Goal: Use online tool/utility: Utilize a website feature to perform a specific function

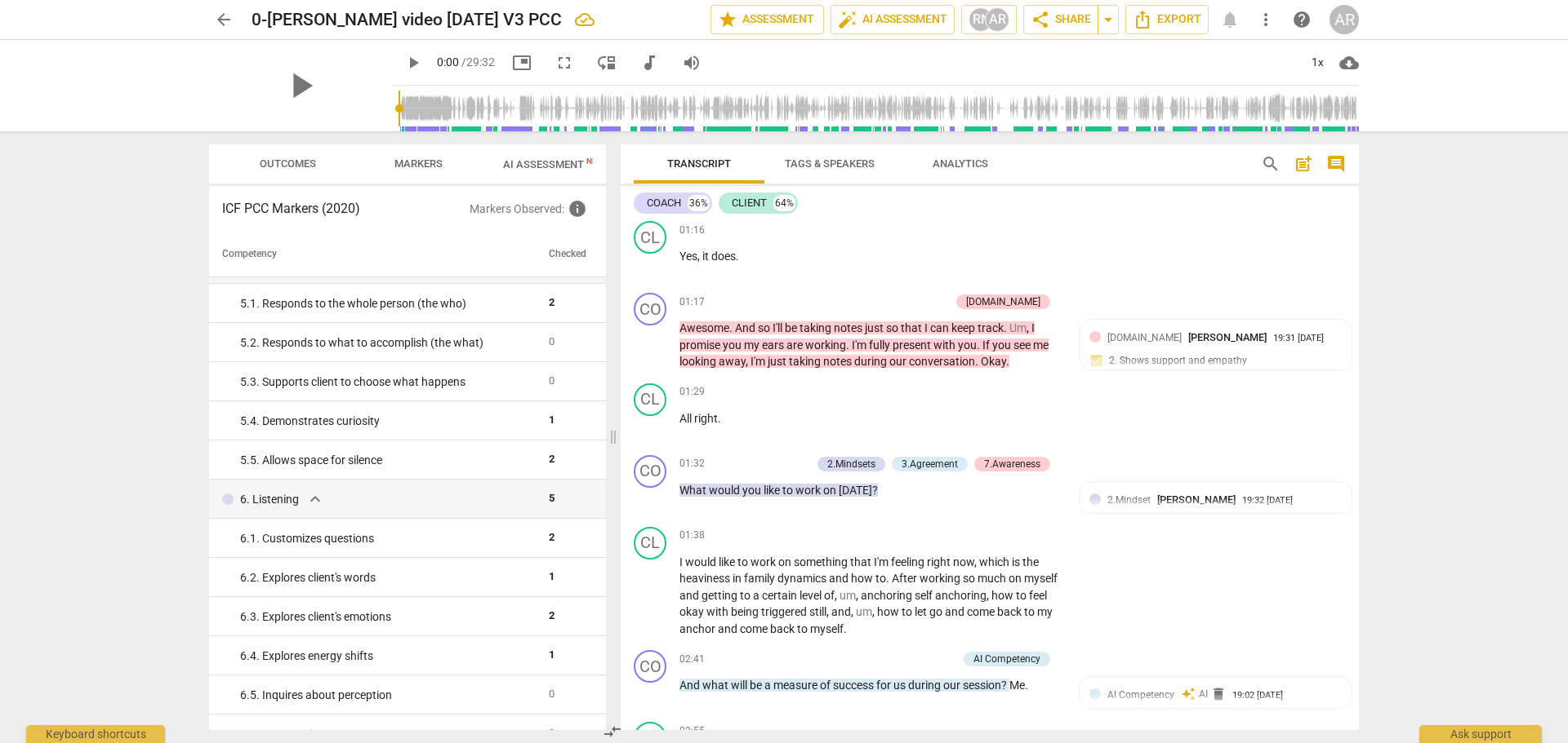
scroll to position [734, 0]
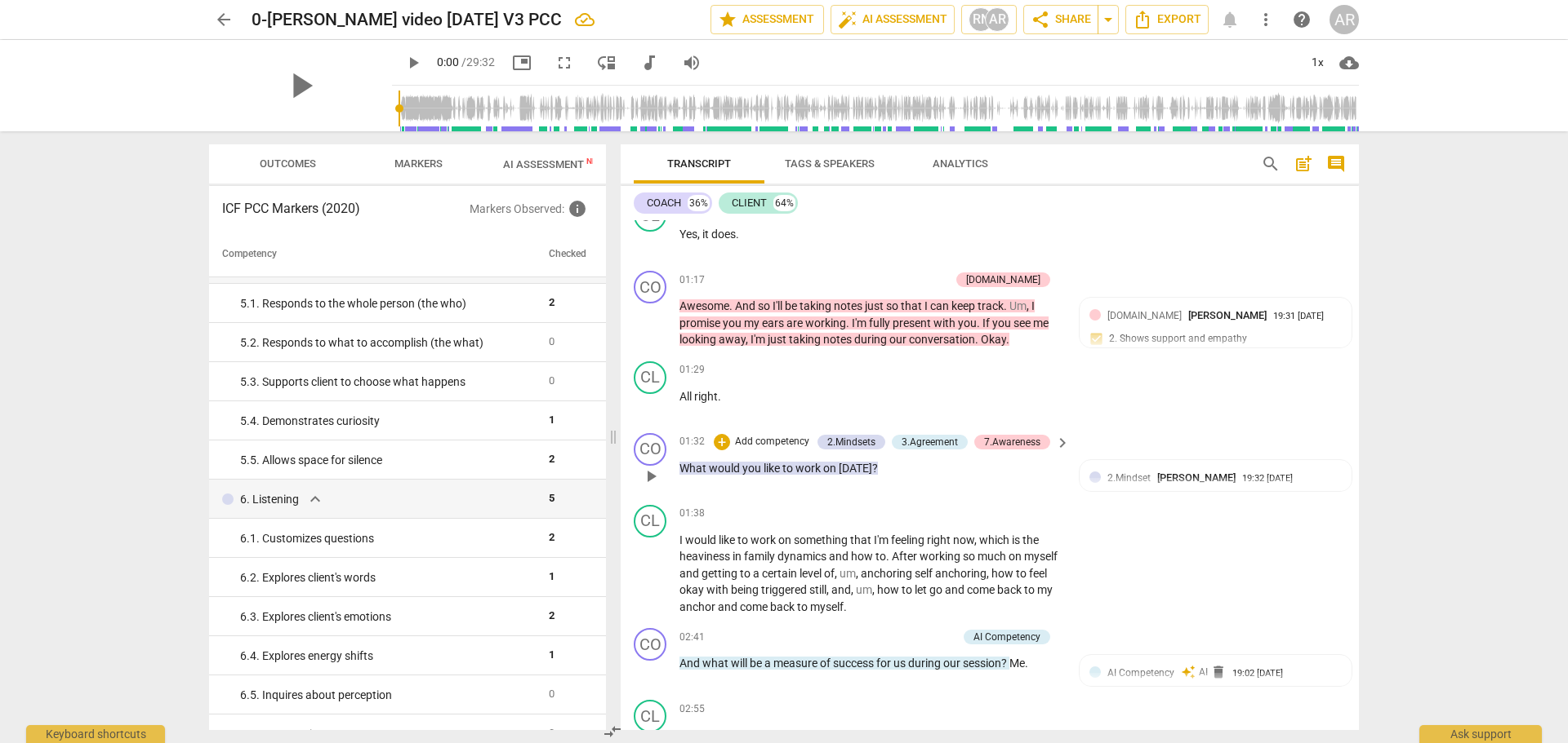
click at [760, 442] on p "Add competency" at bounding box center [772, 442] width 77 height 14
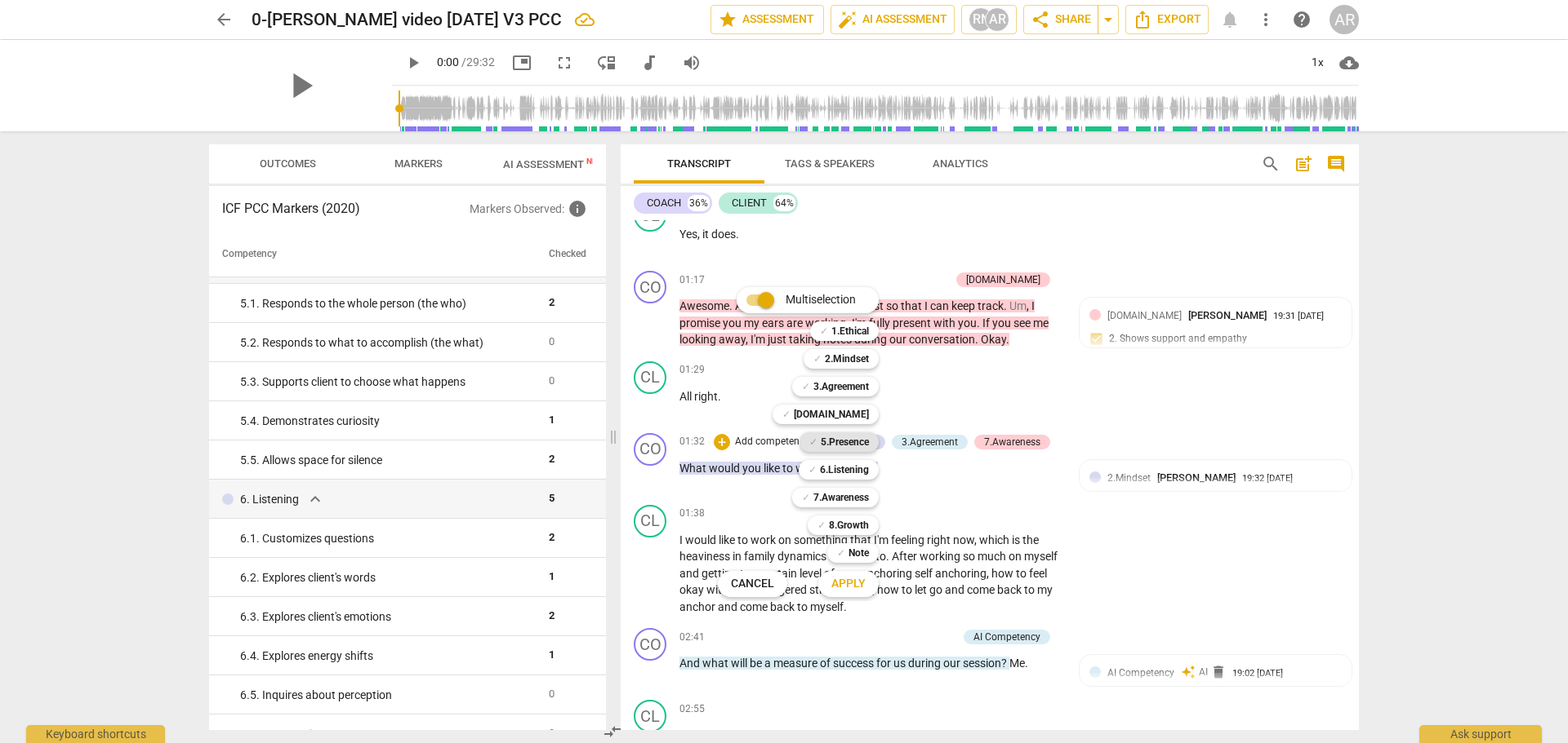
click at [839, 442] on b "5.Presence" at bounding box center [844, 442] width 48 height 20
drag, startPoint x: 848, startPoint y: 588, endPoint x: 859, endPoint y: 585, distance: 11.4
click at [851, 587] on span "Apply" at bounding box center [848, 584] width 34 height 16
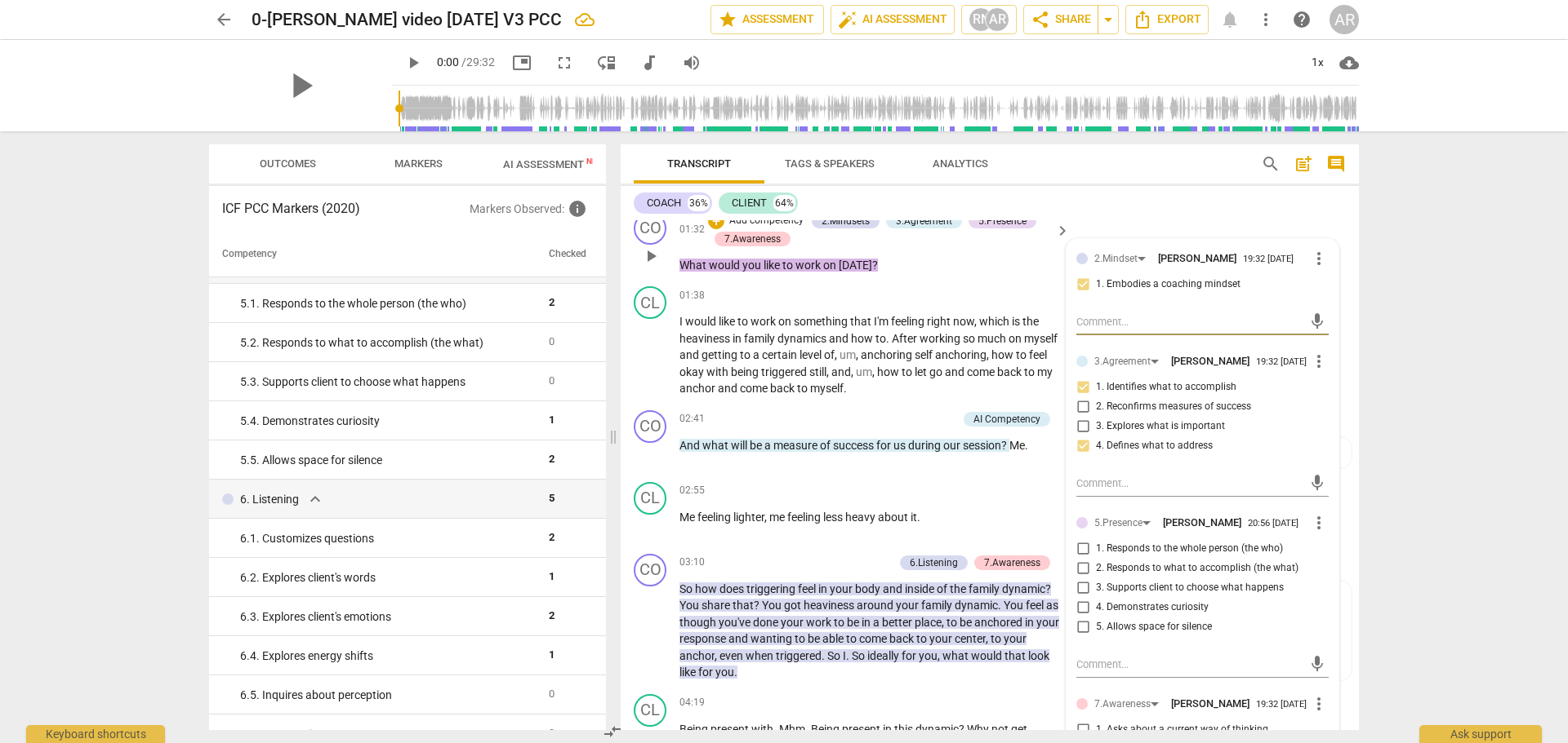
scroll to position [1061, 0]
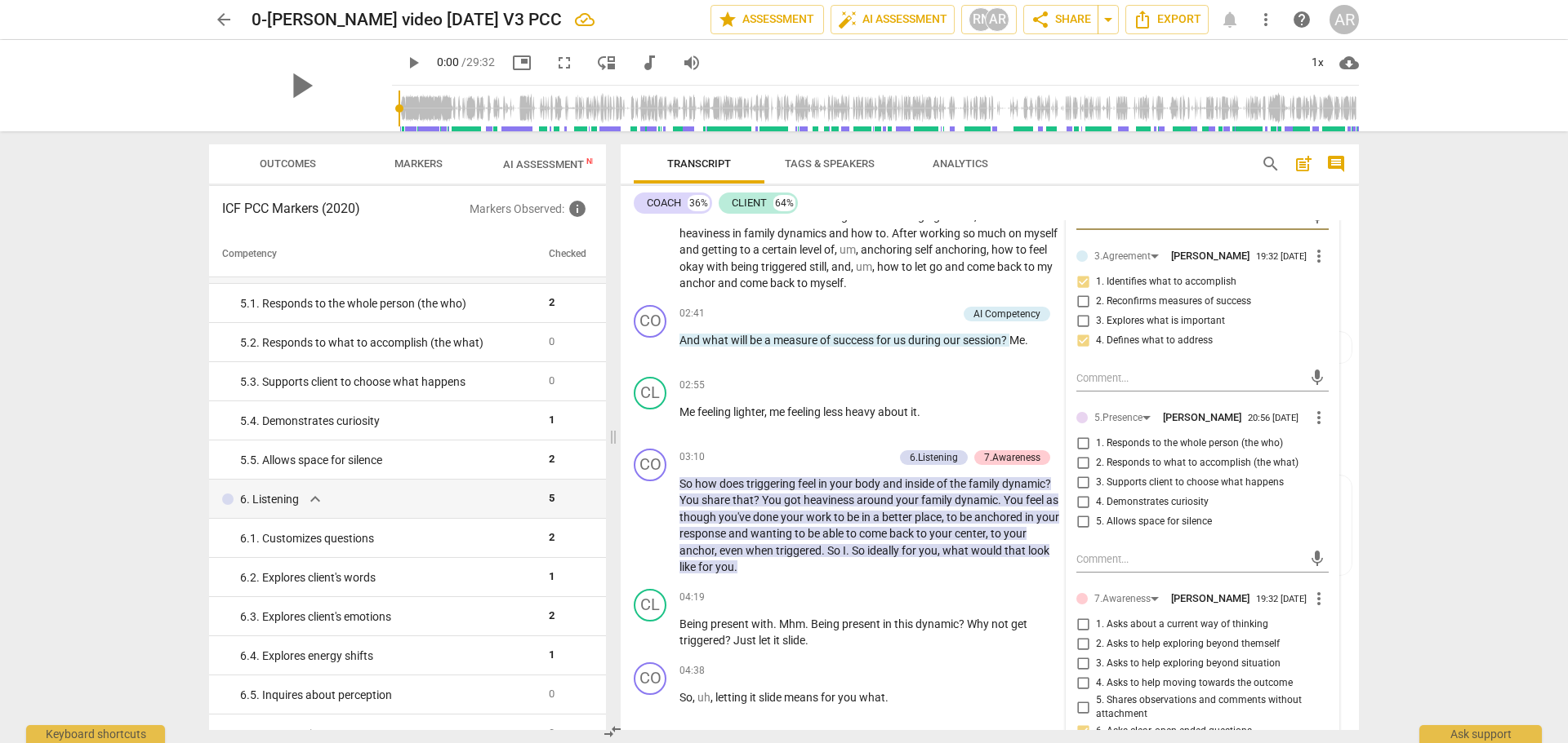
drag, startPoint x: 1077, startPoint y: 474, endPoint x: 1075, endPoint y: 493, distance: 19.1
click at [1076, 474] on input "2. Responds to what to accomplish (the what)" at bounding box center [1082, 464] width 26 height 20
checkbox input "true"
click at [1080, 489] on input "3. Supports client to choose what happens" at bounding box center [1082, 484] width 26 height 20
checkbox input "true"
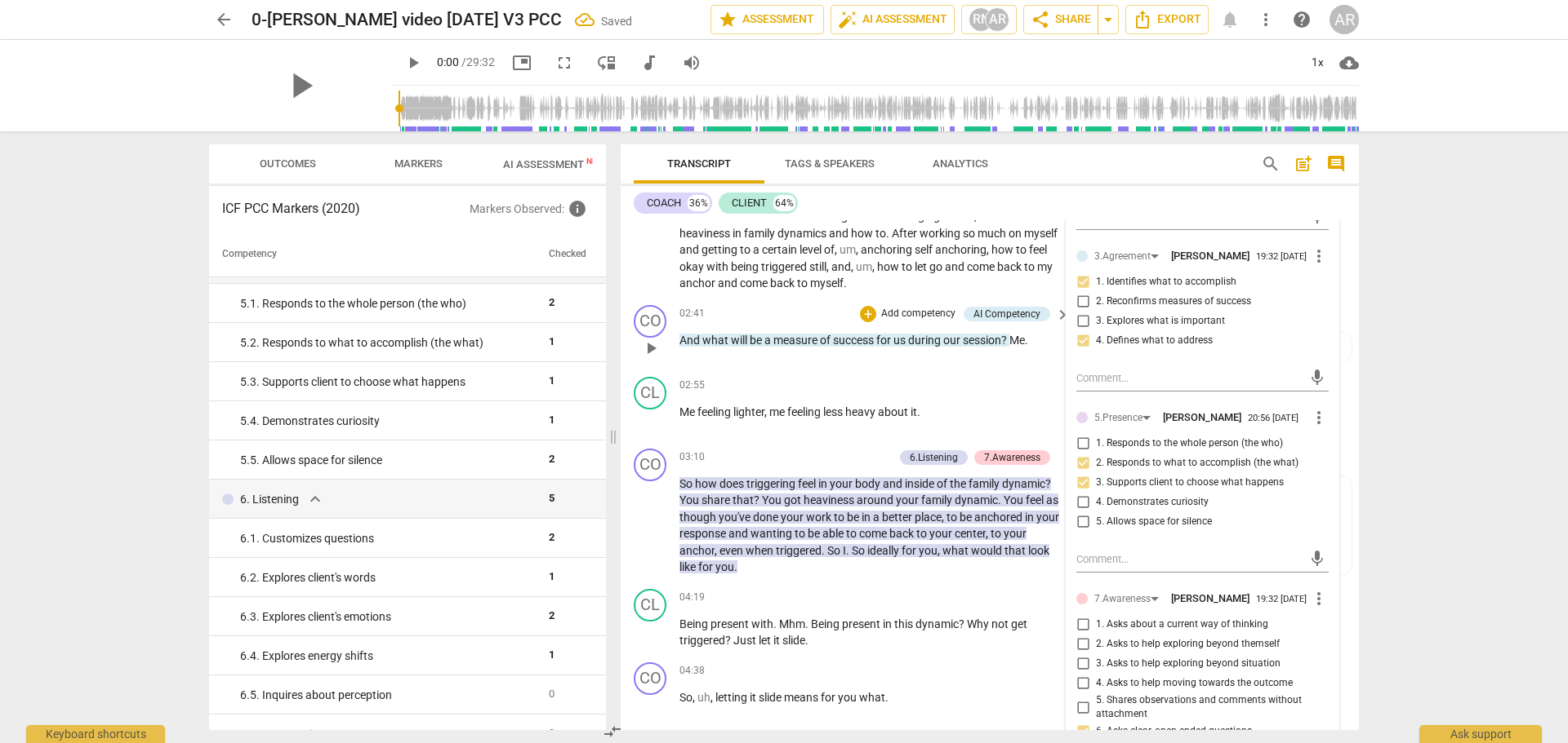
click at [867, 369] on div "CO play_arrow pause 02:41 + Add competency AI Competency keyboard_arrow_right A…" at bounding box center [989, 335] width 738 height 72
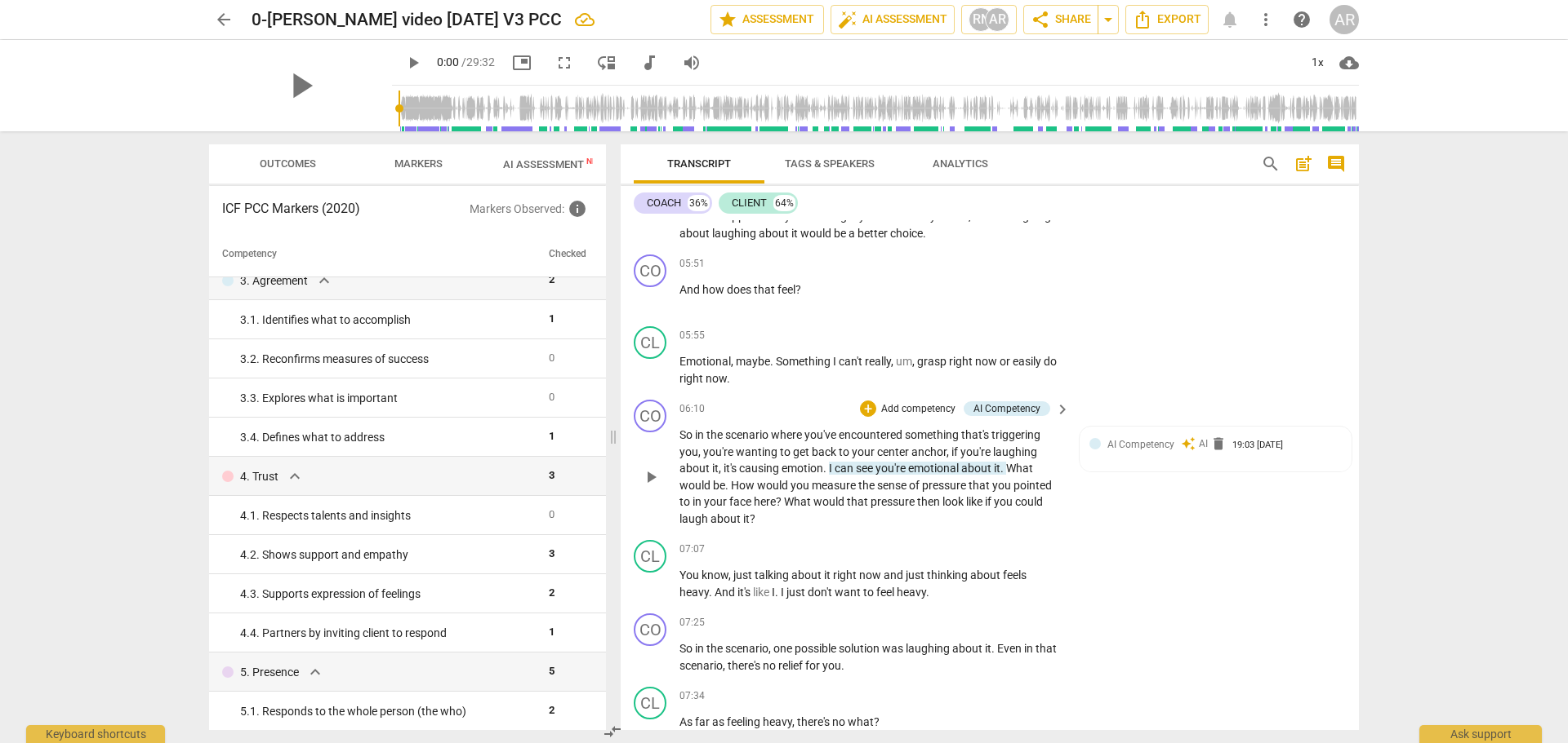
scroll to position [1795, 0]
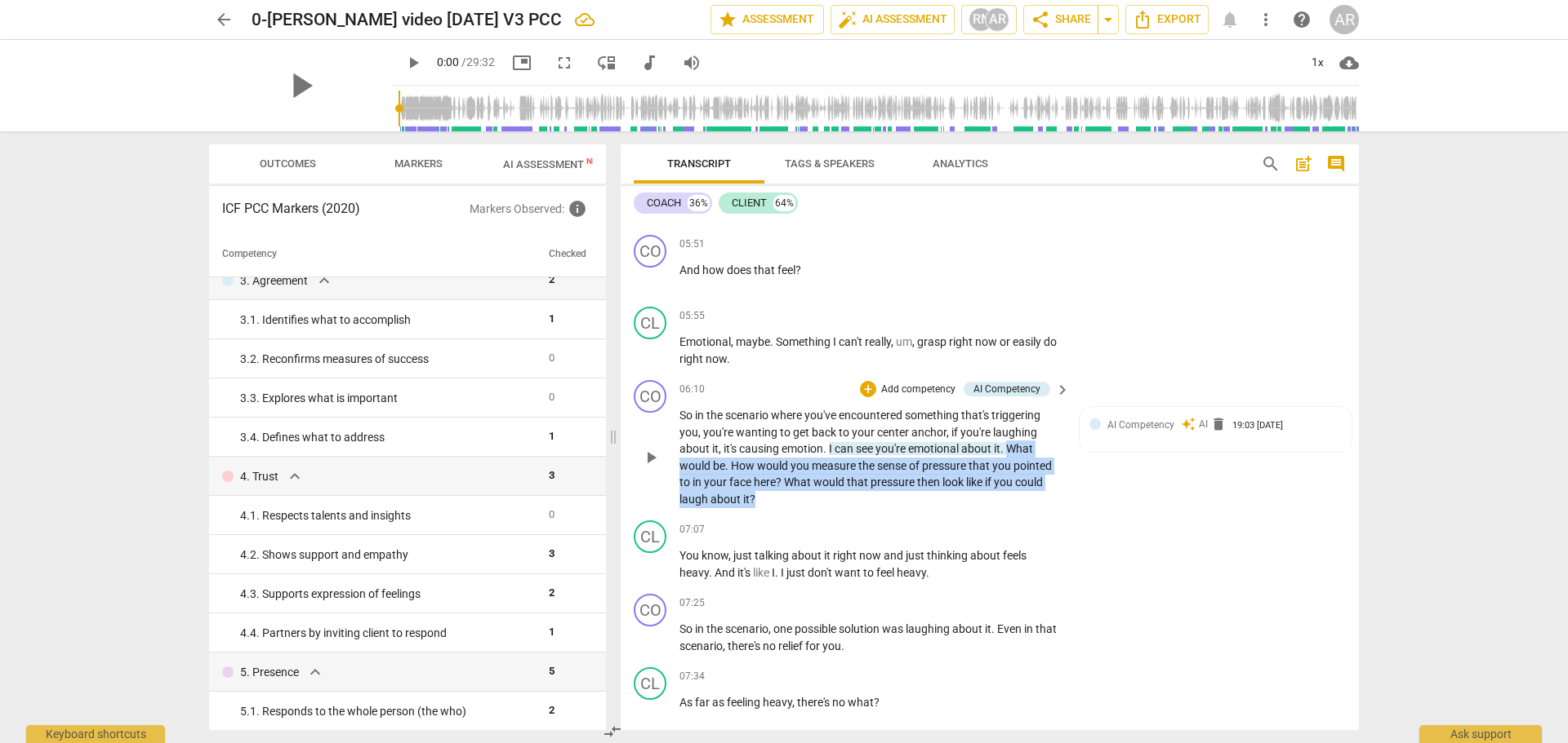
drag, startPoint x: 1019, startPoint y: 447, endPoint x: 1045, endPoint y: 500, distance: 59.0
click at [1045, 500] on p "So in the scenario where you've encountered something that's triggering you , y…" at bounding box center [871, 457] width 382 height 100
click at [773, 477] on div "+" at bounding box center [769, 478] width 16 height 16
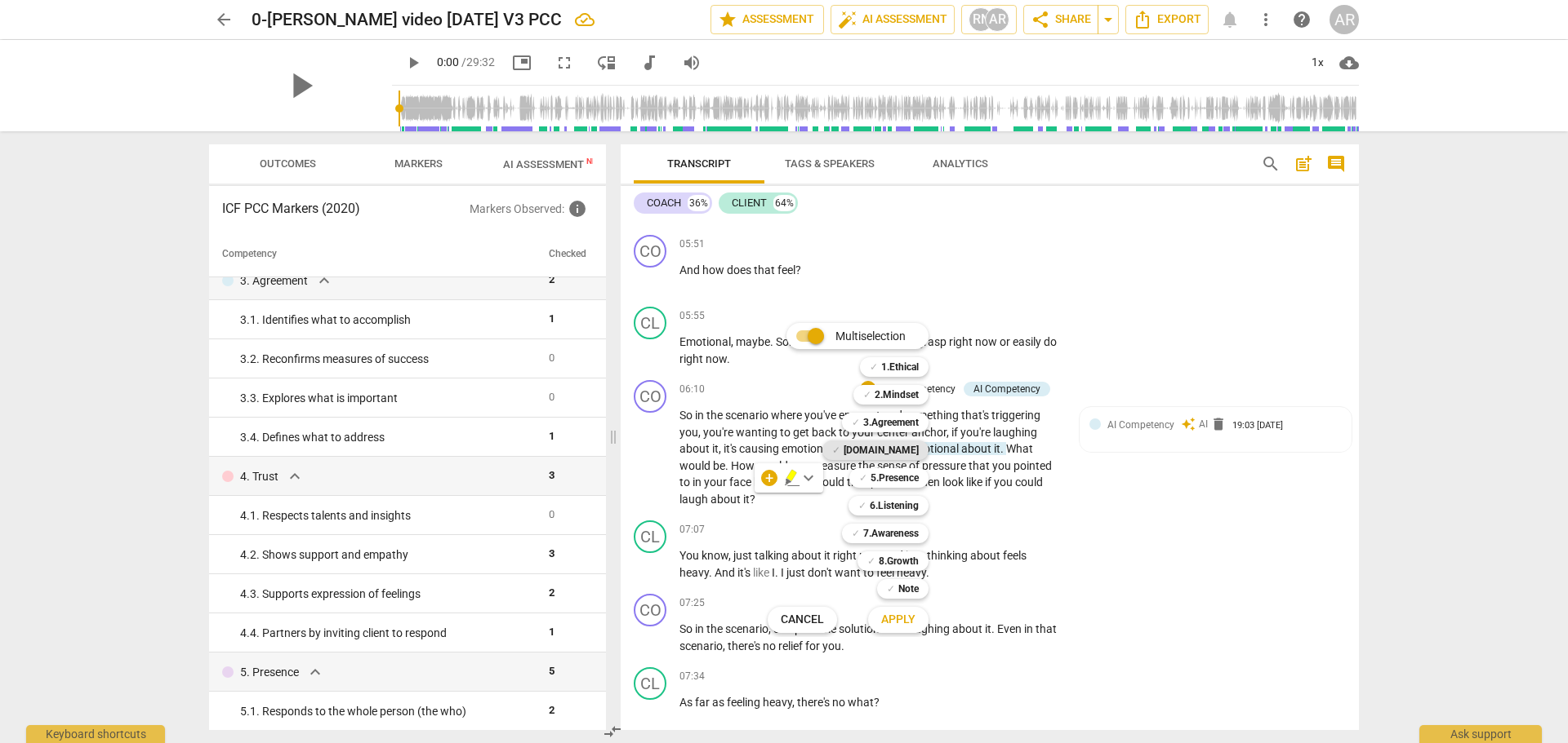
click at [902, 447] on b "[DOMAIN_NAME]" at bounding box center [880, 450] width 75 height 20
click at [901, 611] on button "Apply" at bounding box center [898, 620] width 60 height 30
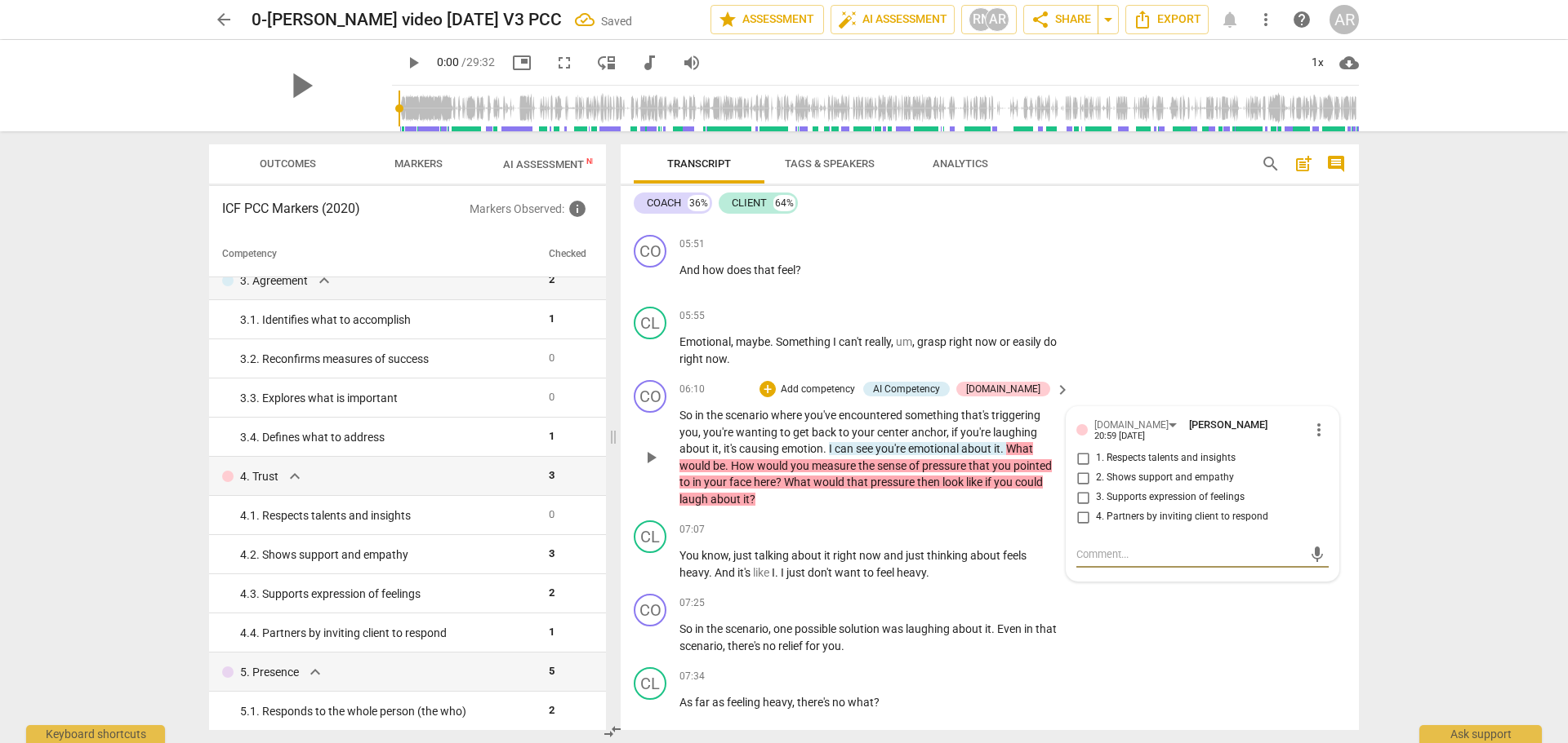
click at [1078, 450] on input "1. Respects talents and insights" at bounding box center [1082, 458] width 26 height 20
checkbox input "true"
click at [1076, 509] on input "4. Partners by inviting client to respond" at bounding box center [1082, 518] width 26 height 20
checkbox input "true"
click at [1128, 637] on div "CO play_arrow pause 07:25 + Add competency keyboard_arrow_right So in the scena…" at bounding box center [989, 624] width 738 height 74
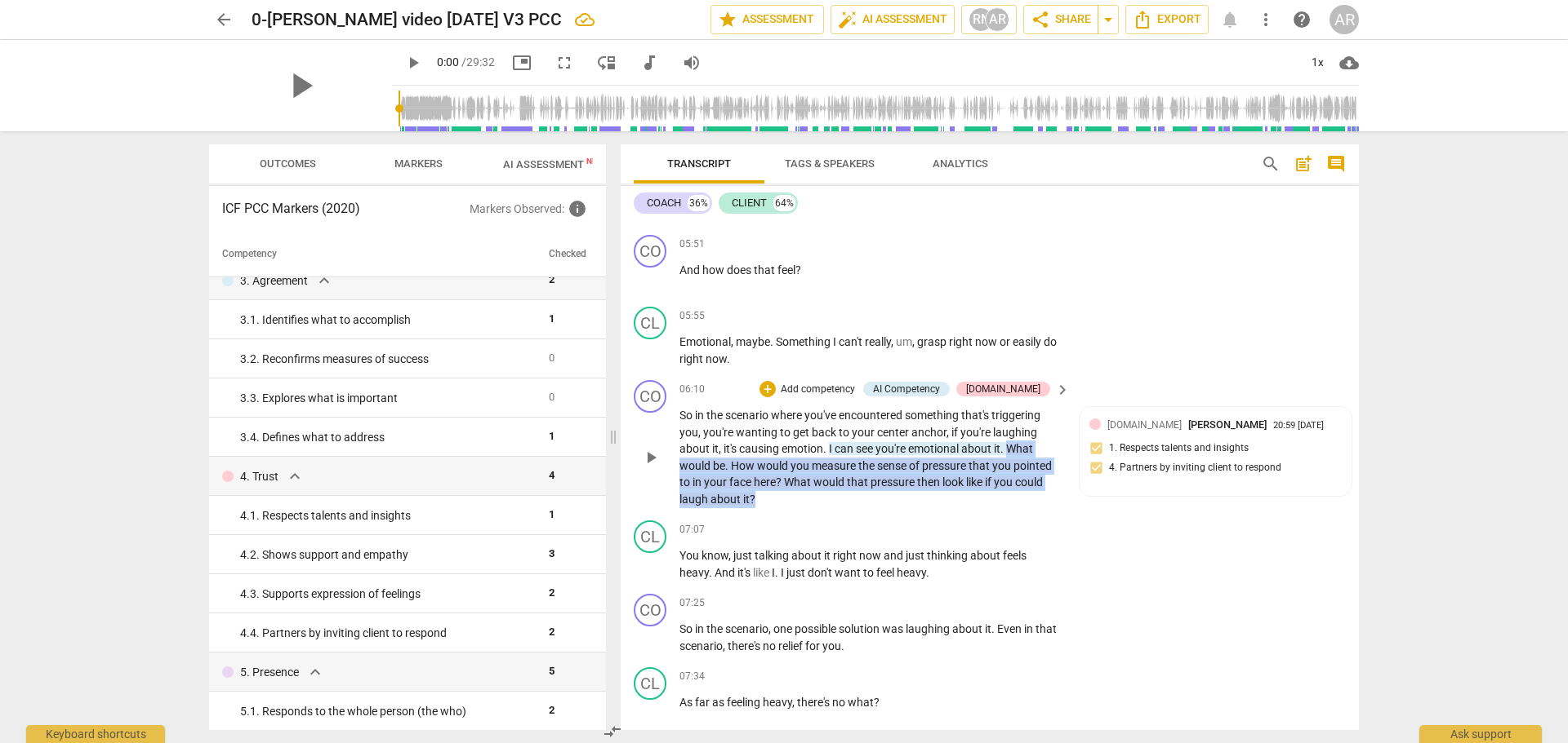
drag, startPoint x: 764, startPoint y: 501, endPoint x: 1013, endPoint y: 446, distance: 255.0
click at [1013, 446] on p "So in the scenario where you've encountered something that's triggering you , y…" at bounding box center [871, 457] width 382 height 100
click at [763, 476] on div "+" at bounding box center [769, 478] width 16 height 16
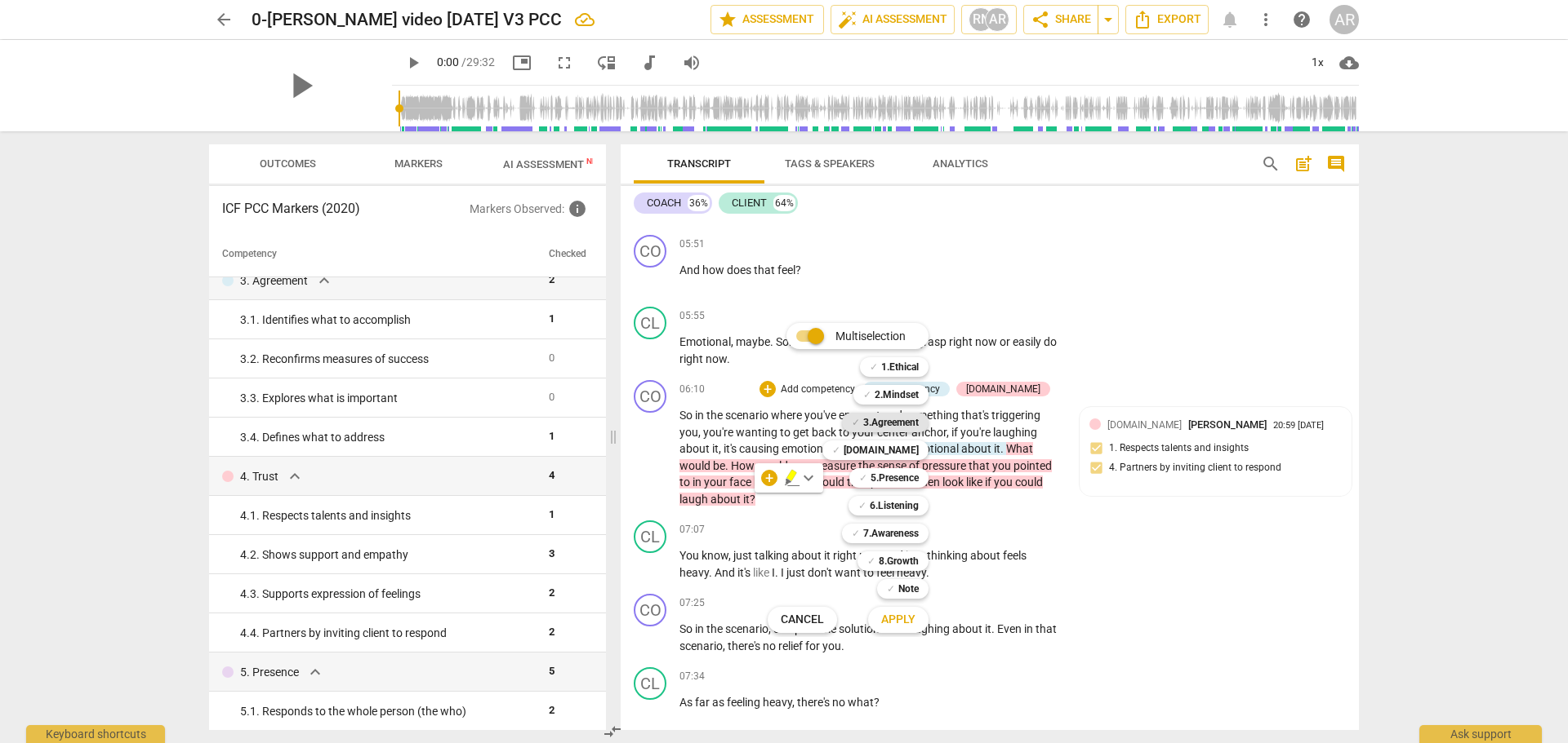
click at [878, 415] on b "3.Agreement" at bounding box center [891, 422] width 56 height 20
click at [897, 621] on span "Apply" at bounding box center [898, 621] width 34 height 16
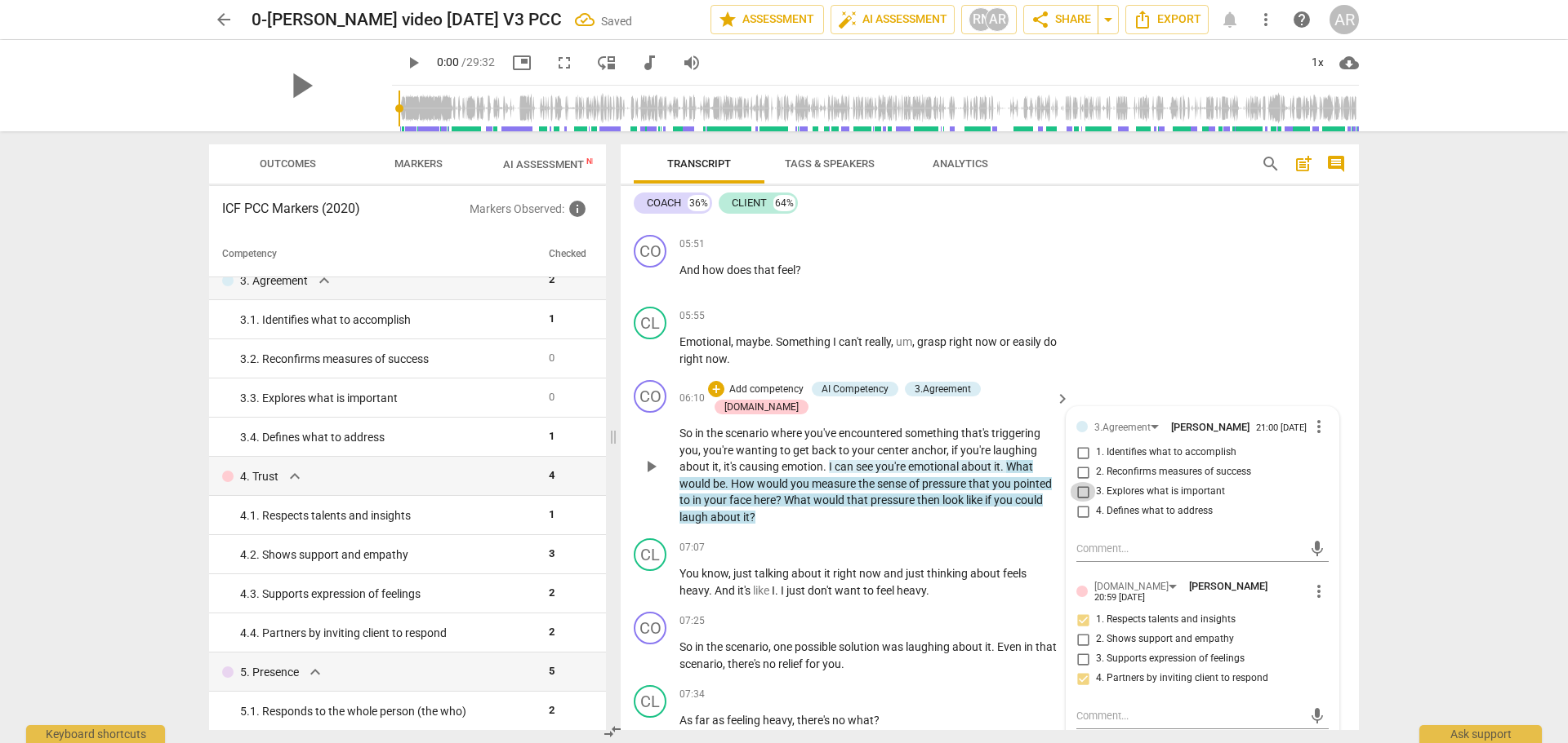
click at [1078, 495] on input "3. Explores what is important" at bounding box center [1082, 493] width 26 height 20
checkbox input "true"
click at [1079, 479] on input "2. Reconfirms measures of success" at bounding box center [1082, 473] width 26 height 20
checkbox input "true"
click at [879, 539] on div "07:07 + Add competency keyboard_arrow_right" at bounding box center [875, 548] width 392 height 18
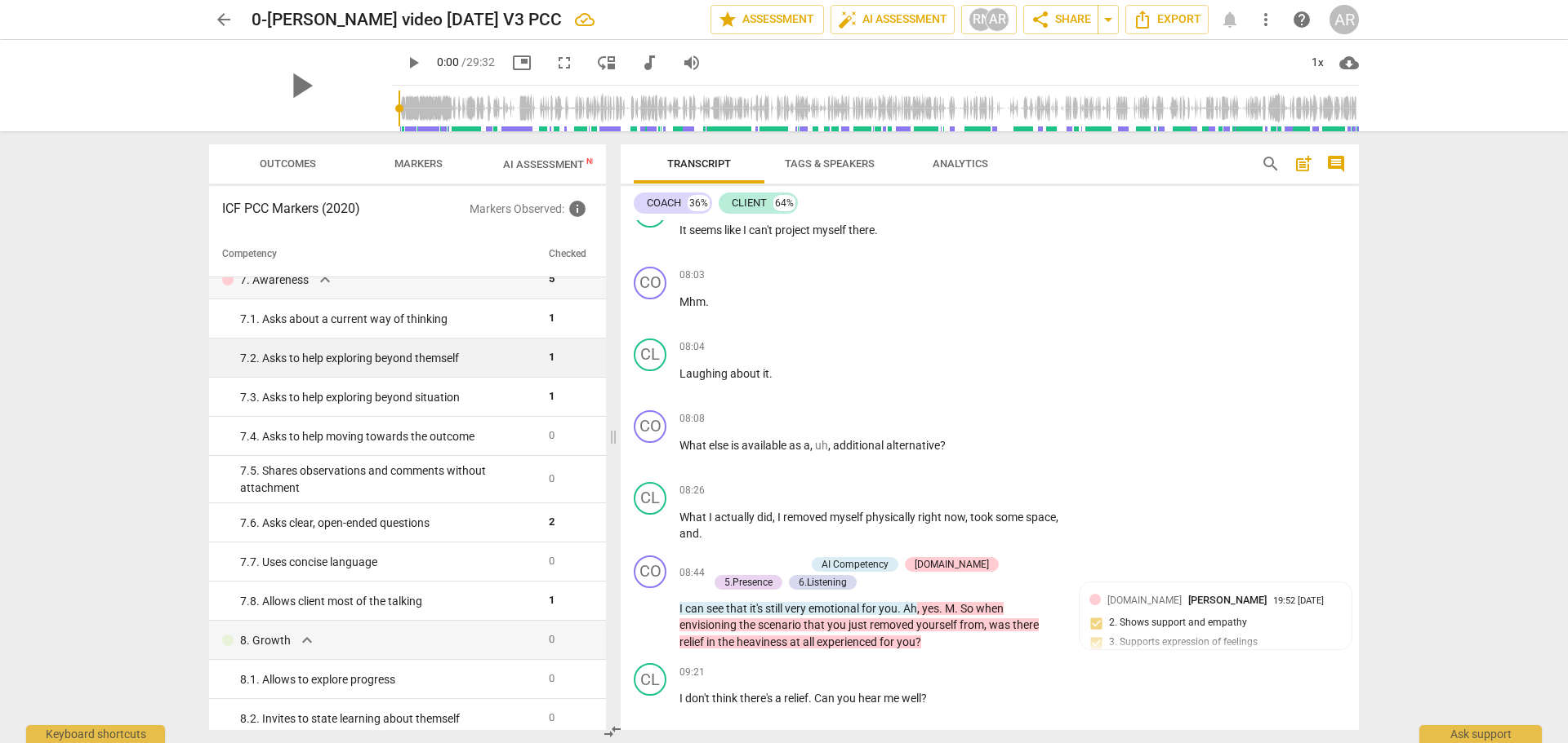
scroll to position [1152, 0]
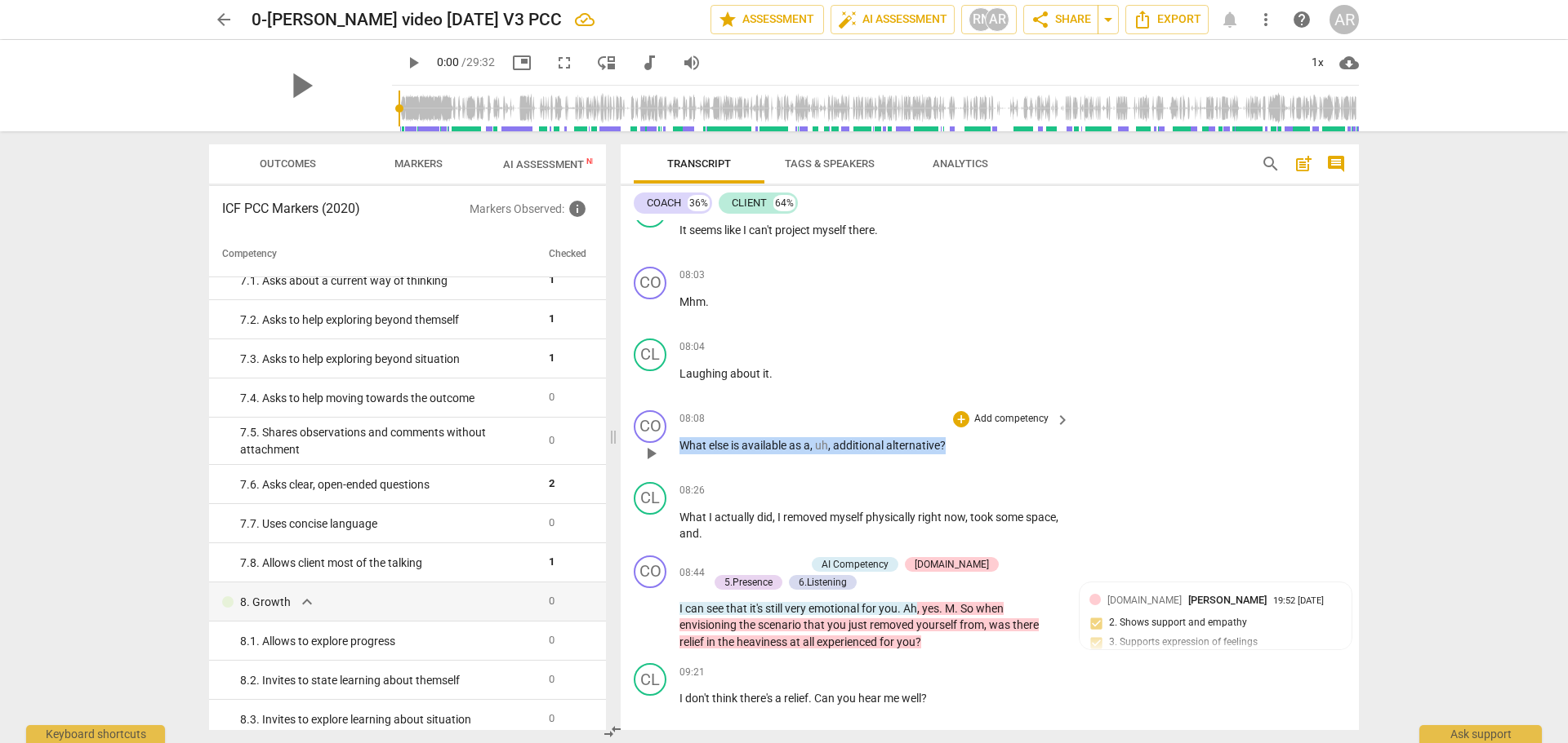
drag, startPoint x: 680, startPoint y: 425, endPoint x: 968, endPoint y: 424, distance: 288.0
click at [968, 438] on p "What else is available as a , uh , additional alternative ?" at bounding box center [871, 446] width 382 height 17
click at [965, 402] on div "+" at bounding box center [962, 406] width 16 height 16
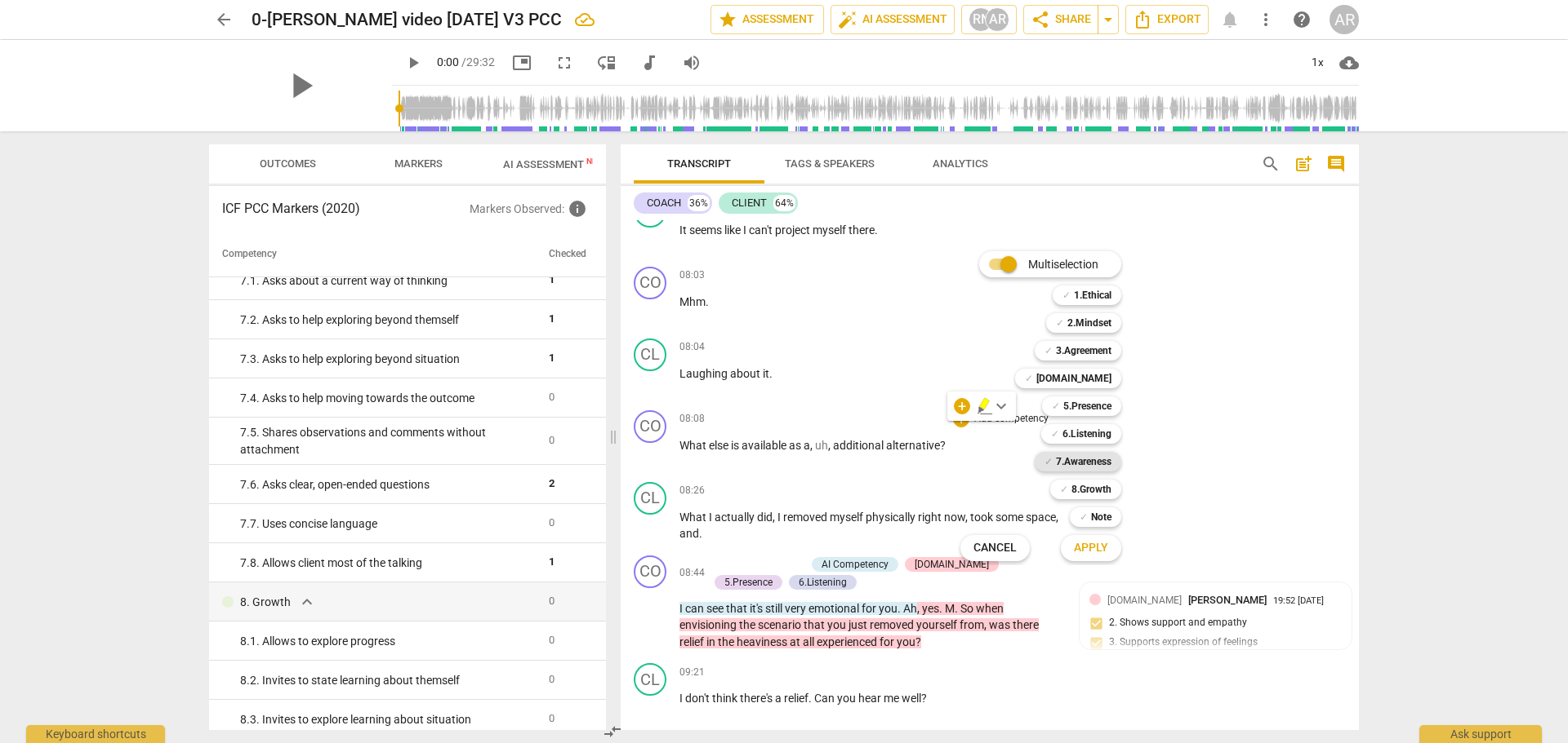
click at [1074, 458] on b "7.Awareness" at bounding box center [1084, 462] width 56 height 20
click at [1089, 550] on span "Apply" at bounding box center [1091, 548] width 34 height 16
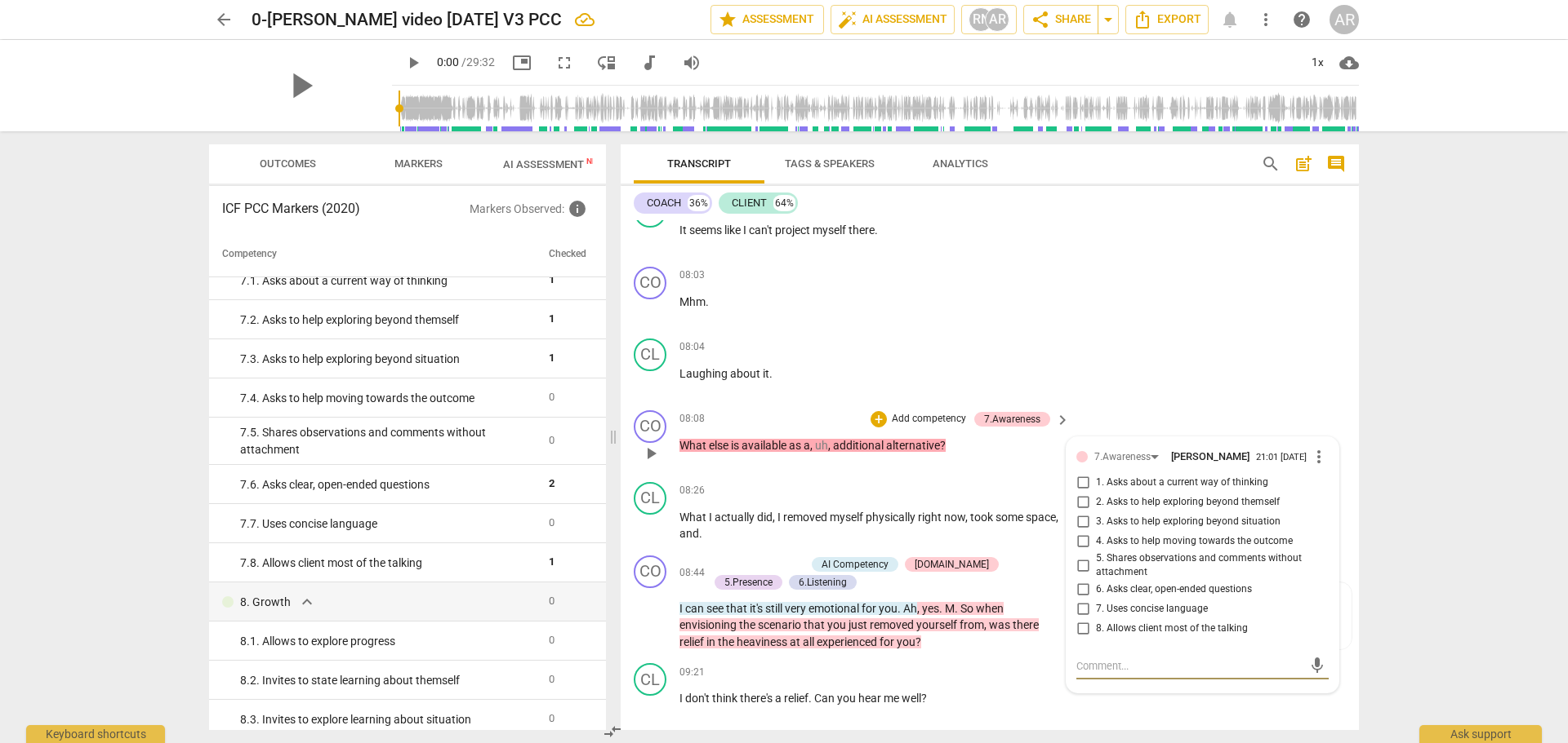
click at [1074, 532] on input "4. Asks to help moving towards the outcome" at bounding box center [1082, 542] width 26 height 20
checkbox input "true"
click at [1078, 512] on input "3. Asks to help exploring beyond situation" at bounding box center [1082, 522] width 26 height 20
checkbox input "true"
click at [1077, 600] on input "7. Uses concise language" at bounding box center [1082, 610] width 26 height 20
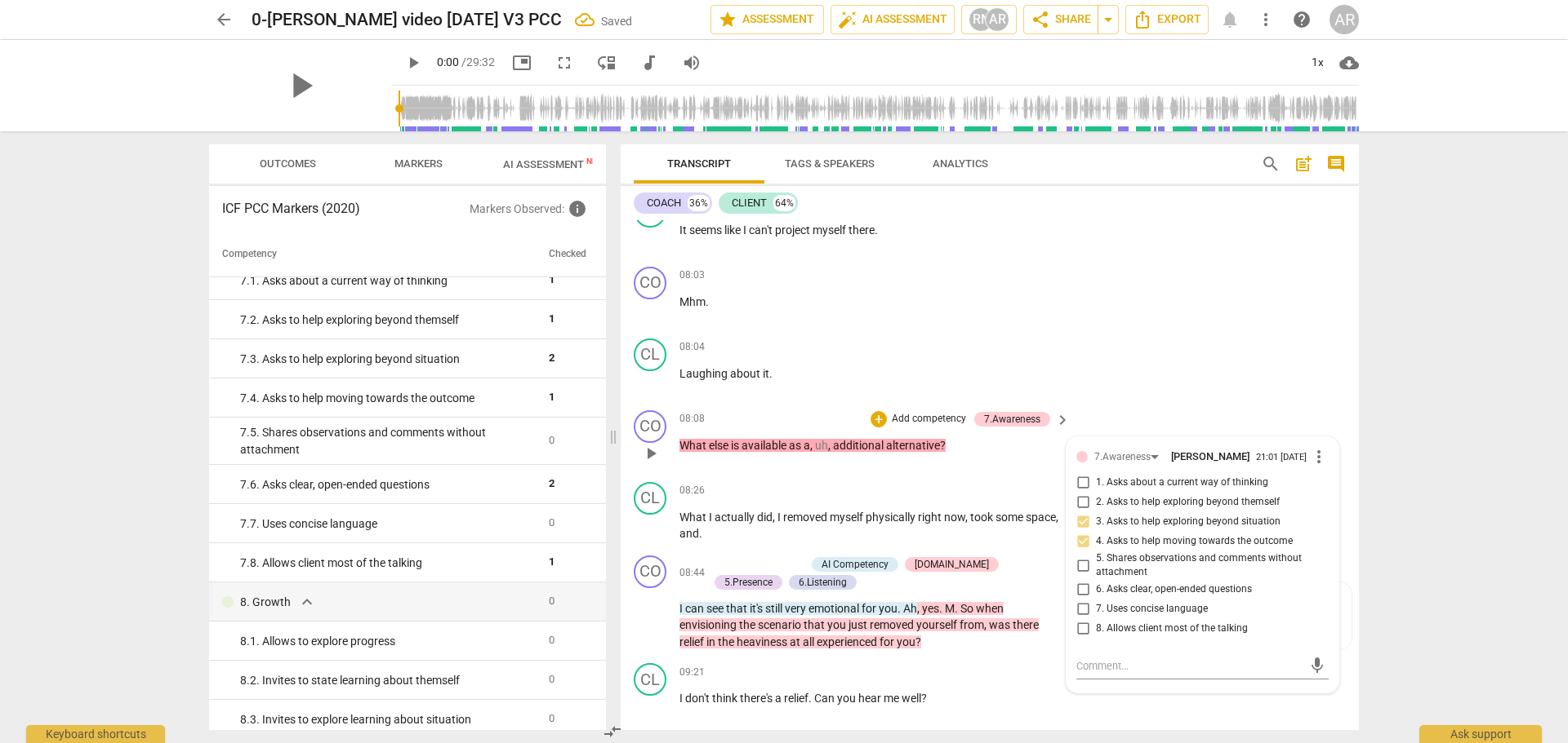
checkbox input "true"
click at [1078, 493] on input "2. Asks to help exploring beyond themself" at bounding box center [1082, 503] width 26 height 20
checkbox input "true"
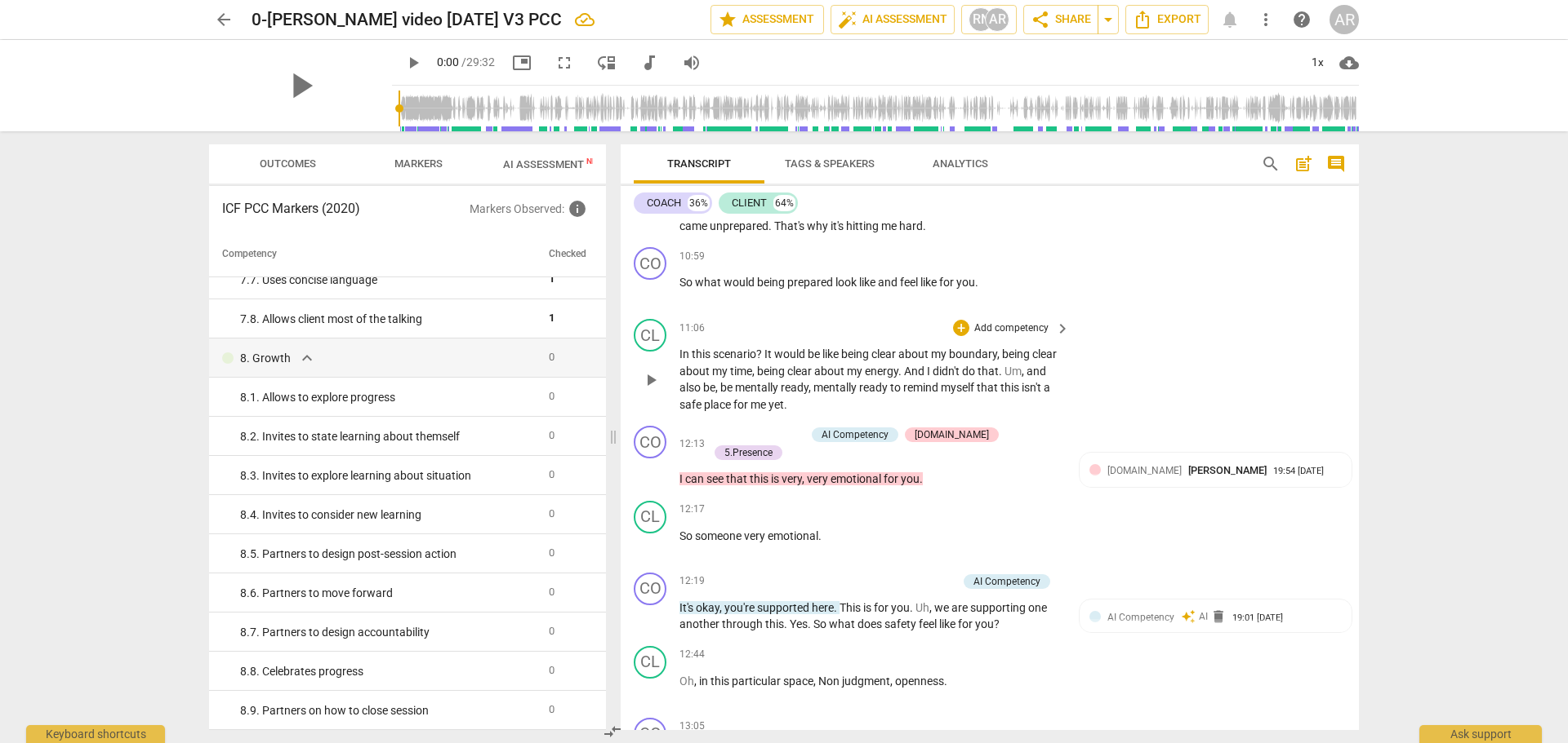
scroll to position [3183, 0]
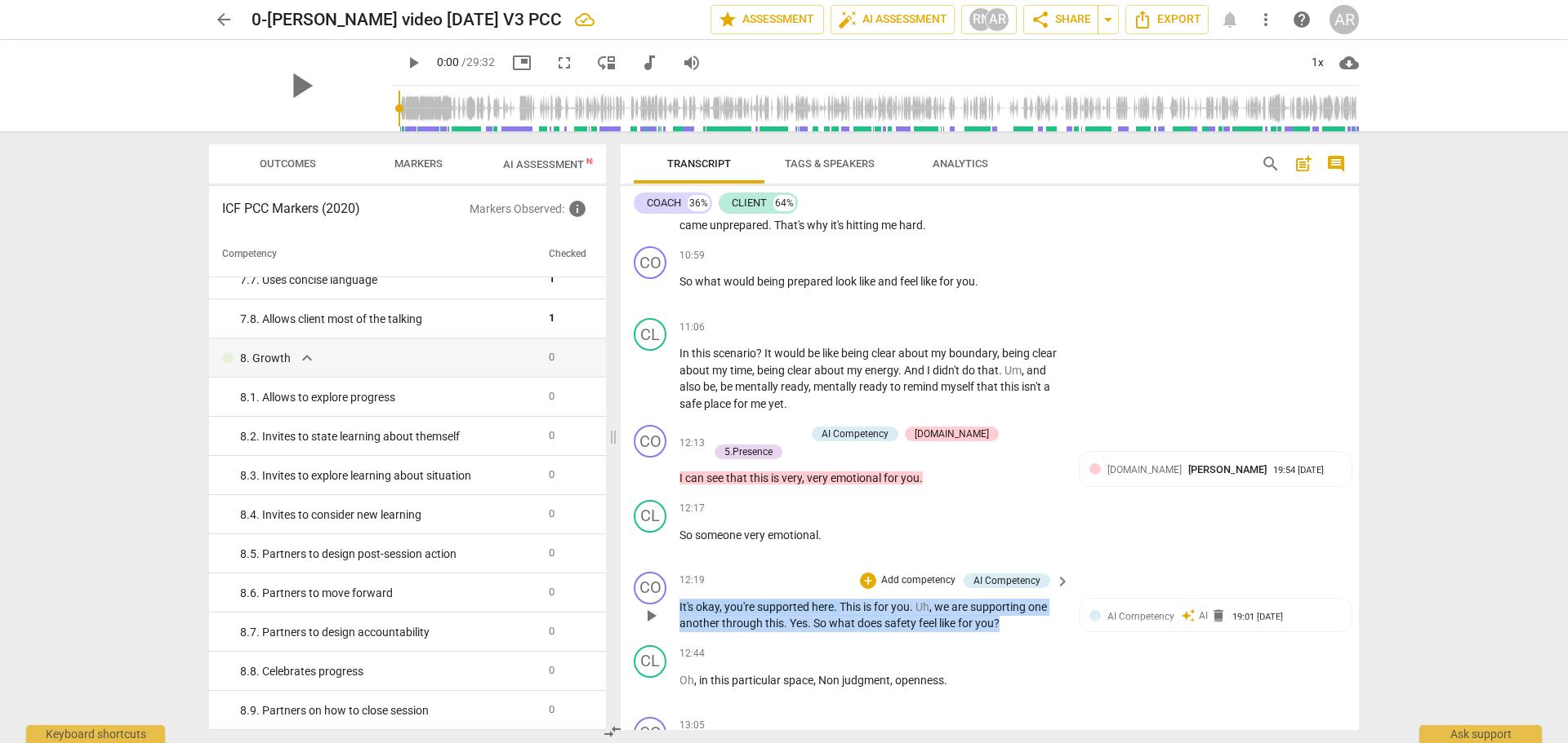
drag, startPoint x: 1007, startPoint y: 603, endPoint x: 679, endPoint y: 583, distance: 328.6
click at [679, 599] on p "It's okay , you're supported here . This is for you . Uh , we are supporting on…" at bounding box center [871, 615] width 382 height 33
click at [1014, 582] on div "+" at bounding box center [1015, 582] width 16 height 16
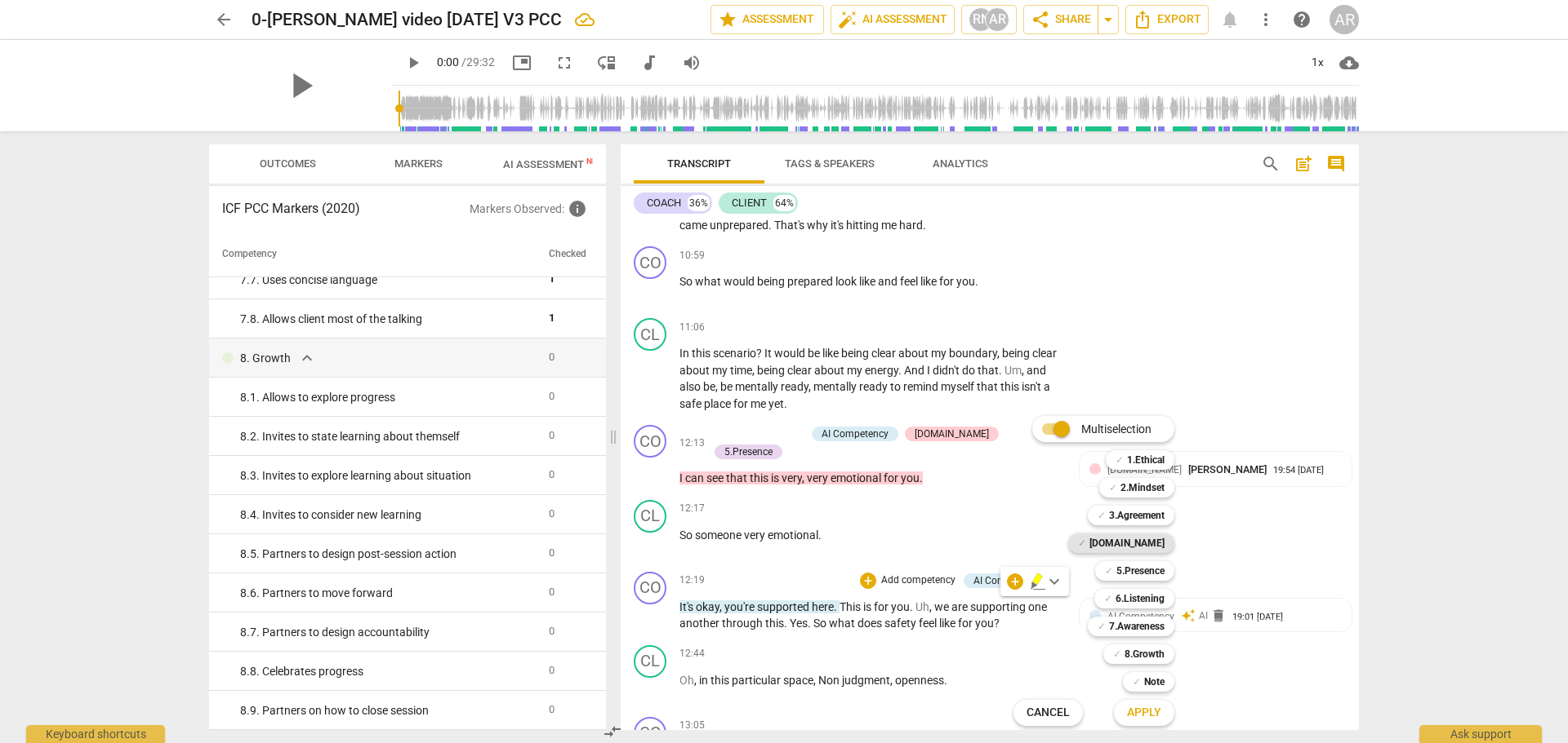
click at [1144, 540] on b "[DOMAIN_NAME]" at bounding box center [1126, 544] width 75 height 20
click at [1142, 563] on b "5.Presence" at bounding box center [1140, 571] width 48 height 20
click at [1135, 593] on b "6.Listening" at bounding box center [1140, 599] width 49 height 20
click at [1140, 711] on span "Apply" at bounding box center [1144, 713] width 34 height 16
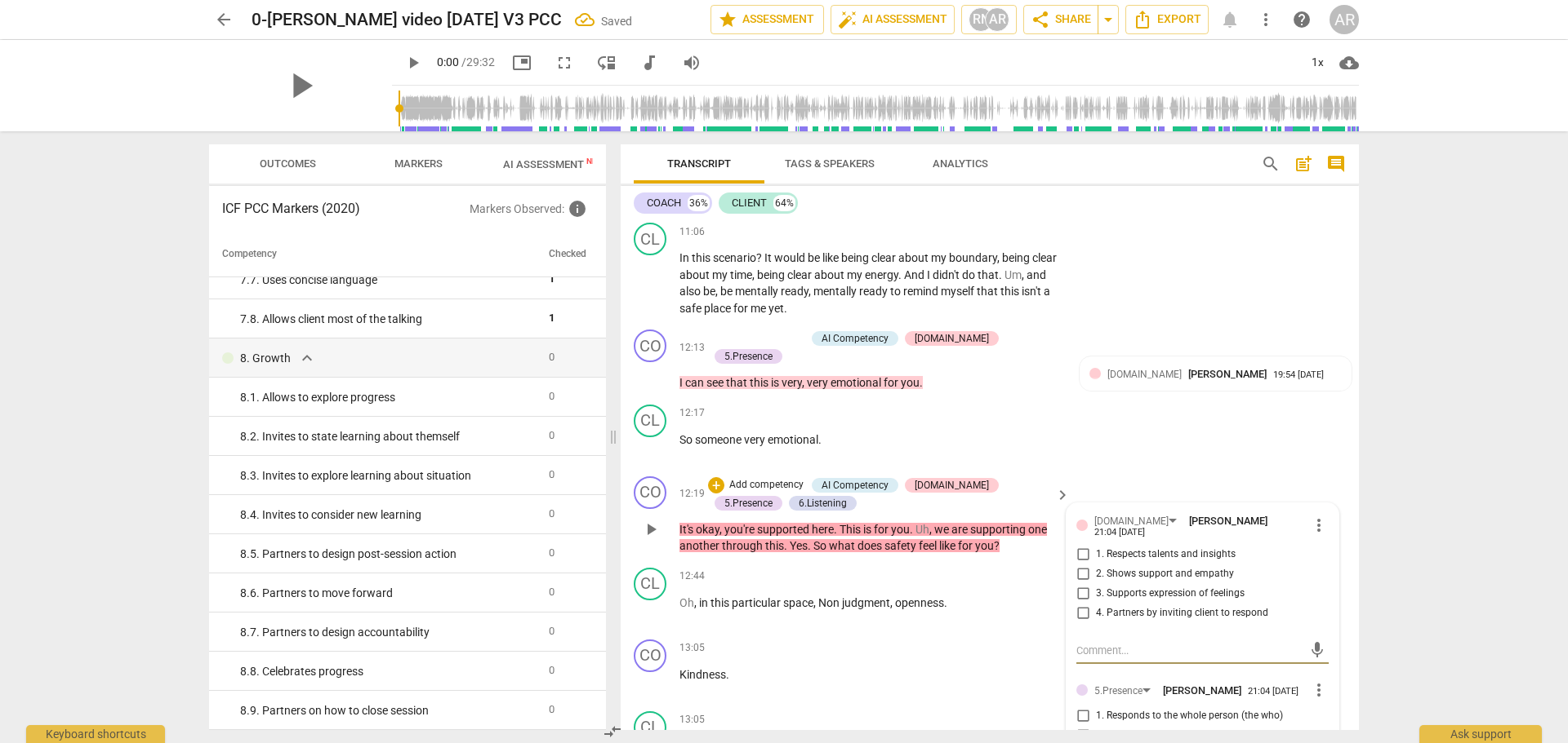
scroll to position [3346, 0]
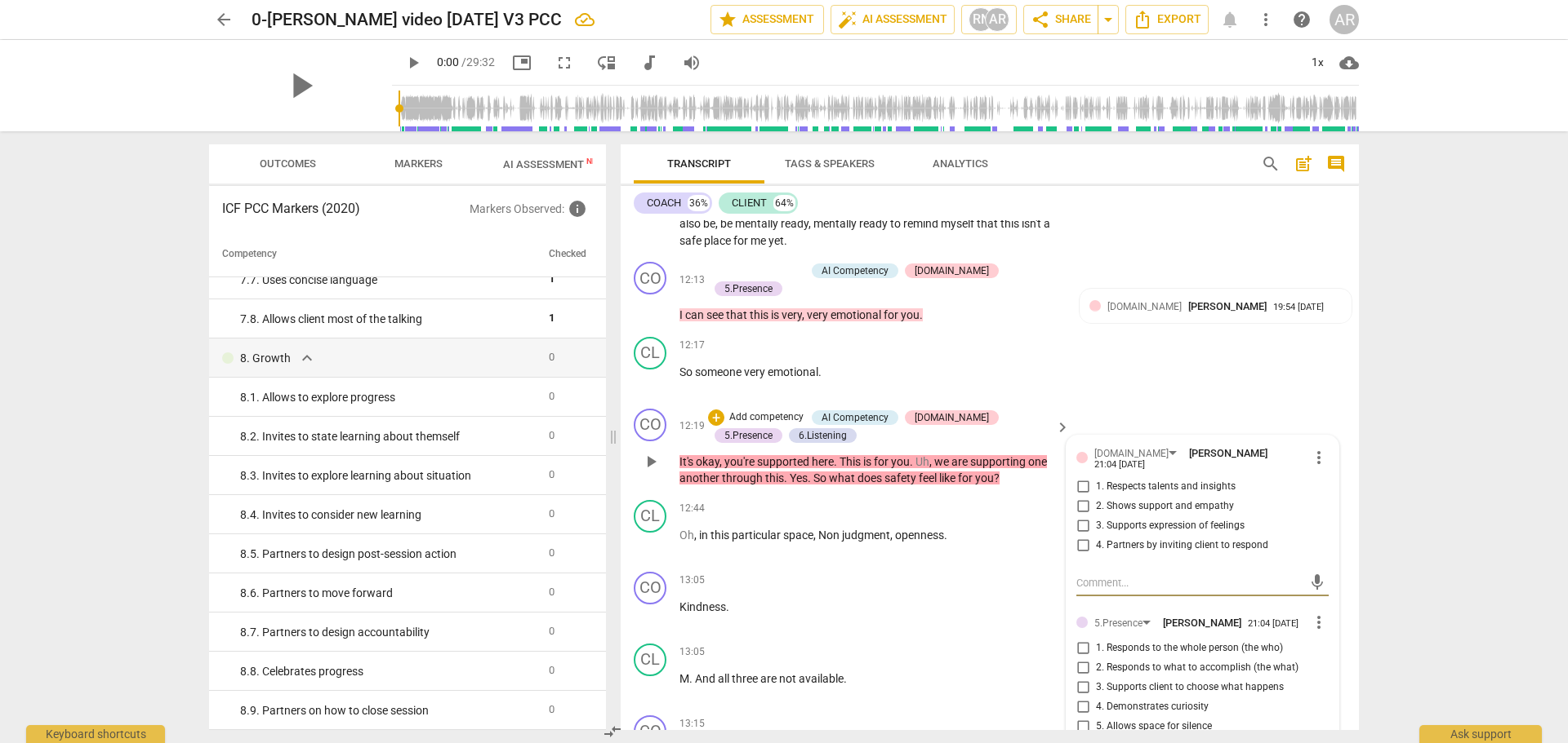
click at [1079, 497] on input "2. Shows support and empathy" at bounding box center [1082, 507] width 26 height 20
checkbox input "true"
click at [1080, 517] on input "3. Supports expression of feelings" at bounding box center [1082, 527] width 26 height 20
checkbox input "true"
drag, startPoint x: 1078, startPoint y: 523, endPoint x: 1054, endPoint y: 519, distance: 24.3
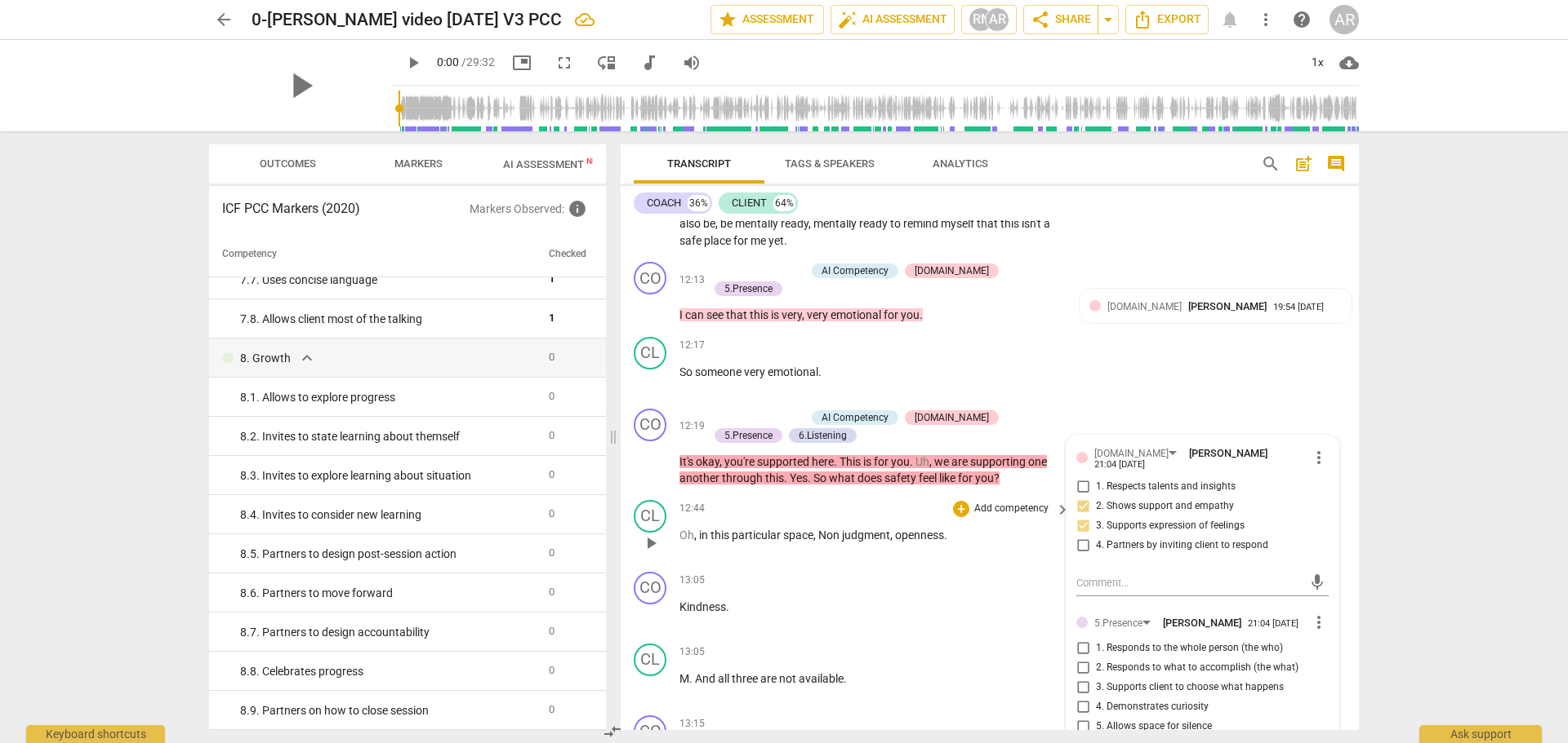
click at [1078, 536] on input "4. Partners by inviting client to respond" at bounding box center [1082, 546] width 26 height 20
checkbox input "true"
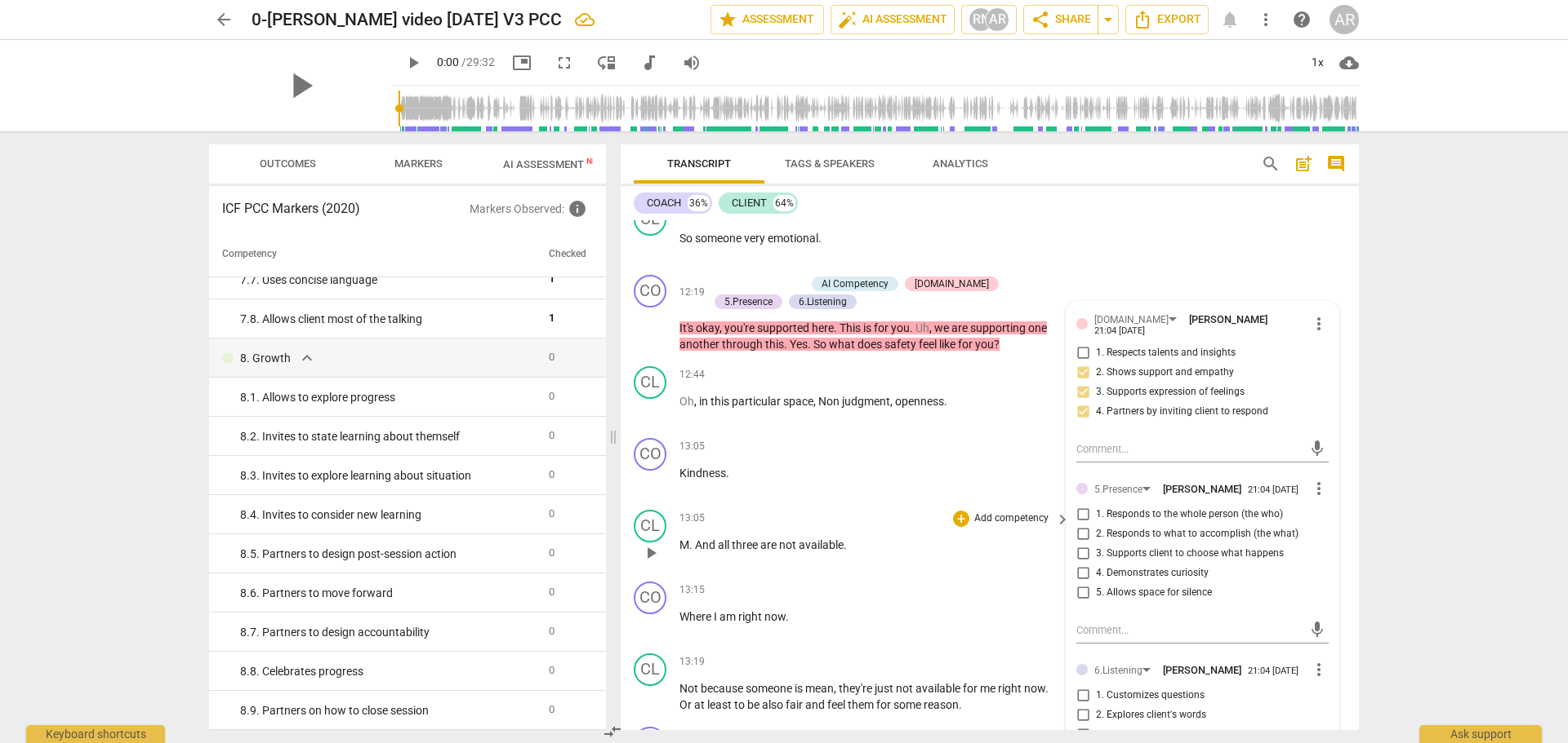
scroll to position [3509, 0]
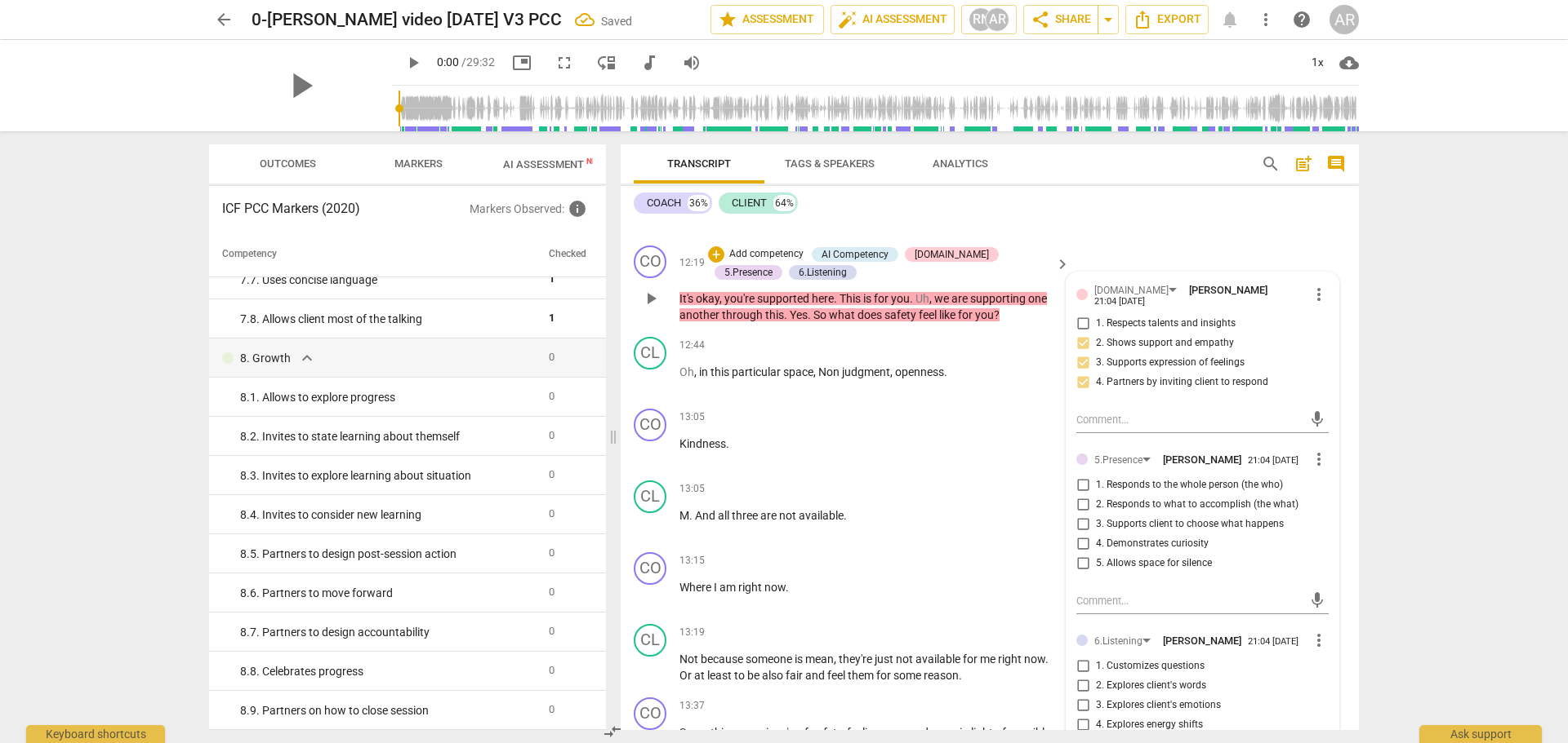
click at [1077, 476] on input "1. Responds to the whole person (the who)" at bounding box center [1082, 485] width 26 height 20
checkbox input "true"
click at [1080, 534] on input "4. Demonstrates curiosity" at bounding box center [1082, 544] width 26 height 20
checkbox input "true"
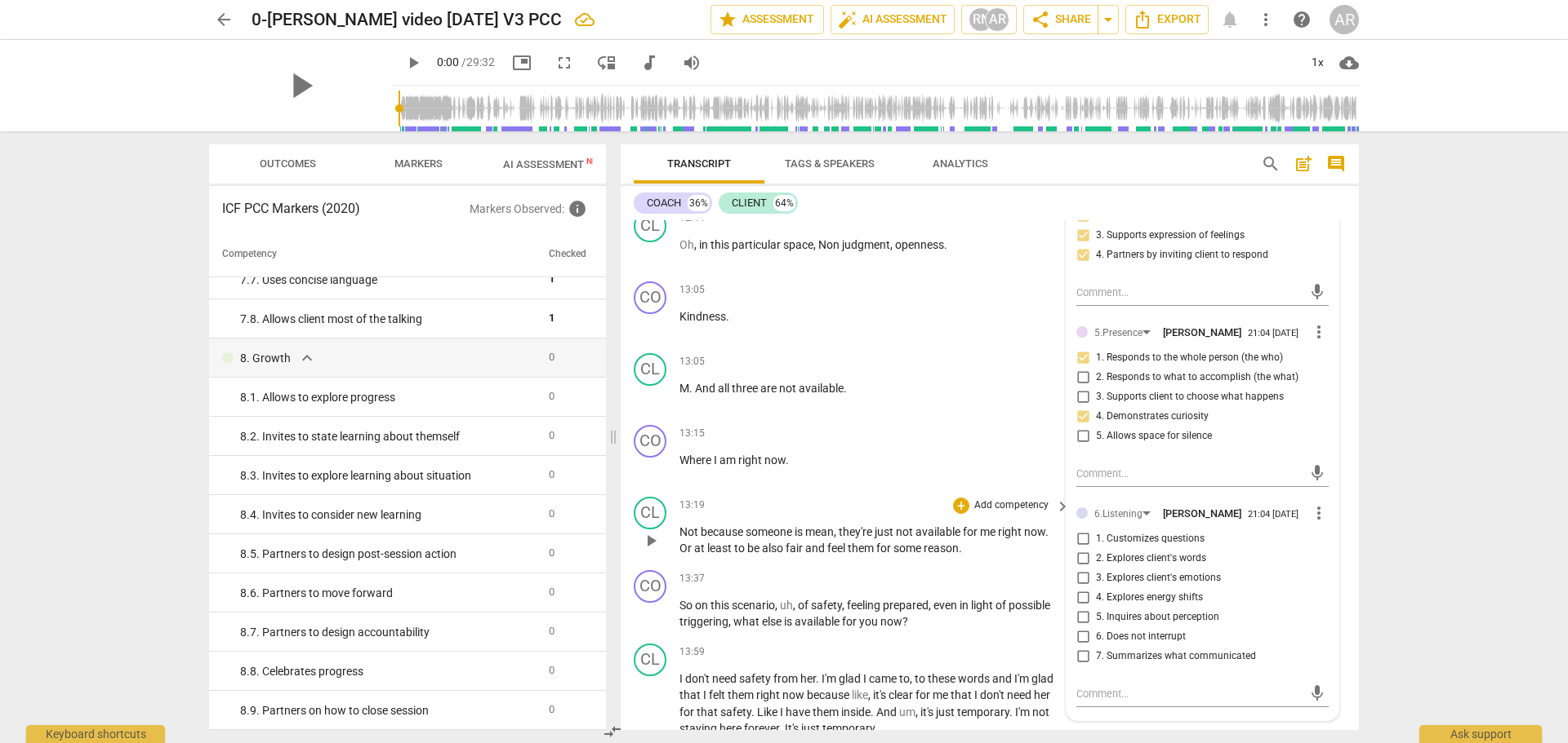
scroll to position [3672, 0]
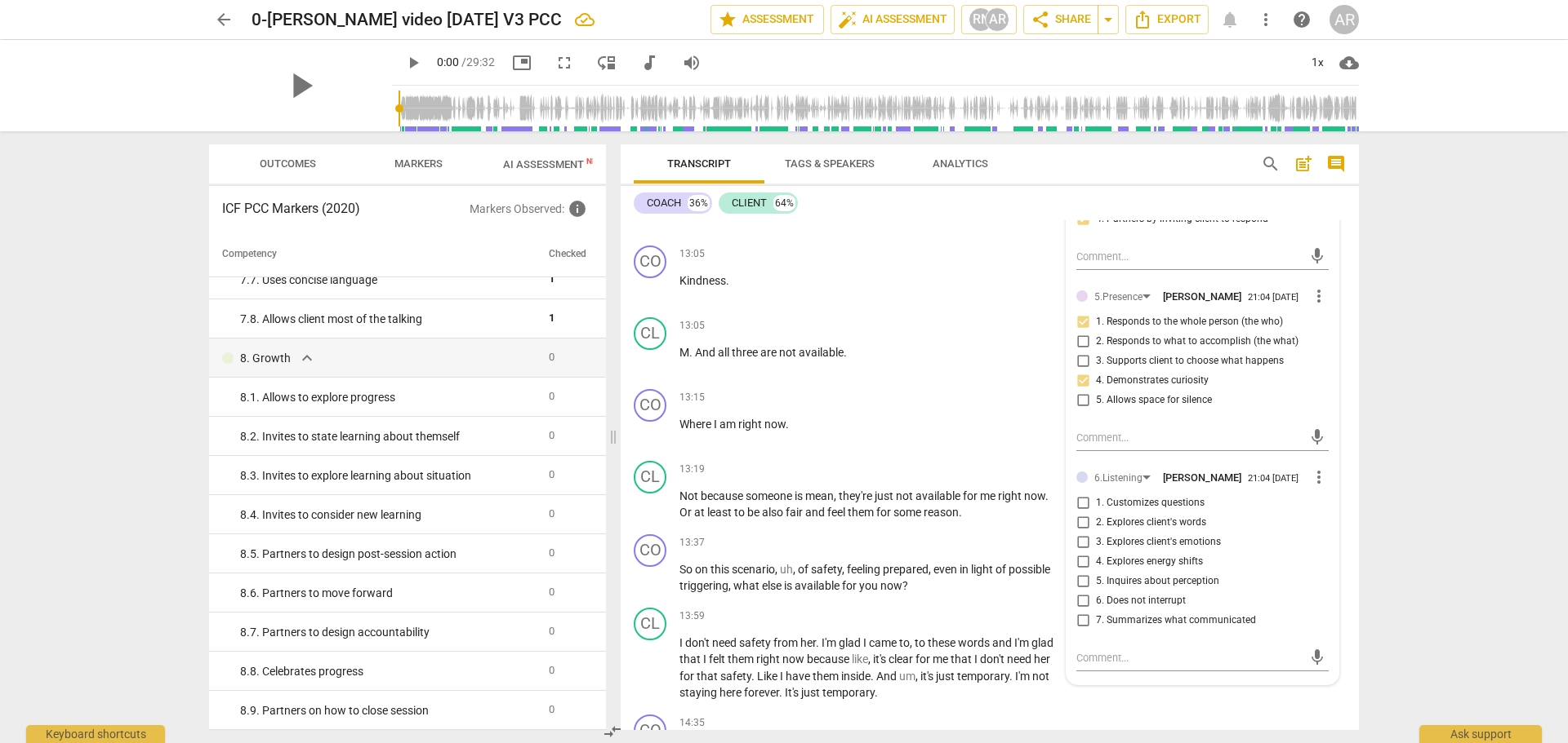
click at [1080, 533] on input "3. Explores client's emotions" at bounding box center [1082, 543] width 26 height 20
checkbox input "true"
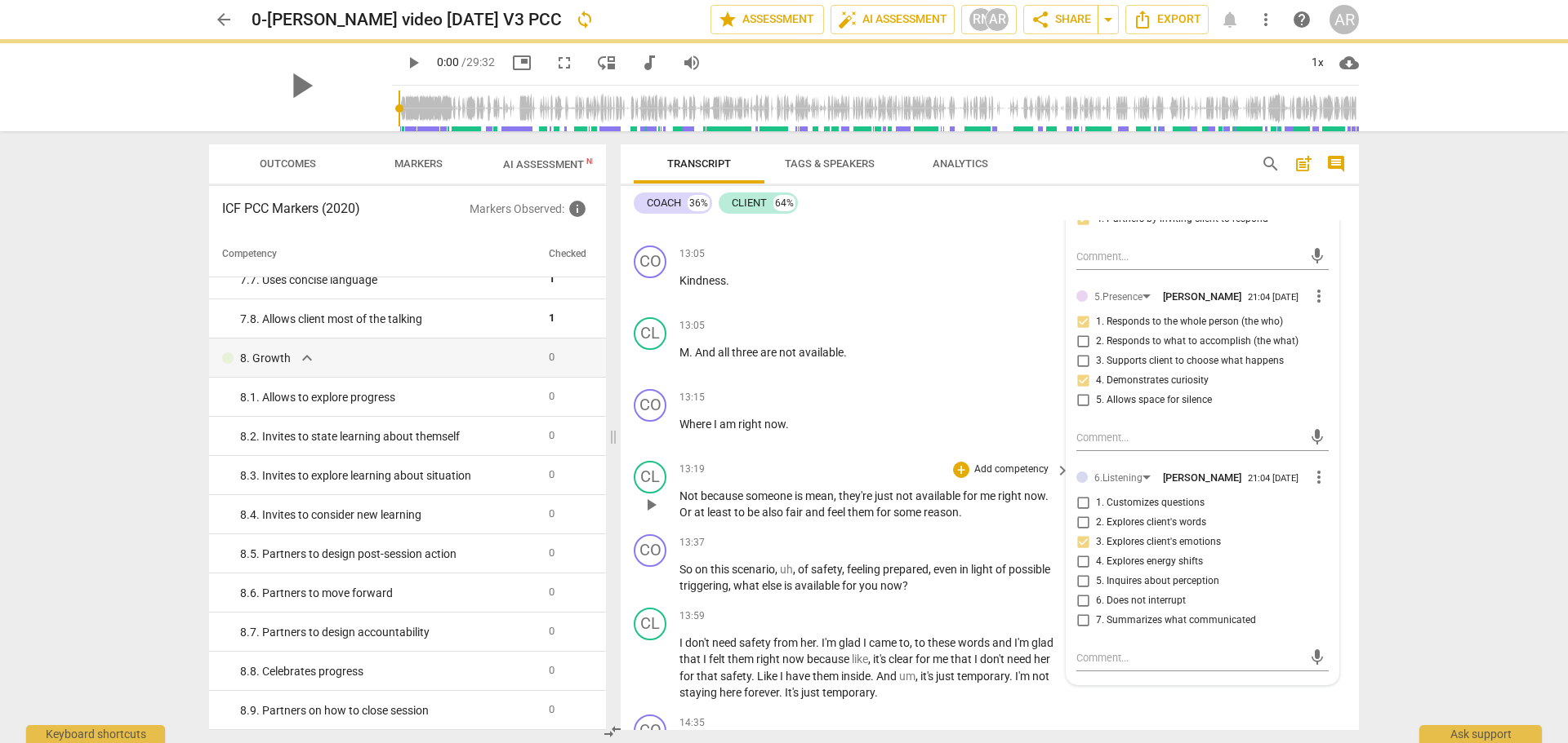
click at [893, 455] on div "CL play_arrow pause 13:19 + Add competency keyboard_arrow_right Not because som…" at bounding box center [989, 492] width 738 height 74
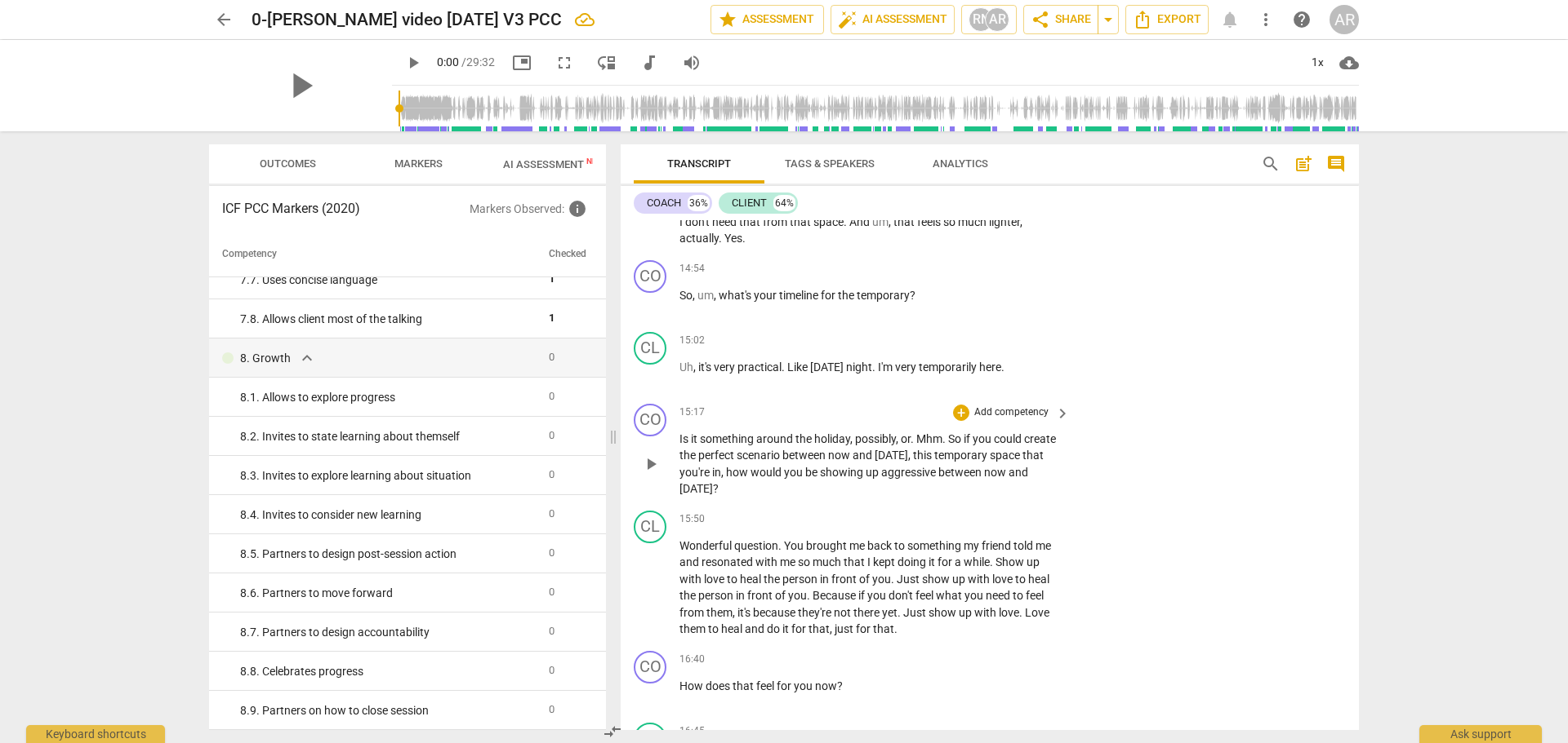
scroll to position [4244, 0]
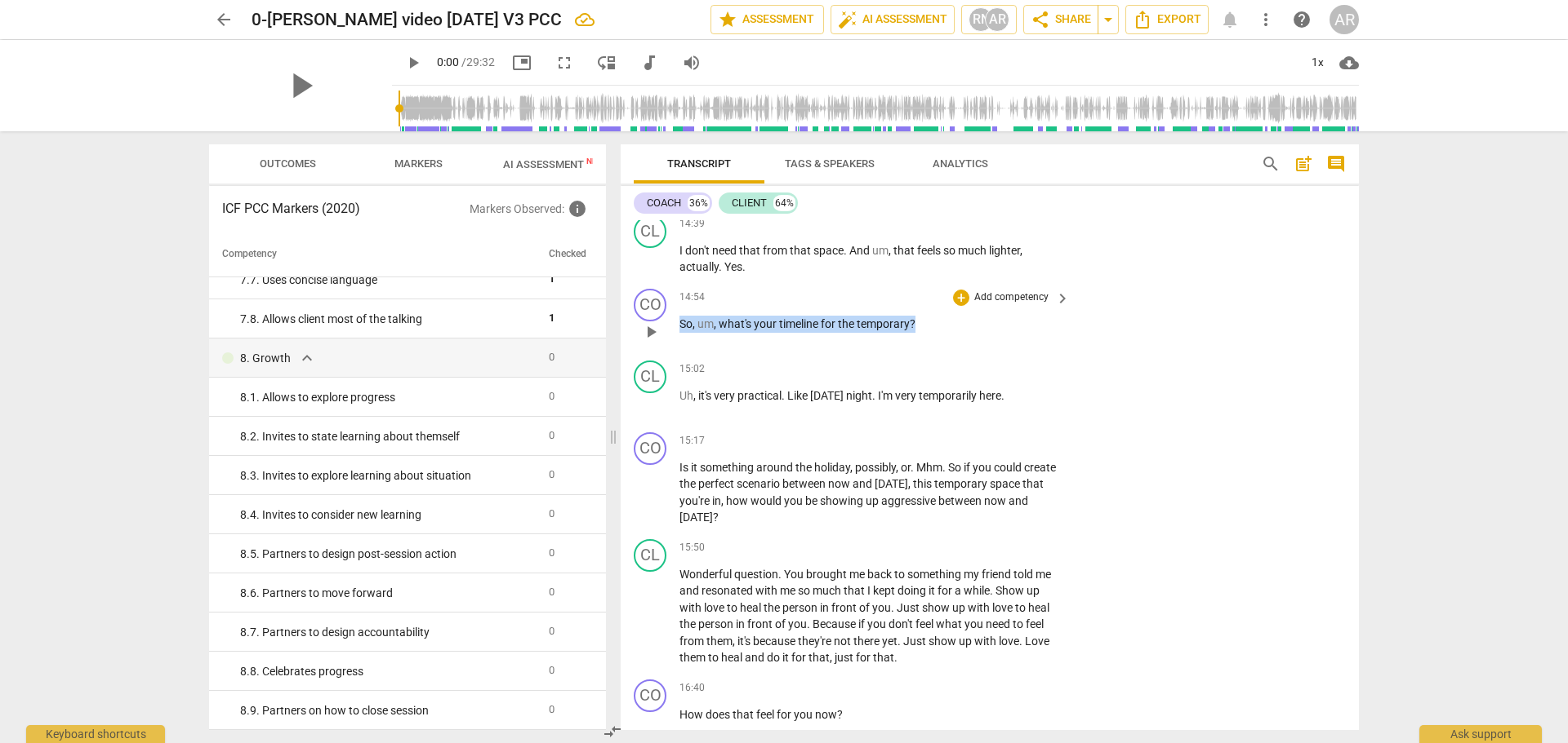
drag, startPoint x: 923, startPoint y: 301, endPoint x: 671, endPoint y: 287, distance: 252.4
click at [671, 287] on div "CO play_arrow pause 14:54 + Add competency keyboard_arrow_right So , um , what'…" at bounding box center [989, 319] width 738 height 72
click at [934, 284] on div "+" at bounding box center [931, 282] width 16 height 16
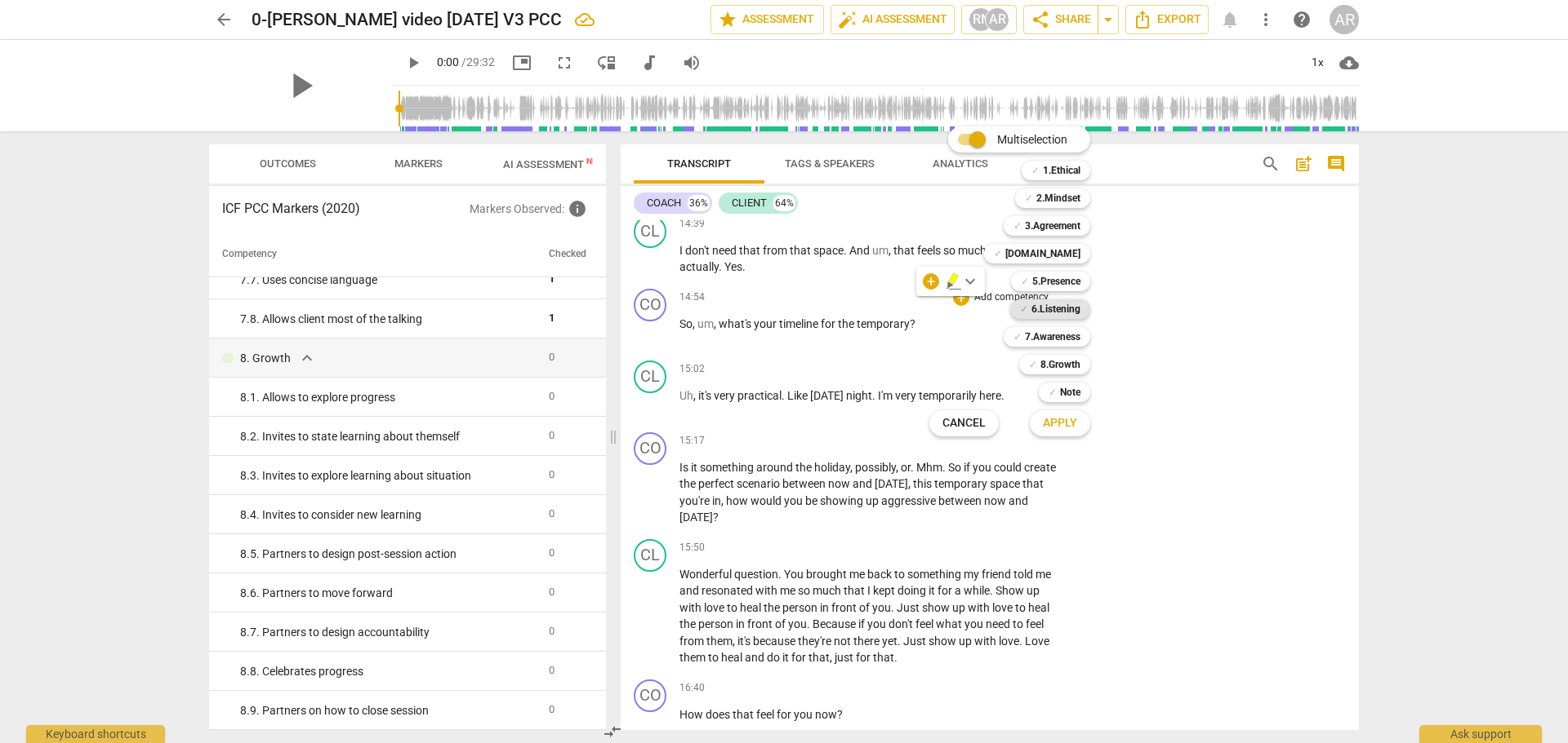
drag, startPoint x: 1053, startPoint y: 283, endPoint x: 1062, endPoint y: 310, distance: 28.5
click at [1053, 283] on b "5.Presence" at bounding box center [1055, 282] width 48 height 20
click at [1059, 313] on b "6.Listening" at bounding box center [1055, 310] width 49 height 20
click at [1057, 332] on b "7.Awareness" at bounding box center [1053, 337] width 56 height 20
click at [1058, 358] on b "8.Growth" at bounding box center [1060, 365] width 40 height 20
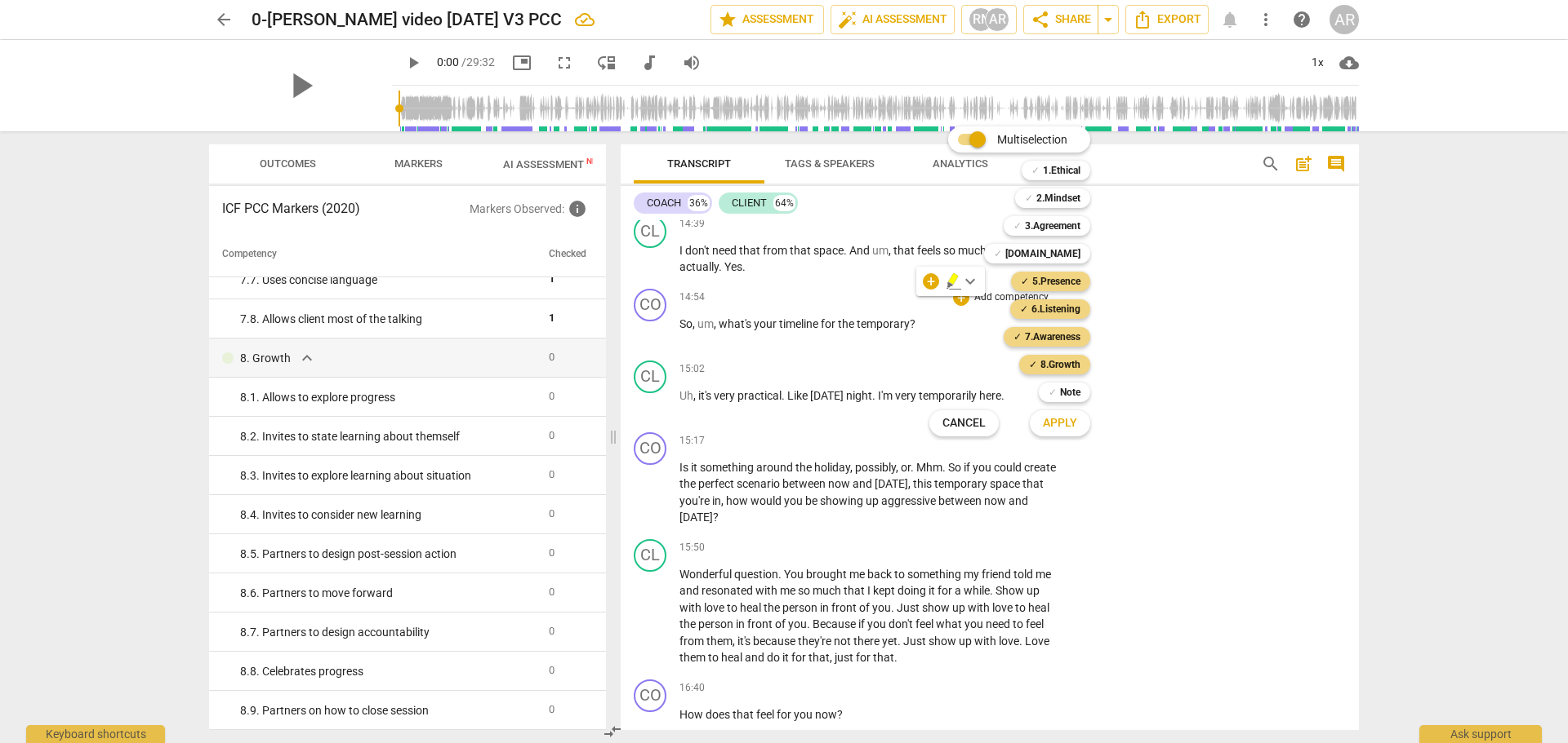
click at [1063, 421] on span "Apply" at bounding box center [1060, 423] width 34 height 16
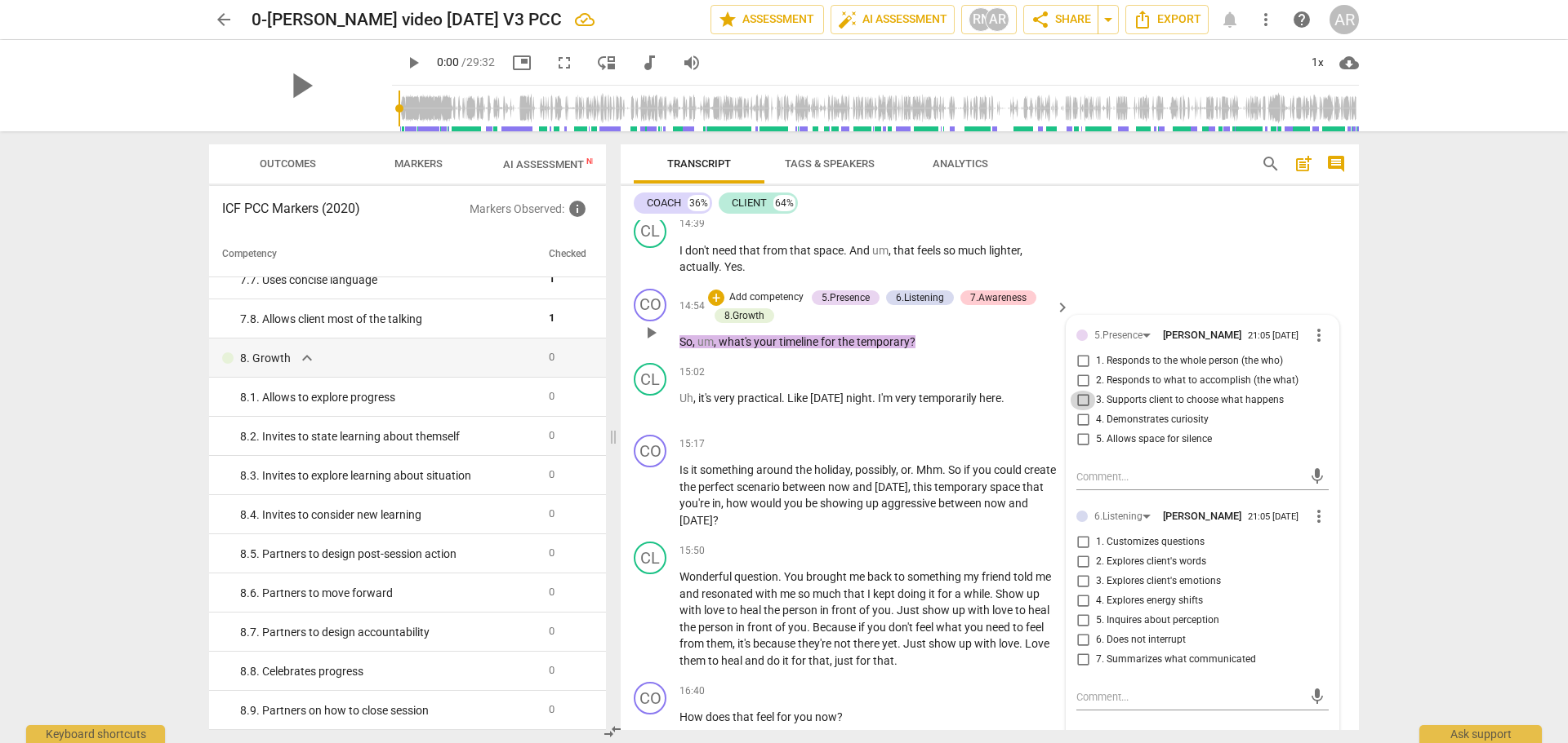
click at [1077, 391] on input "3. Supports client to choose what happens" at bounding box center [1082, 401] width 26 height 20
checkbox input "true"
click at [1081, 411] on input "4. Demonstrates curiosity" at bounding box center [1082, 421] width 26 height 20
checkbox input "true"
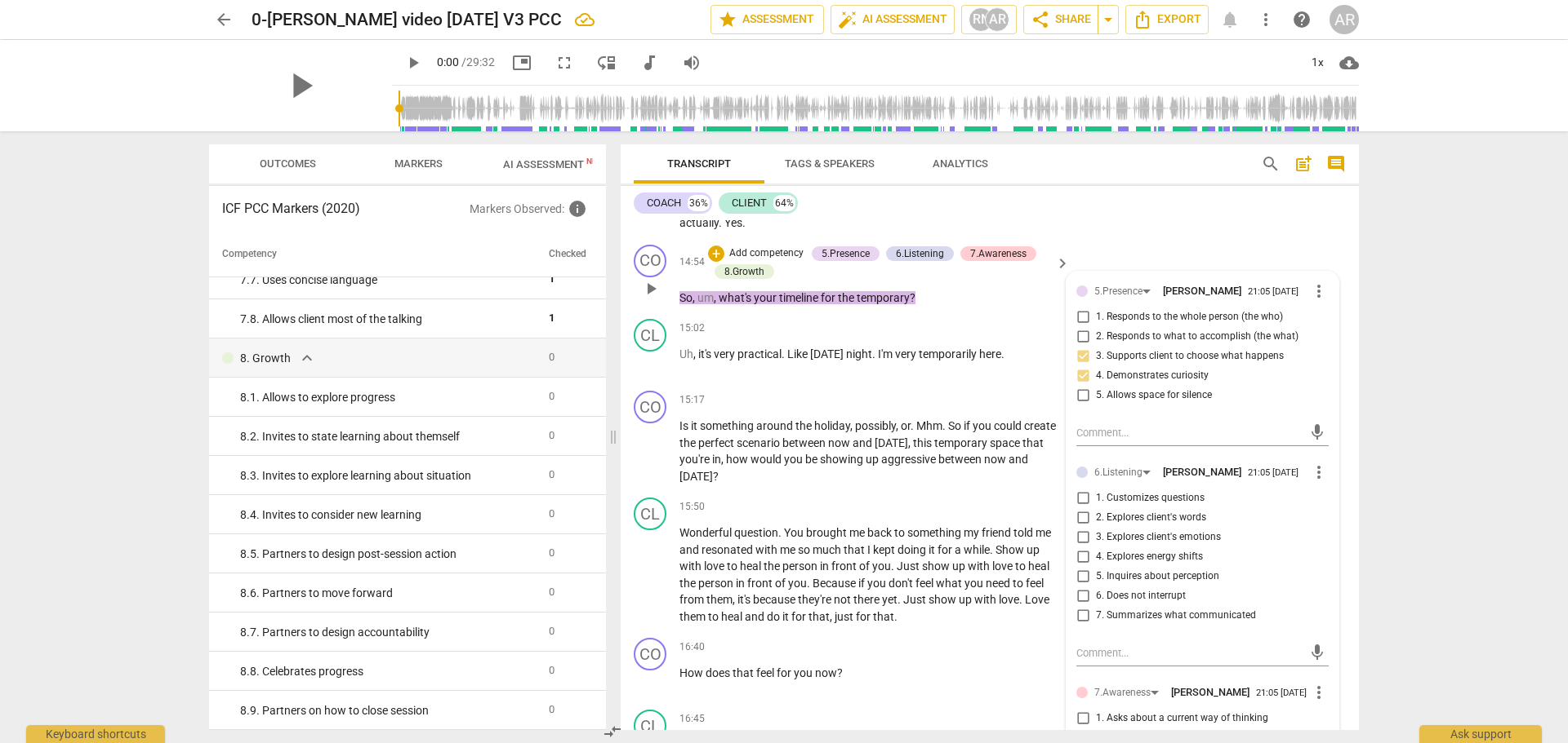
scroll to position [4325, 0]
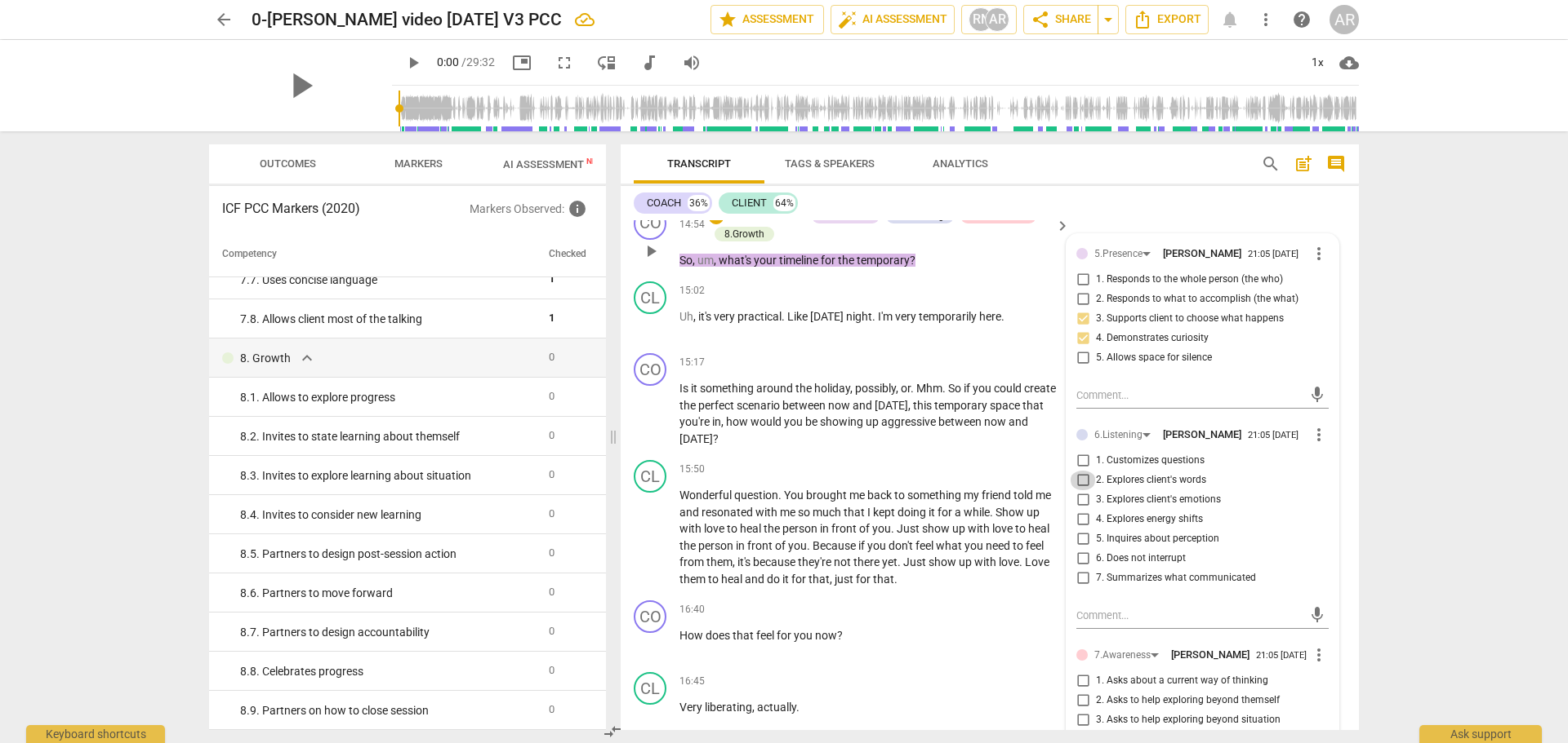
click at [1079, 471] on input "2. Explores client's words" at bounding box center [1082, 481] width 26 height 20
checkbox input "true"
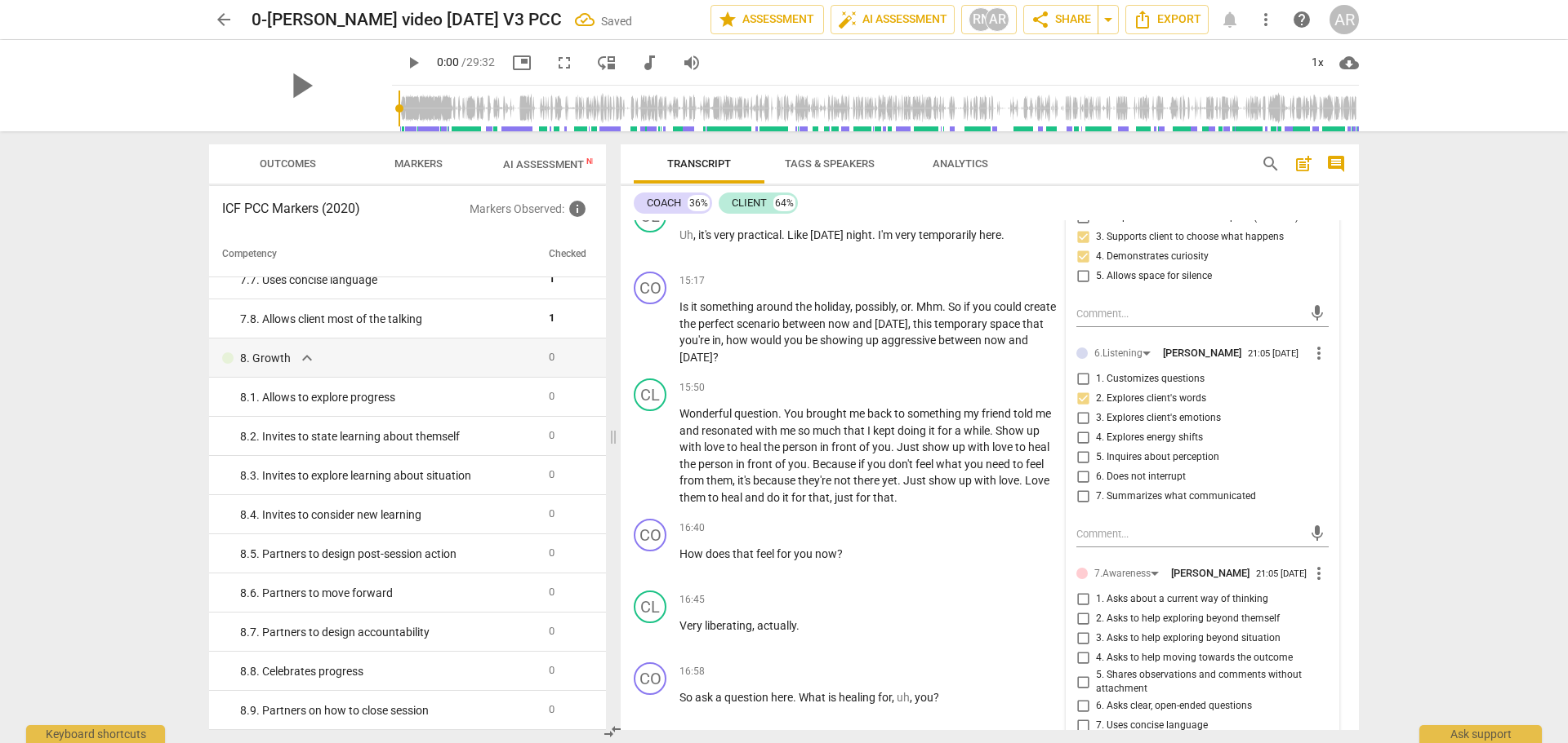
scroll to position [4489, 0]
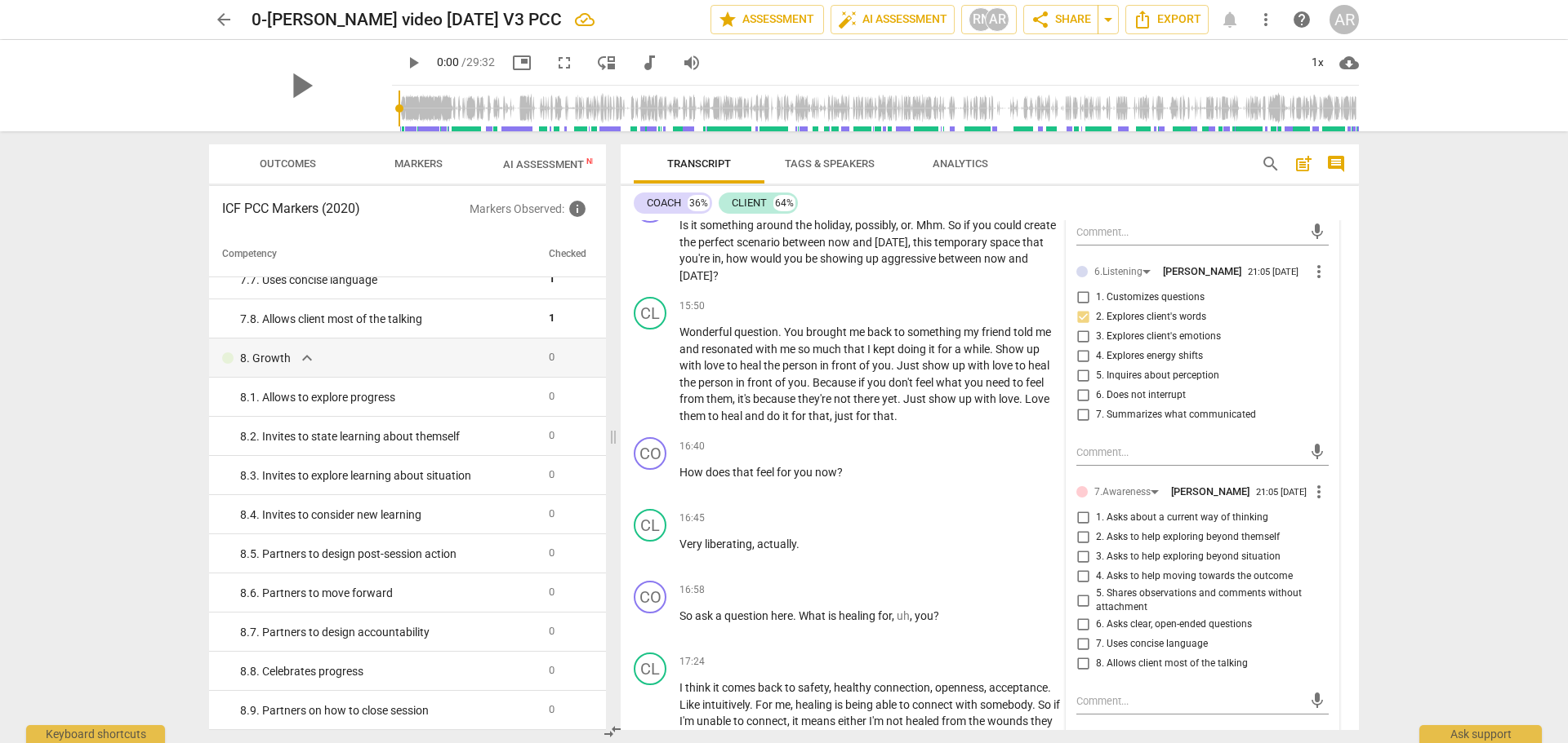
drag, startPoint x: 1079, startPoint y: 575, endPoint x: 1071, endPoint y: 579, distance: 8.9
click at [1078, 575] on input "4. Asks to help moving towards the outcome" at bounding box center [1082, 577] width 26 height 20
checkbox input "true"
click at [1077, 619] on input "6. Asks clear, open-ended questions" at bounding box center [1082, 625] width 26 height 20
checkbox input "true"
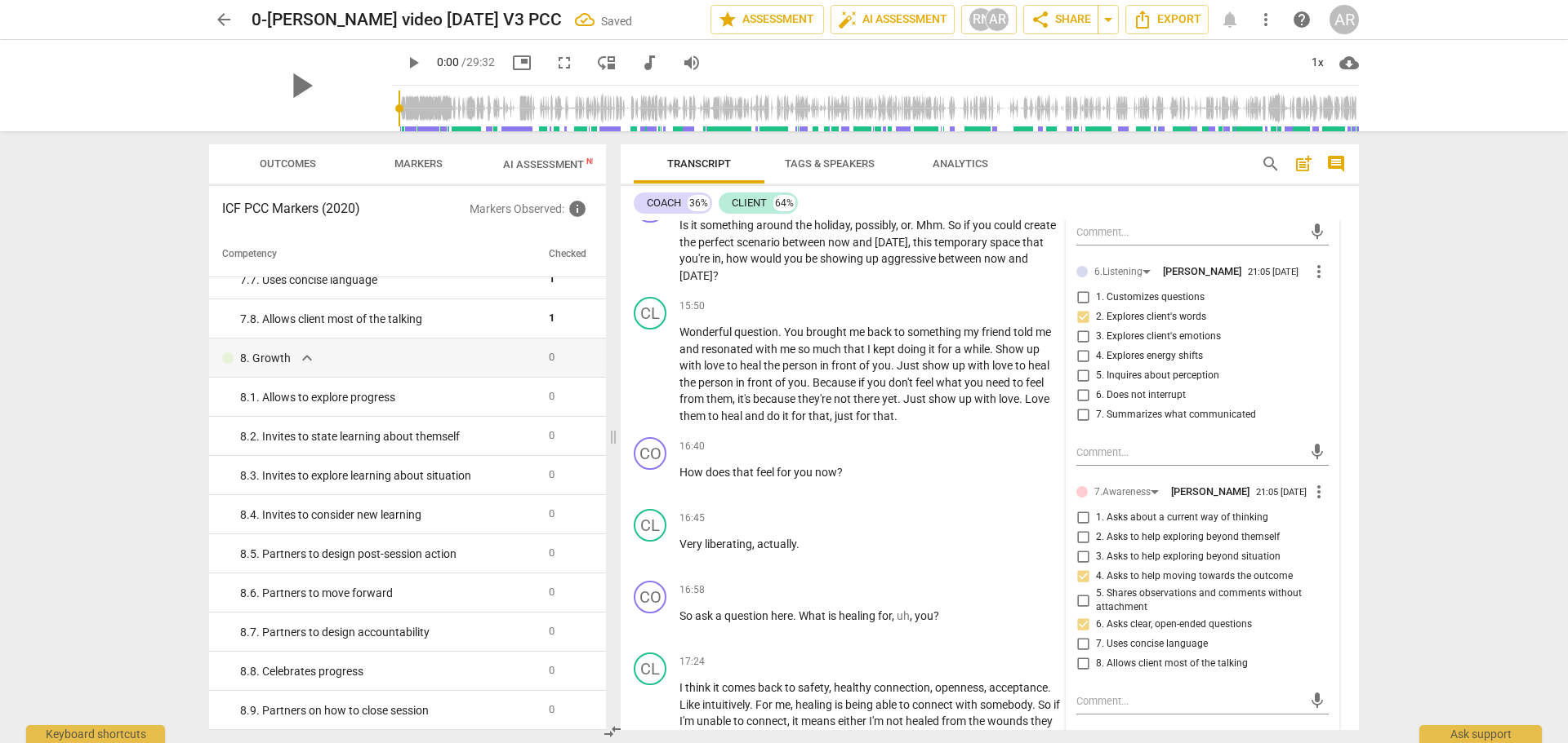
click at [1082, 639] on input "7. Uses concise language" at bounding box center [1082, 645] width 26 height 20
checkbox input "true"
click at [871, 653] on div "17:24 + Add competency keyboard_arrow_right" at bounding box center [875, 662] width 392 height 18
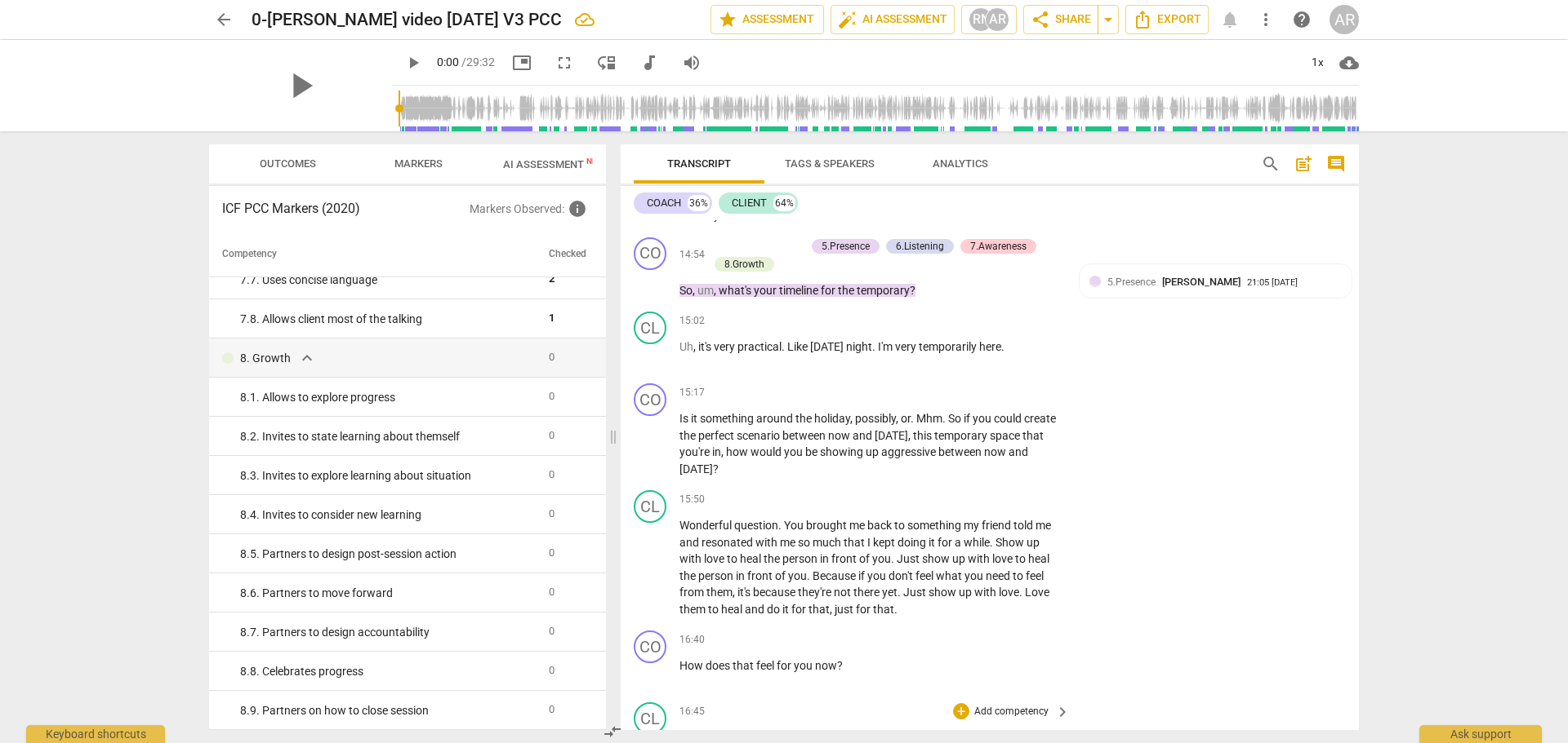
scroll to position [4244, 0]
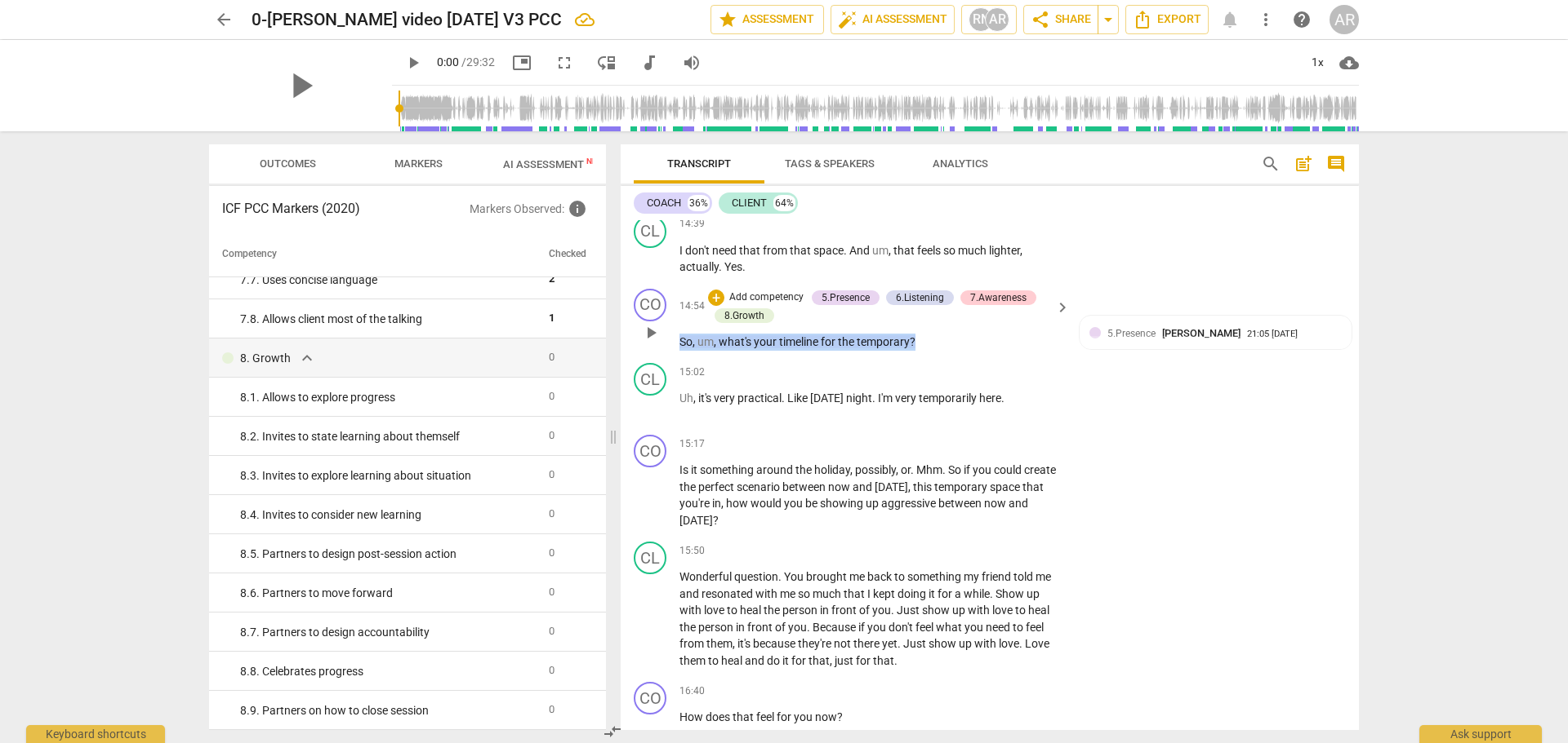
drag, startPoint x: 921, startPoint y: 323, endPoint x: 667, endPoint y: 310, distance: 254.3
click at [667, 310] on div "CO play_arrow pause 14:54 + Add competency 5.Presence 6.Listening 7.Awareness 8…" at bounding box center [989, 320] width 738 height 75
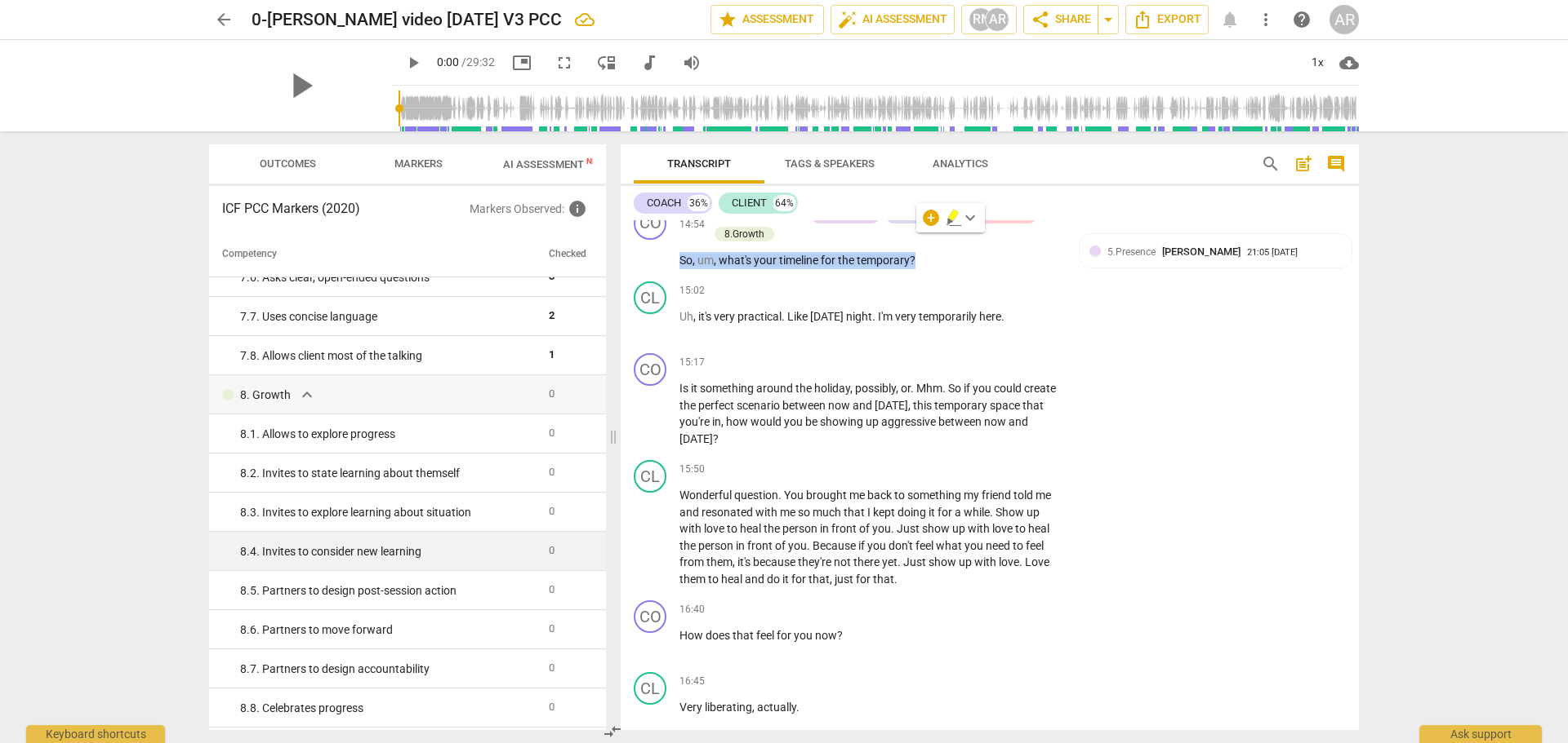
scroll to position [1397, 0]
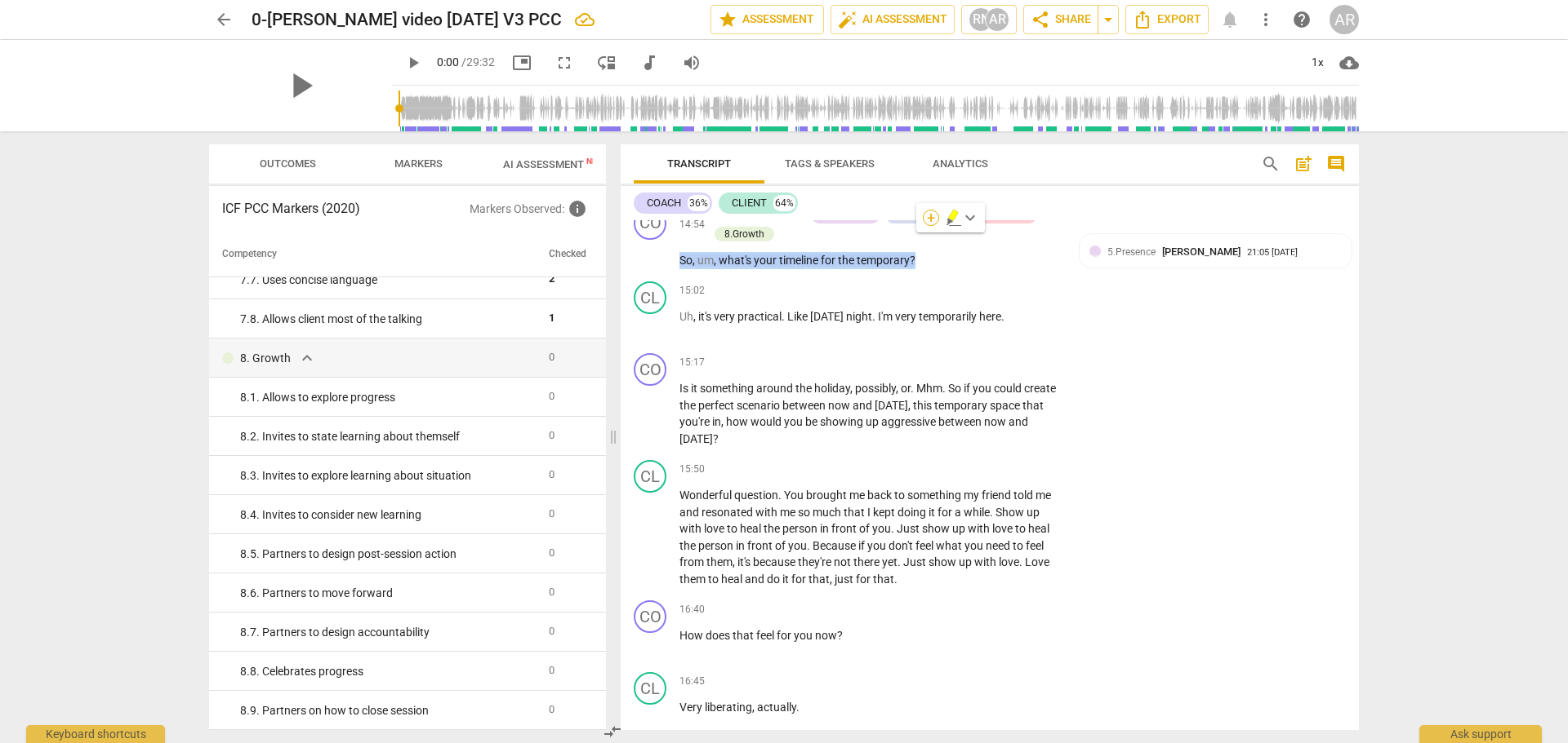
click at [926, 221] on div "+" at bounding box center [931, 218] width 16 height 16
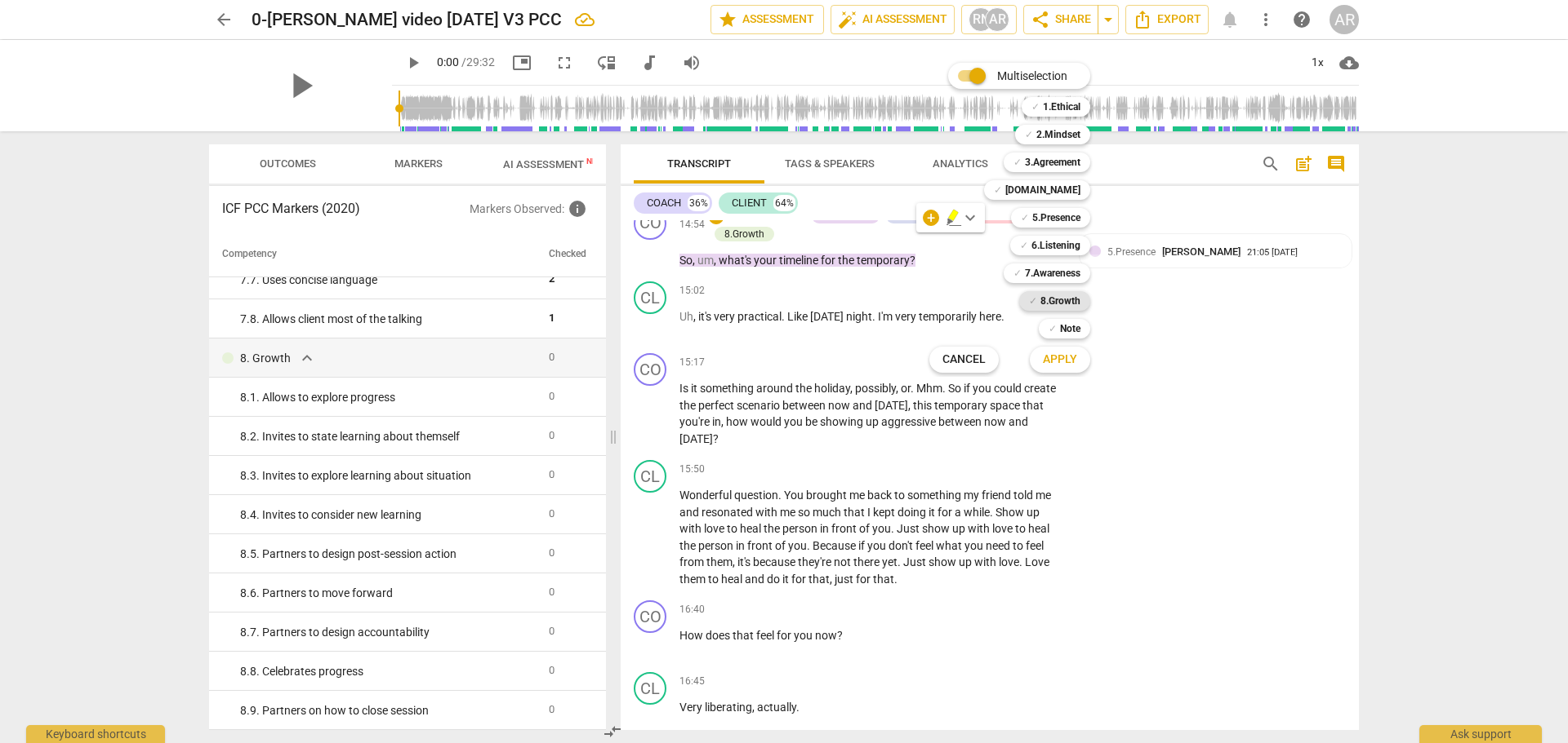
click at [1058, 302] on b "8.Growth" at bounding box center [1060, 301] width 40 height 20
click at [1057, 358] on span "Apply" at bounding box center [1060, 360] width 34 height 16
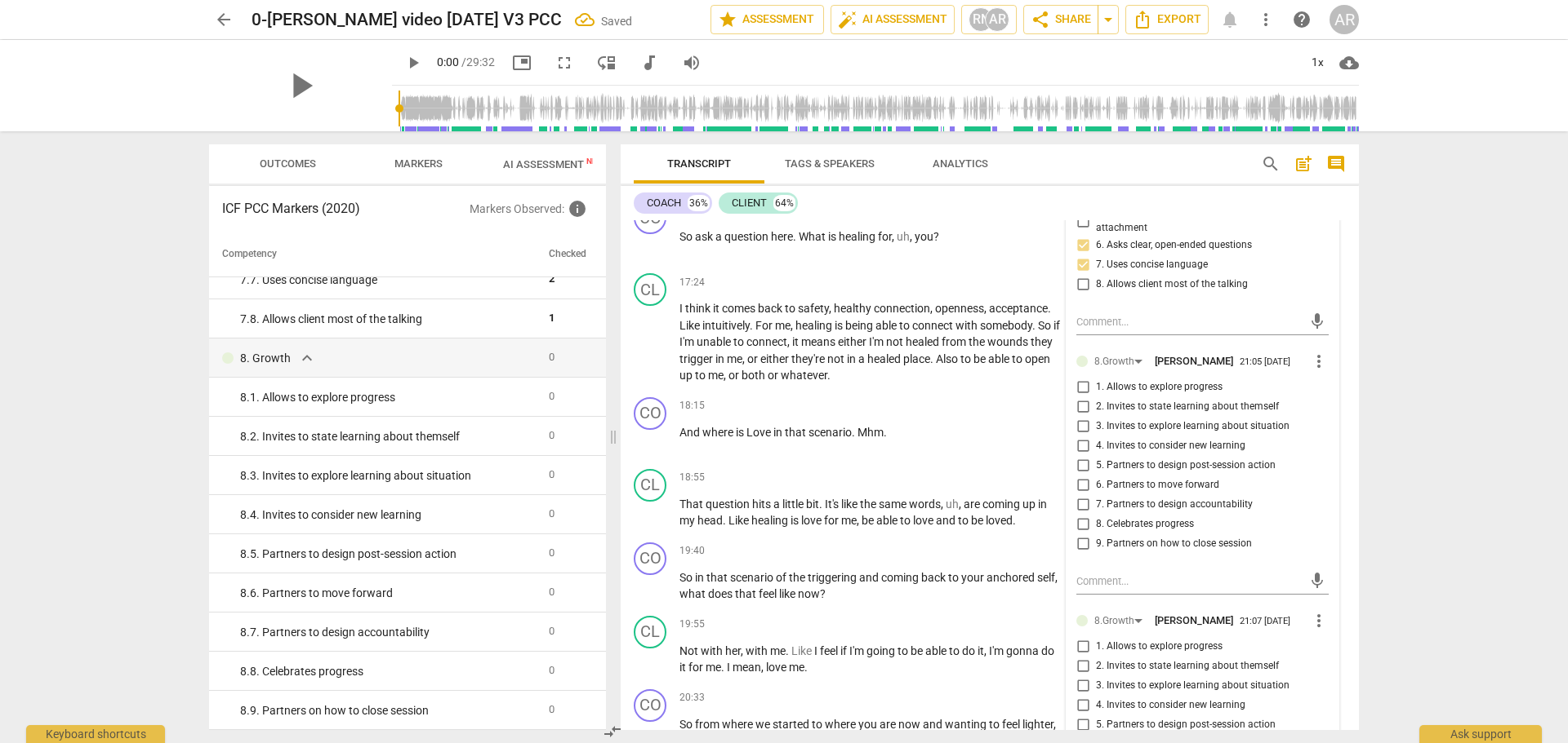
scroll to position [4897, 0]
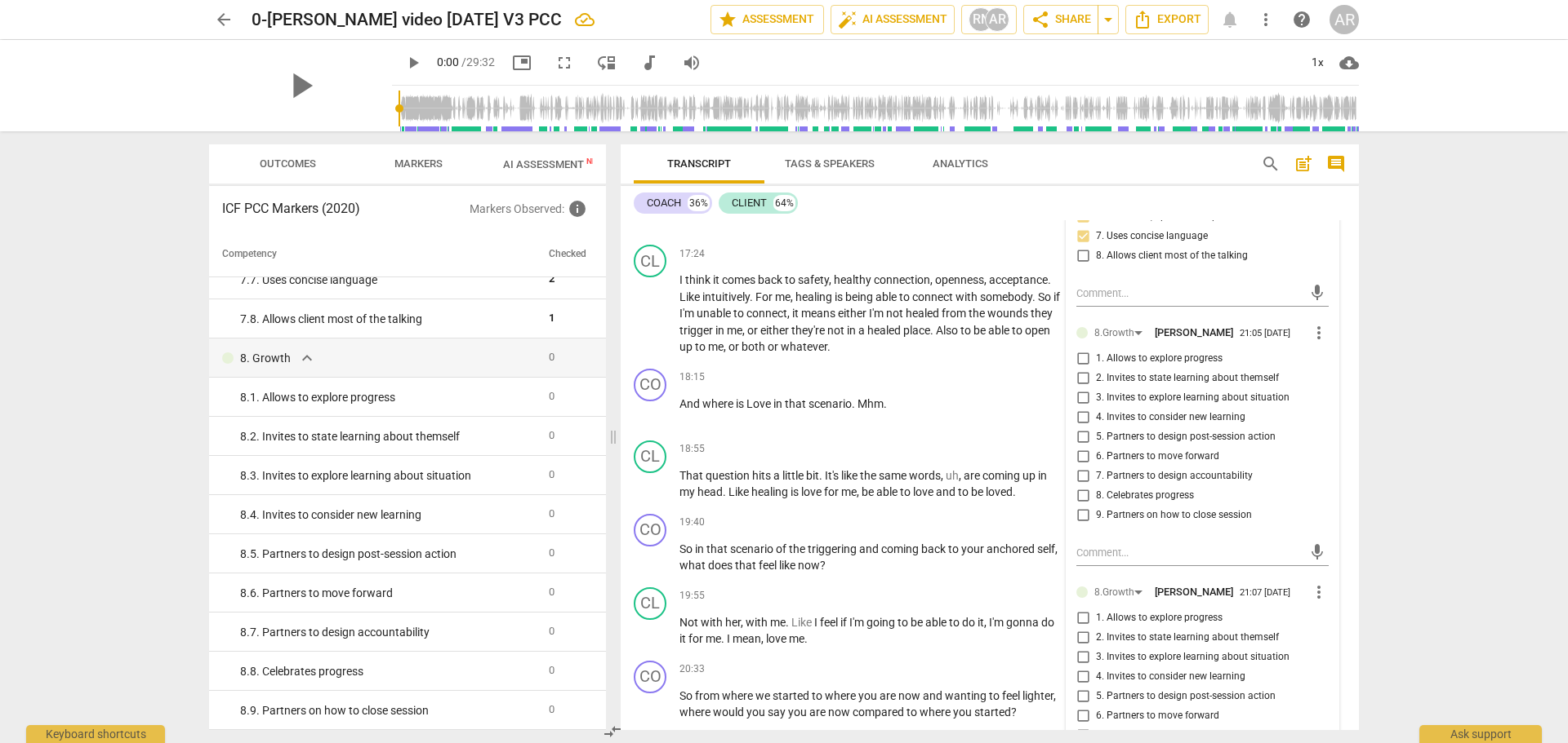
click at [1079, 472] on input "7. Partners to design accountability" at bounding box center [1082, 476] width 26 height 20
checkbox input "true"
click at [1081, 453] on input "6. Partners to move forward" at bounding box center [1082, 458] width 26 height 20
checkbox input "true"
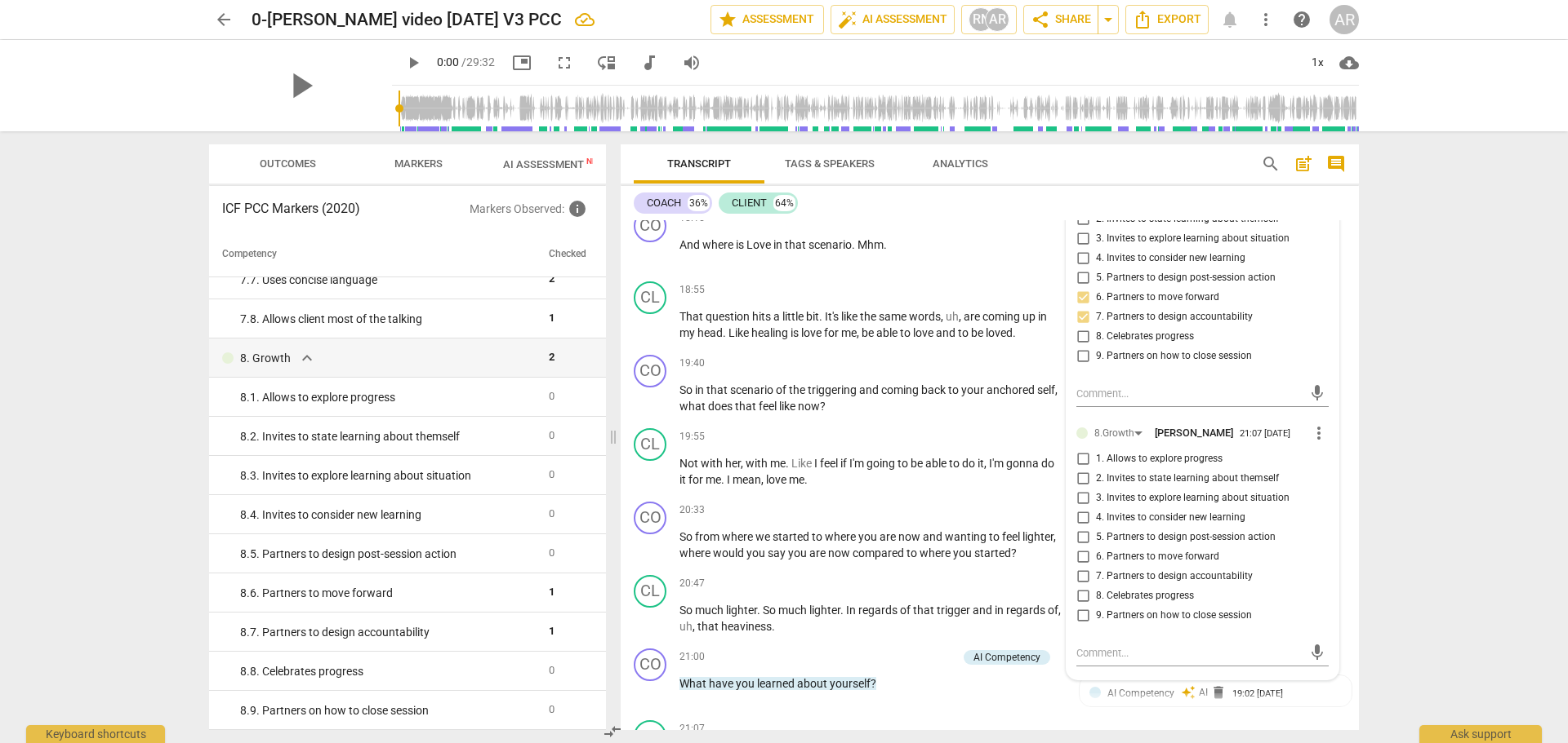
scroll to position [5060, 0]
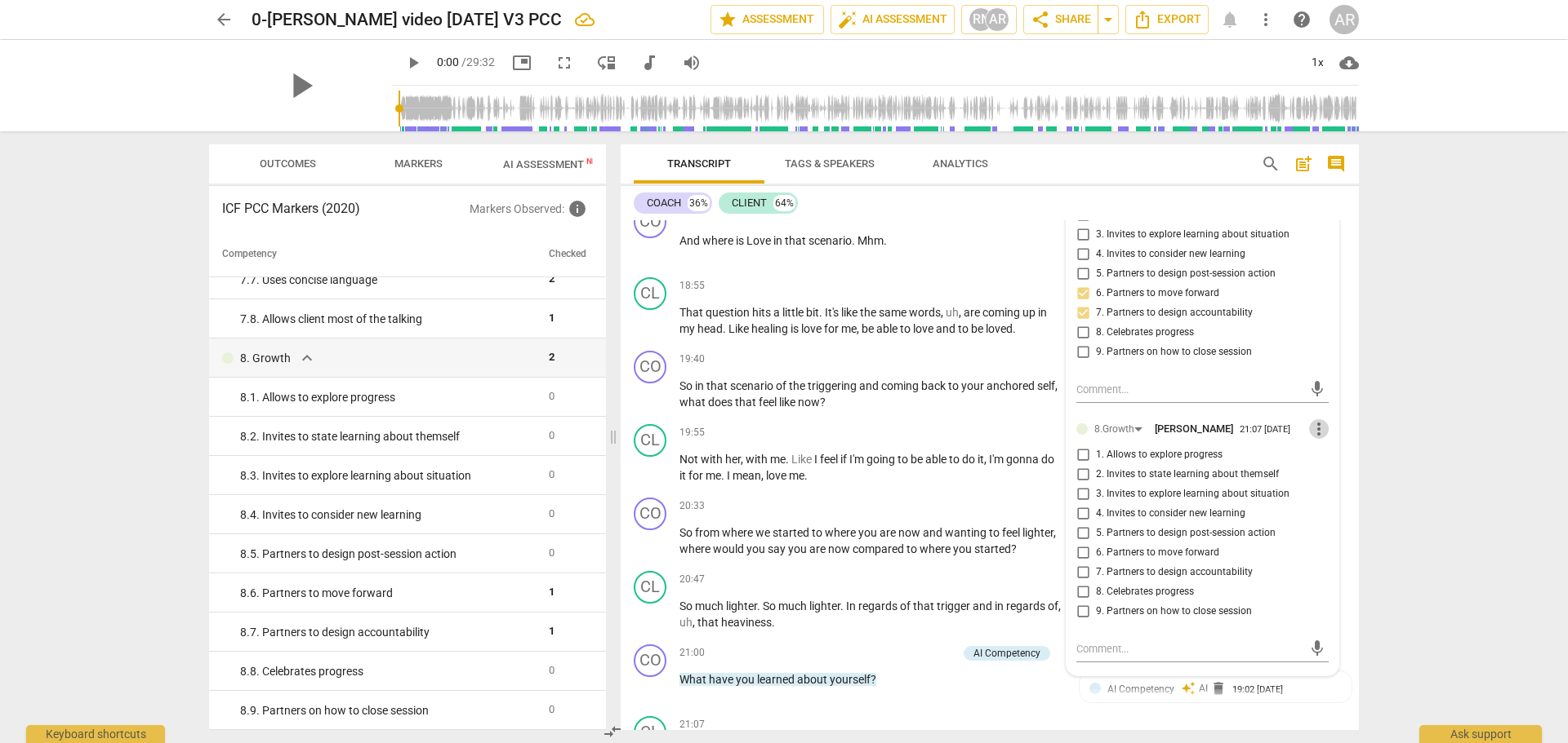
click at [1313, 429] on span "more_vert" at bounding box center [1318, 430] width 20 height 20
click at [1326, 451] on li "Delete" at bounding box center [1331, 457] width 57 height 31
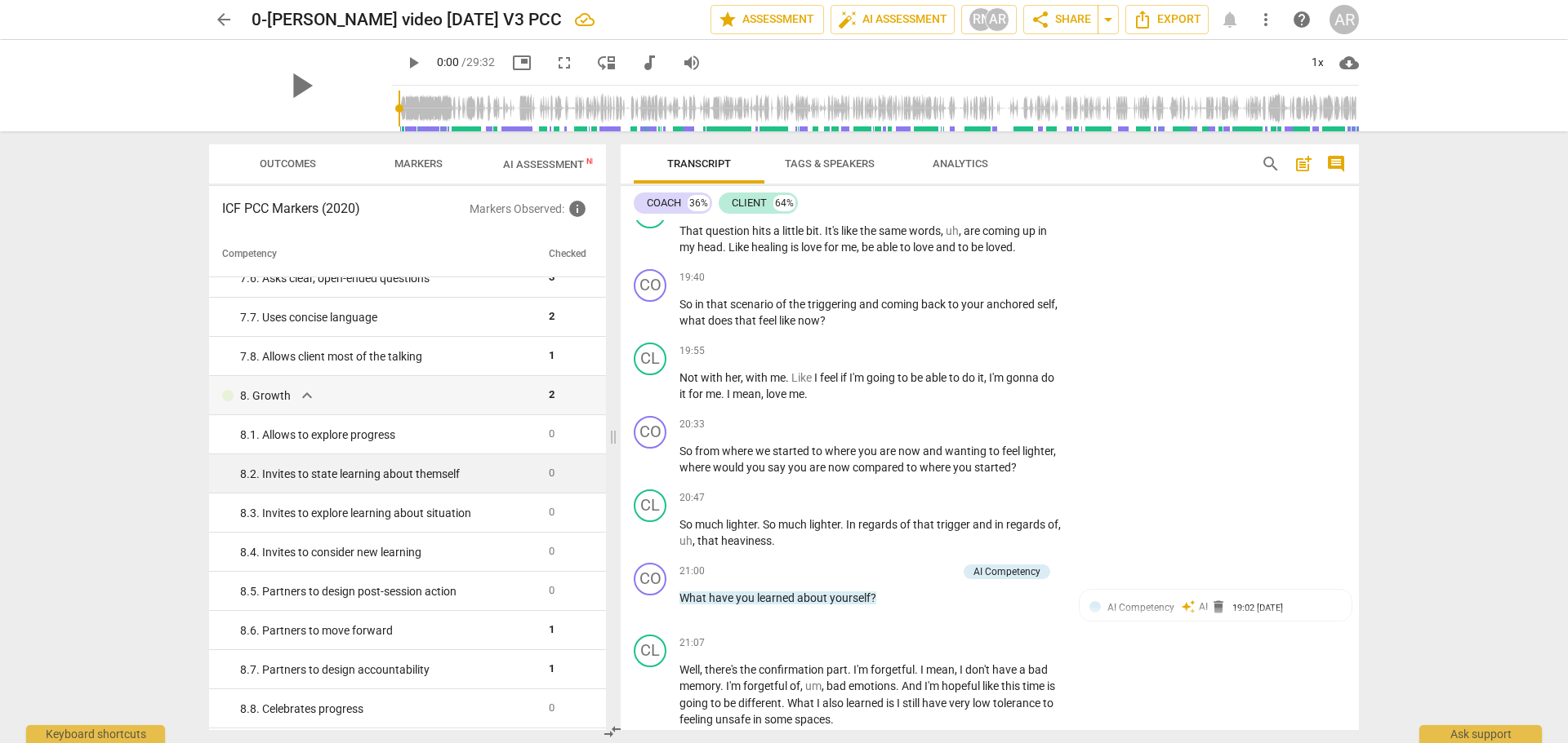
scroll to position [1397, 0]
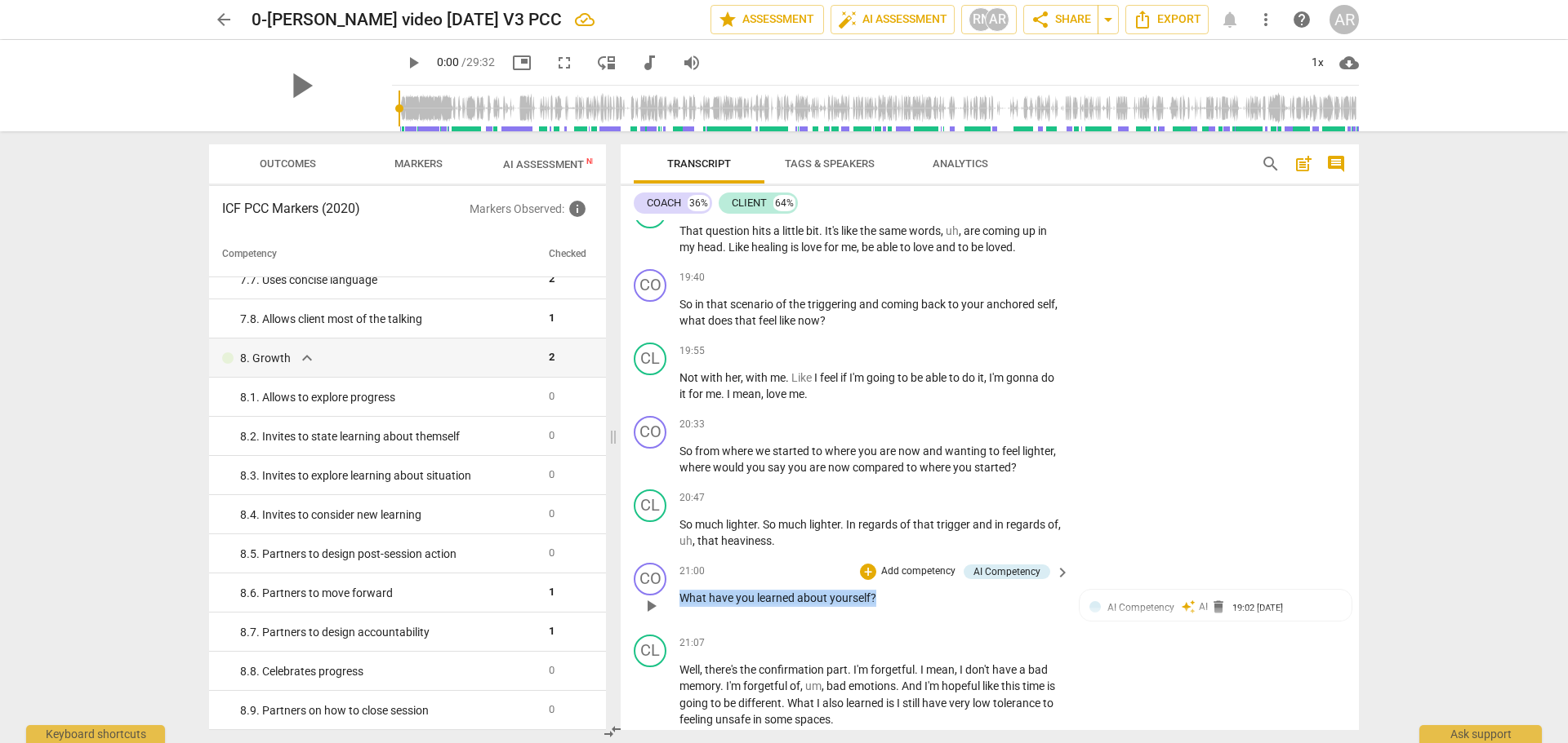
drag, startPoint x: 882, startPoint y: 576, endPoint x: 682, endPoint y: 578, distance: 200.0
click at [682, 590] on p "What have you learned about yourself ?" at bounding box center [871, 598] width 382 height 17
click at [892, 555] on div "+" at bounding box center [890, 556] width 16 height 16
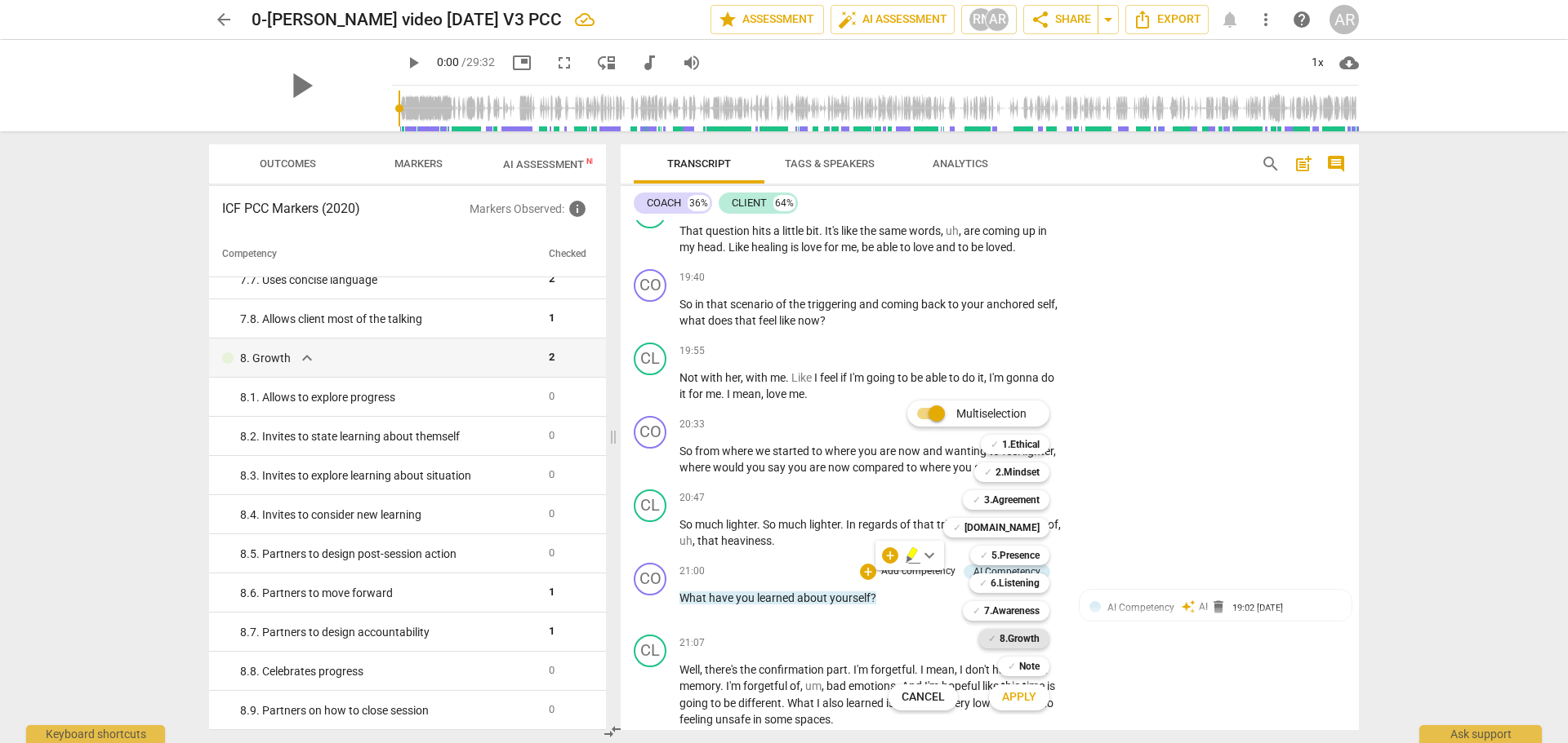
click at [1026, 637] on b "8.Growth" at bounding box center [1019, 639] width 40 height 20
click at [1011, 695] on span "Apply" at bounding box center [1019, 698] width 34 height 16
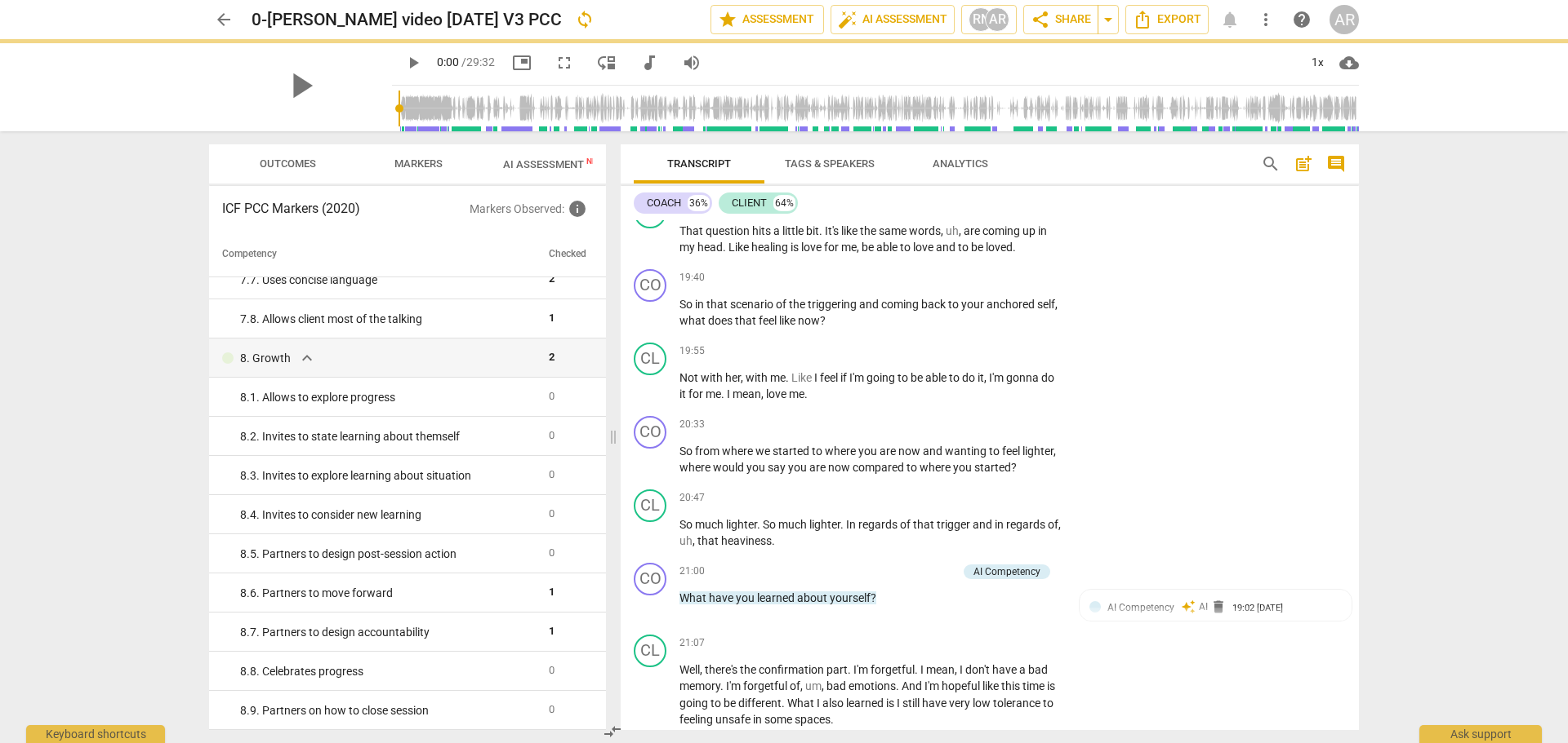
scroll to position [5474, 0]
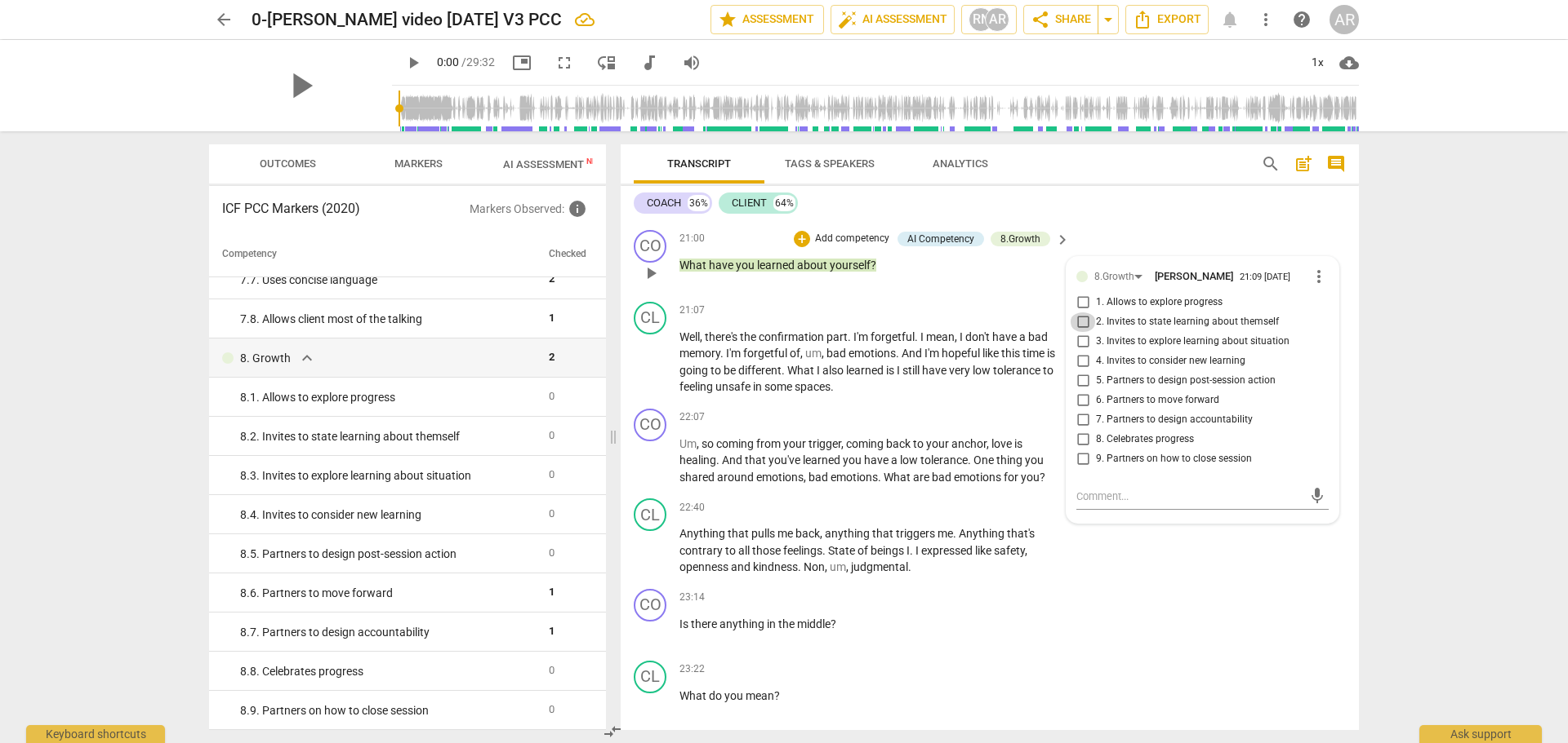
drag, startPoint x: 1079, startPoint y: 303, endPoint x: 1071, endPoint y: 312, distance: 12.0
click at [1076, 313] on input "2. Invites to state learning about themself" at bounding box center [1082, 322] width 26 height 20
checkbox input "true"
click at [1081, 352] on input "4. Invites to consider new learning" at bounding box center [1082, 362] width 26 height 20
checkbox input "true"
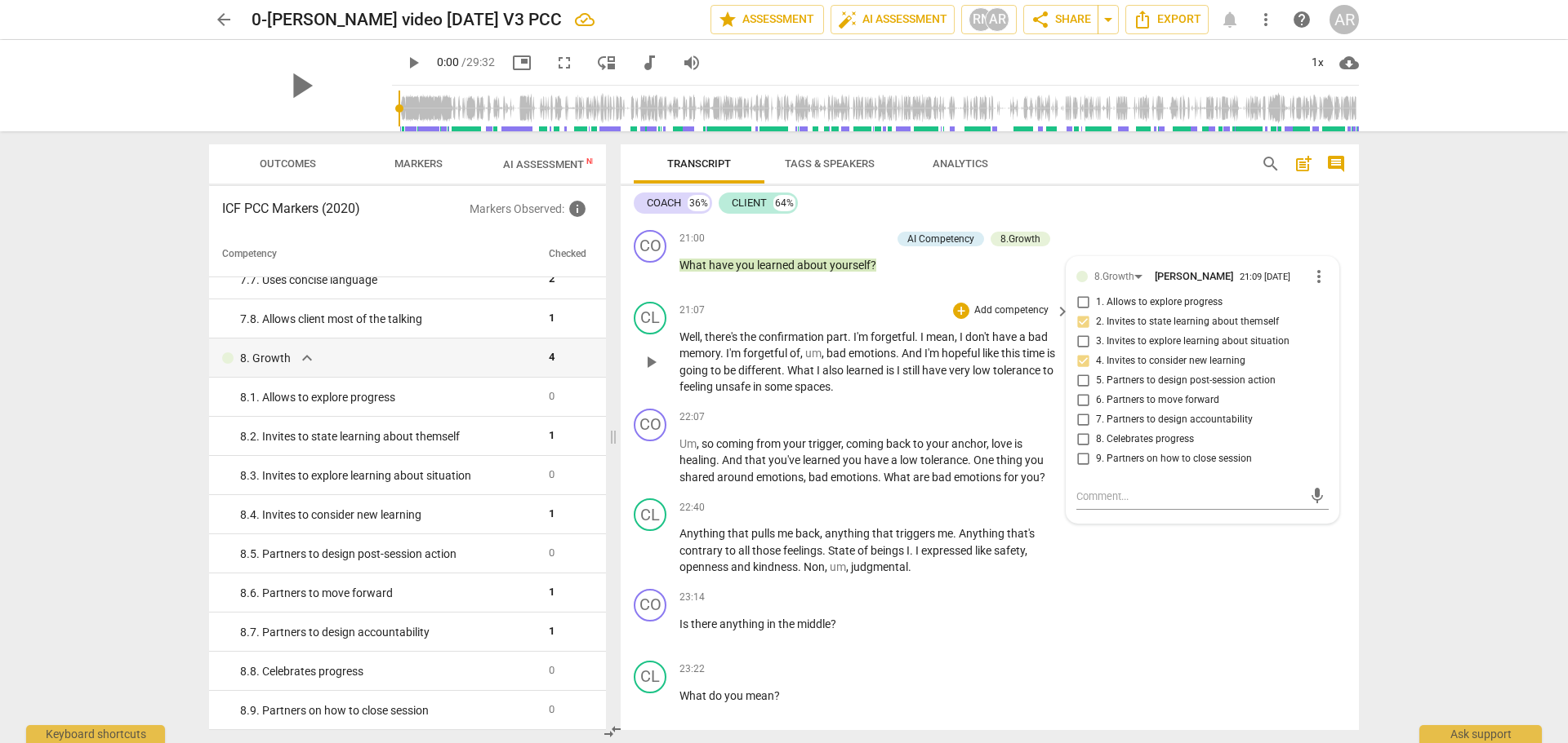
click at [874, 302] on div "21:07 + Add competency keyboard_arrow_right" at bounding box center [875, 311] width 392 height 18
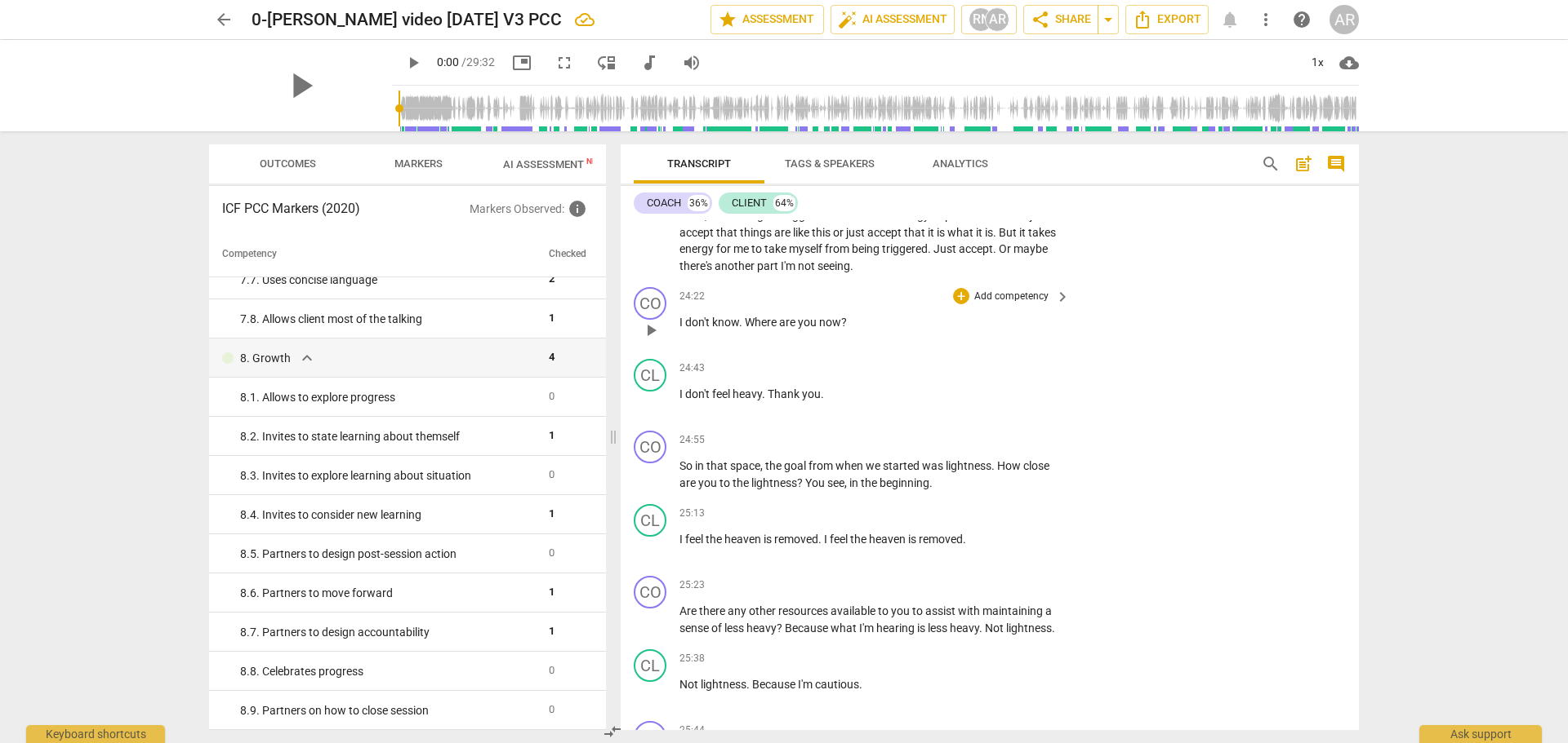
scroll to position [6127, 0]
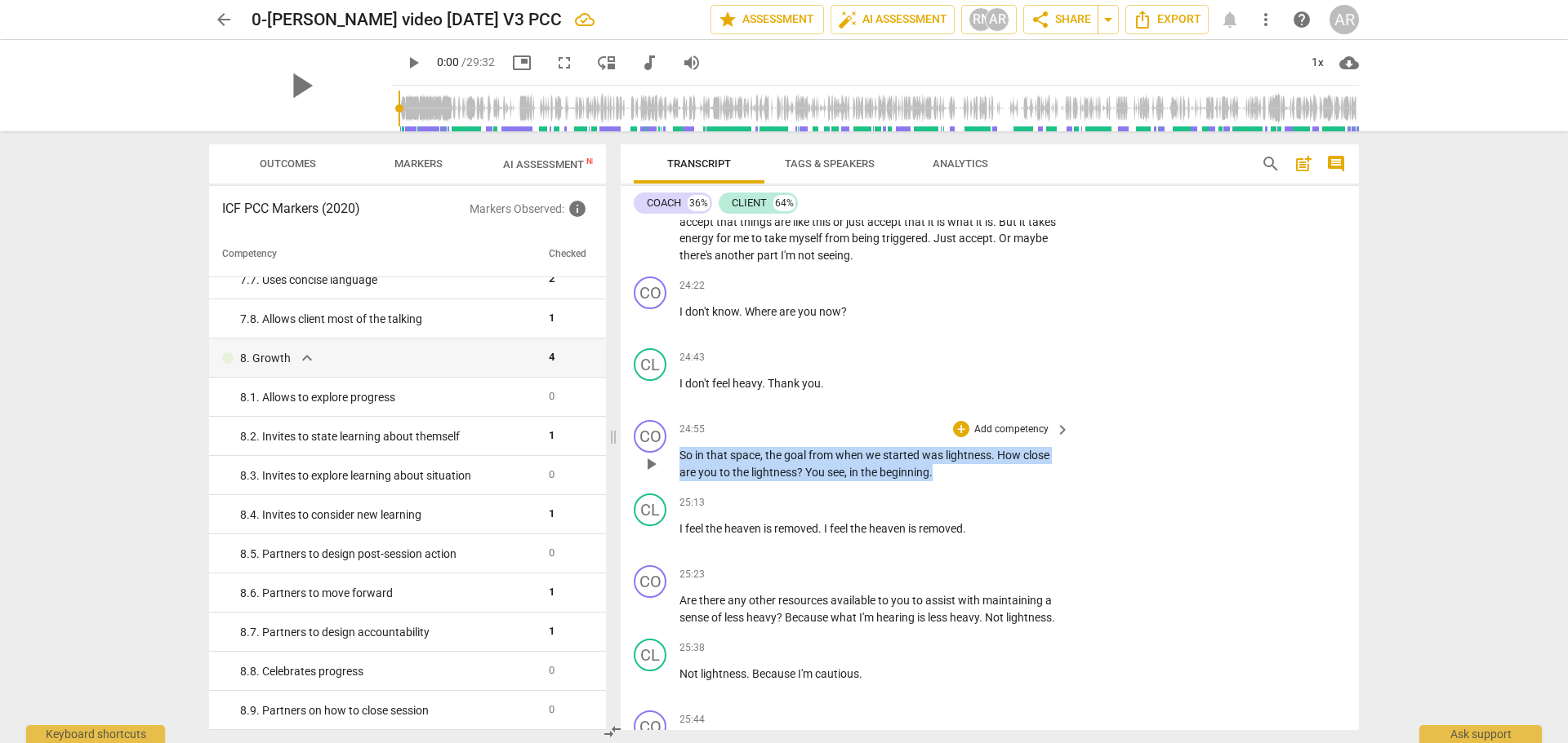
drag, startPoint x: 679, startPoint y: 430, endPoint x: 943, endPoint y: 460, distance: 265.7
click at [943, 460] on div "CO play_arrow pause 24:55 + Add competency keyboard_arrow_right So in that spac…" at bounding box center [989, 450] width 738 height 74
click at [948, 431] on div "+" at bounding box center [950, 430] width 16 height 16
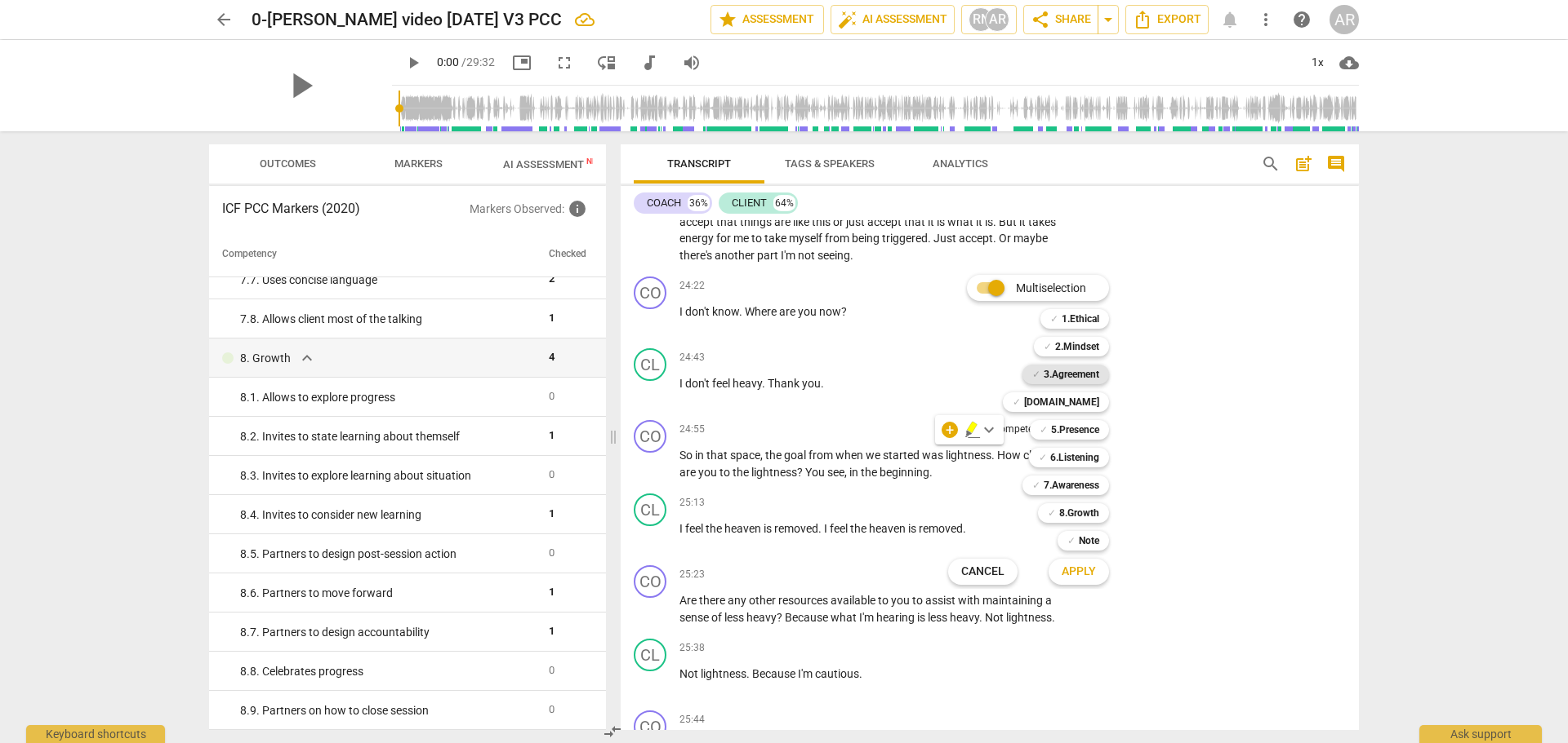
click at [1065, 376] on b "3.Agreement" at bounding box center [1071, 375] width 56 height 20
click at [1078, 464] on b "6.Listening" at bounding box center [1074, 458] width 49 height 20
click at [1080, 480] on b "7.Awareness" at bounding box center [1071, 485] width 56 height 20
click at [1084, 507] on b "8.Growth" at bounding box center [1079, 513] width 40 height 20
click at [1081, 571] on span "Apply" at bounding box center [1079, 572] width 34 height 16
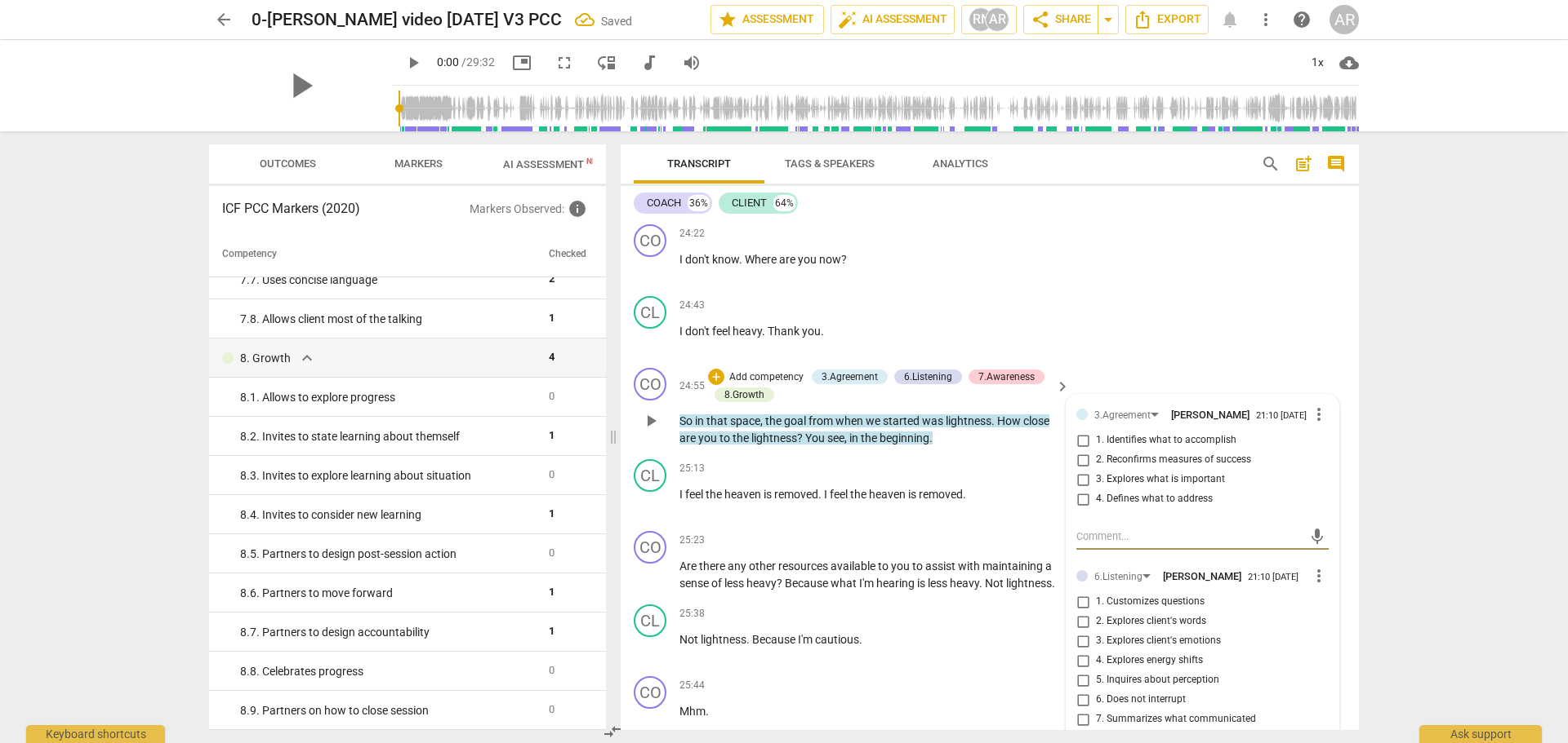
scroll to position [6209, 0]
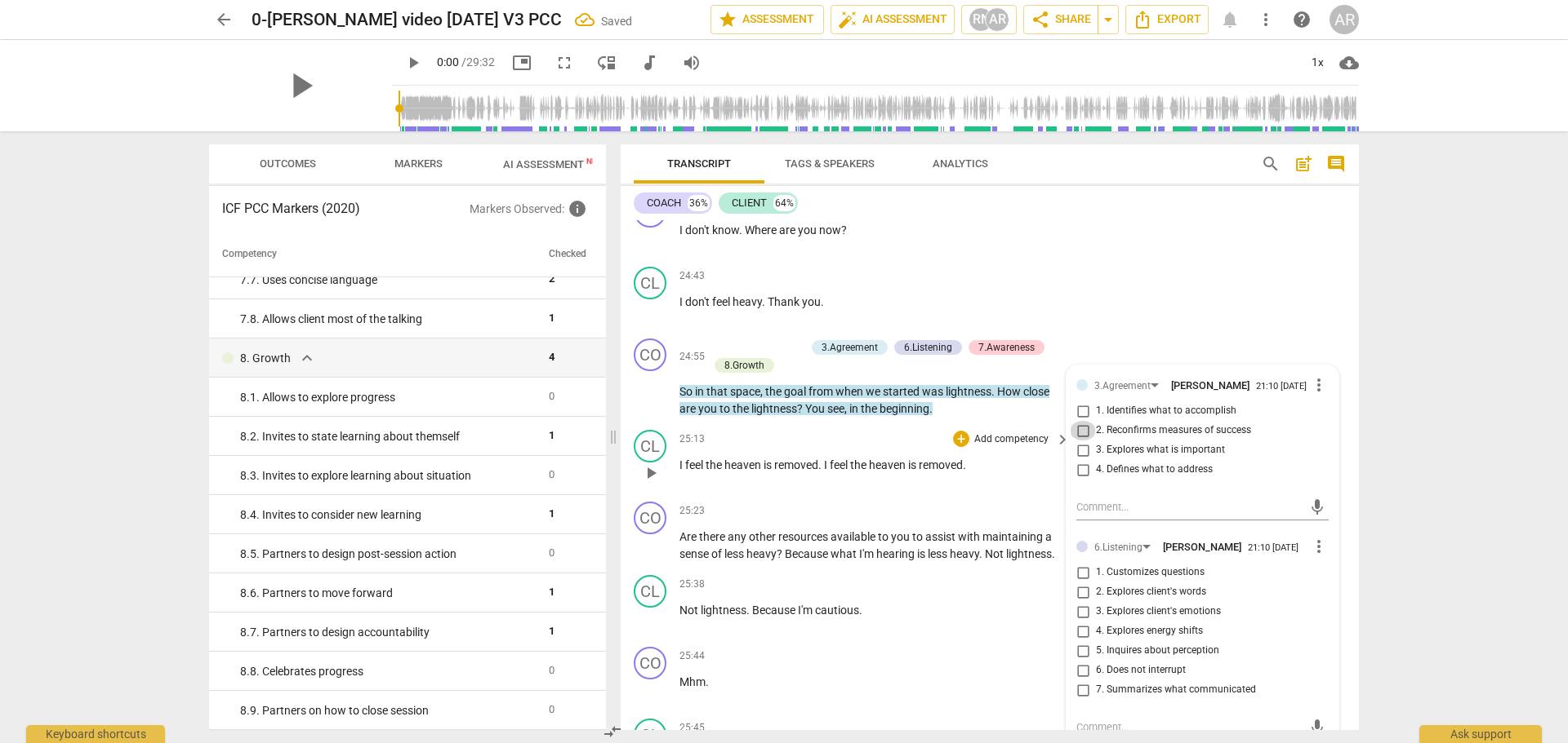
drag, startPoint x: 1080, startPoint y: 418, endPoint x: 1060, endPoint y: 455, distance: 42.1
click at [1080, 421] on input "2. Reconfirms measures of success" at bounding box center [1082, 431] width 26 height 20
checkbox input "true"
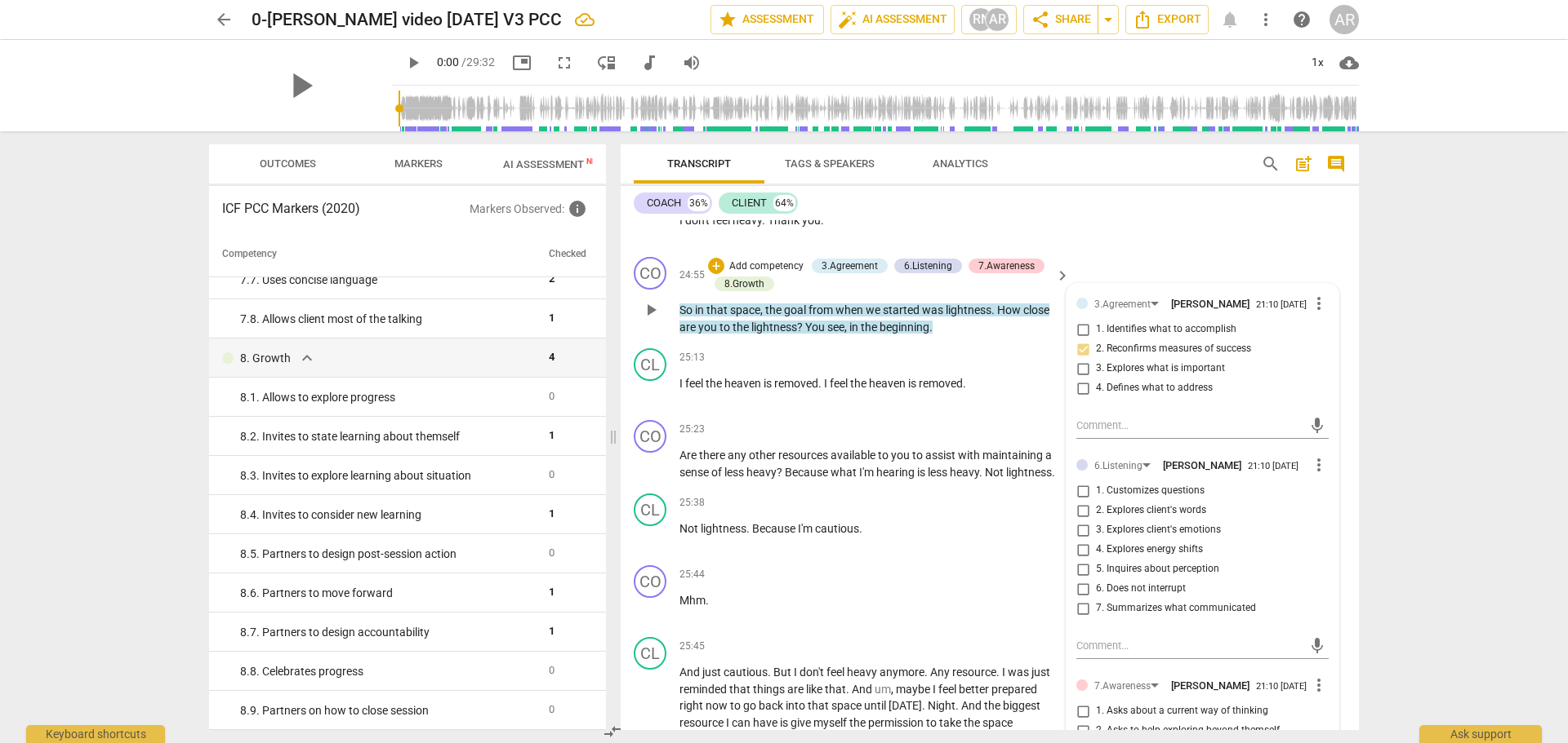
click at [1078, 502] on input "2. Explores client's words" at bounding box center [1082, 511] width 26 height 20
checkbox input "true"
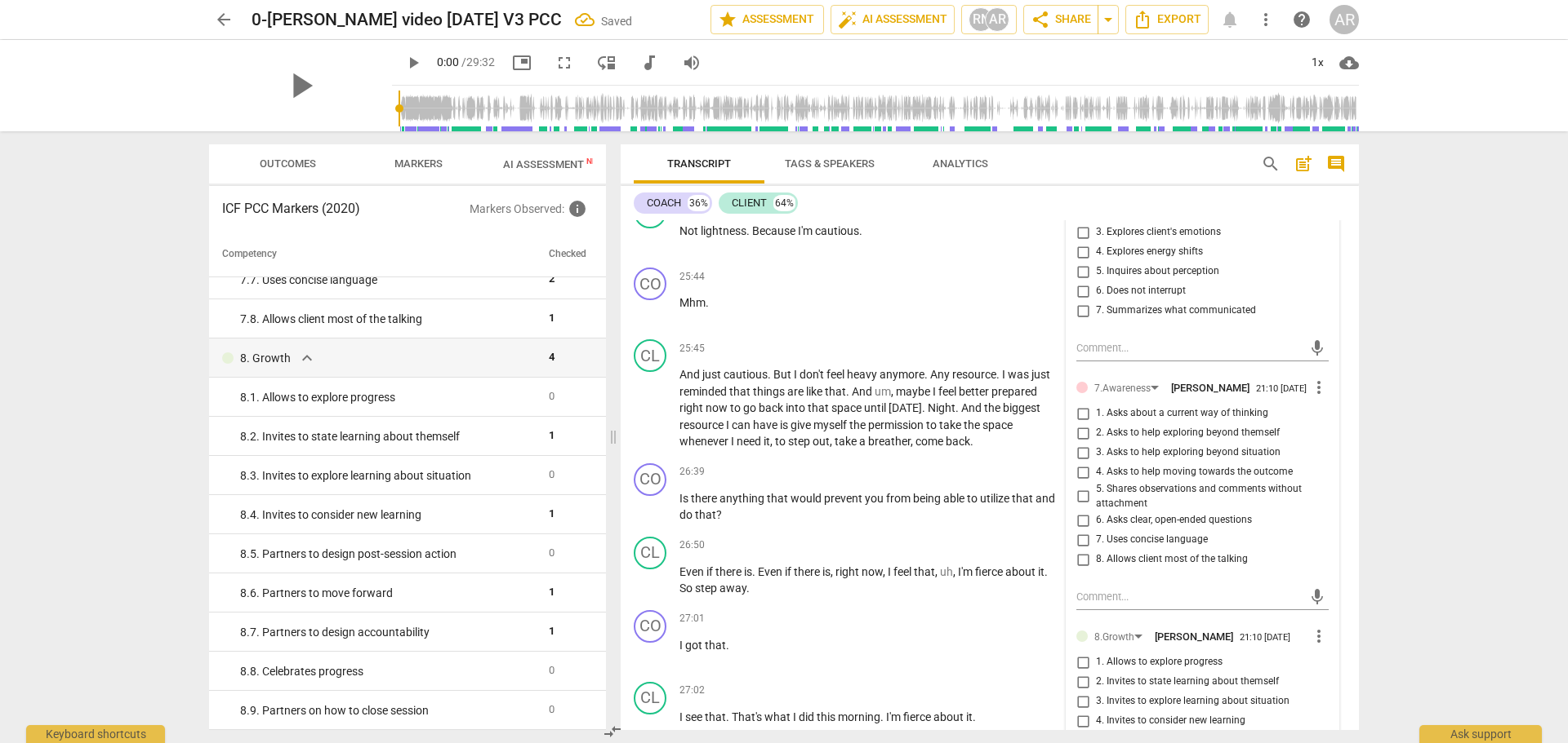
scroll to position [6617, 0]
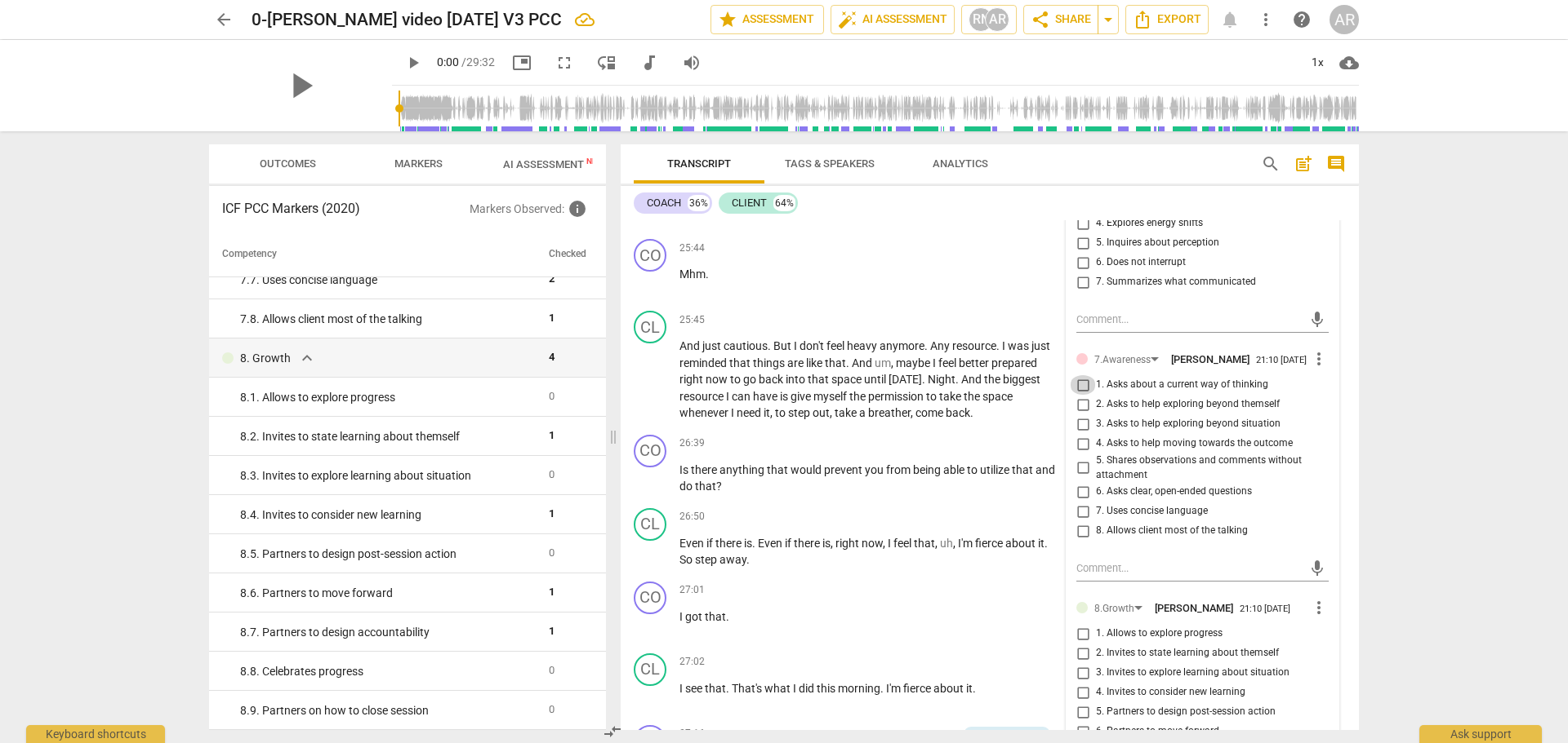
click at [1080, 384] on input "1. Asks about a current way of thinking" at bounding box center [1082, 385] width 26 height 20
checkbox input "true"
click at [1078, 488] on input "6. Asks clear, open-ended questions" at bounding box center [1082, 493] width 26 height 20
checkbox input "true"
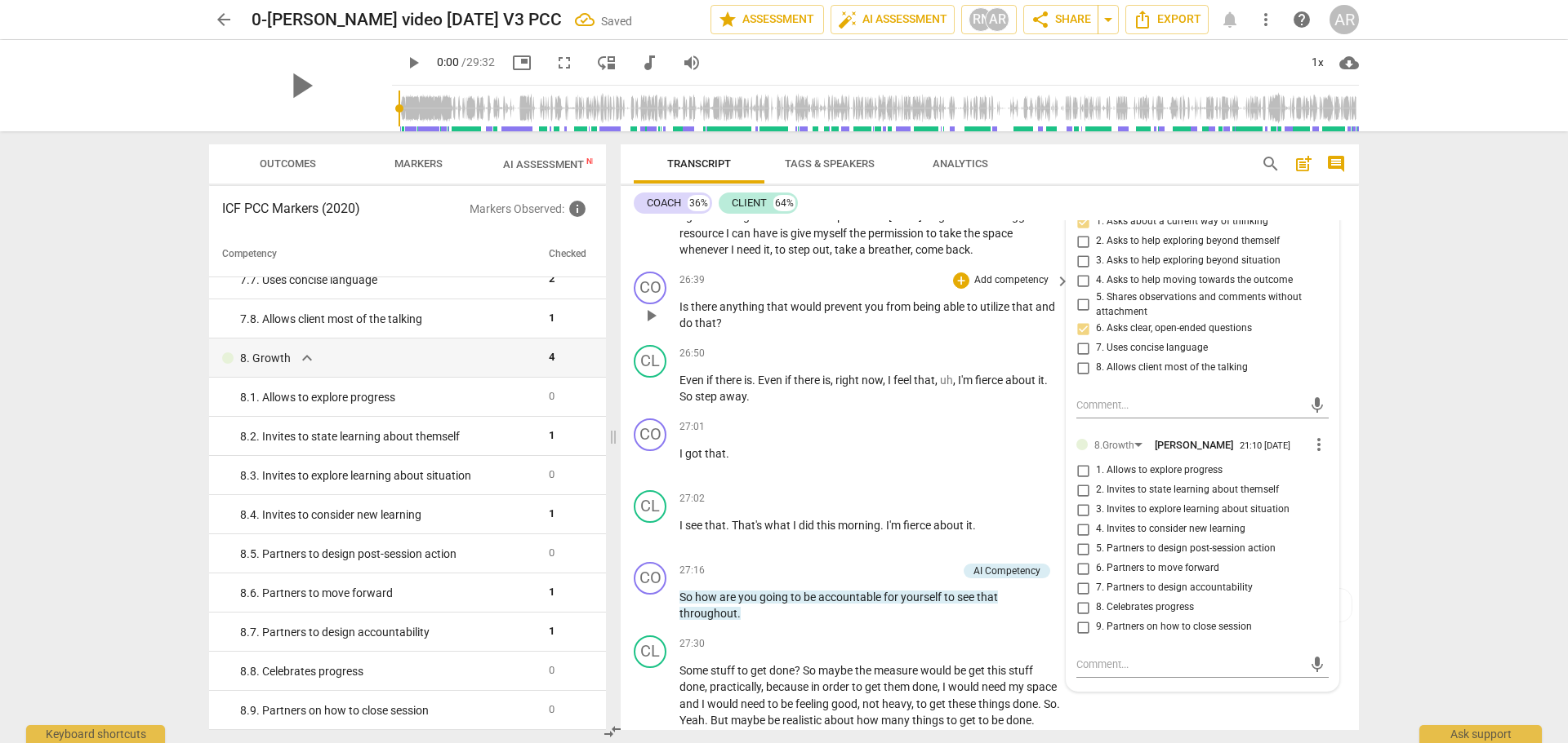
scroll to position [6861, 0]
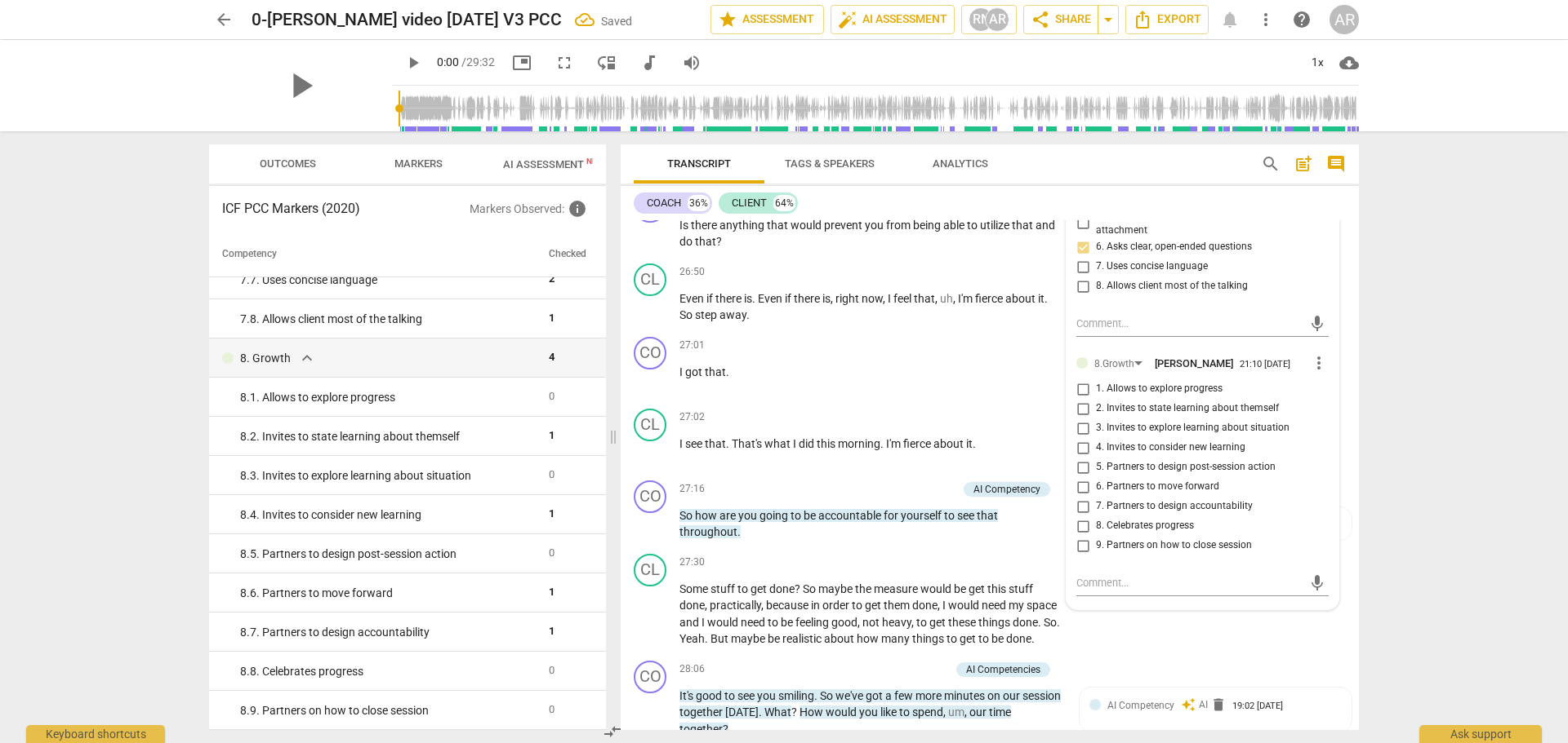
click at [1080, 386] on input "1. Allows to explore progress" at bounding box center [1082, 389] width 26 height 20
checkbox input "true"
click at [1079, 428] on input "3. Invites to explore learning about situation" at bounding box center [1082, 429] width 26 height 20
checkbox input "true"
click at [1074, 449] on input "4. Invites to consider new learning" at bounding box center [1082, 449] width 26 height 20
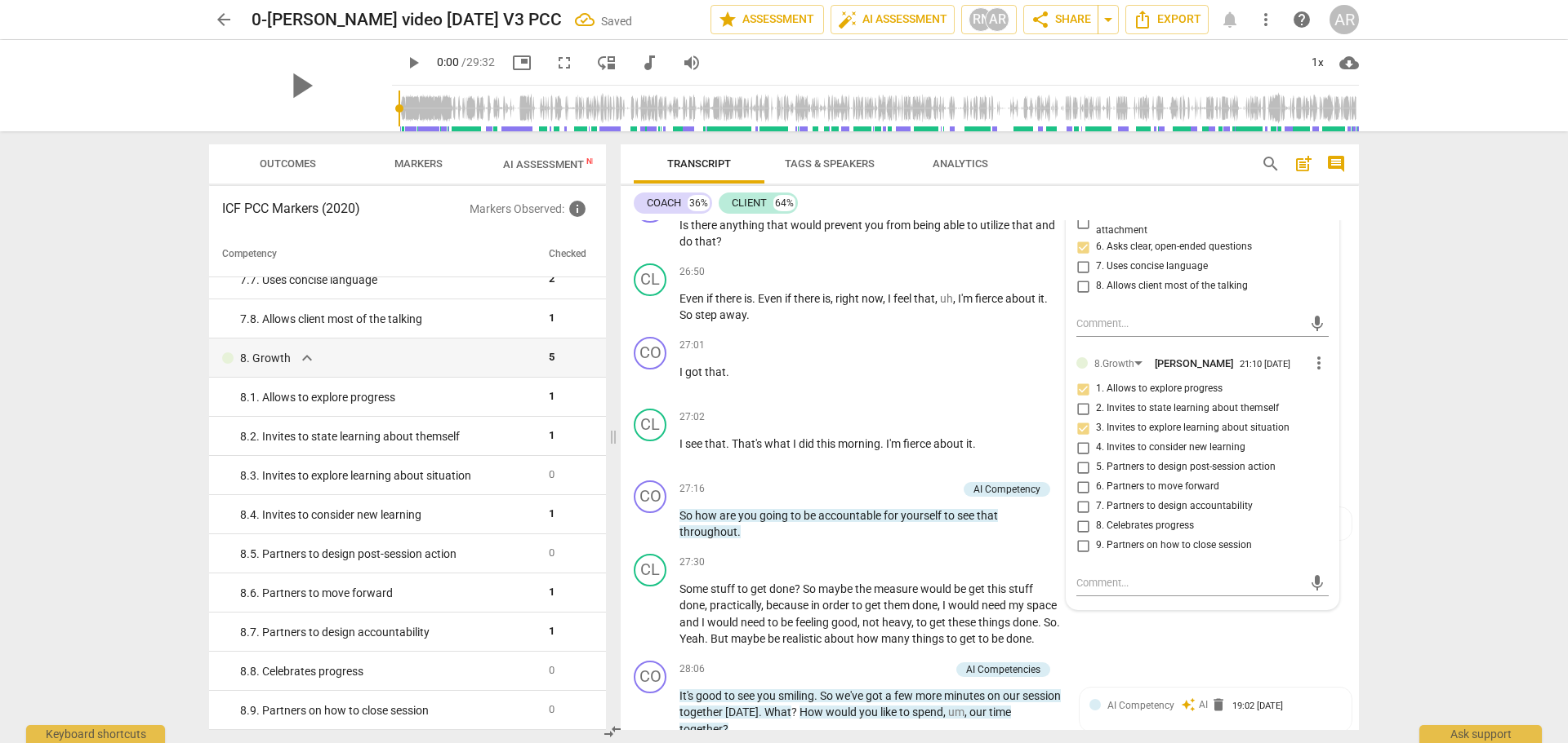
checkbox input "true"
click at [861, 548] on div "CL play_arrow pause 27:30 + Add competency keyboard_arrow_right Some stuff to g…" at bounding box center [989, 601] width 738 height 107
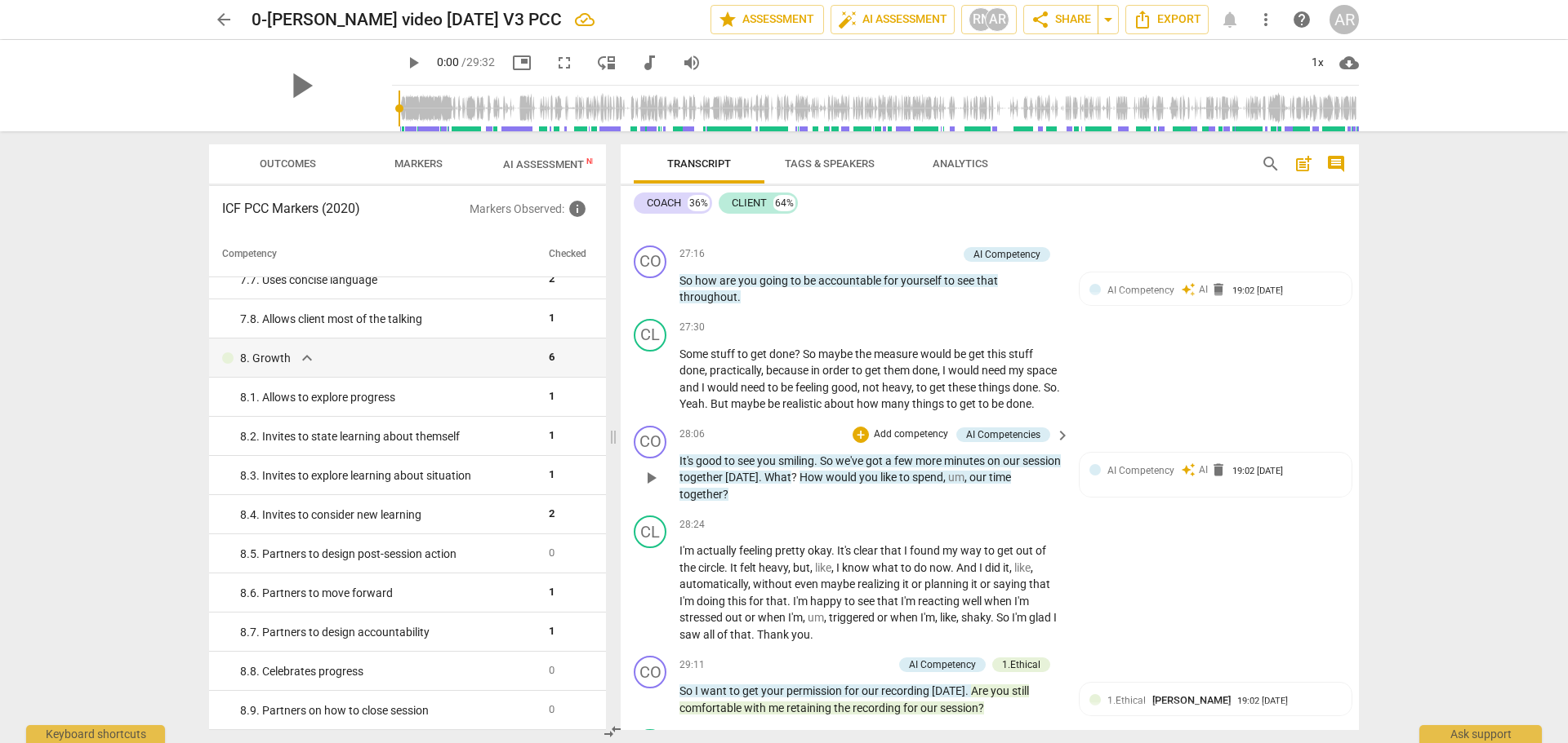
scroll to position [7106, 0]
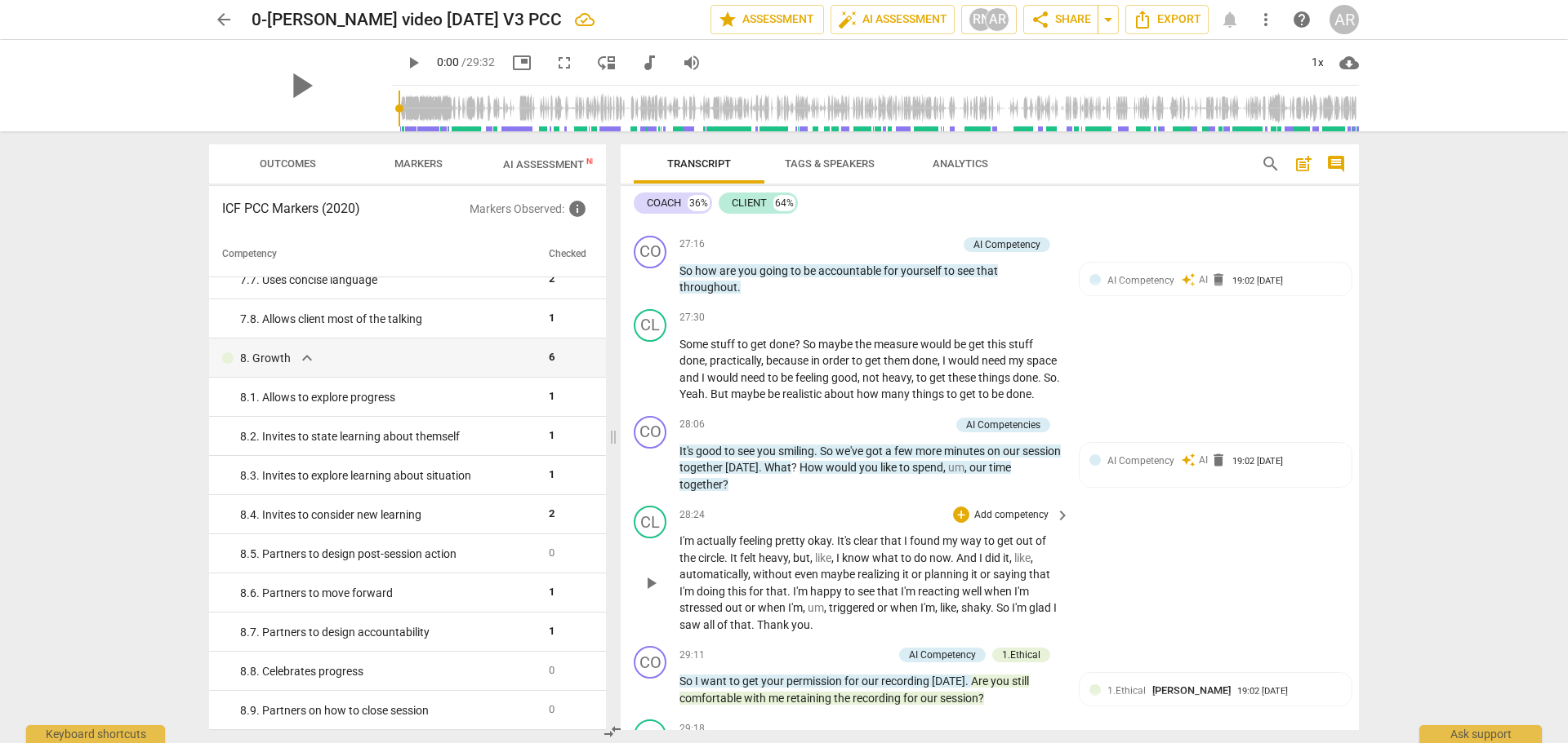
click at [770, 522] on div "28:24 + Add competency keyboard_arrow_right" at bounding box center [875, 515] width 392 height 18
drag, startPoint x: 822, startPoint y: 461, endPoint x: 679, endPoint y: 462, distance: 143.0
click at [679, 461] on div "CO play_arrow pause 28:06 + Add competency AI Competencies keyboard_arrow_right…" at bounding box center [989, 455] width 738 height 91
click at [843, 443] on div "+" at bounding box center [838, 442] width 16 height 16
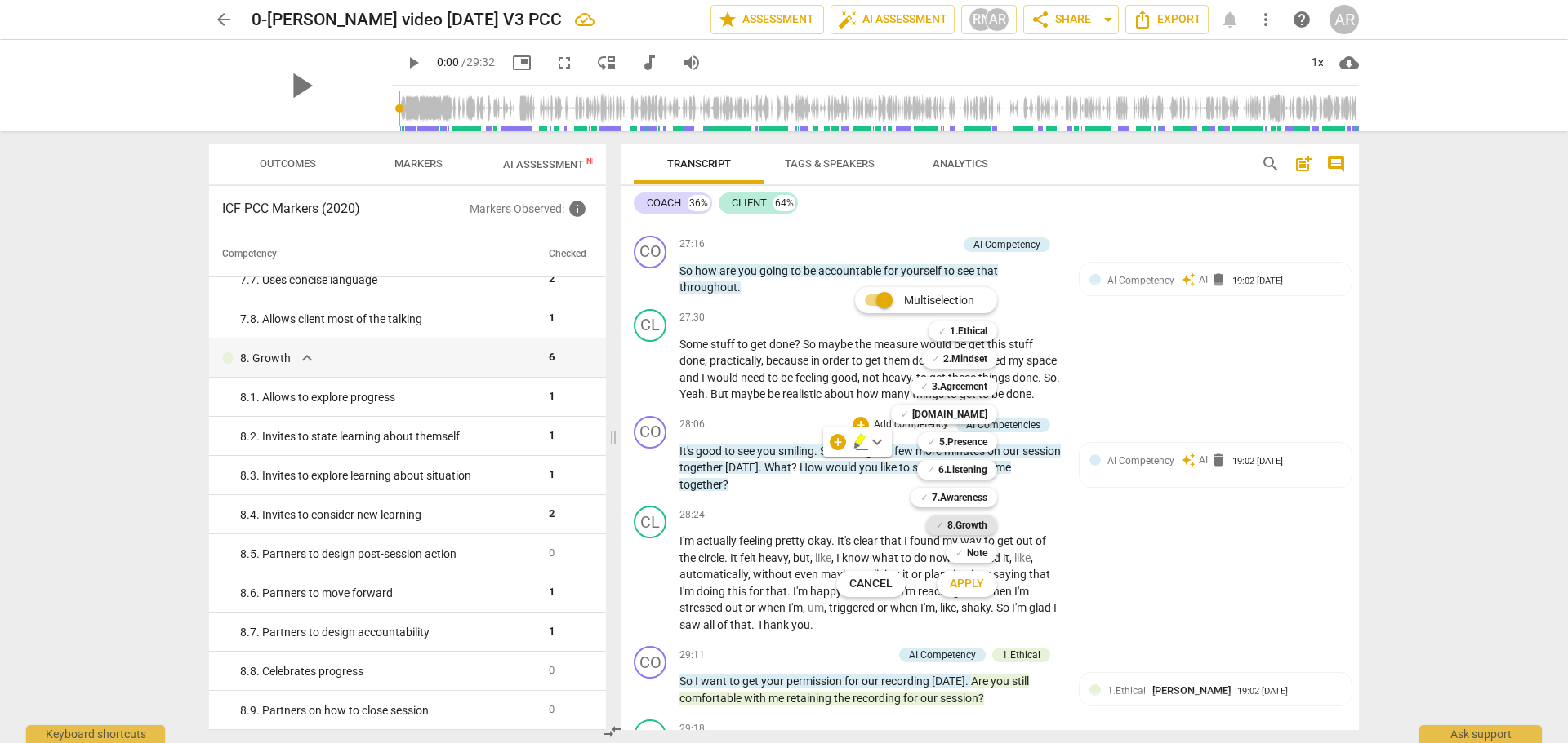
click at [970, 524] on b "8.Growth" at bounding box center [967, 526] width 40 height 20
click at [971, 585] on span "Apply" at bounding box center [967, 584] width 34 height 16
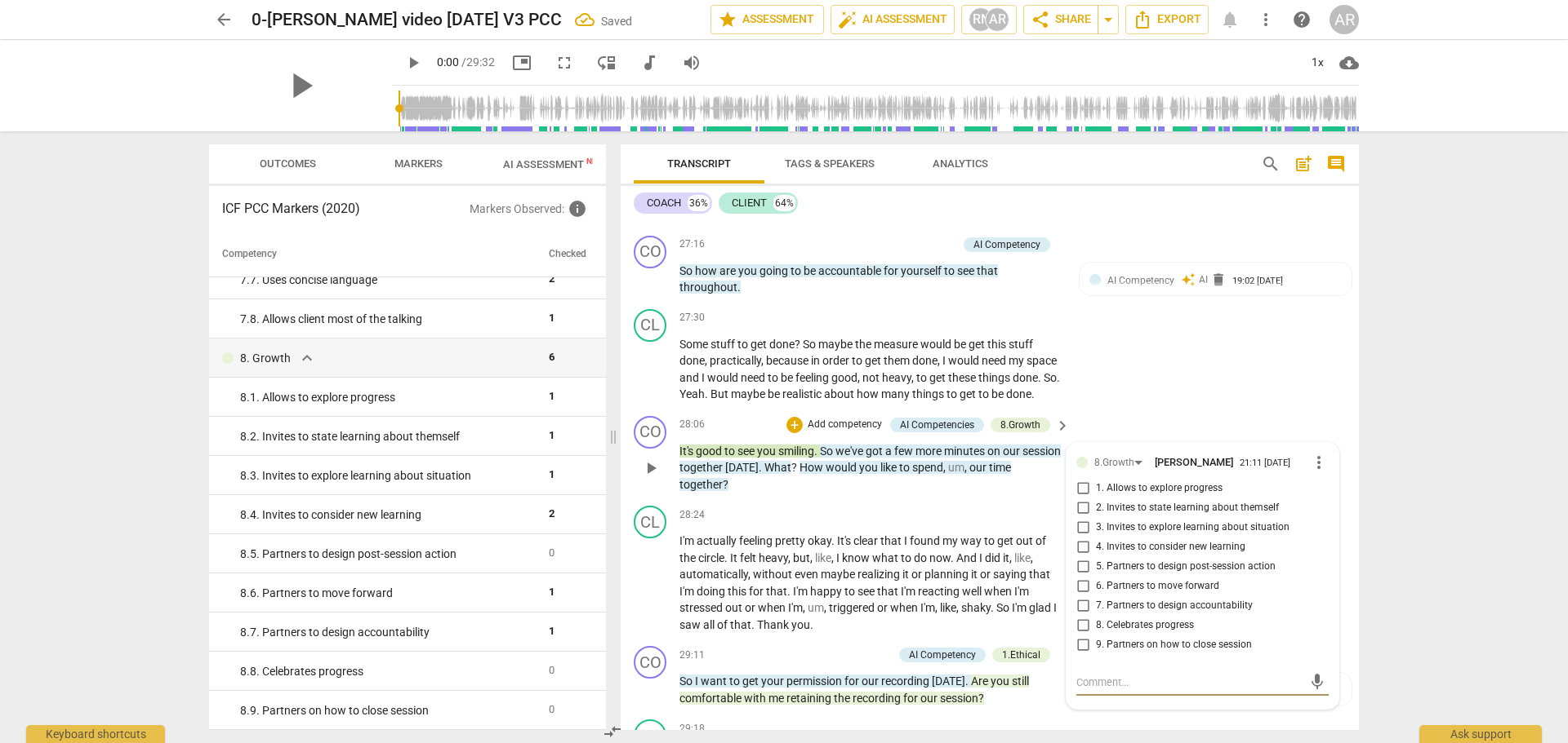
click at [1080, 636] on input "8. Celebrates progress" at bounding box center [1082, 626] width 26 height 20
checkbox input "true"
drag, startPoint x: 814, startPoint y: 510, endPoint x: 749, endPoint y: 501, distance: 65.6
click at [759, 485] on div "CO play_arrow pause 28:06 + Add competency AI Competencies 8.Growth keyboard_ar…" at bounding box center [989, 455] width 738 height 91
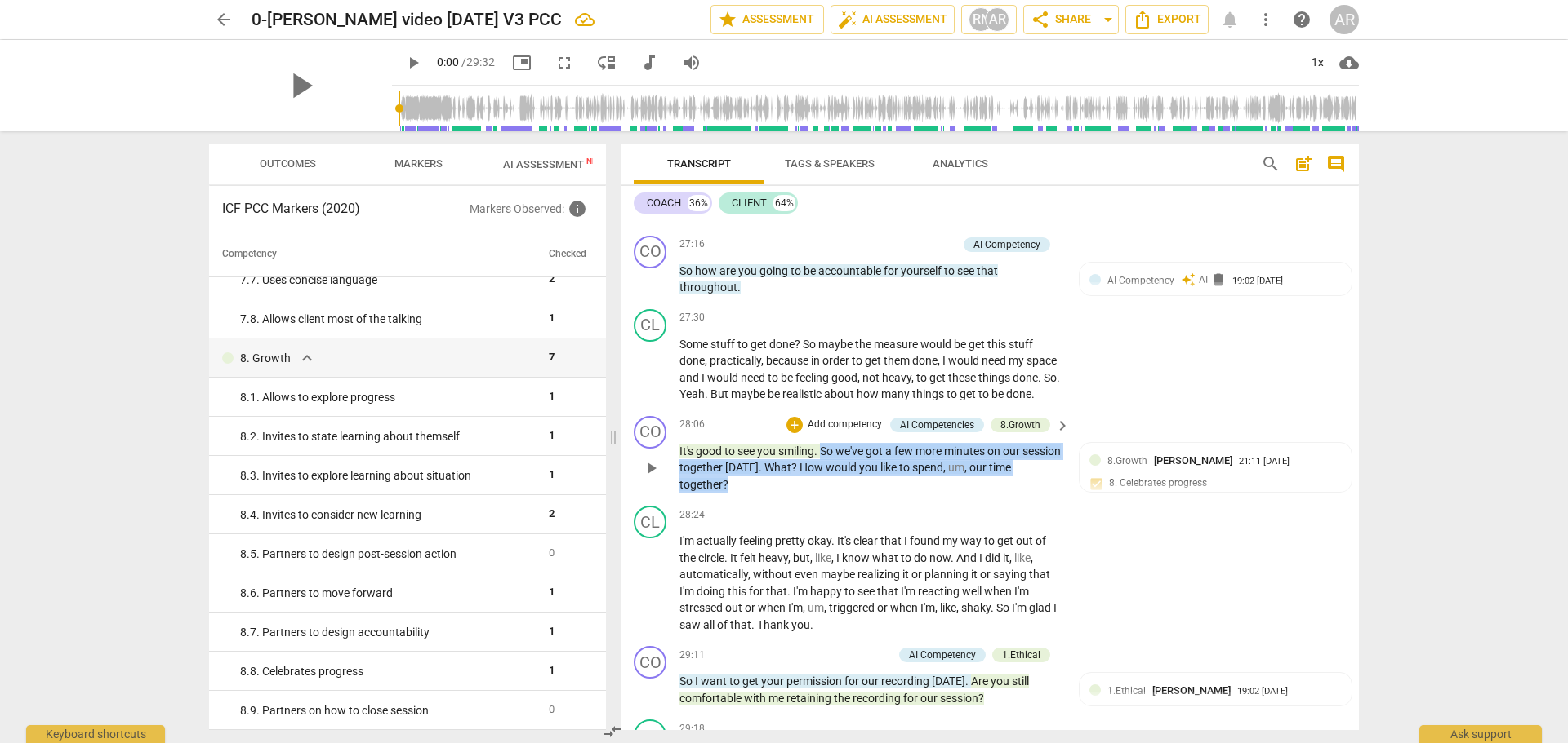
drag, startPoint x: 740, startPoint y: 496, endPoint x: 823, endPoint y: 463, distance: 89.3
click at [823, 463] on p "It's good to see you smiling . So we've got a few more minutes on our session t…" at bounding box center [871, 468] width 382 height 50
click at [744, 477] on div "+" at bounding box center [743, 476] width 16 height 16
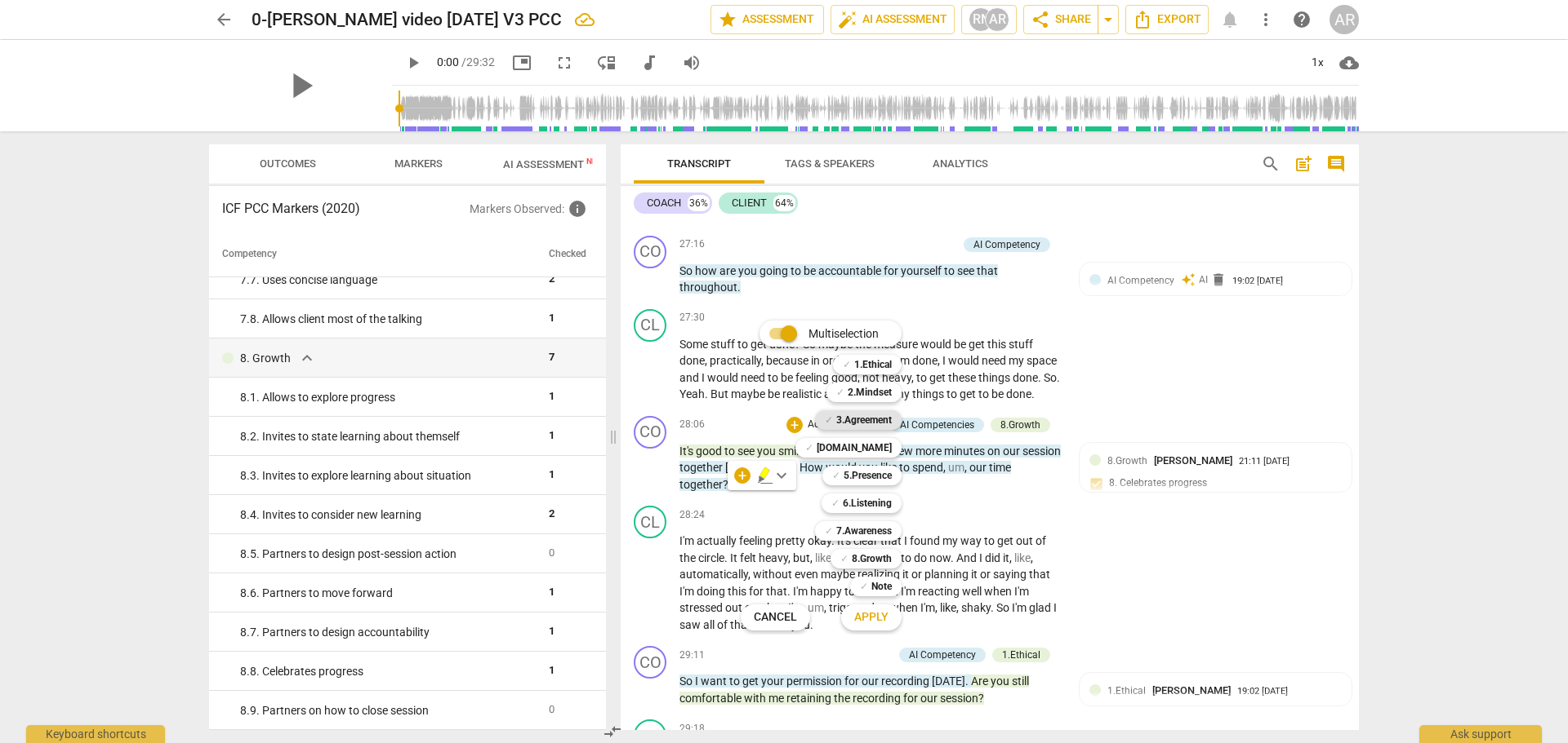
click at [865, 420] on b "3.Agreement" at bounding box center [864, 421] width 56 height 20
click at [878, 552] on b "8.Growth" at bounding box center [871, 559] width 40 height 20
click at [873, 621] on span "Apply" at bounding box center [871, 618] width 34 height 16
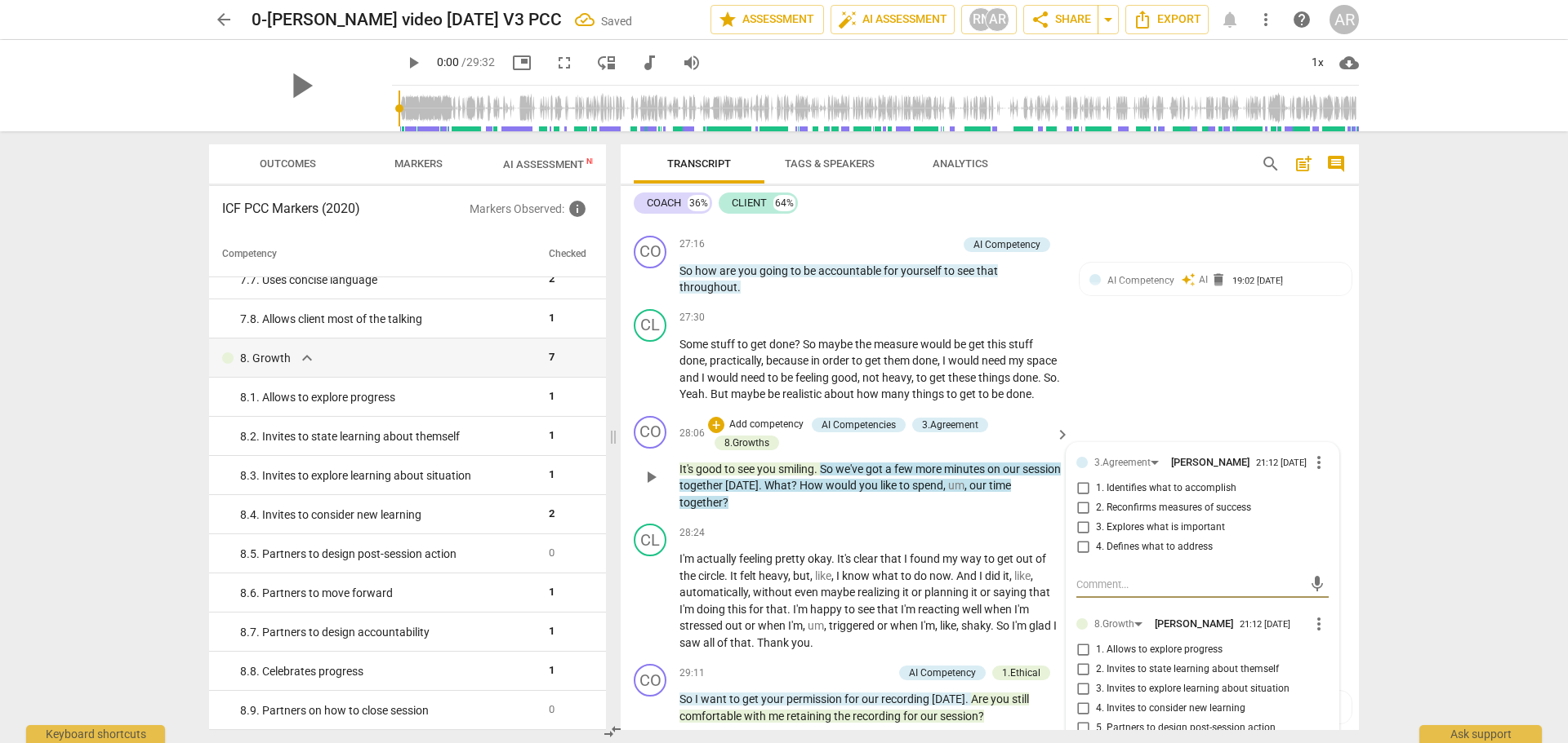
click at [1080, 518] on input "2. Reconfirms measures of success" at bounding box center [1082, 509] width 26 height 20
checkbox input "true"
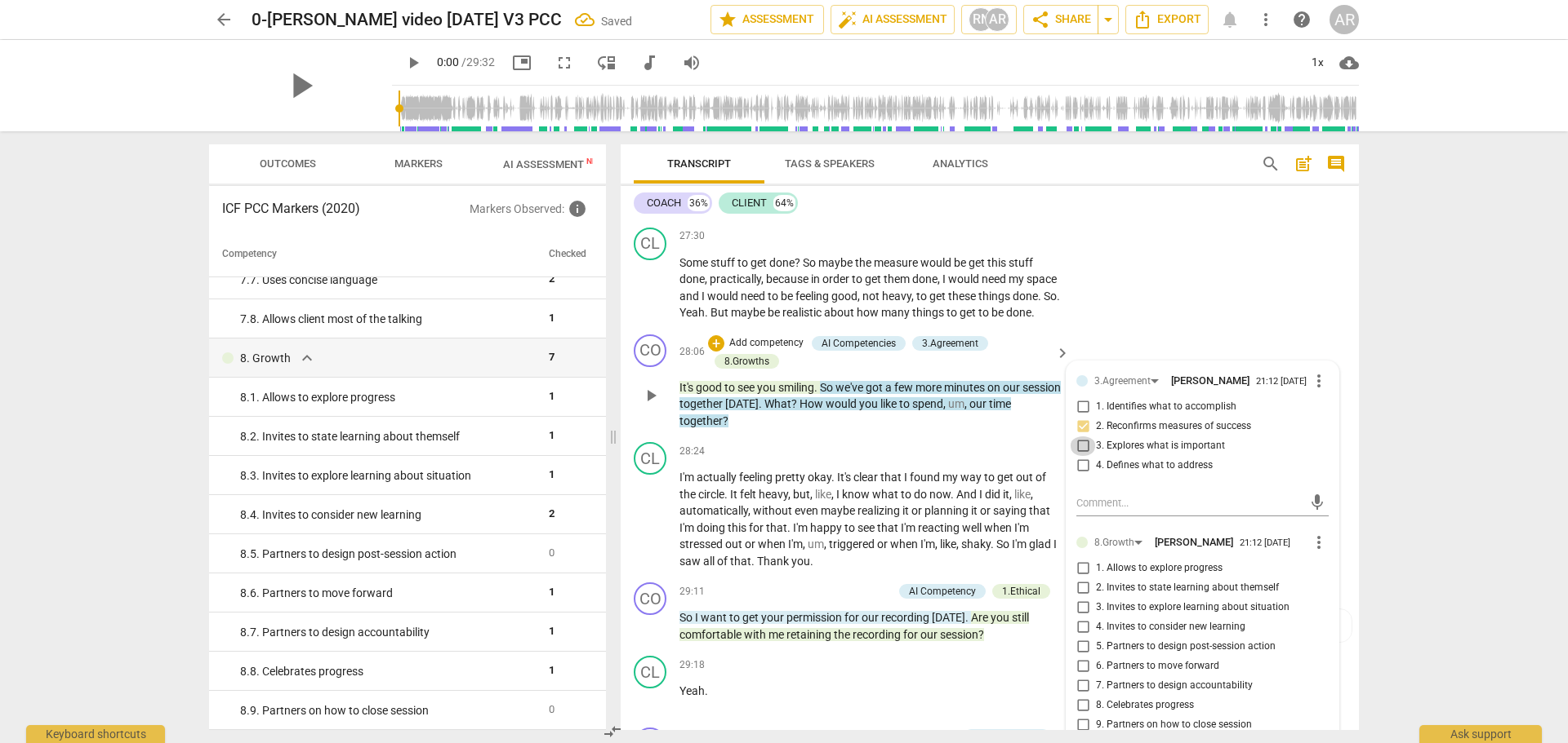
click at [1079, 457] on input "3. Explores what is important" at bounding box center [1082, 447] width 26 height 20
checkbox input "true"
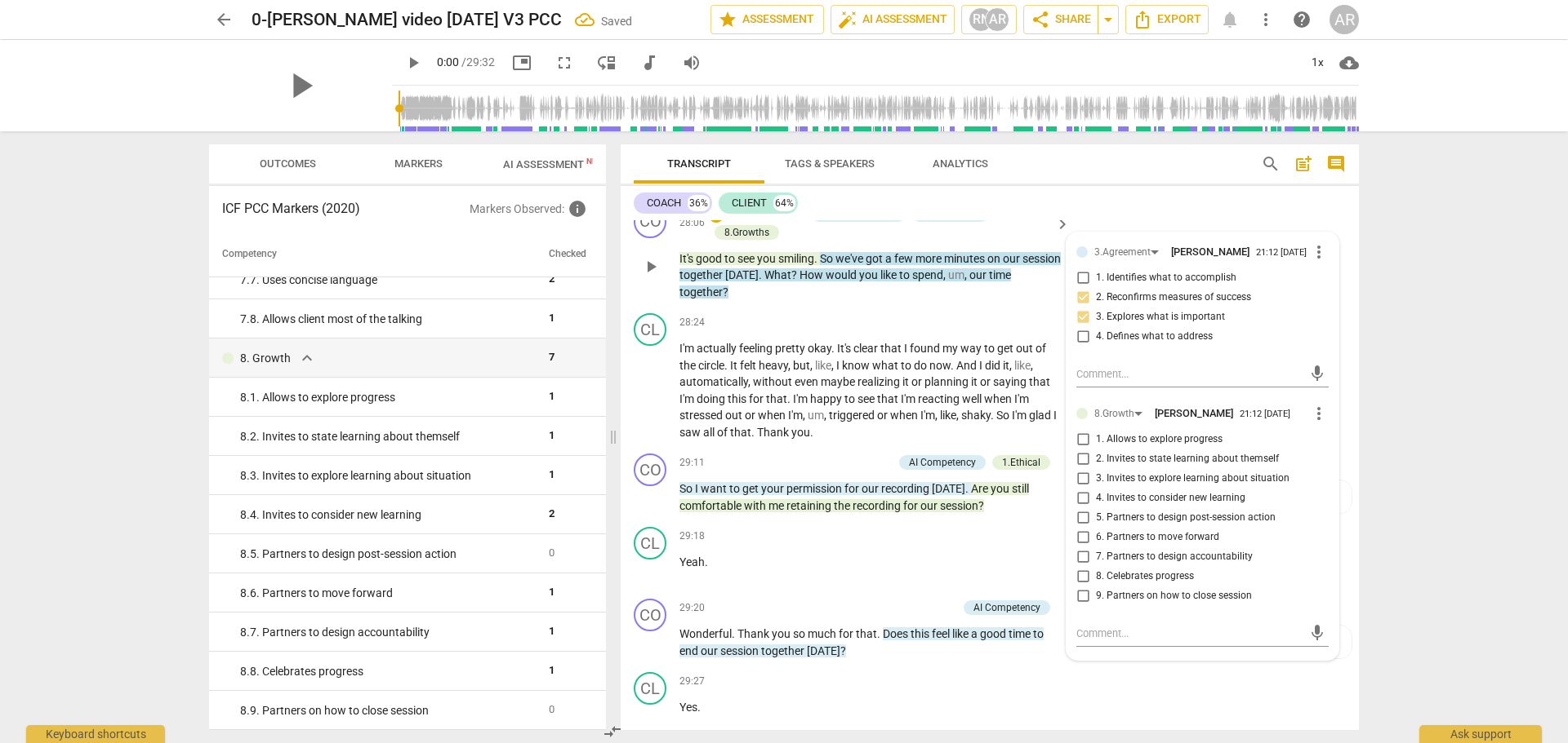
scroll to position [7351, 0]
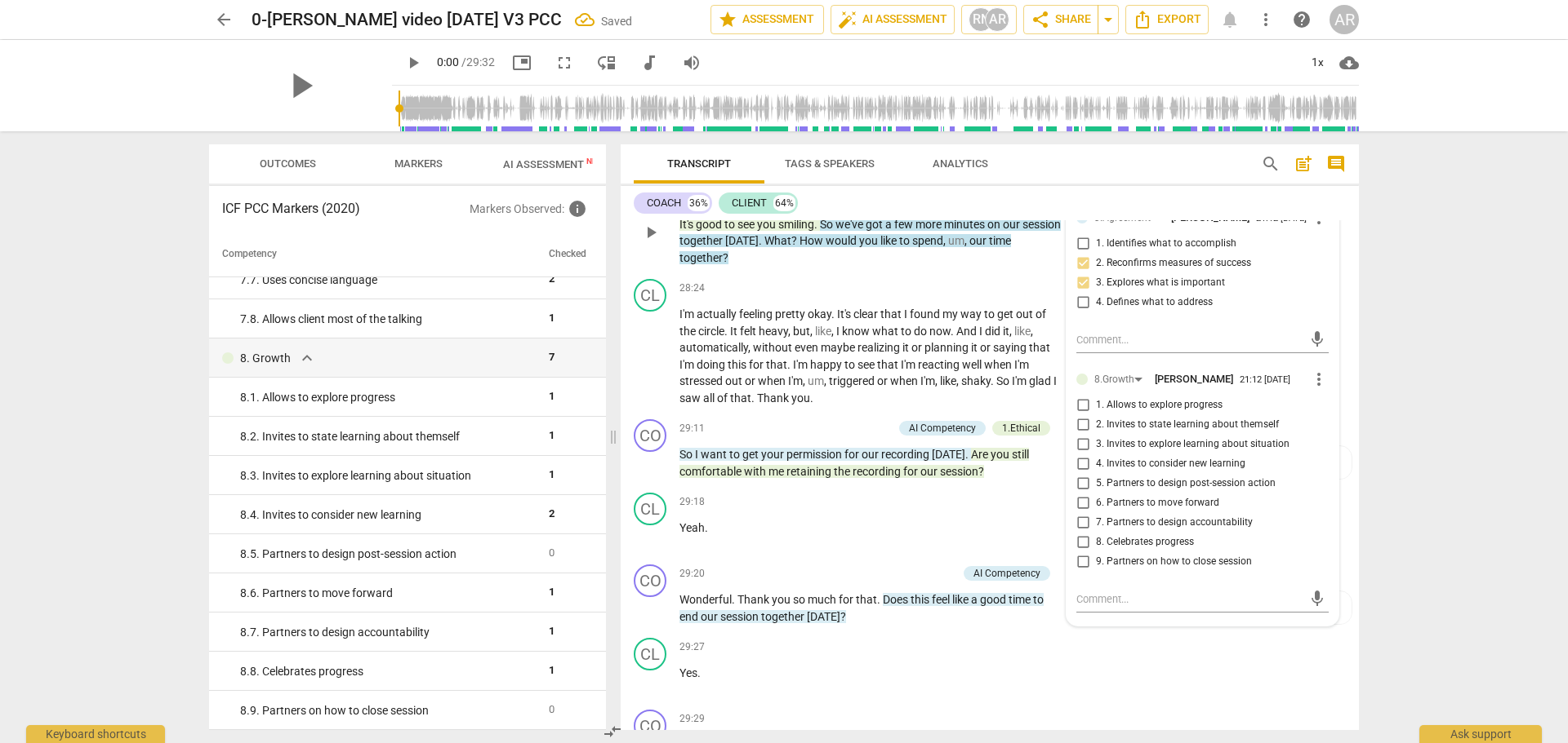
click at [1078, 572] on input "9. Partners on how to close session" at bounding box center [1082, 562] width 26 height 20
checkbox input "true"
click at [832, 533] on p "Yeah ." at bounding box center [871, 528] width 382 height 17
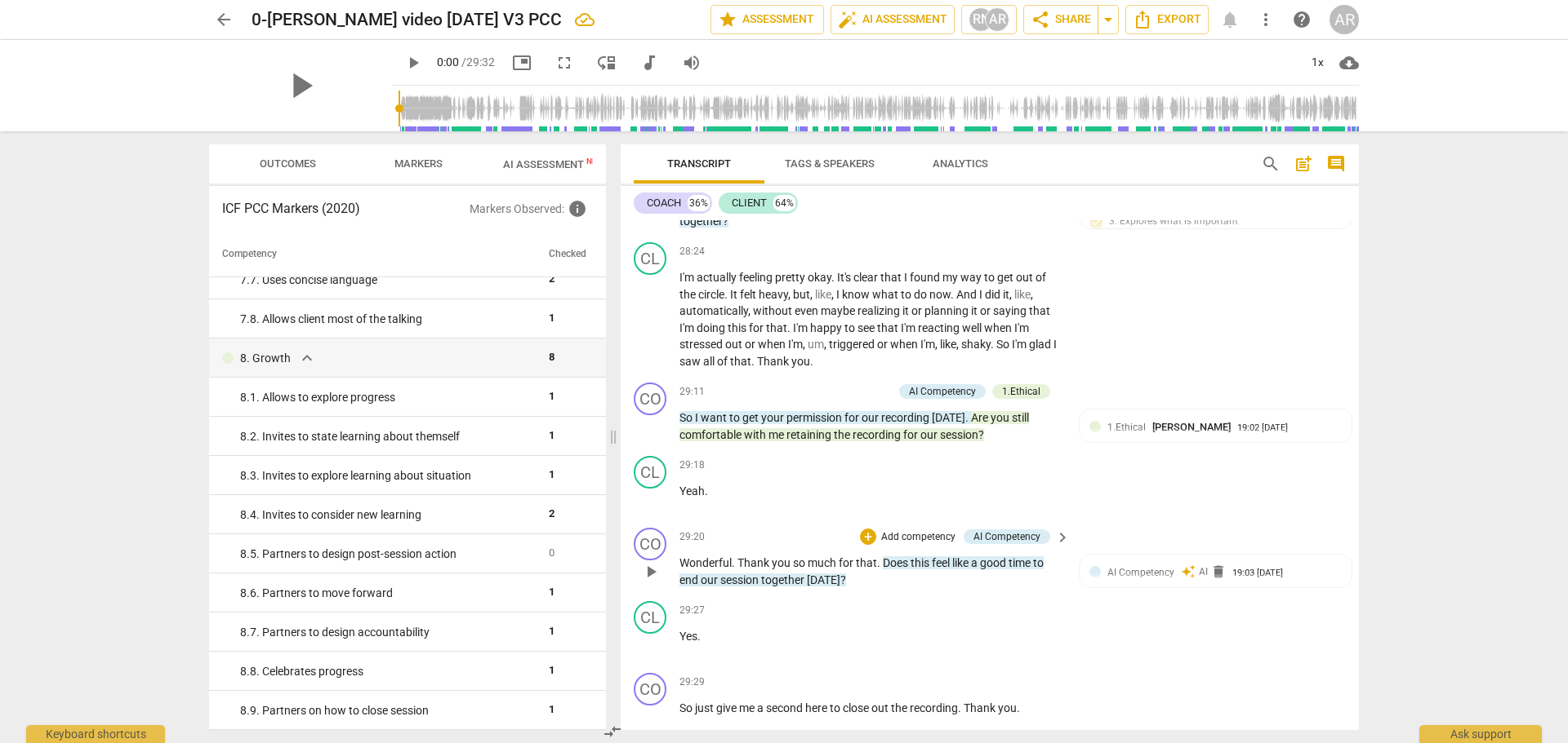
scroll to position [7306, 0]
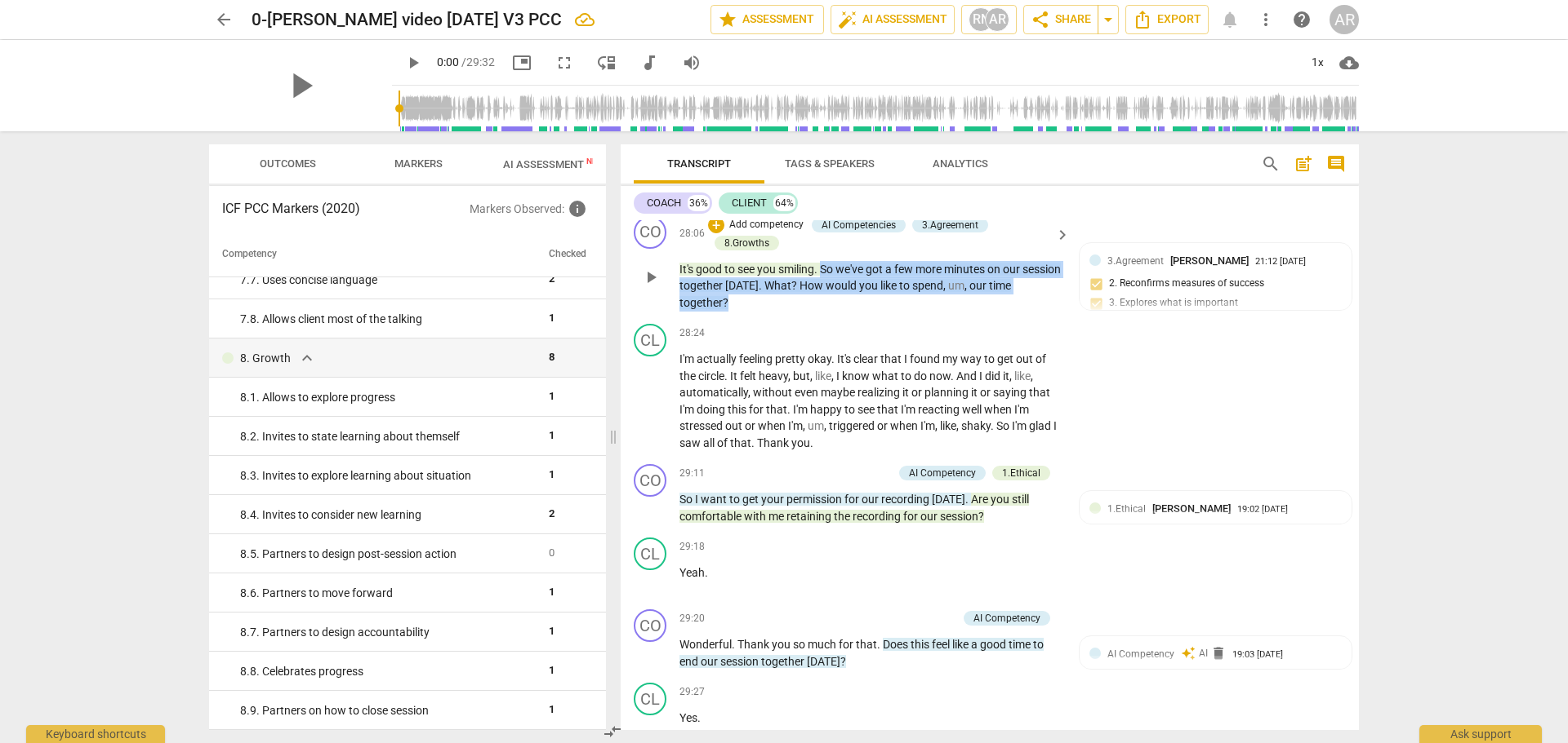
drag, startPoint x: 741, startPoint y: 311, endPoint x: 822, endPoint y: 277, distance: 87.8
click at [822, 277] on p "It's good to see you smiling . So we've got a few more minutes on our session t…" at bounding box center [871, 286] width 382 height 50
click at [743, 296] on div "+" at bounding box center [743, 294] width 16 height 16
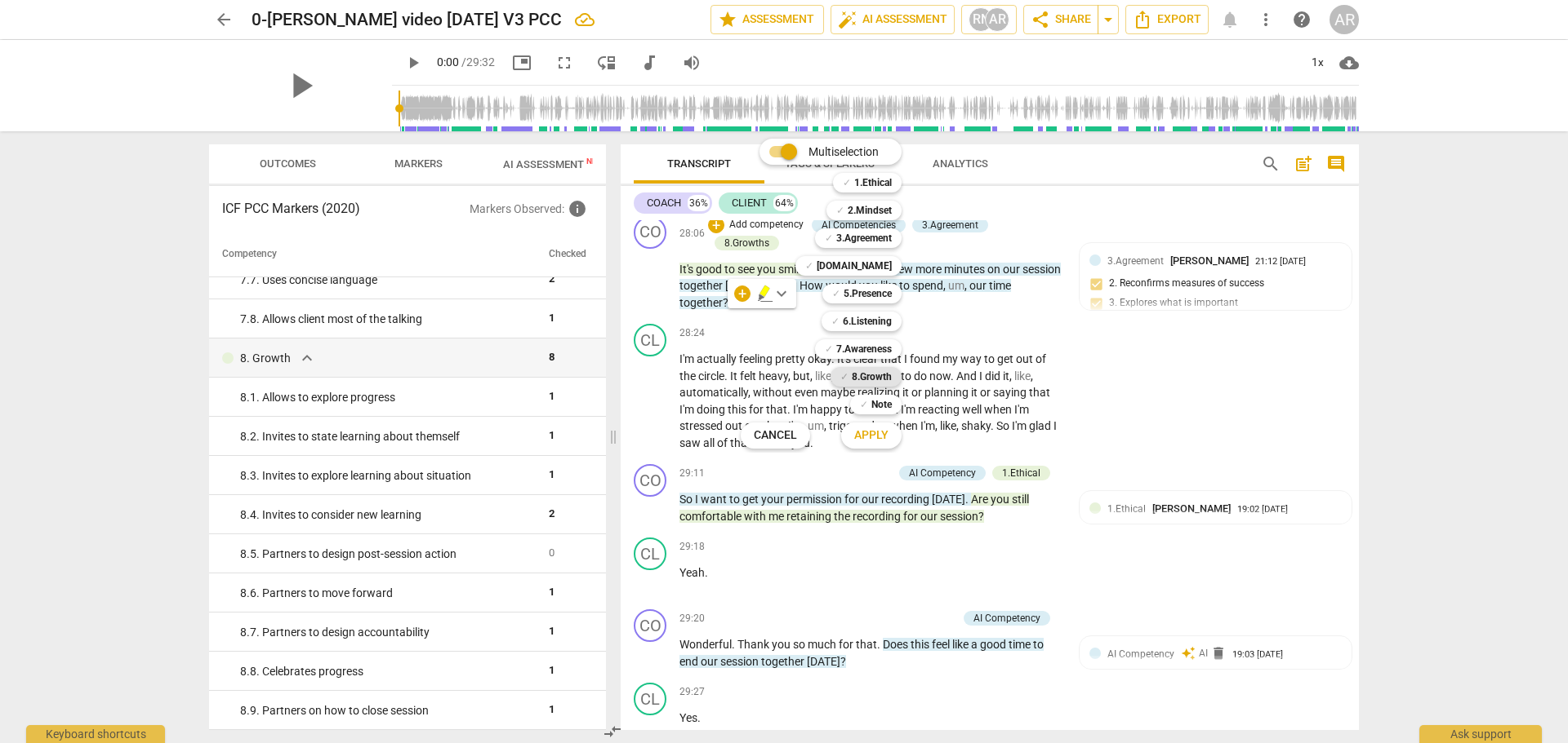
click at [871, 377] on b "8.Growth" at bounding box center [871, 377] width 40 height 20
click at [871, 435] on span "Apply" at bounding box center [871, 436] width 34 height 16
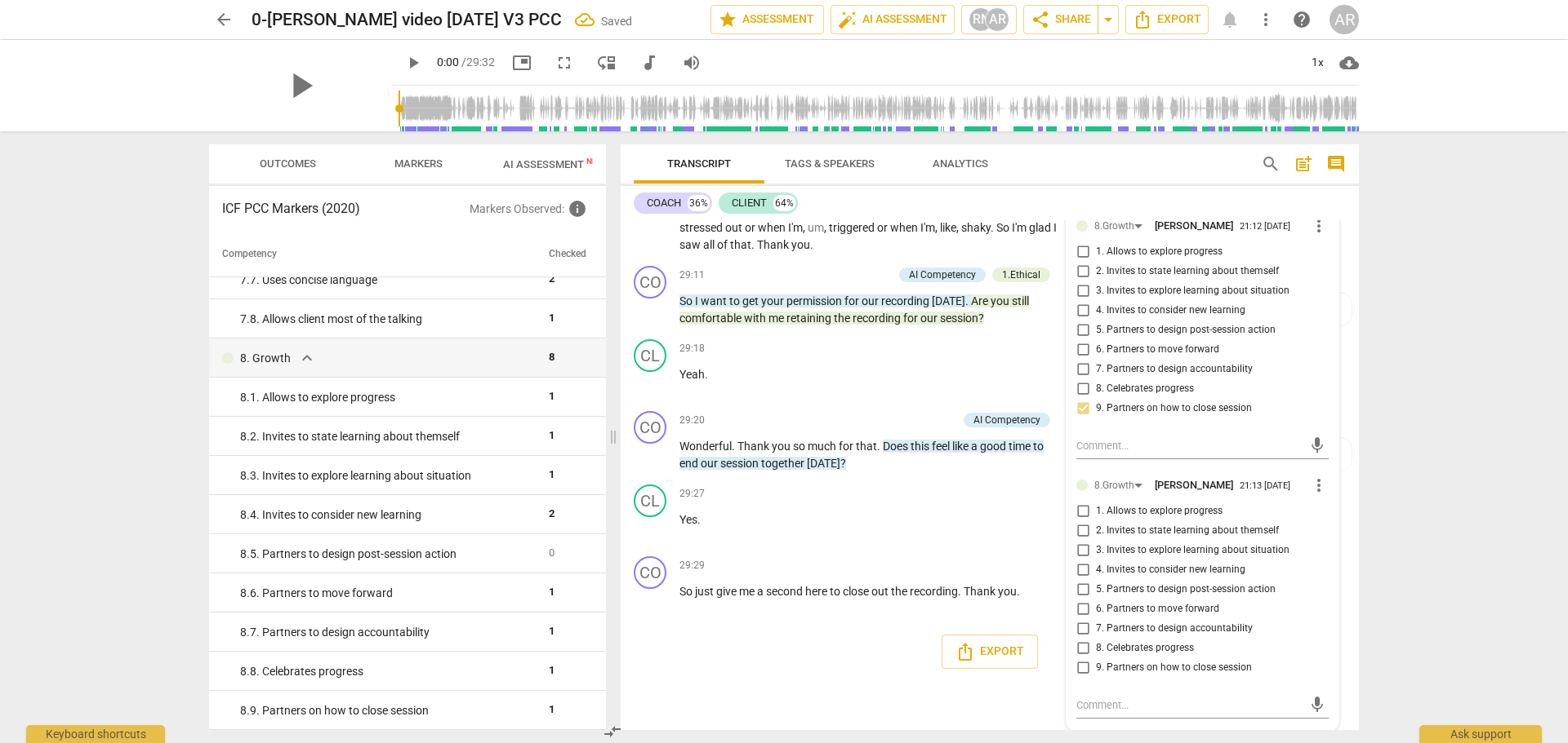
scroll to position [7525, 0]
click at [1080, 588] on input "5. Partners to design post-session action" at bounding box center [1082, 588] width 26 height 20
checkbox input "true"
click at [835, 652] on div "Export" at bounding box center [989, 649] width 738 height 60
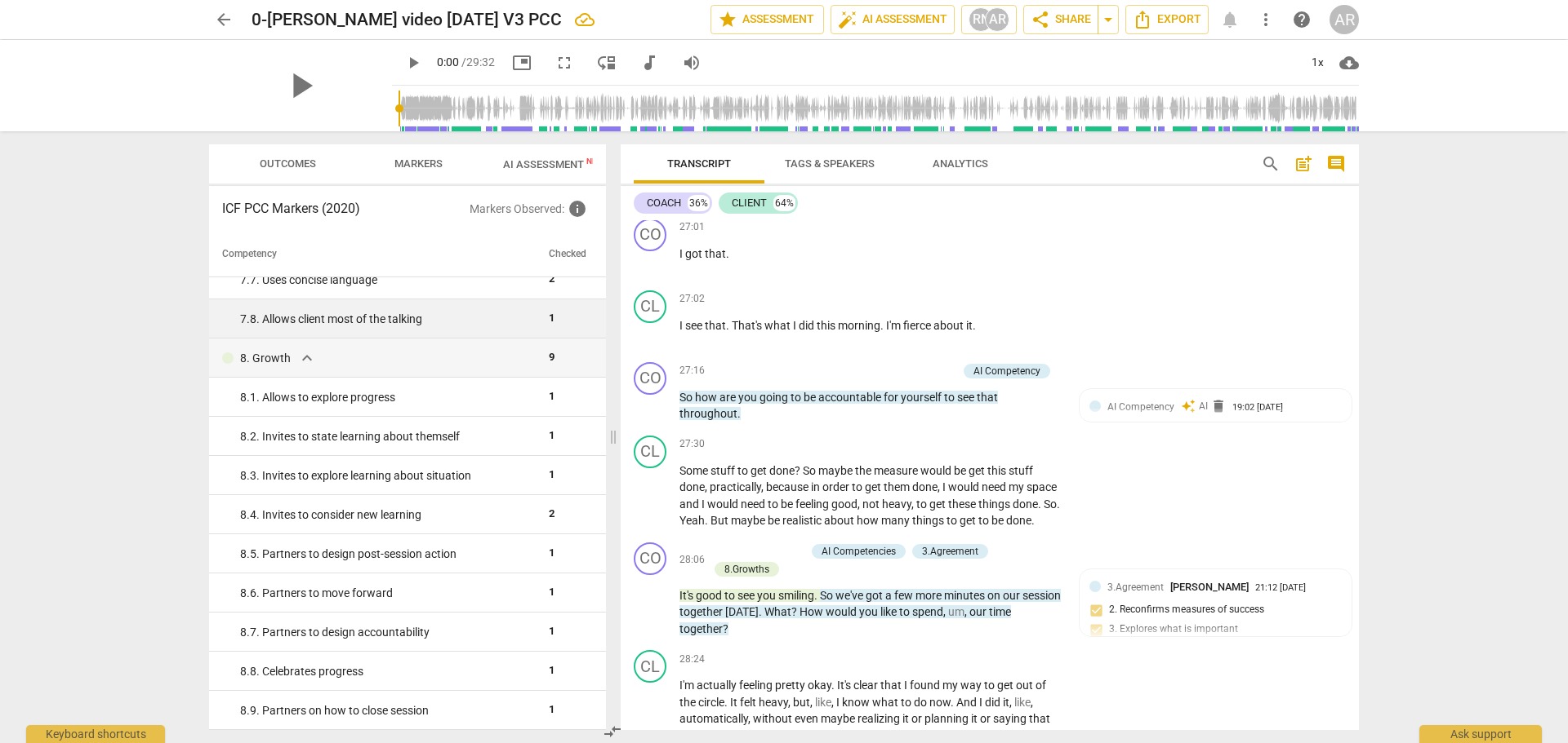
scroll to position [1397, 0]
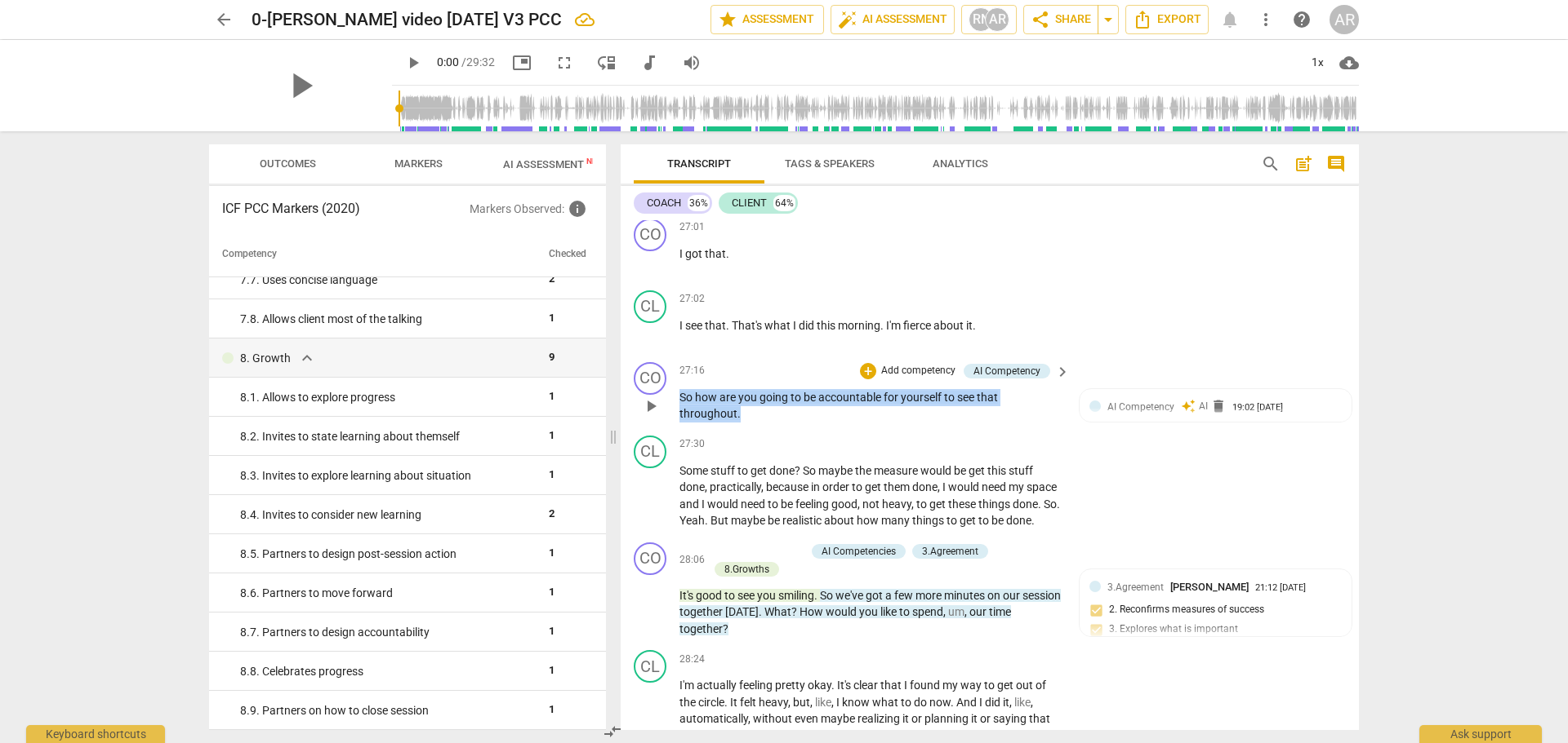
drag, startPoint x: 738, startPoint y: 412, endPoint x: 676, endPoint y: 395, distance: 64.3
click at [676, 395] on div "CO play_arrow pause 27:16 + Add competency AI Competency keyboard_arrow_right S…" at bounding box center [989, 393] width 738 height 74
click at [904, 367] on p "Add competency" at bounding box center [918, 371] width 77 height 14
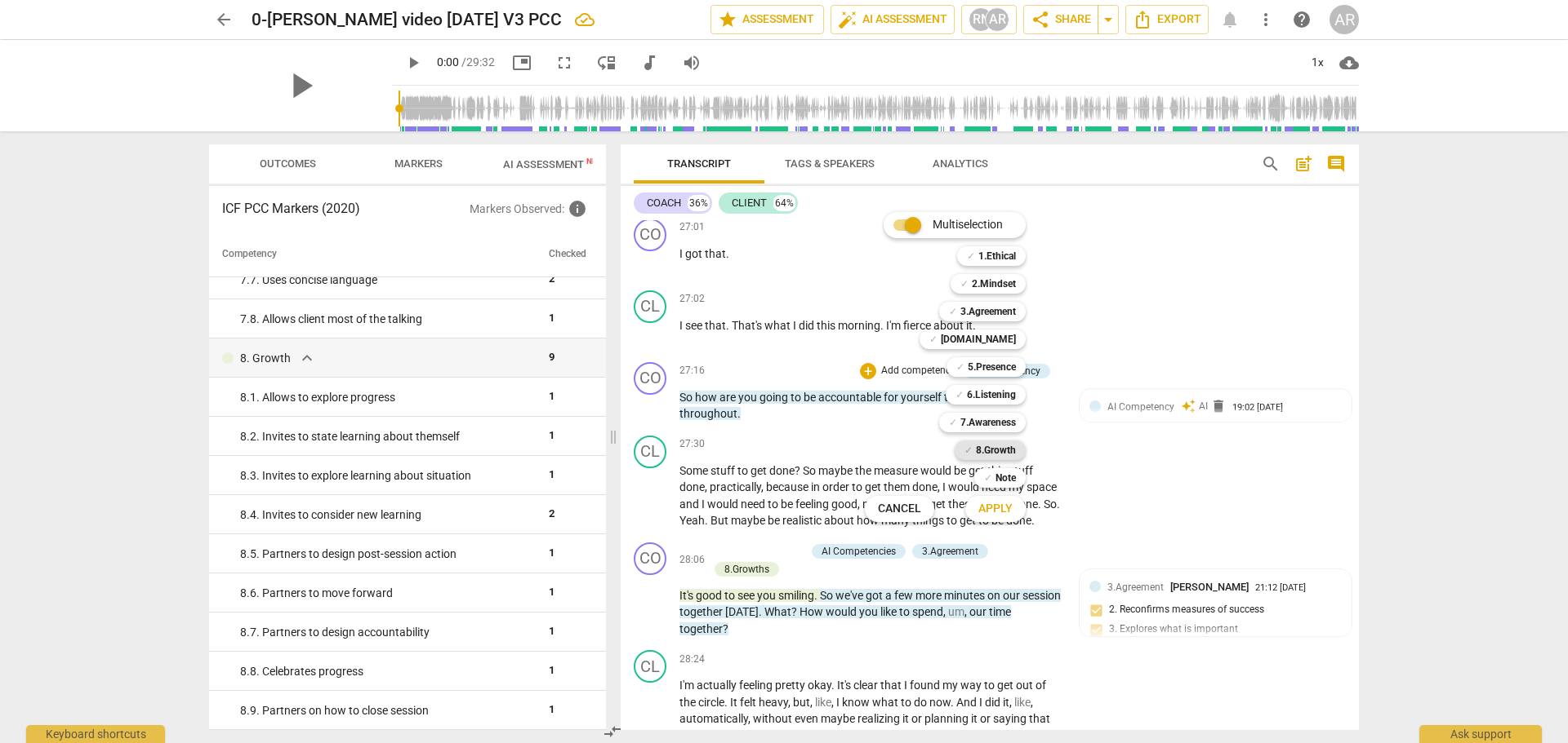
click at [995, 440] on b "8.Growth" at bounding box center [996, 450] width 40 height 20
click at [989, 424] on b "7.Awareness" at bounding box center [989, 422] width 56 height 20
click at [993, 508] on span "Apply" at bounding box center [996, 509] width 34 height 16
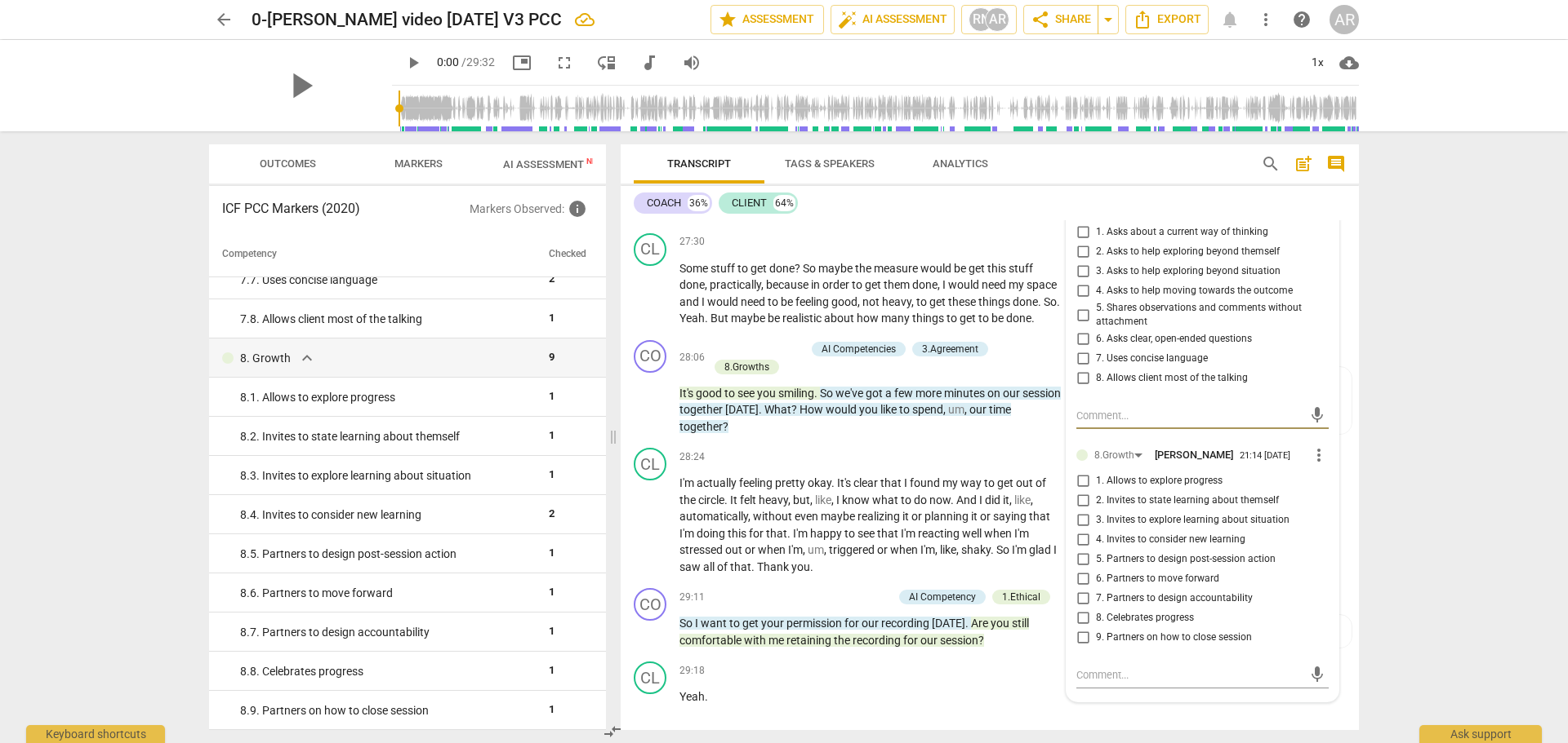
scroll to position [7225, 0]
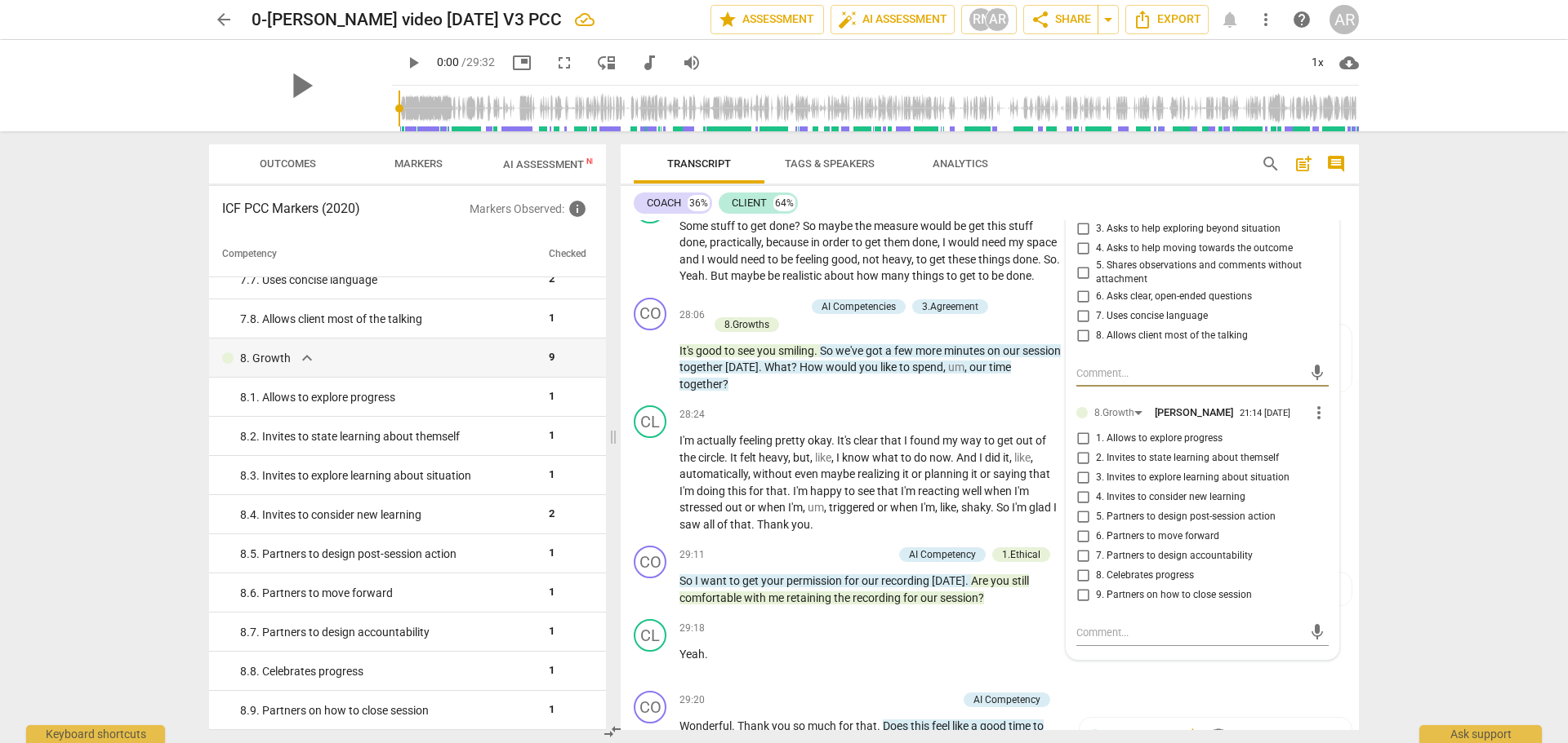
click at [1083, 560] on input "7. Partners to design accountability" at bounding box center [1082, 557] width 26 height 20
checkbox input "true"
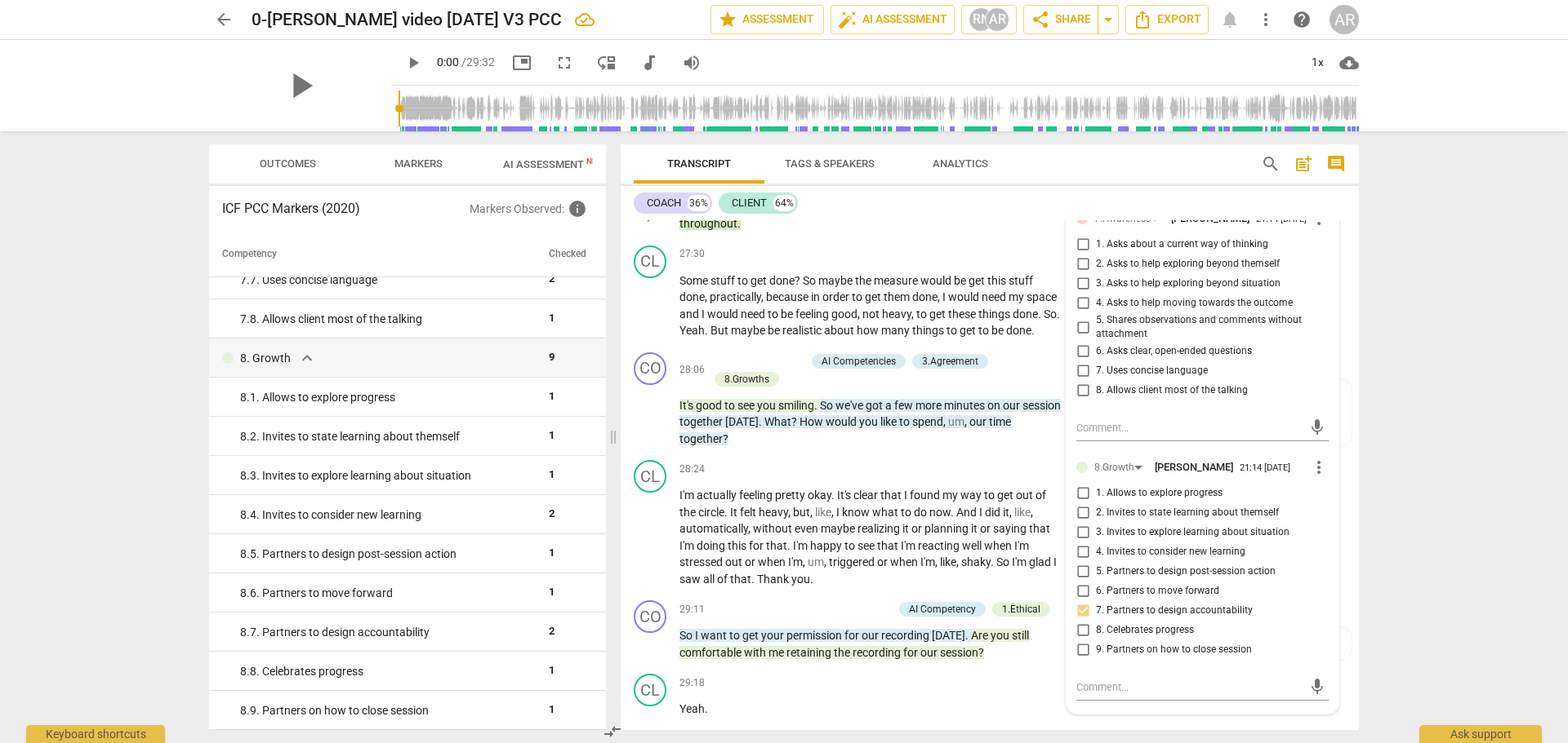
scroll to position [7143, 0]
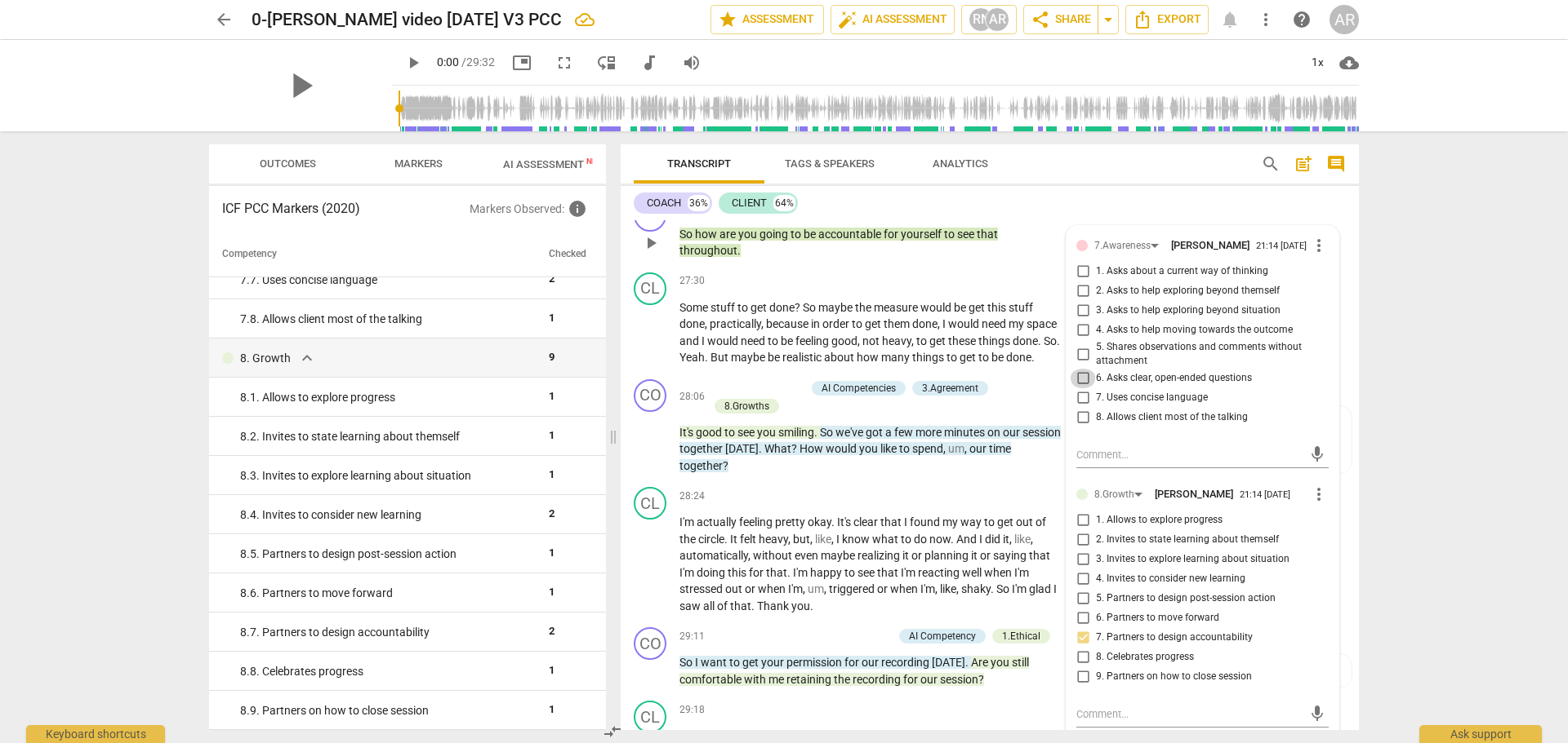
click at [1079, 382] on input "6. Asks clear, open-ended questions" at bounding box center [1082, 379] width 26 height 20
checkbox input "true"
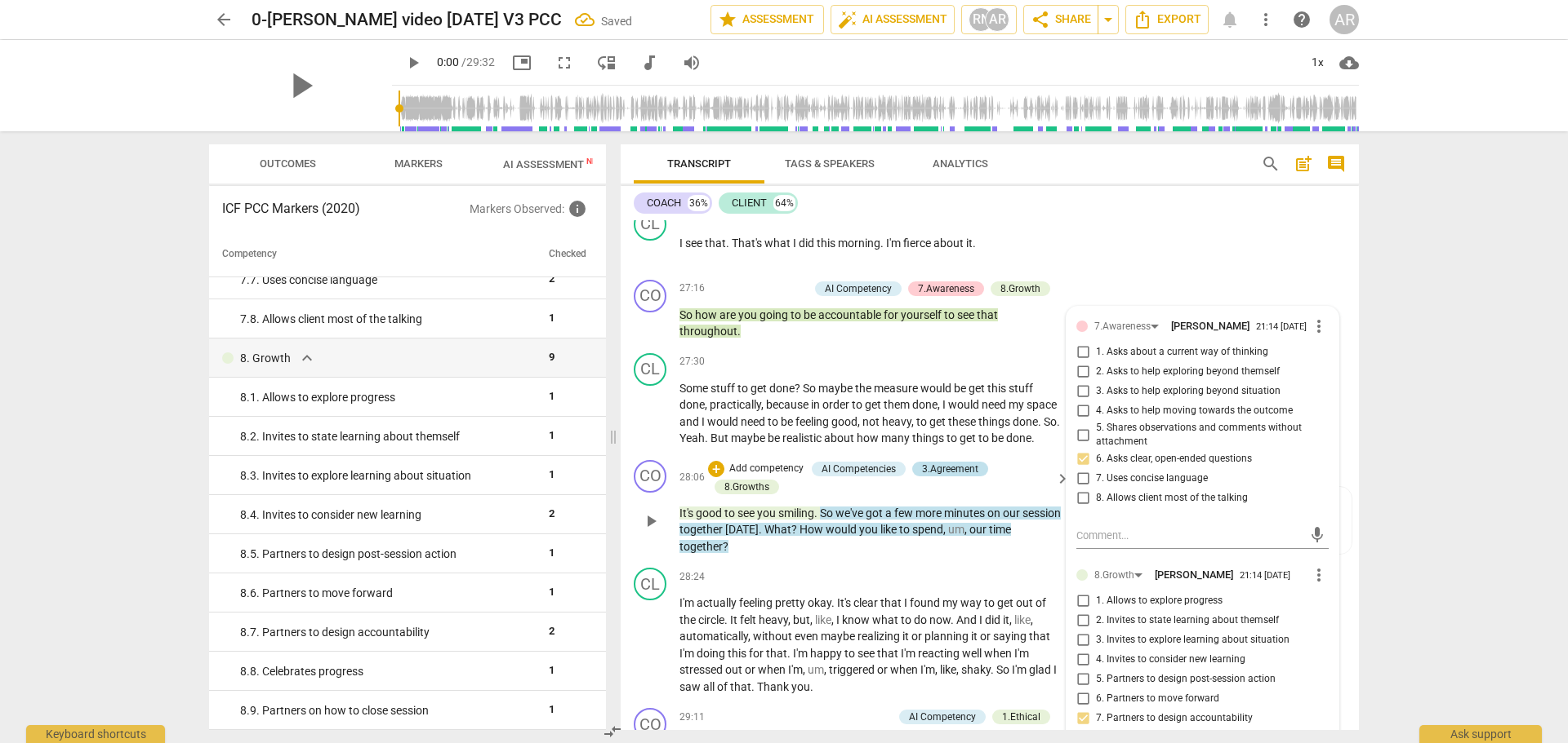
scroll to position [7061, 0]
click at [831, 355] on div "27:30 + Add competency keyboard_arrow_right" at bounding box center [875, 363] width 392 height 18
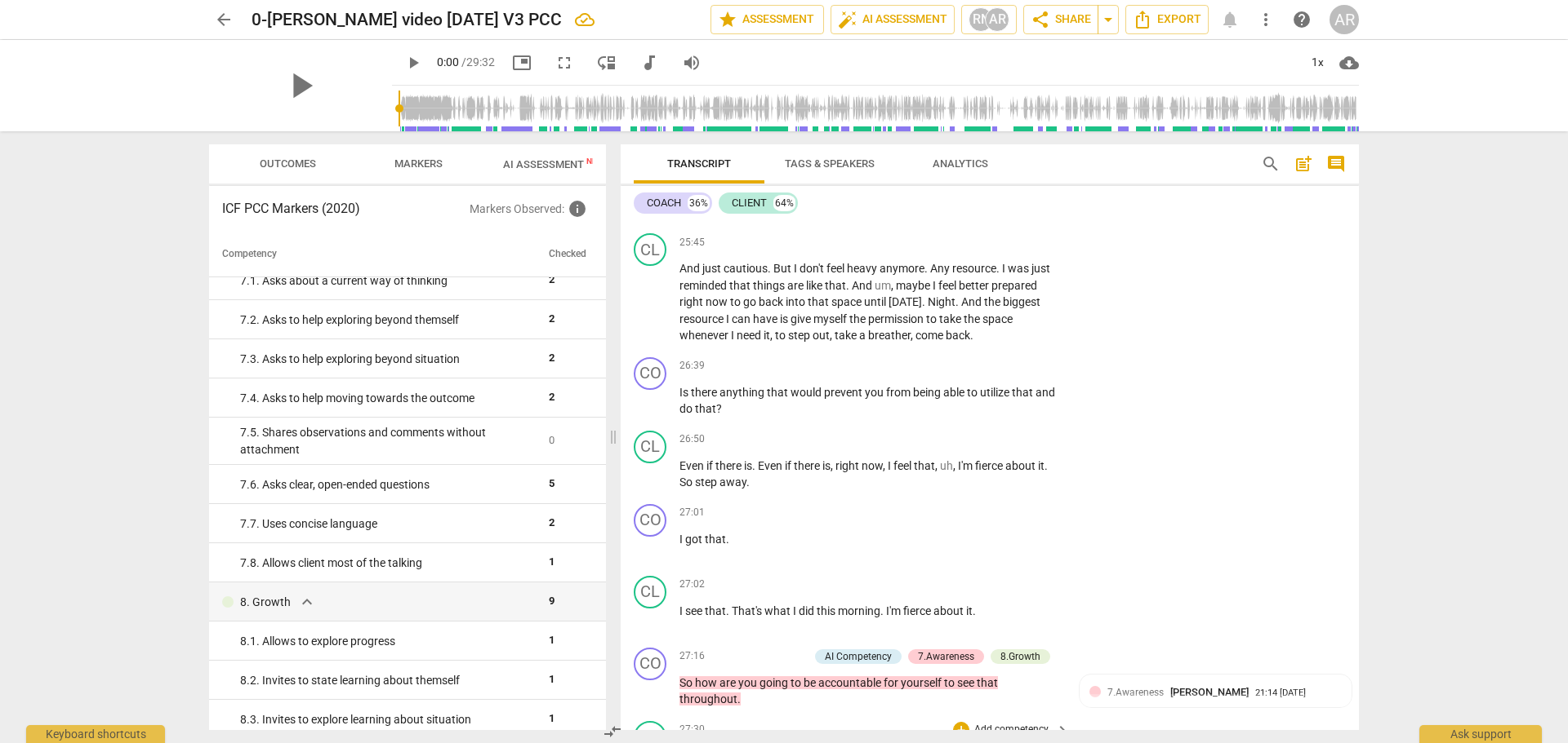
scroll to position [6653, 0]
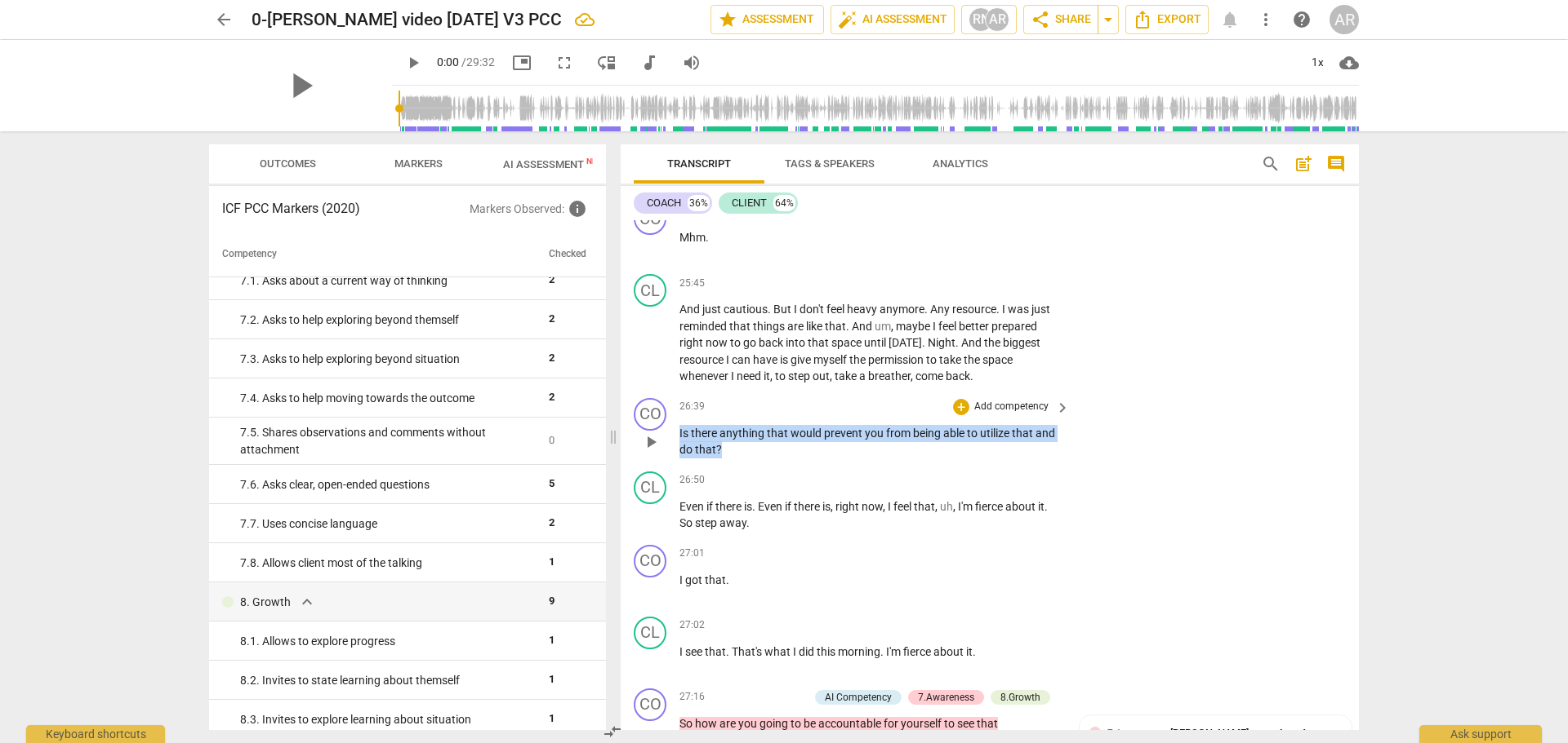
drag, startPoint x: 733, startPoint y: 449, endPoint x: 677, endPoint y: 431, distance: 58.8
click at [677, 431] on div "CO play_arrow pause 26:39 + Add competency keyboard_arrow_right Is there anythi…" at bounding box center [989, 429] width 738 height 74
click at [961, 405] on div "+" at bounding box center [961, 407] width 16 height 16
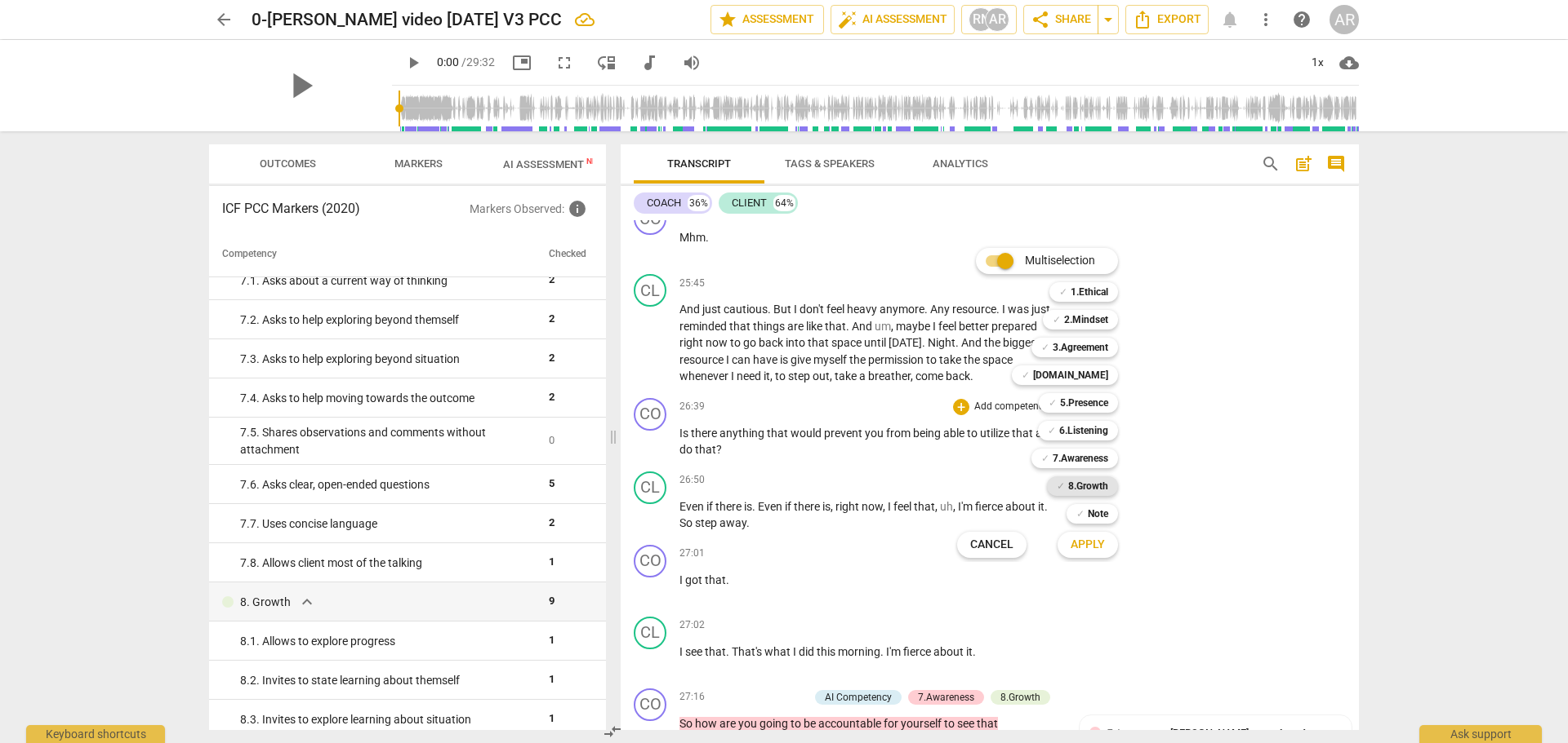
click at [1078, 487] on b "8.Growth" at bounding box center [1088, 486] width 40 height 20
click at [1081, 542] on span "Apply" at bounding box center [1088, 545] width 34 height 16
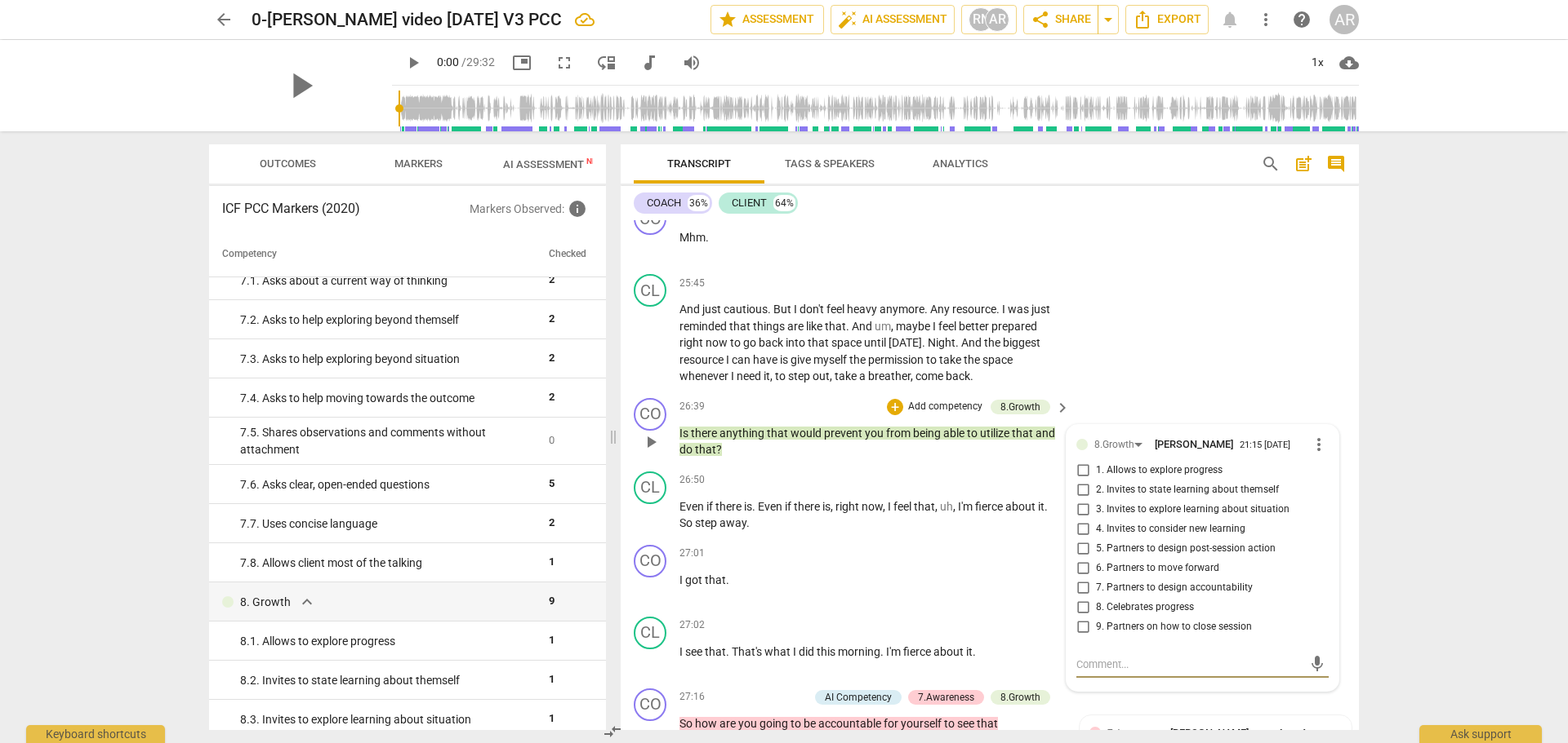
click at [1316, 440] on span "more_vert" at bounding box center [1318, 445] width 20 height 20
click at [1328, 467] on li "Delete" at bounding box center [1331, 471] width 57 height 31
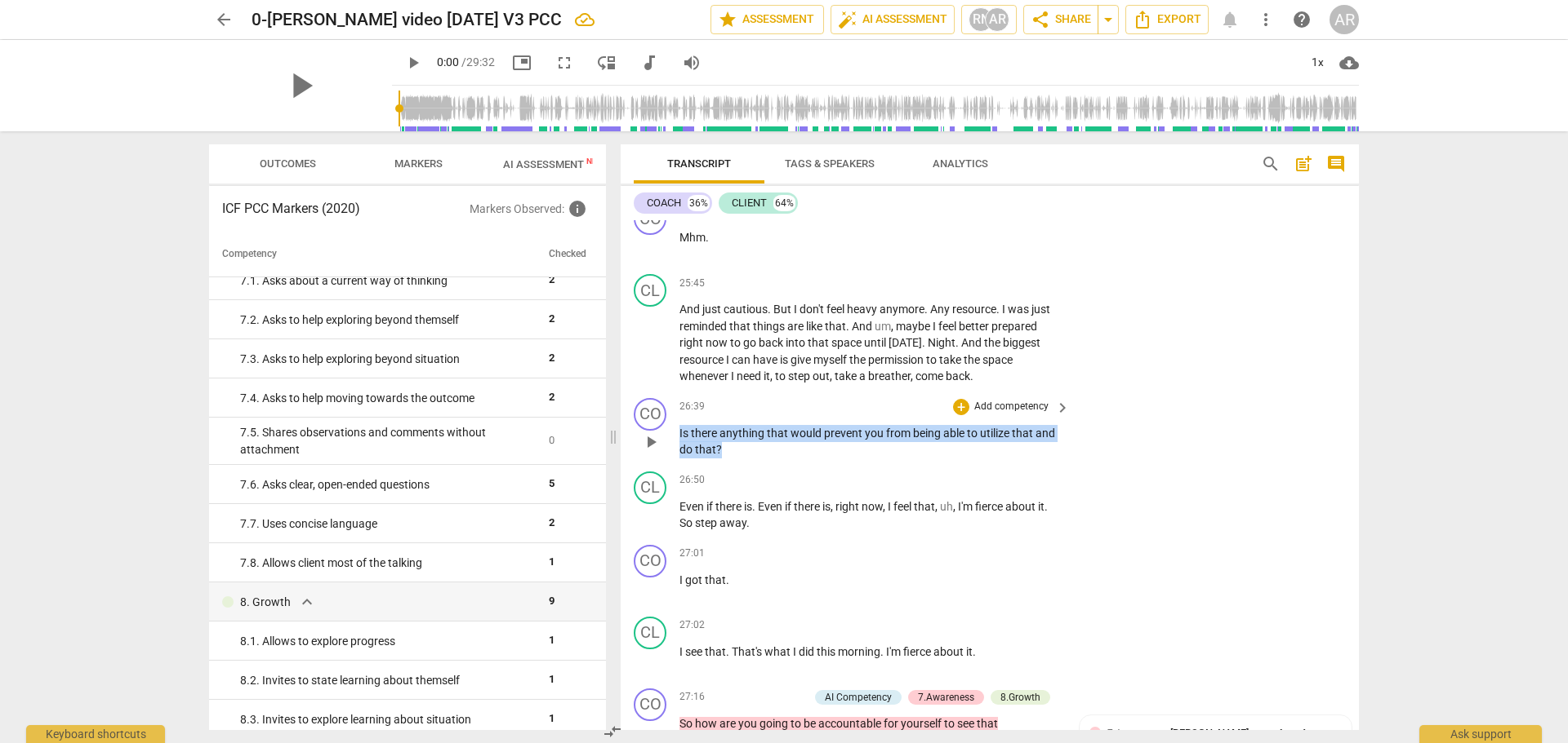
drag, startPoint x: 734, startPoint y: 449, endPoint x: 677, endPoint y: 437, distance: 58.2
click at [677, 437] on div "CO play_arrow pause 26:39 + Add competency keyboard_arrow_right Is there anythi…" at bounding box center [989, 429] width 738 height 74
click at [961, 405] on div "+" at bounding box center [961, 407] width 16 height 16
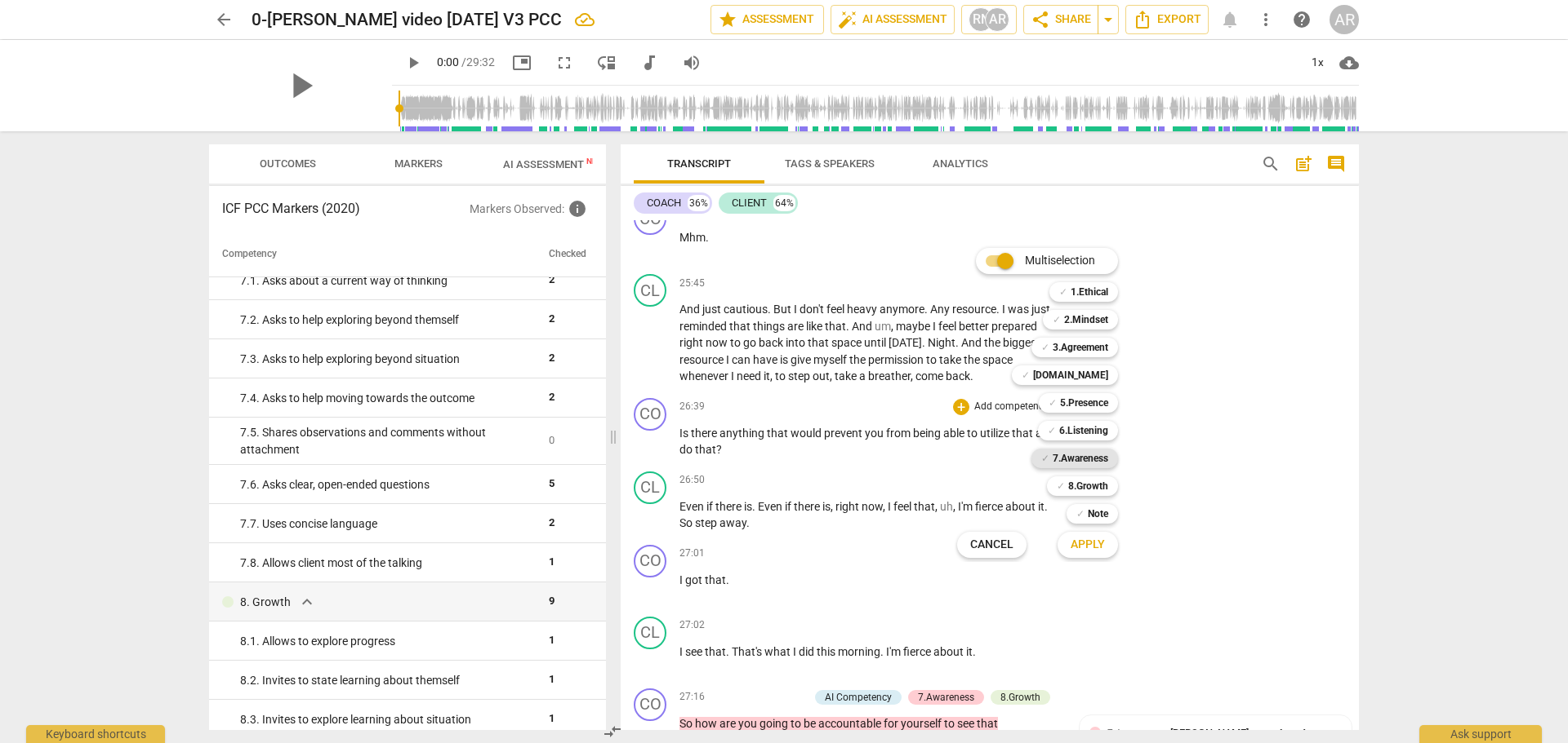
click at [1080, 456] on b "7.Awareness" at bounding box center [1080, 458] width 56 height 20
click at [1094, 543] on span "Apply" at bounding box center [1088, 545] width 34 height 16
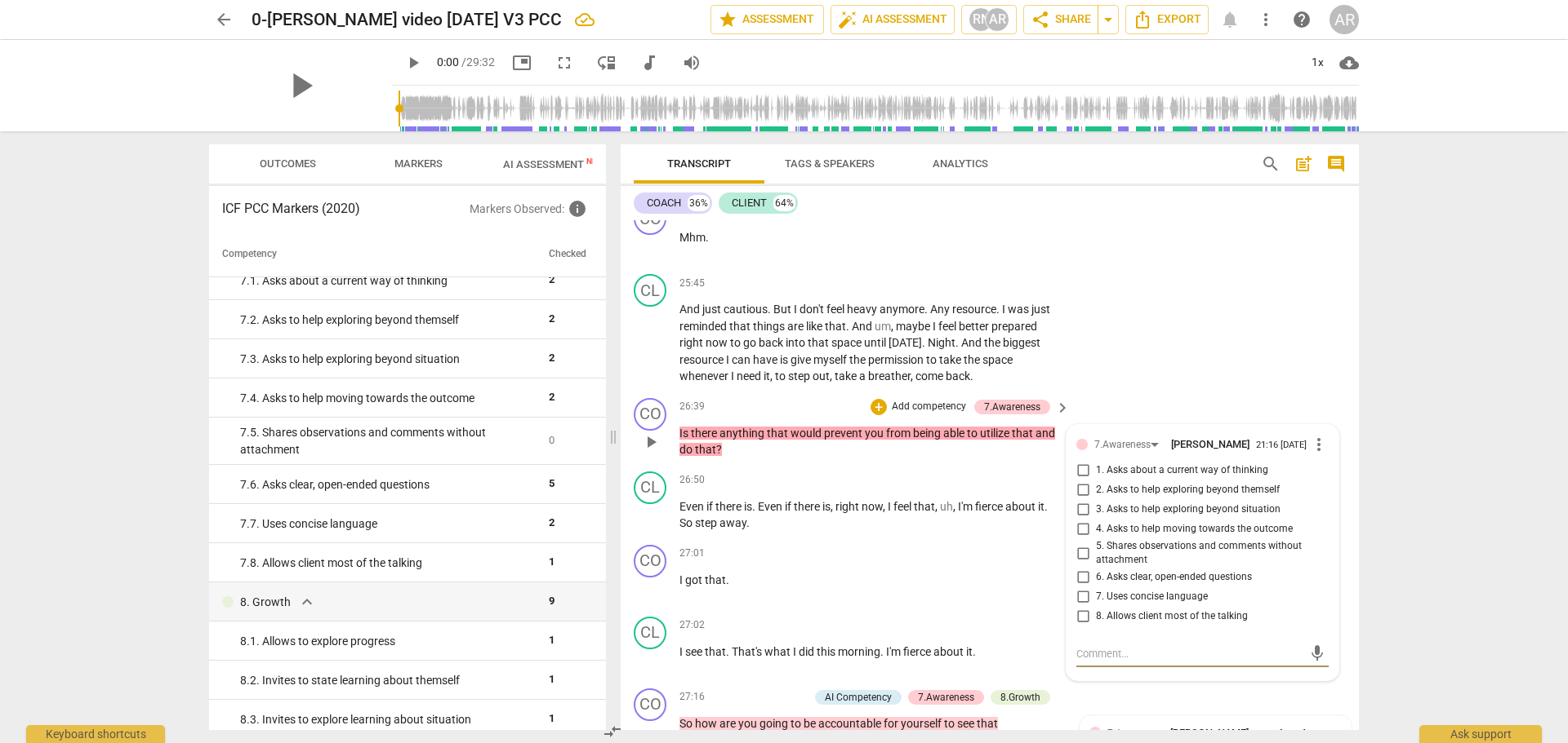
click at [1076, 528] on input "4. Asks to help moving towards the outcome" at bounding box center [1082, 530] width 26 height 20
checkbox input "true"
click at [1080, 508] on input "3. Asks to help exploring beyond situation" at bounding box center [1082, 510] width 26 height 20
checkbox input "true"
click at [836, 553] on div "27:01 + Add competency keyboard_arrow_right" at bounding box center [875, 554] width 392 height 18
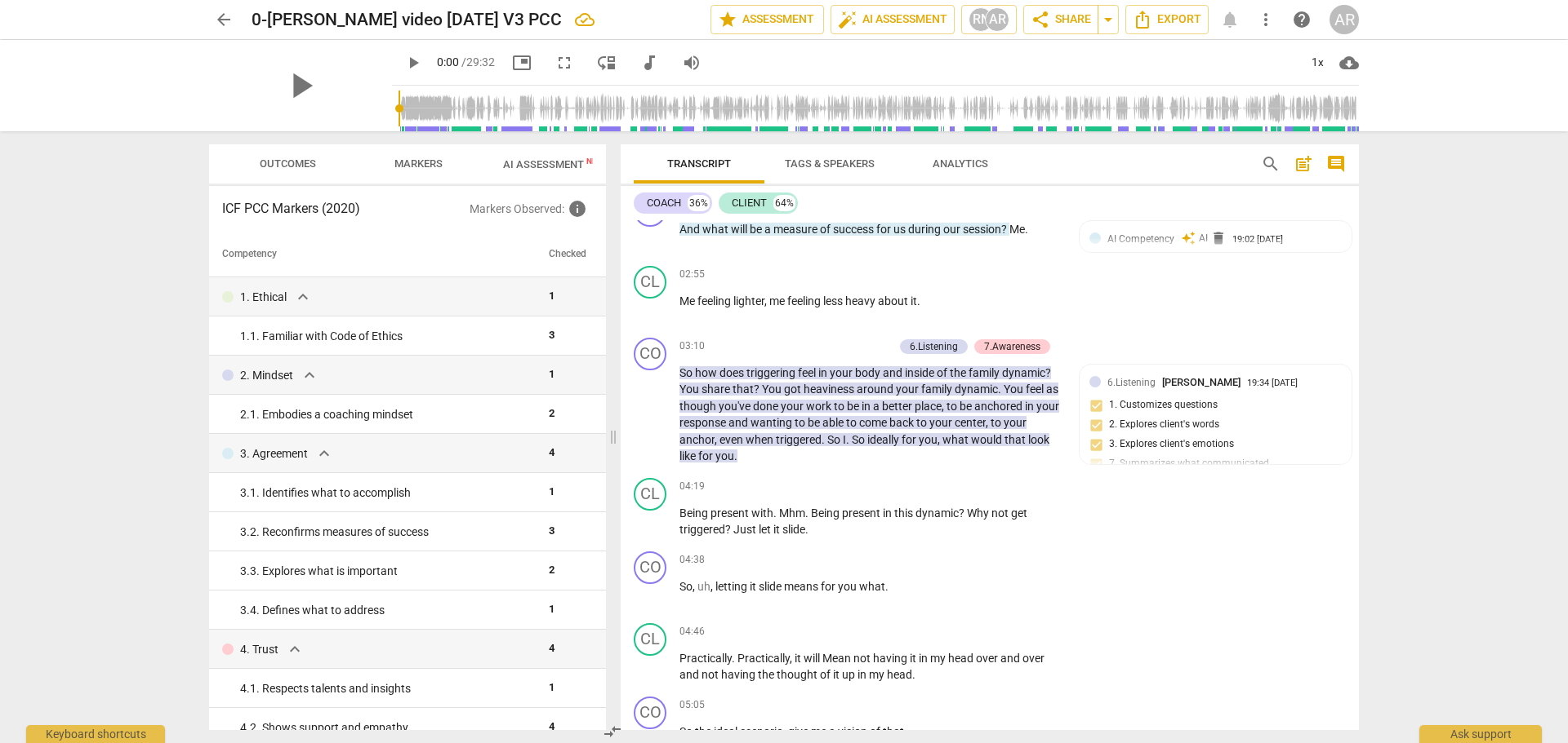
scroll to position [1061, 0]
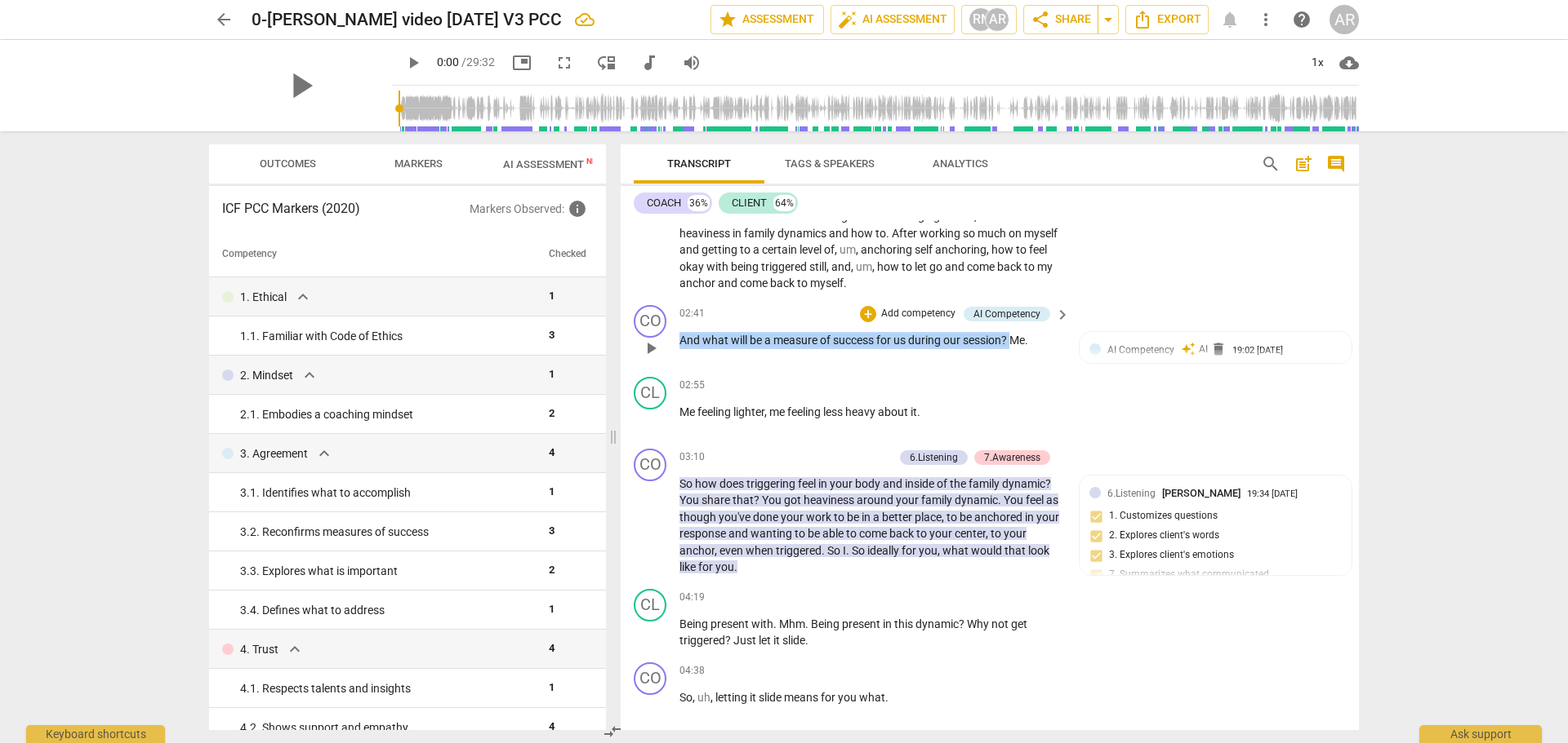
drag, startPoint x: 1014, startPoint y: 335, endPoint x: 708, endPoint y: 353, distance: 306.5
click at [677, 332] on div "CO play_arrow pause 02:41 + Add competency AI Competency keyboard_arrow_right A…" at bounding box center [989, 335] width 738 height 72
click at [868, 315] on div "+" at bounding box center [868, 314] width 16 height 16
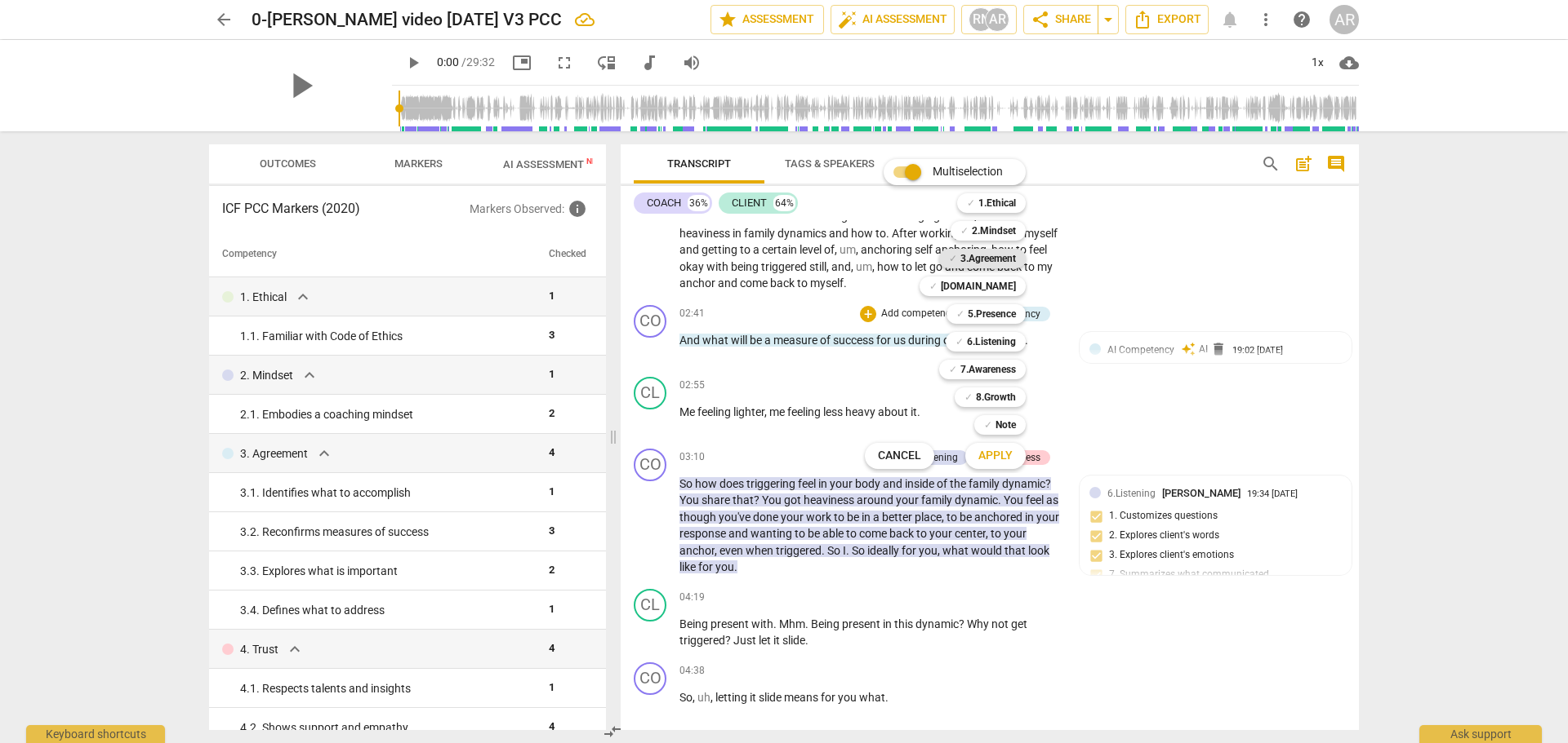
click at [980, 257] on b "3.Agreement" at bounding box center [989, 258] width 56 height 20
click at [994, 455] on span "Apply" at bounding box center [996, 456] width 34 height 16
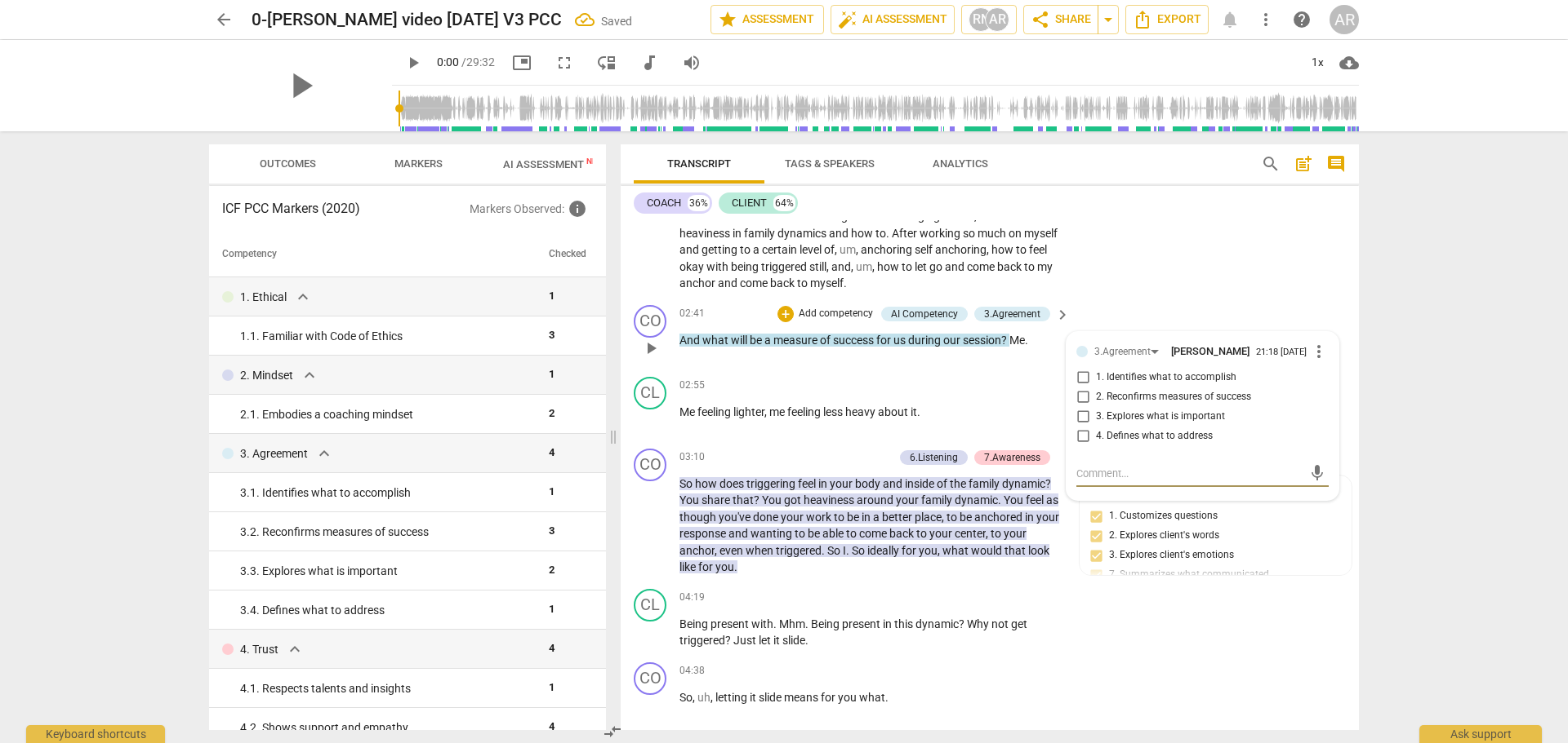
click at [1080, 381] on input "1. Identifies what to accomplish" at bounding box center [1082, 378] width 26 height 20
checkbox input "true"
click at [1078, 439] on input "4. Defines what to address" at bounding box center [1082, 437] width 26 height 20
checkbox input "true"
click at [1153, 635] on div "CL play_arrow pause 04:19 + Add competency keyboard_arrow_right Being present w…" at bounding box center [989, 620] width 738 height 74
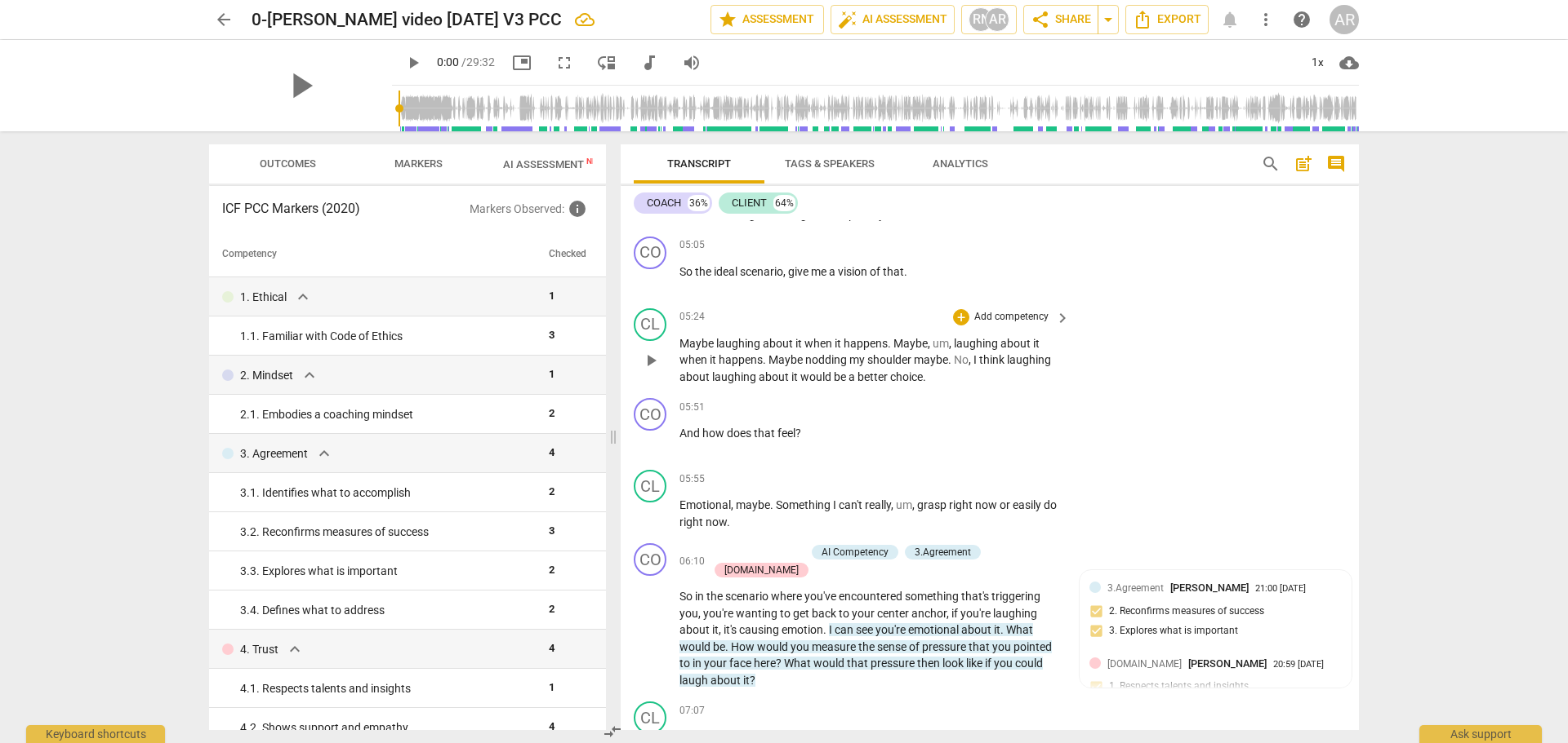
scroll to position [1714, 0]
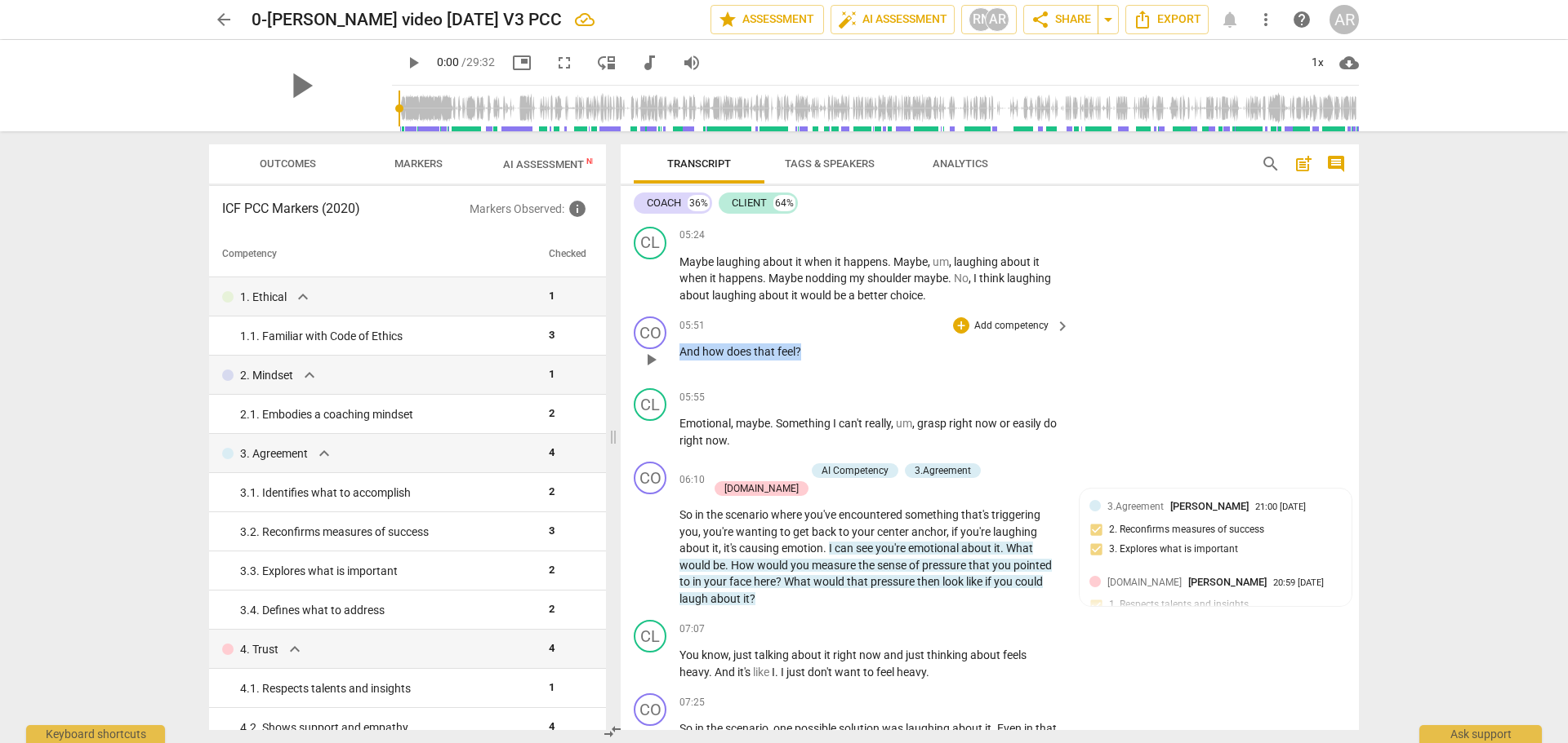
drag, startPoint x: 808, startPoint y: 351, endPoint x: 679, endPoint y: 344, distance: 129.2
click at [679, 344] on div "CO play_arrow pause 05:51 + Add competency keyboard_arrow_right And how does th…" at bounding box center [989, 346] width 738 height 72
click at [817, 329] on div "+" at bounding box center [816, 331] width 16 height 16
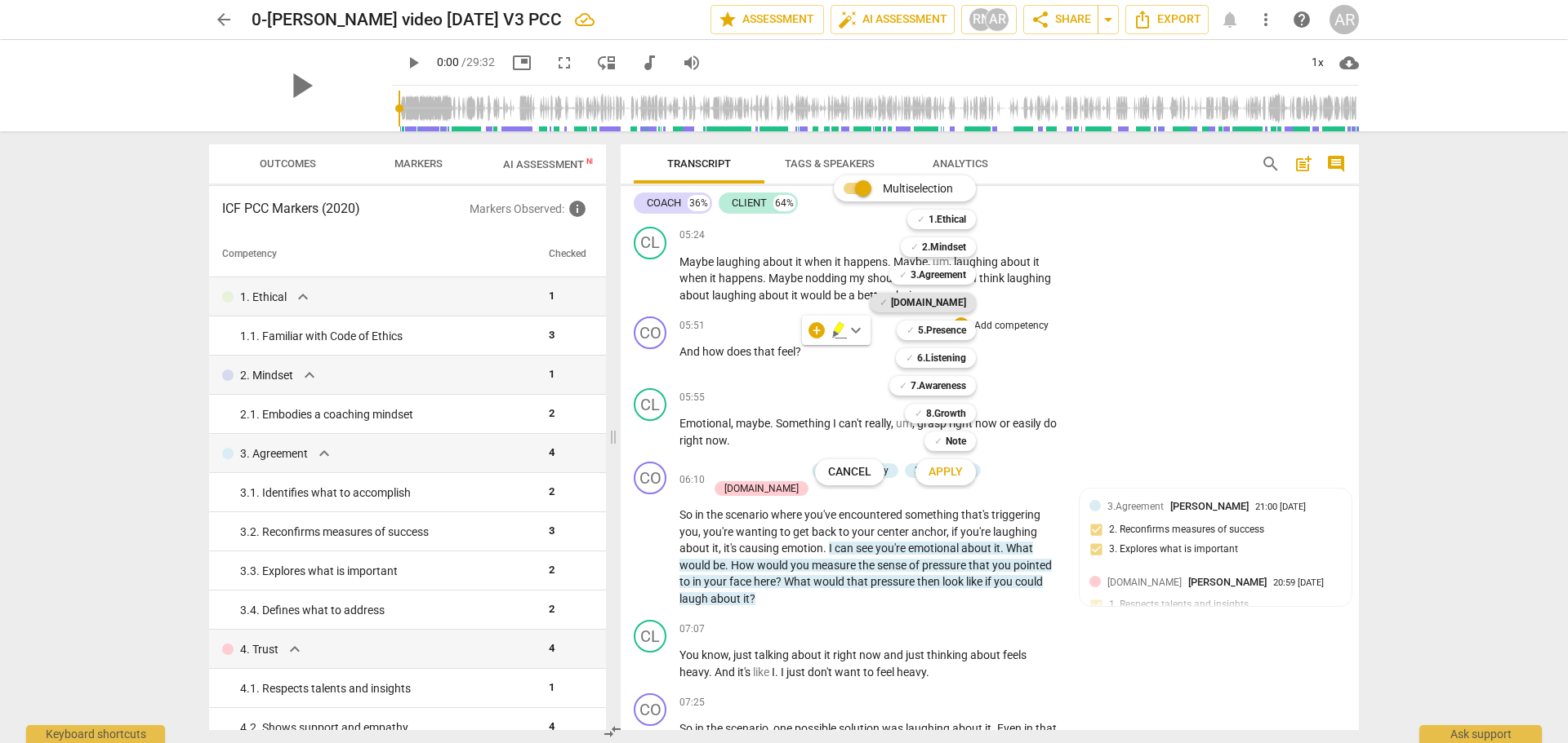
click at [952, 303] on b "[DOMAIN_NAME]" at bounding box center [928, 303] width 75 height 20
click at [944, 355] on b "6.Listening" at bounding box center [942, 358] width 49 height 20
click at [944, 407] on b "8.Growth" at bounding box center [946, 414] width 40 height 20
click at [944, 386] on b "7.Awareness" at bounding box center [938, 386] width 56 height 20
click at [947, 470] on span "Apply" at bounding box center [945, 473] width 34 height 16
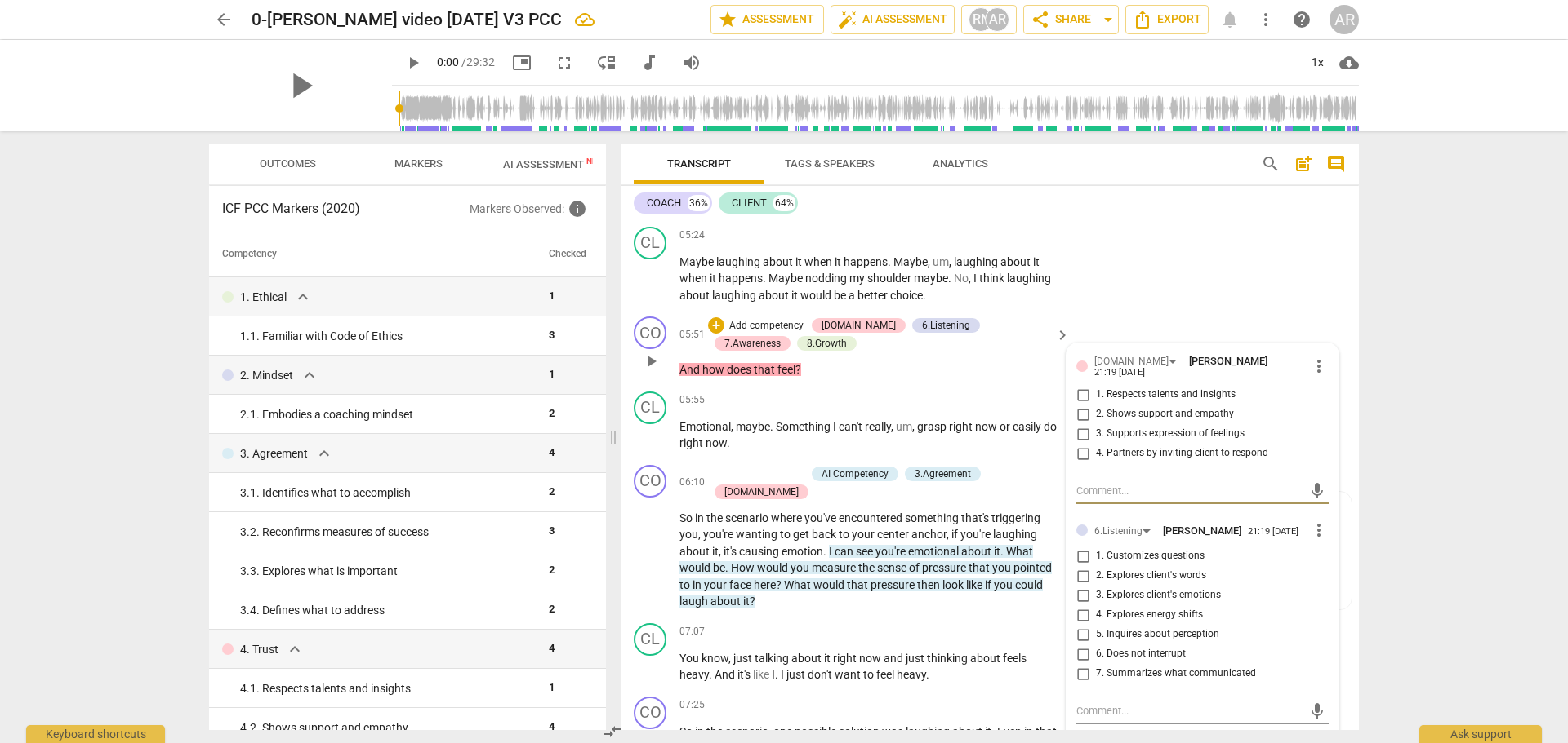
click at [1078, 428] on input "3. Supports expression of feelings" at bounding box center [1082, 434] width 26 height 20
checkbox input "true"
click at [1080, 448] on input "4. Partners by inviting client to respond" at bounding box center [1082, 454] width 26 height 20
checkbox input "true"
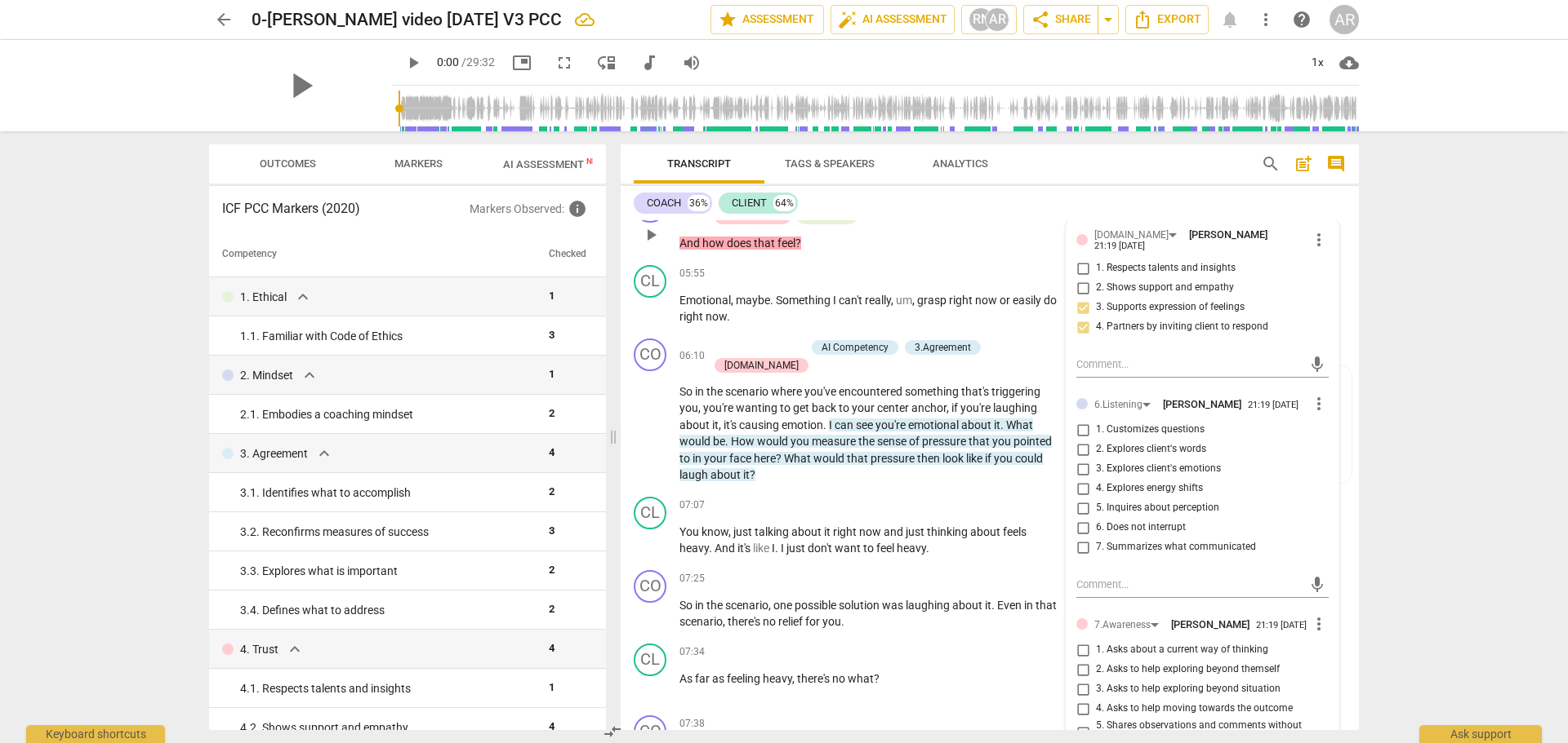
scroll to position [1877, 0]
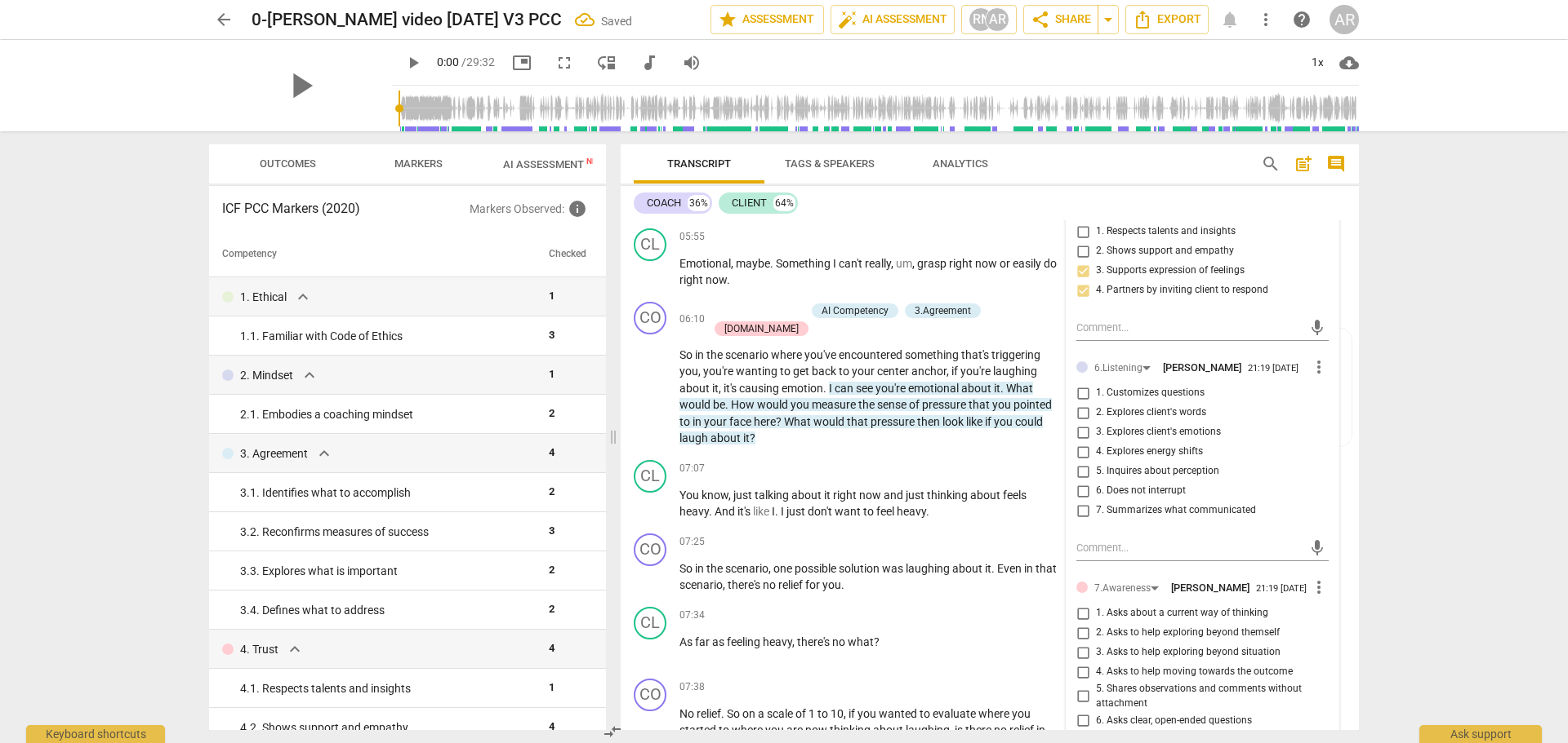
click at [1080, 434] on input "3. Explores client's emotions" at bounding box center [1082, 432] width 26 height 20
checkbox input "true"
click at [1079, 452] on input "4. Explores energy shifts" at bounding box center [1082, 452] width 26 height 20
checkbox input "true"
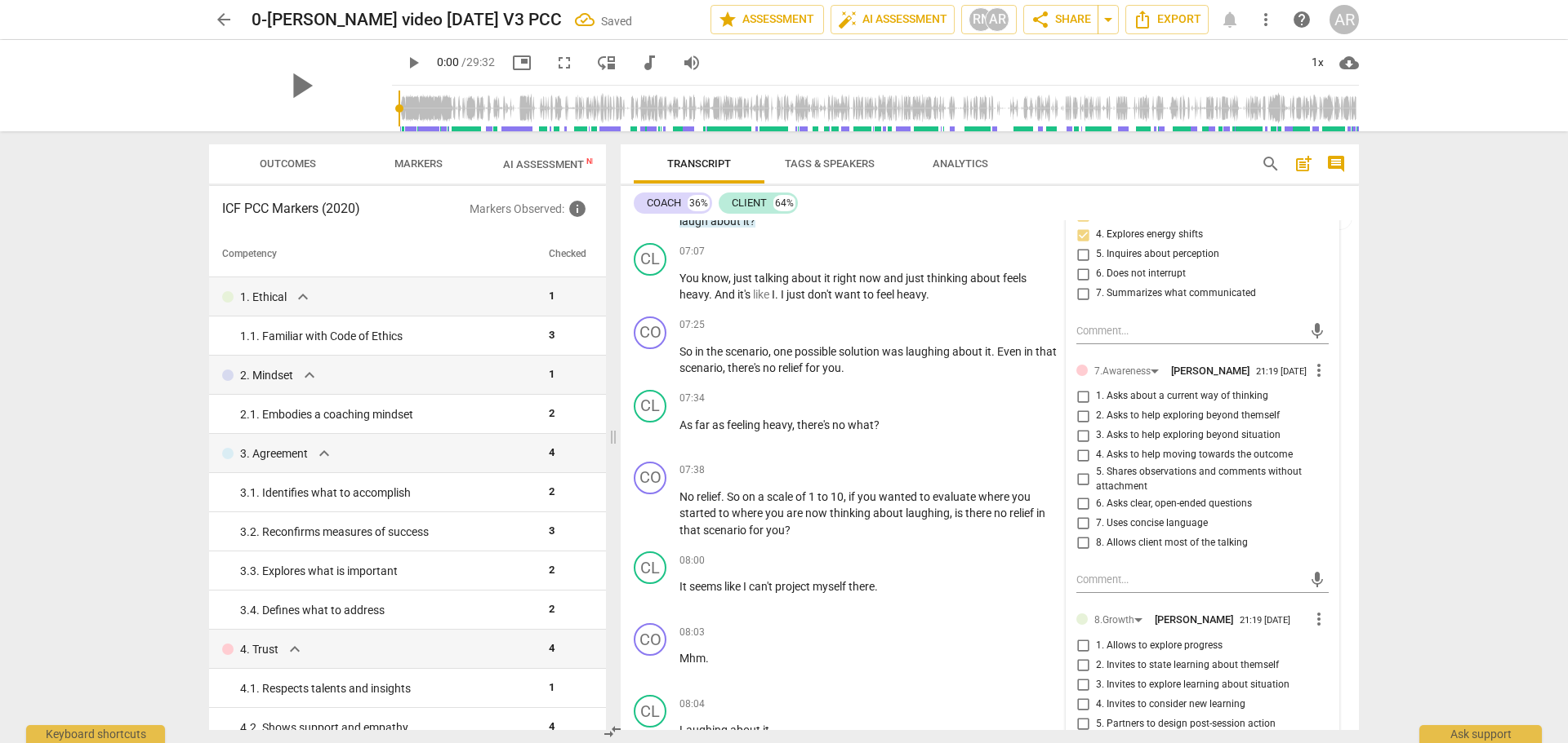
scroll to position [2122, 0]
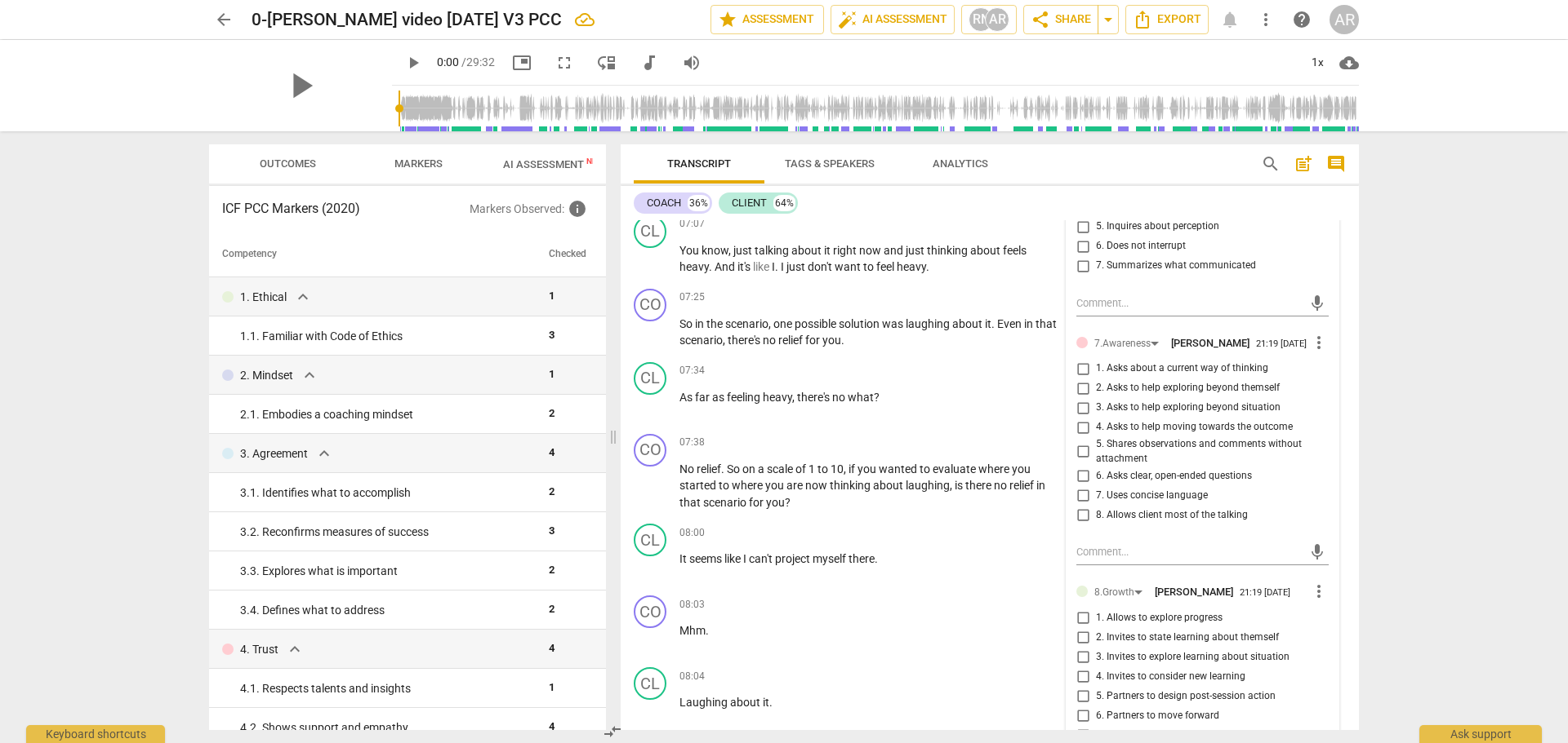
click at [1312, 349] on span "more_vert" at bounding box center [1318, 343] width 20 height 20
click at [1323, 378] on li "Delete" at bounding box center [1331, 376] width 57 height 31
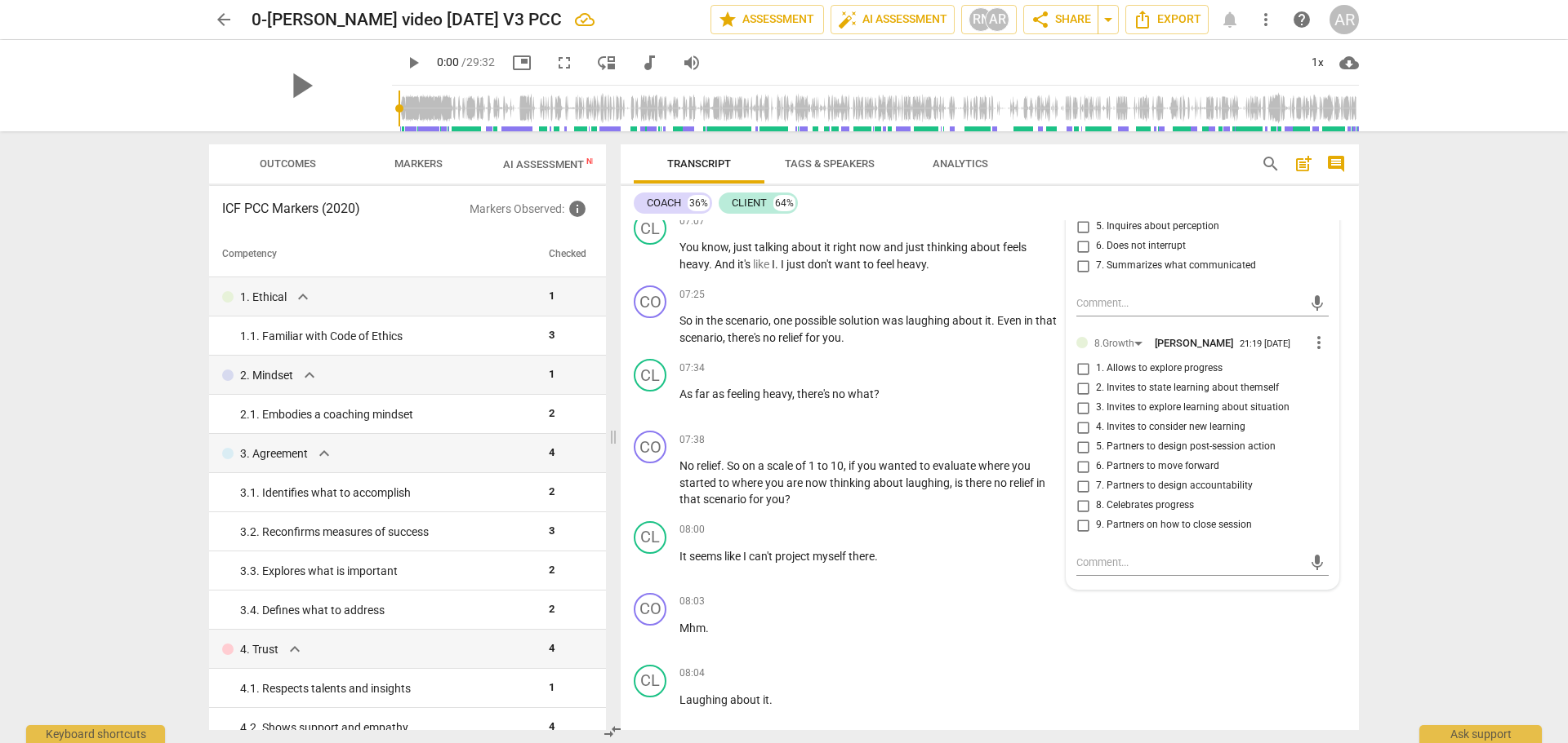
click at [1314, 343] on span "more_vert" at bounding box center [1318, 343] width 20 height 20
click at [1326, 375] on li "Delete" at bounding box center [1331, 374] width 57 height 31
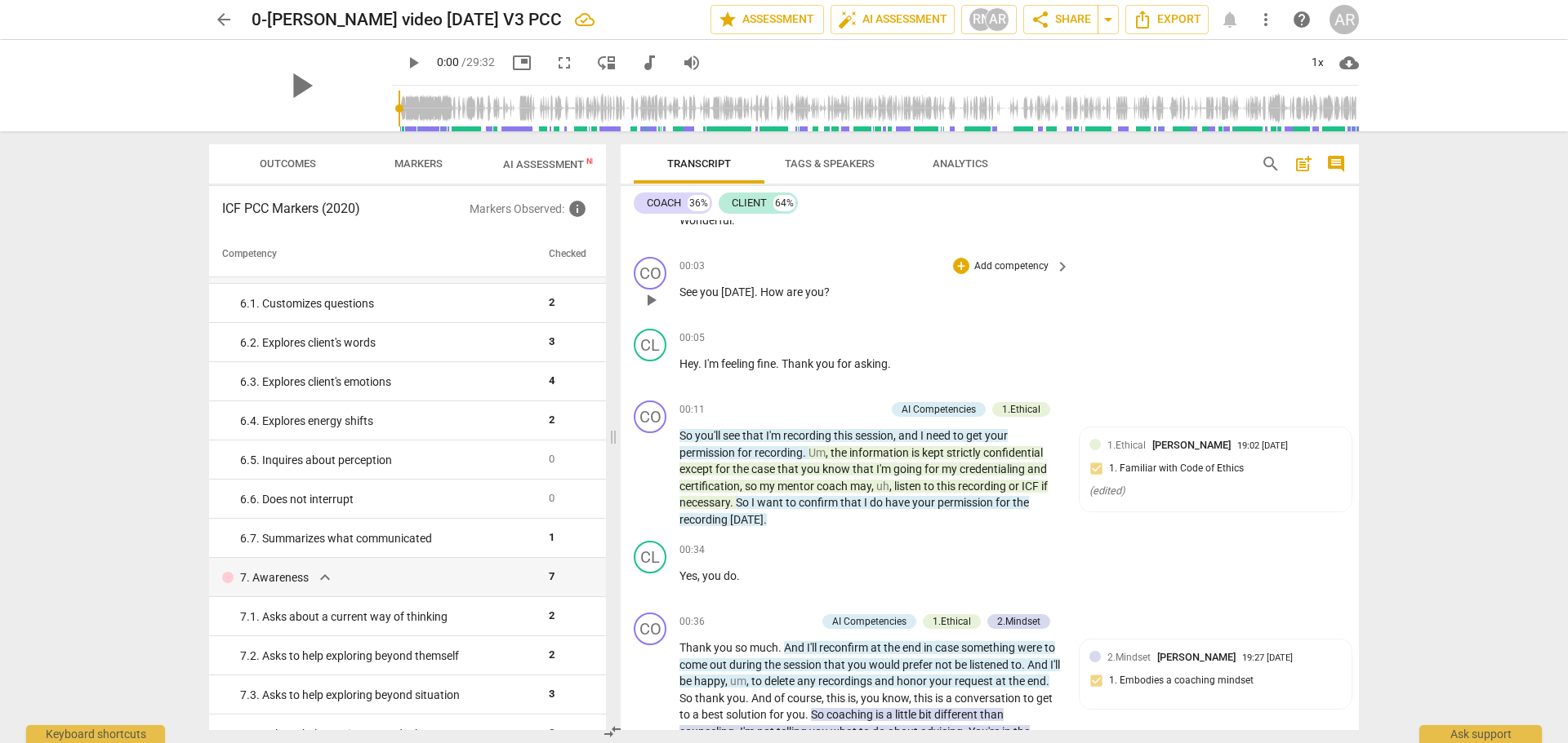
scroll to position [0, 0]
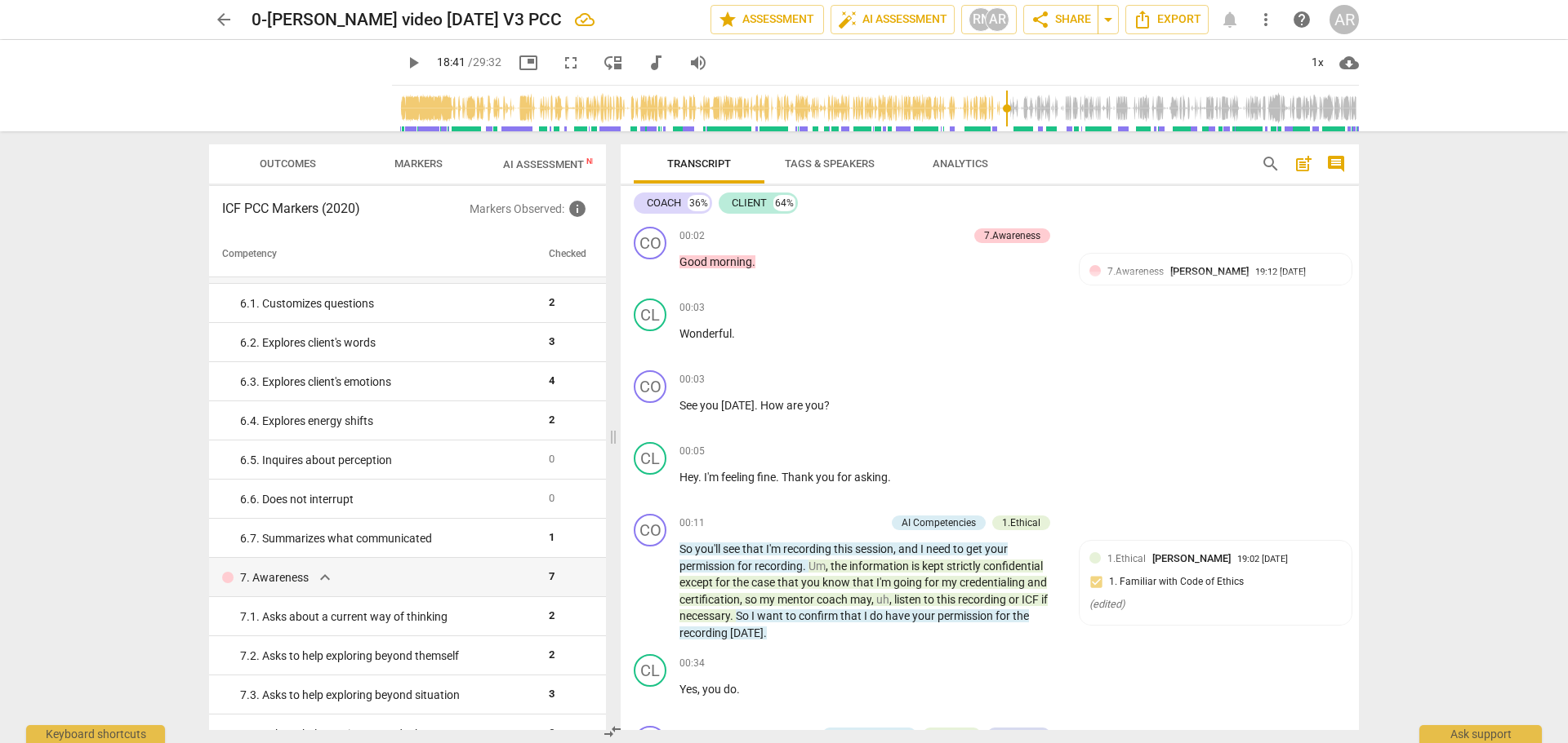
click at [998, 110] on input "range" at bounding box center [879, 109] width 961 height 52
click at [991, 108] on input "range" at bounding box center [879, 109] width 961 height 52
click at [995, 110] on input "range" at bounding box center [879, 109] width 961 height 52
click at [990, 115] on input "range" at bounding box center [879, 109] width 961 height 52
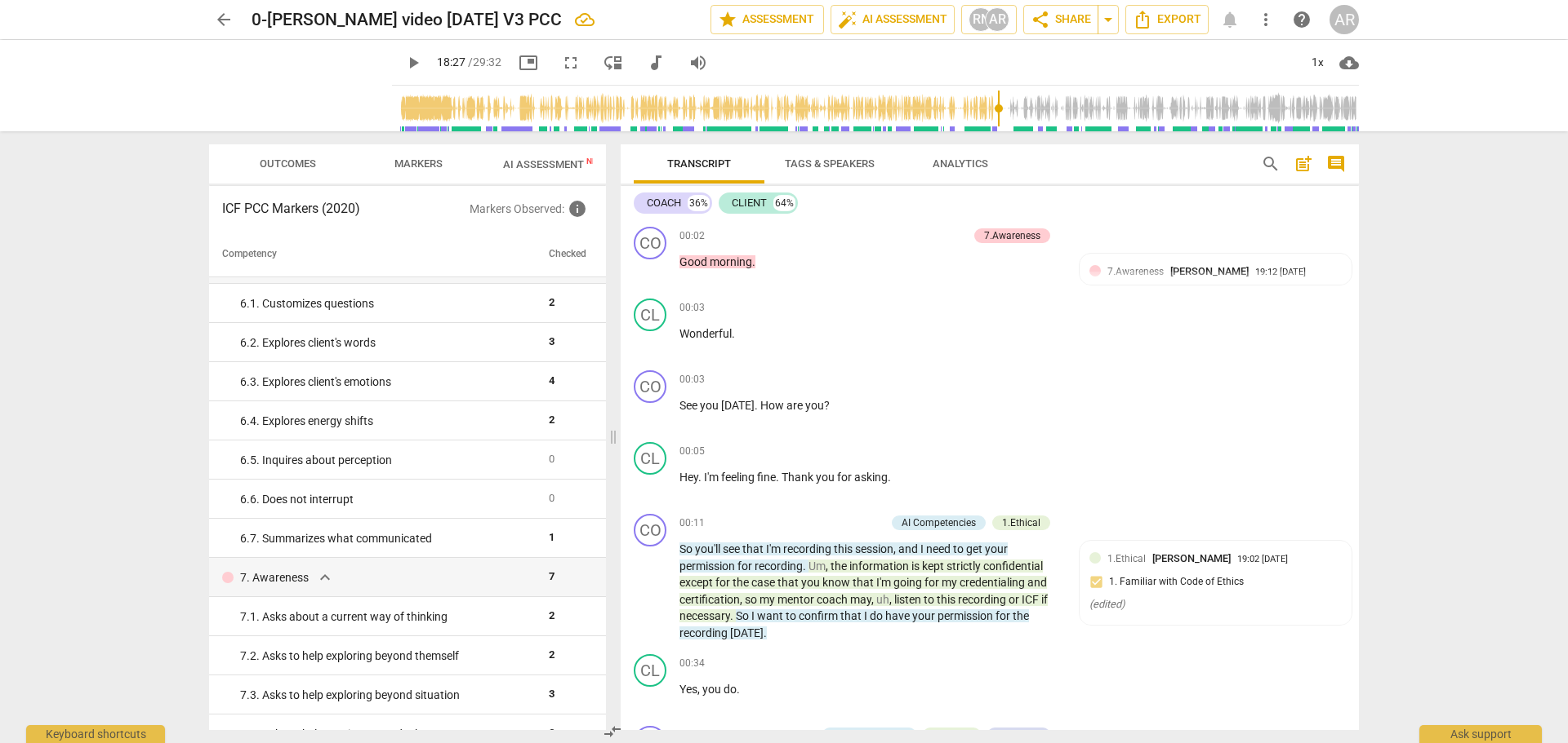
click at [984, 112] on input "range" at bounding box center [879, 109] width 961 height 52
click at [296, 83] on span "play_arrow" at bounding box center [300, 86] width 42 height 42
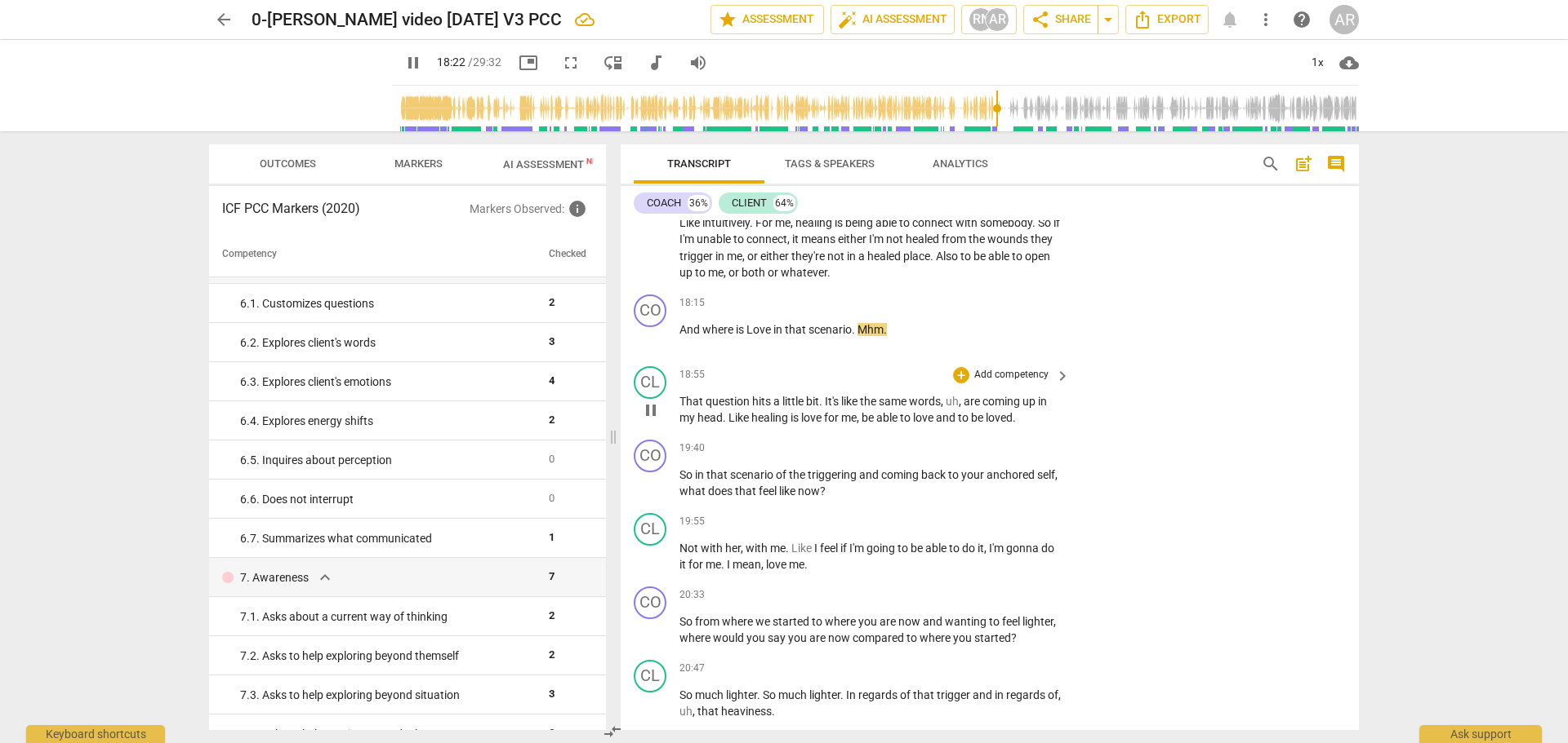
scroll to position [4970, 0]
click at [649, 329] on span "pause" at bounding box center [651, 339] width 20 height 20
type input "1112"
drag, startPoint x: 890, startPoint y: 307, endPoint x: 676, endPoint y: 313, distance: 214.1
click at [676, 313] on div "CO play_arrow pause 18:15 + Add competency keyboard_arrow_right And where is Lo…" at bounding box center [989, 325] width 738 height 72
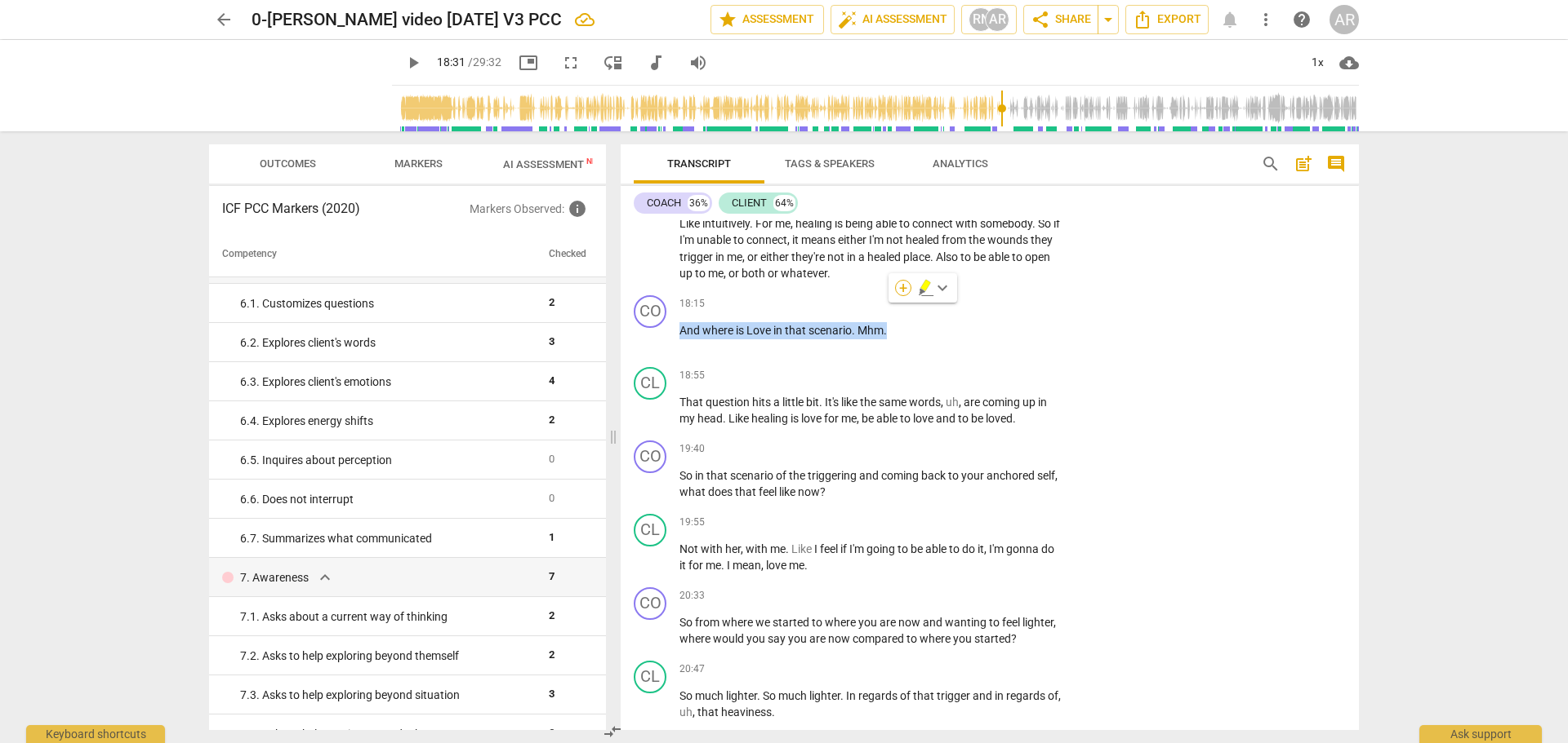
click at [901, 290] on div "+" at bounding box center [903, 288] width 16 height 16
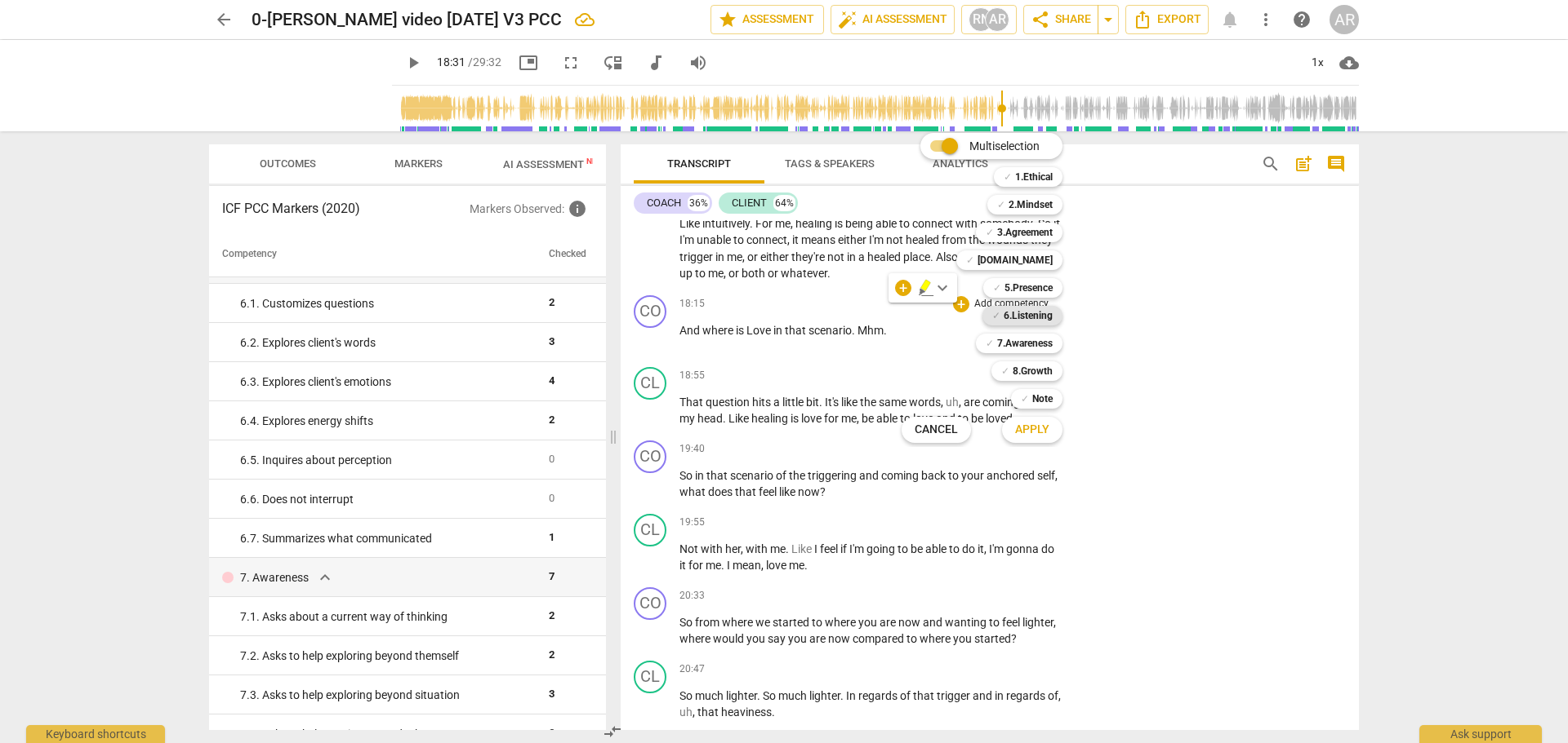
click at [1036, 313] on b "6.Listening" at bounding box center [1028, 316] width 49 height 20
click at [1033, 287] on b "5.Presence" at bounding box center [1028, 288] width 48 height 20
click at [1036, 342] on b "7.Awareness" at bounding box center [1025, 344] width 56 height 20
click at [1043, 368] on b "8.Growth" at bounding box center [1033, 371] width 40 height 20
click at [1028, 429] on span "Apply" at bounding box center [1032, 430] width 34 height 16
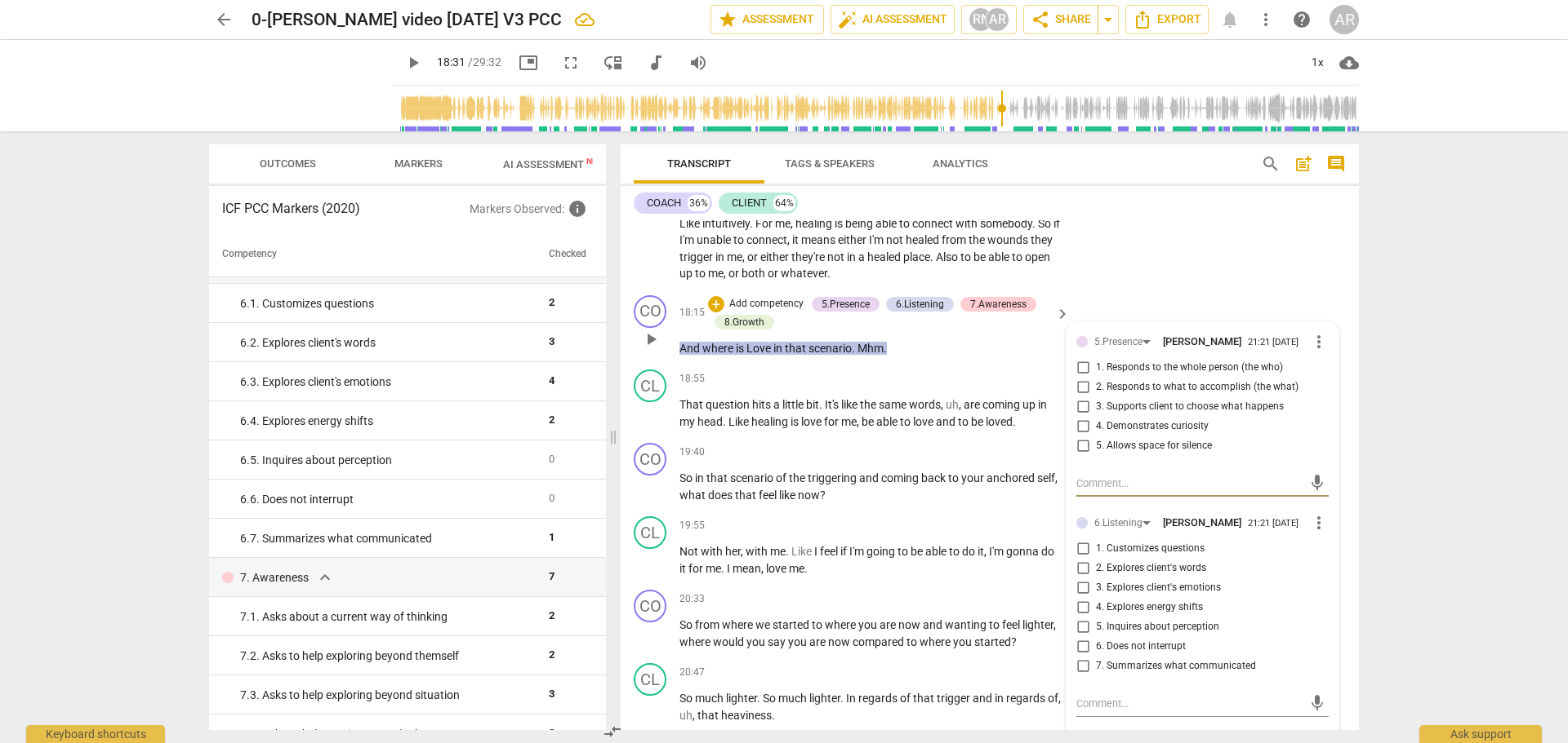
click at [1077, 620] on input "5. Inquires about perception" at bounding box center [1082, 628] width 26 height 20
checkbox input "true"
click at [1081, 638] on input "6. Does not interrupt" at bounding box center [1082, 648] width 26 height 20
checkbox input "true"
click at [1080, 437] on input "5. Allows space for silence" at bounding box center [1082, 447] width 26 height 20
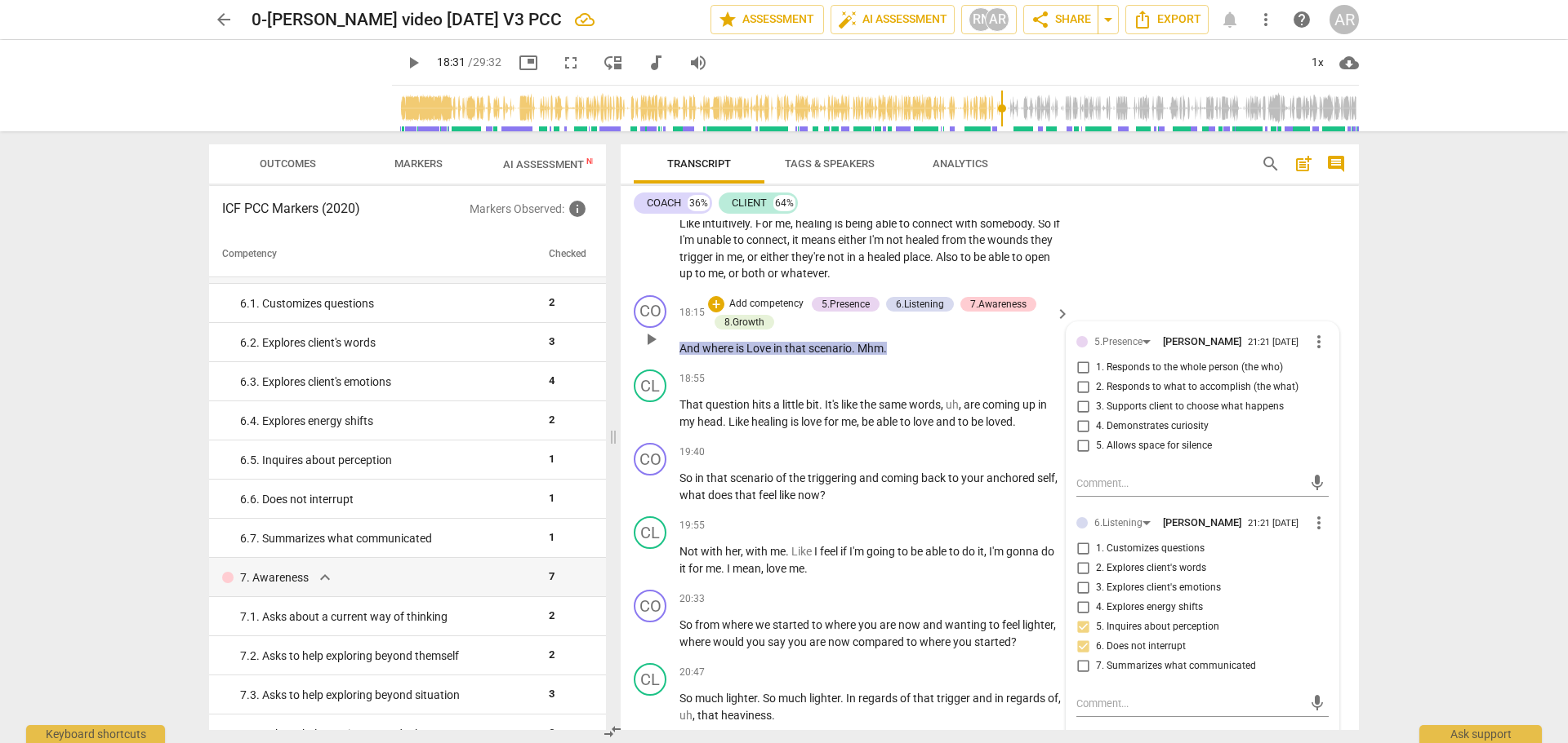
checkbox input "true"
click at [1080, 417] on input "4. Demonstrates curiosity" at bounding box center [1082, 427] width 26 height 20
checkbox input "true"
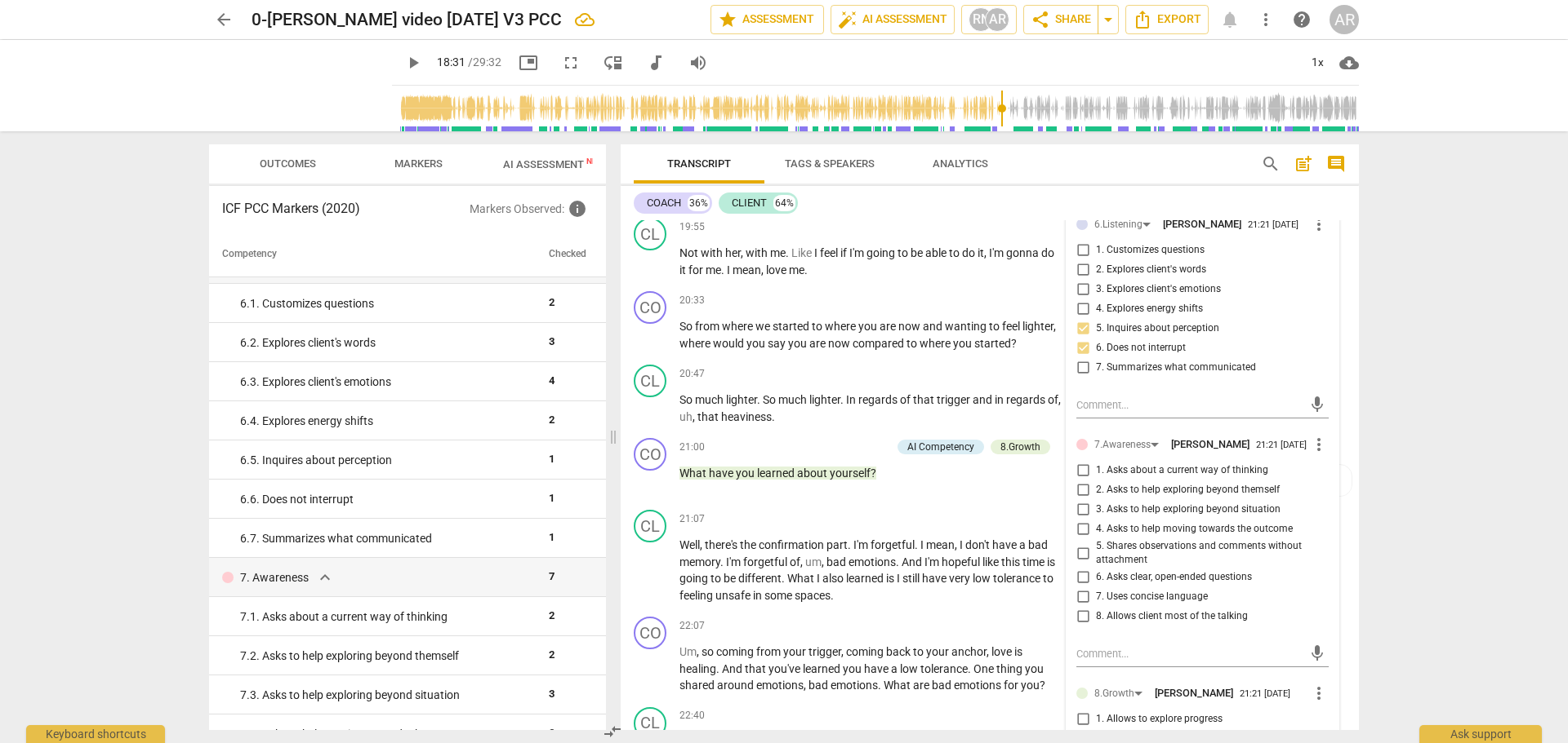
scroll to position [5296, 0]
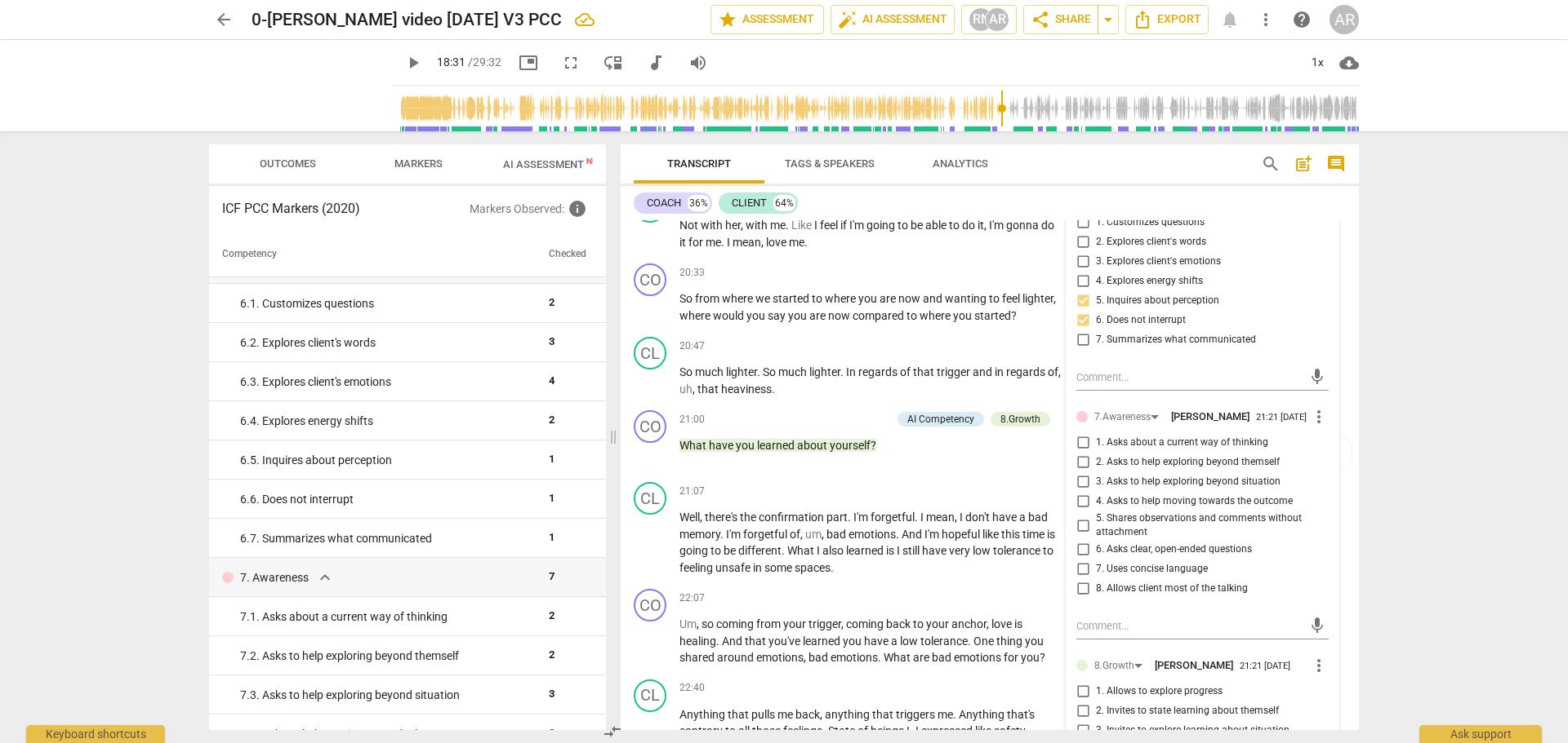
click at [1079, 440] on input "1. Asks about a current way of thinking" at bounding box center [1082, 443] width 26 height 20
checkbox input "true"
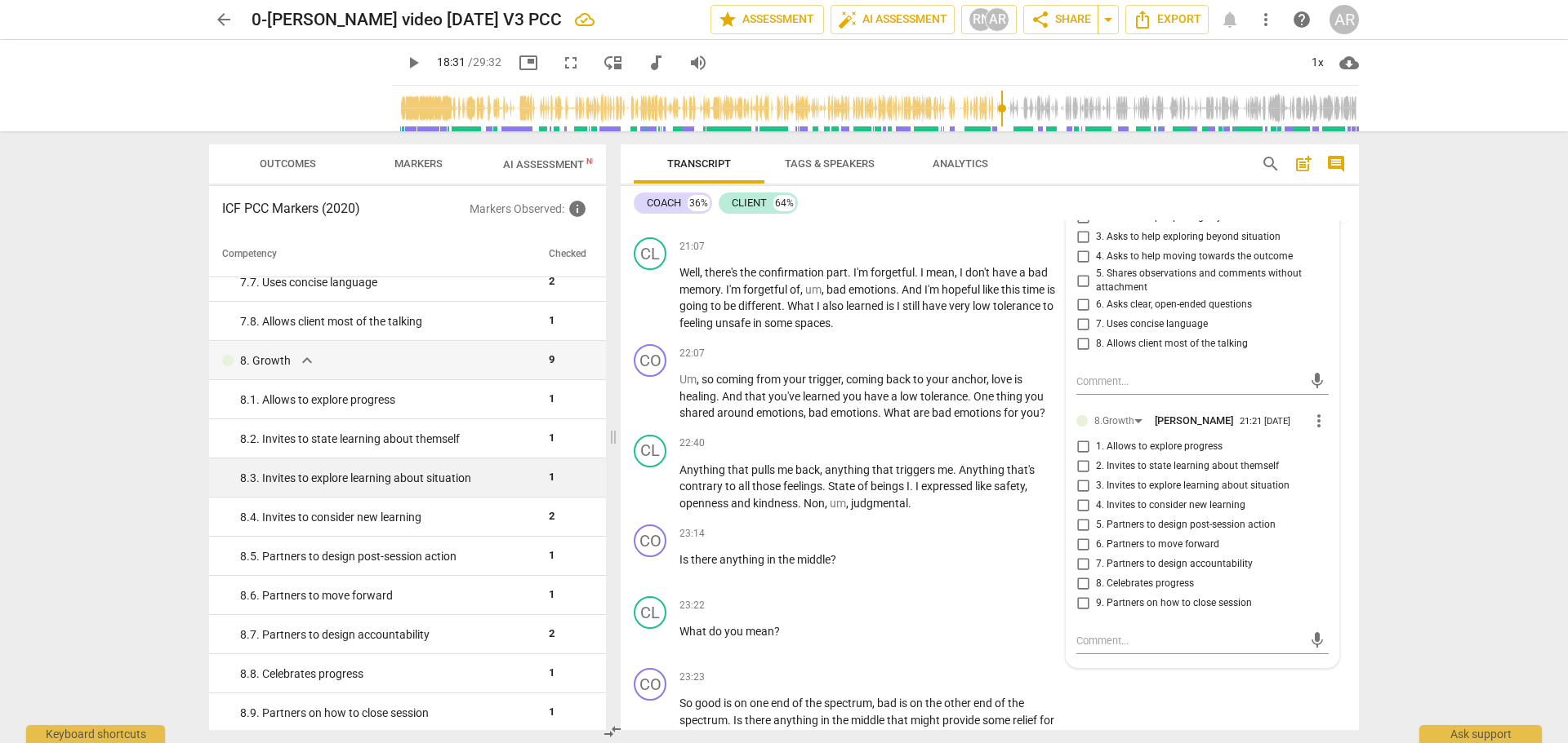
scroll to position [1397, 0]
click at [1076, 483] on input "3. Invites to explore learning about situation" at bounding box center [1082, 486] width 26 height 20
checkbox input "true"
click at [1080, 462] on input "2. Invites to state learning about themself" at bounding box center [1082, 467] width 26 height 20
checkbox input "true"
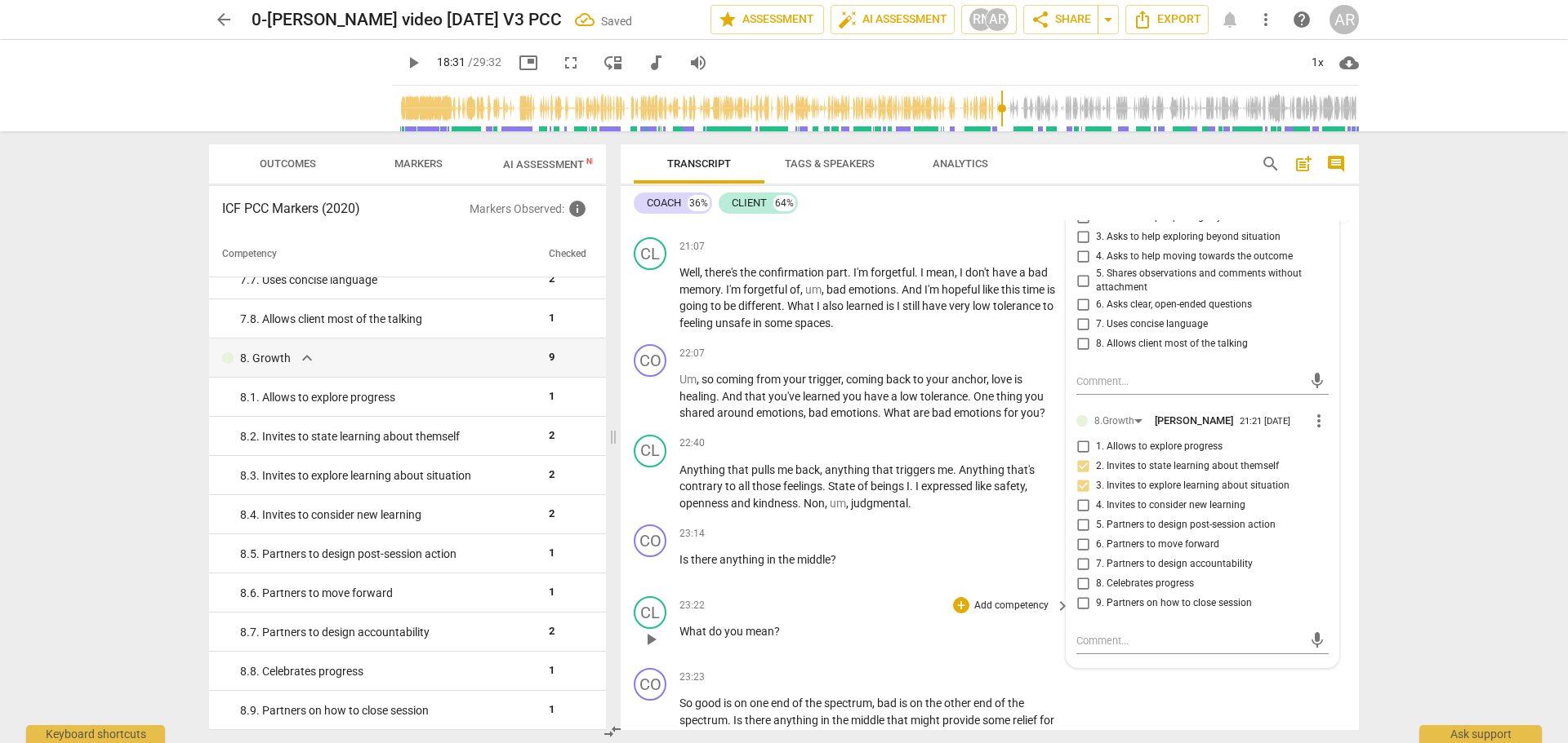
click at [839, 630] on div "23:22 + Add competency keyboard_arrow_right What do you mean ?" at bounding box center [875, 625] width 392 height 59
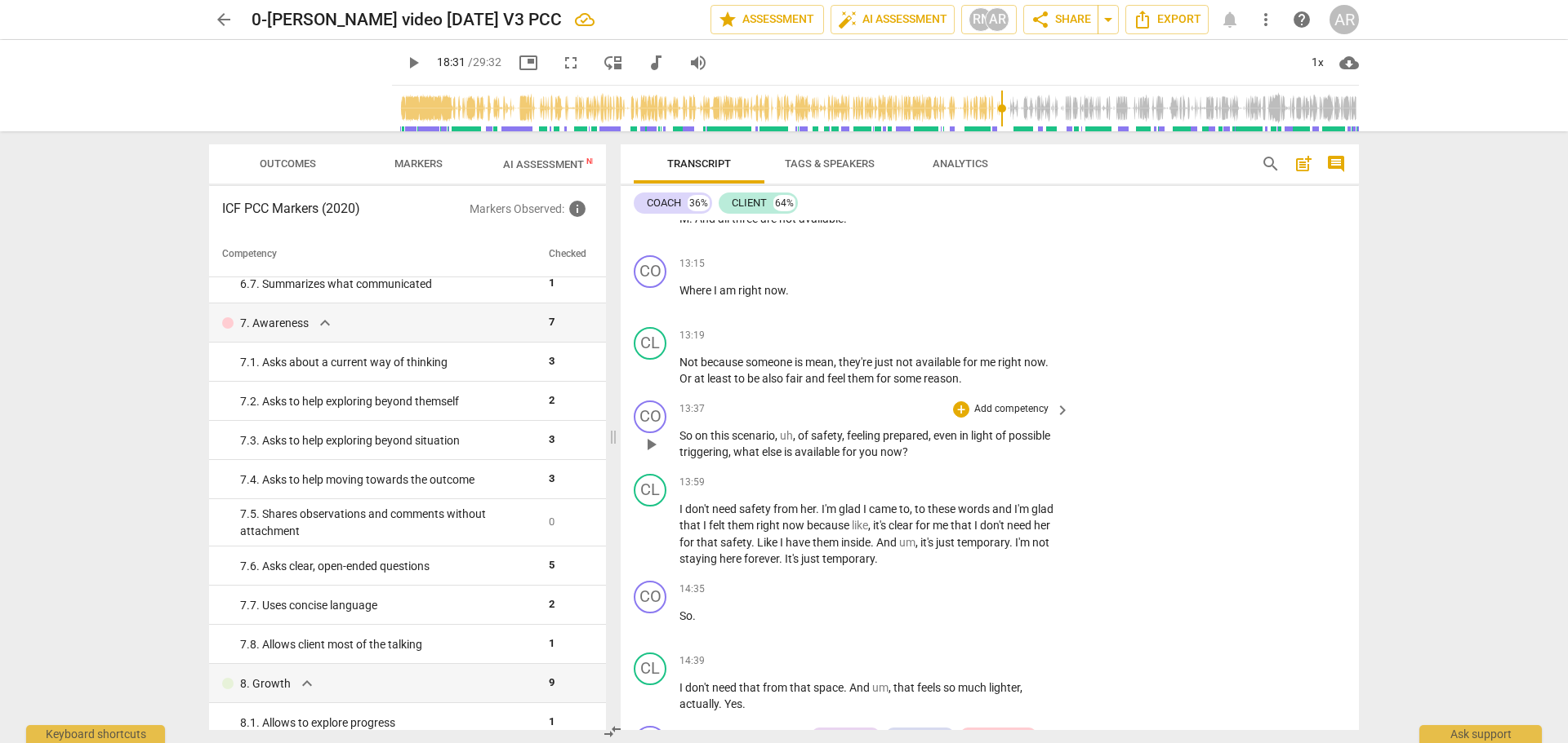
scroll to position [3836, 0]
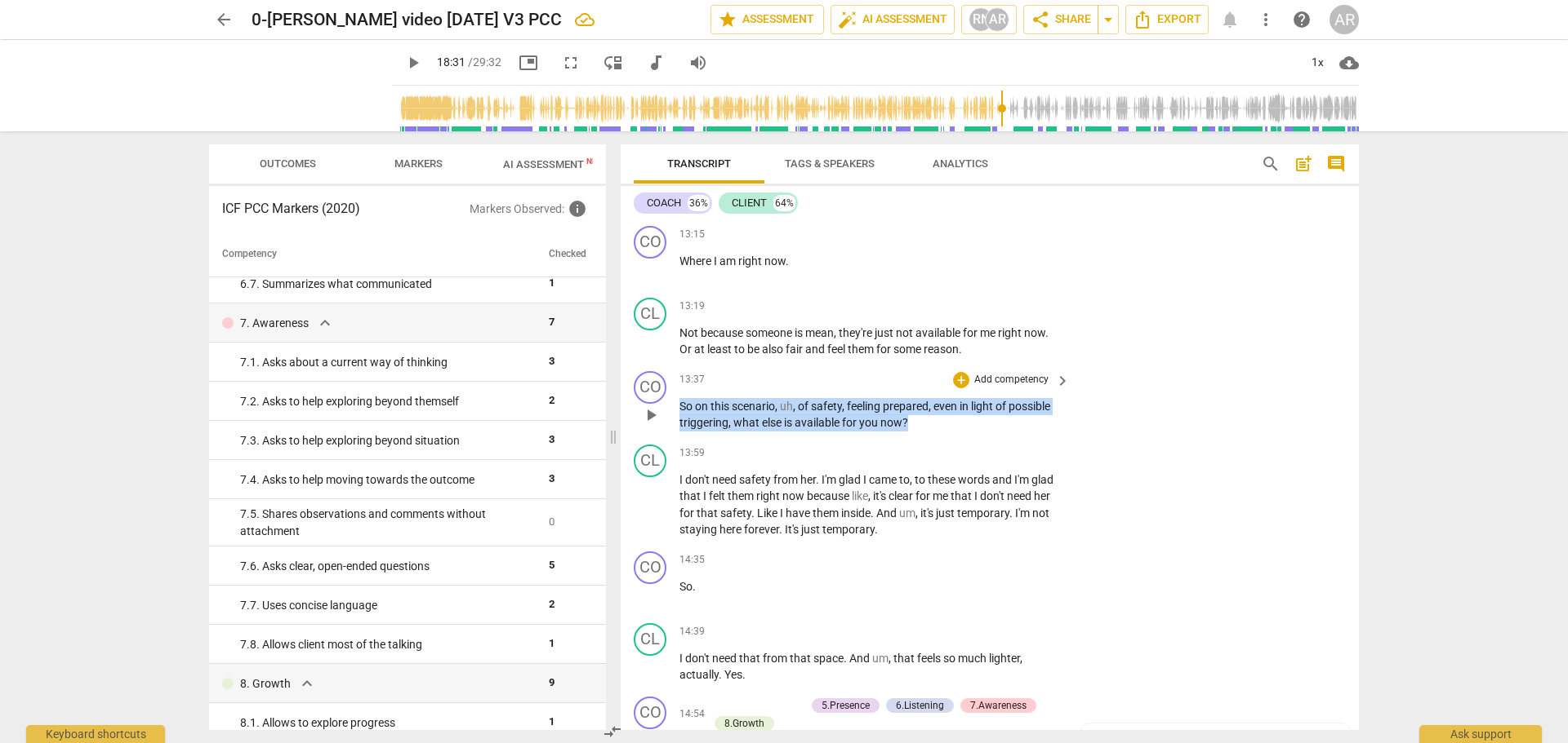
drag, startPoint x: 680, startPoint y: 385, endPoint x: 932, endPoint y: 416, distance: 253.9
click at [932, 416] on div "CO play_arrow pause 13:37 + Add competency keyboard_arrow_right So on this scen…" at bounding box center [989, 402] width 738 height 74
click at [925, 384] on div "+" at bounding box center [924, 381] width 16 height 16
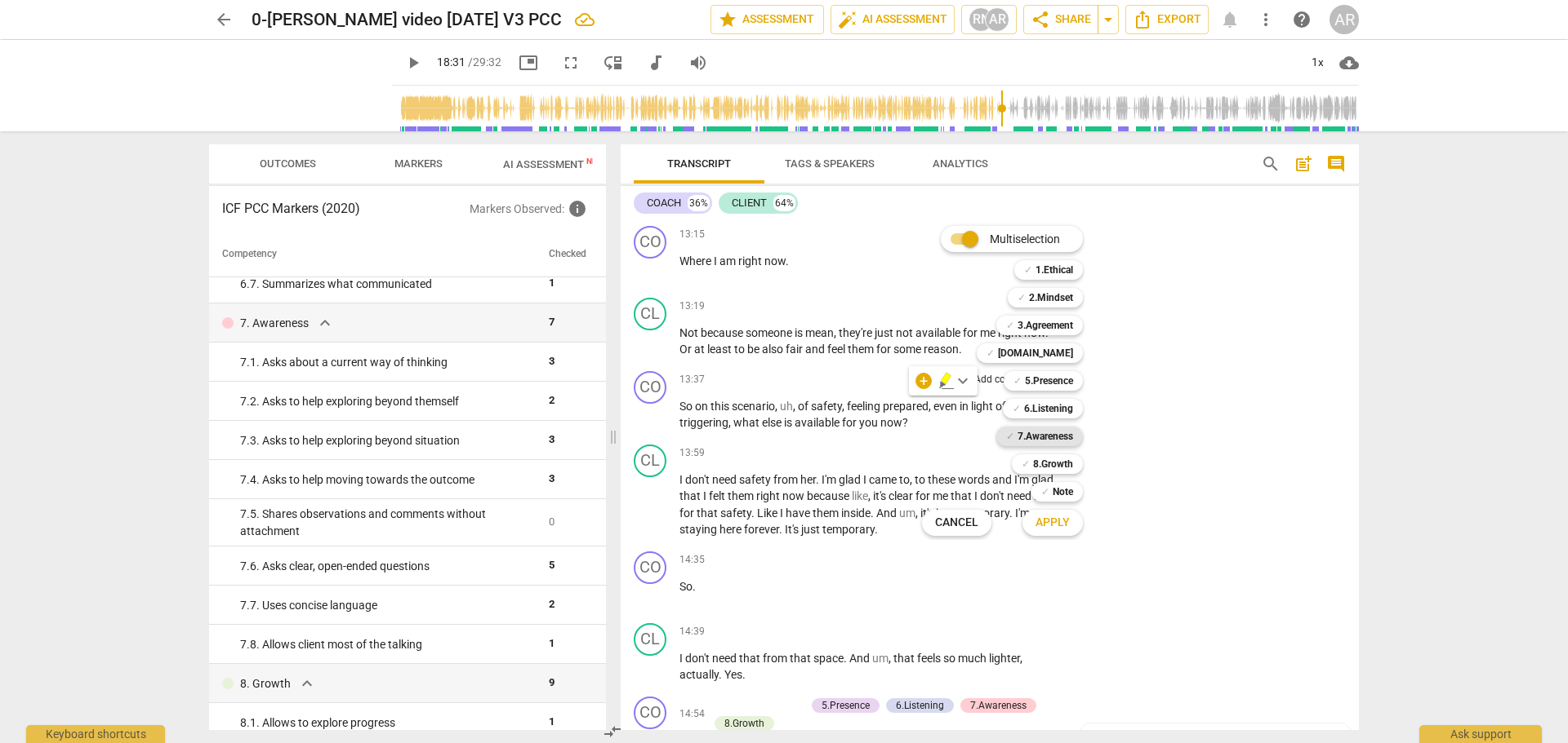
click at [1030, 434] on b "7.Awareness" at bounding box center [1045, 437] width 56 height 20
click at [1048, 460] on b "8.Growth" at bounding box center [1053, 465] width 40 height 20
click at [1055, 523] on span "Apply" at bounding box center [1053, 523] width 34 height 16
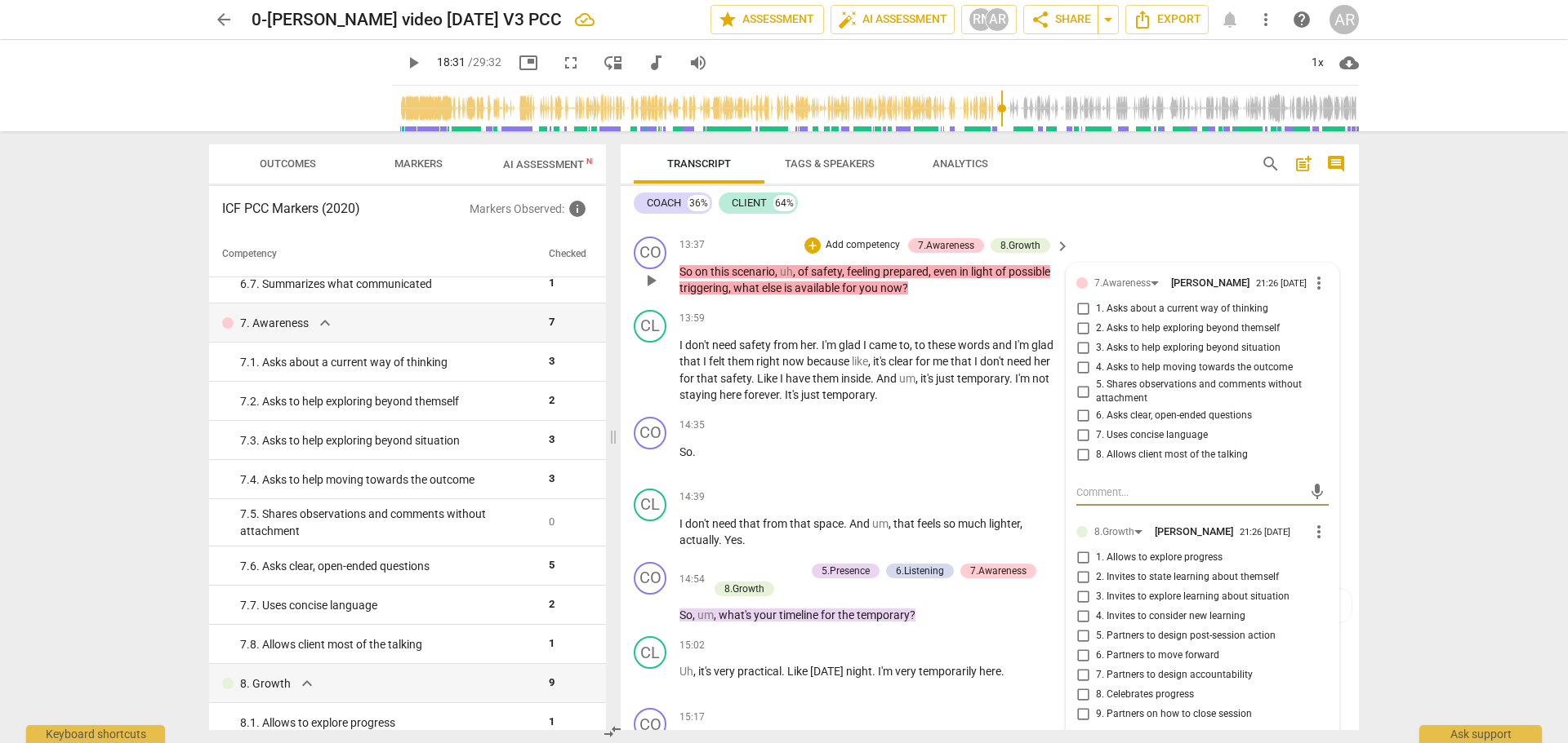
scroll to position [3999, 0]
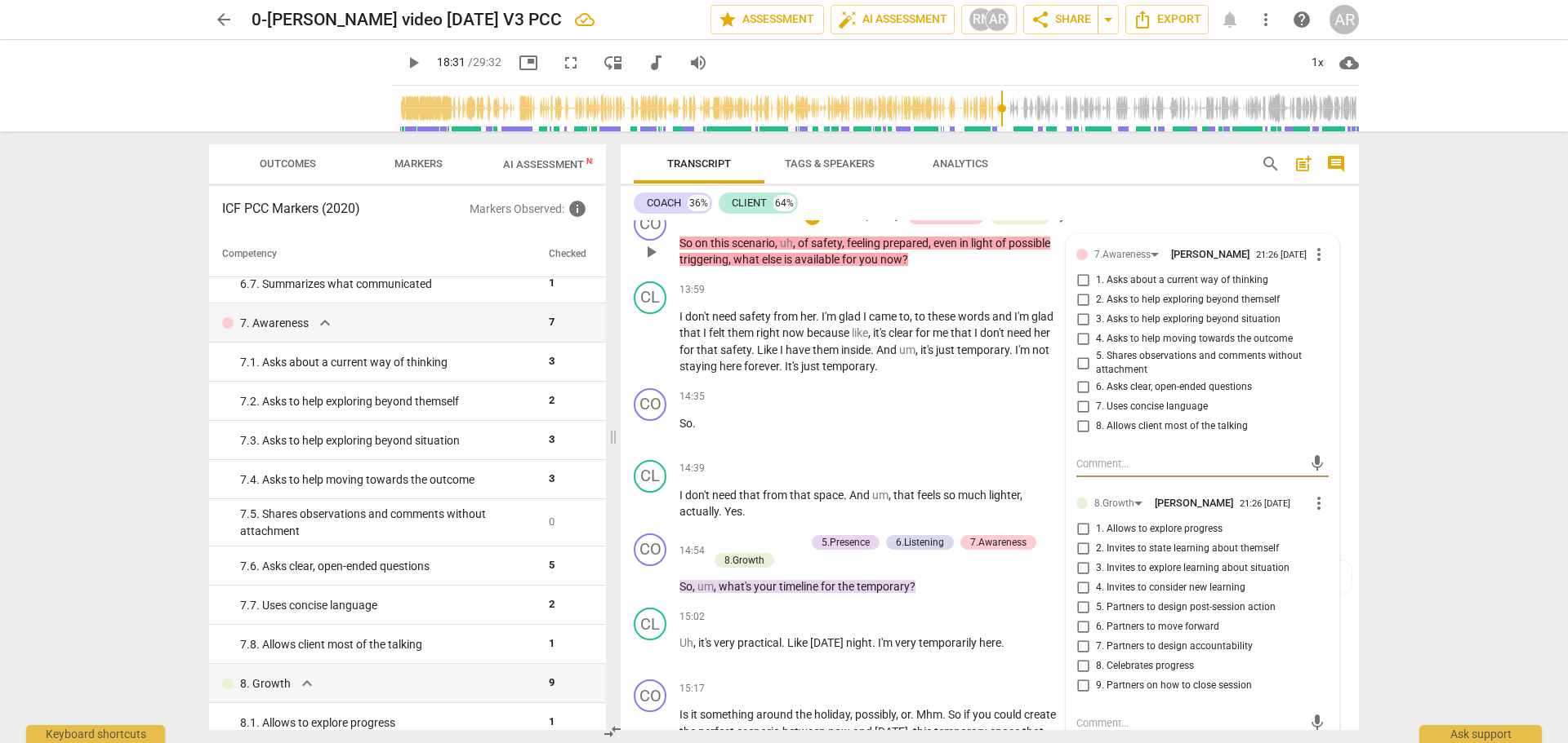
click at [1084, 539] on input "2. Invites to state learning about themself" at bounding box center [1082, 549] width 26 height 20
checkbox input "true"
click at [1082, 618] on input "6. Partners to move forward" at bounding box center [1082, 628] width 26 height 20
checkbox input "true"
click at [1308, 245] on span "more_vert" at bounding box center [1318, 255] width 20 height 20
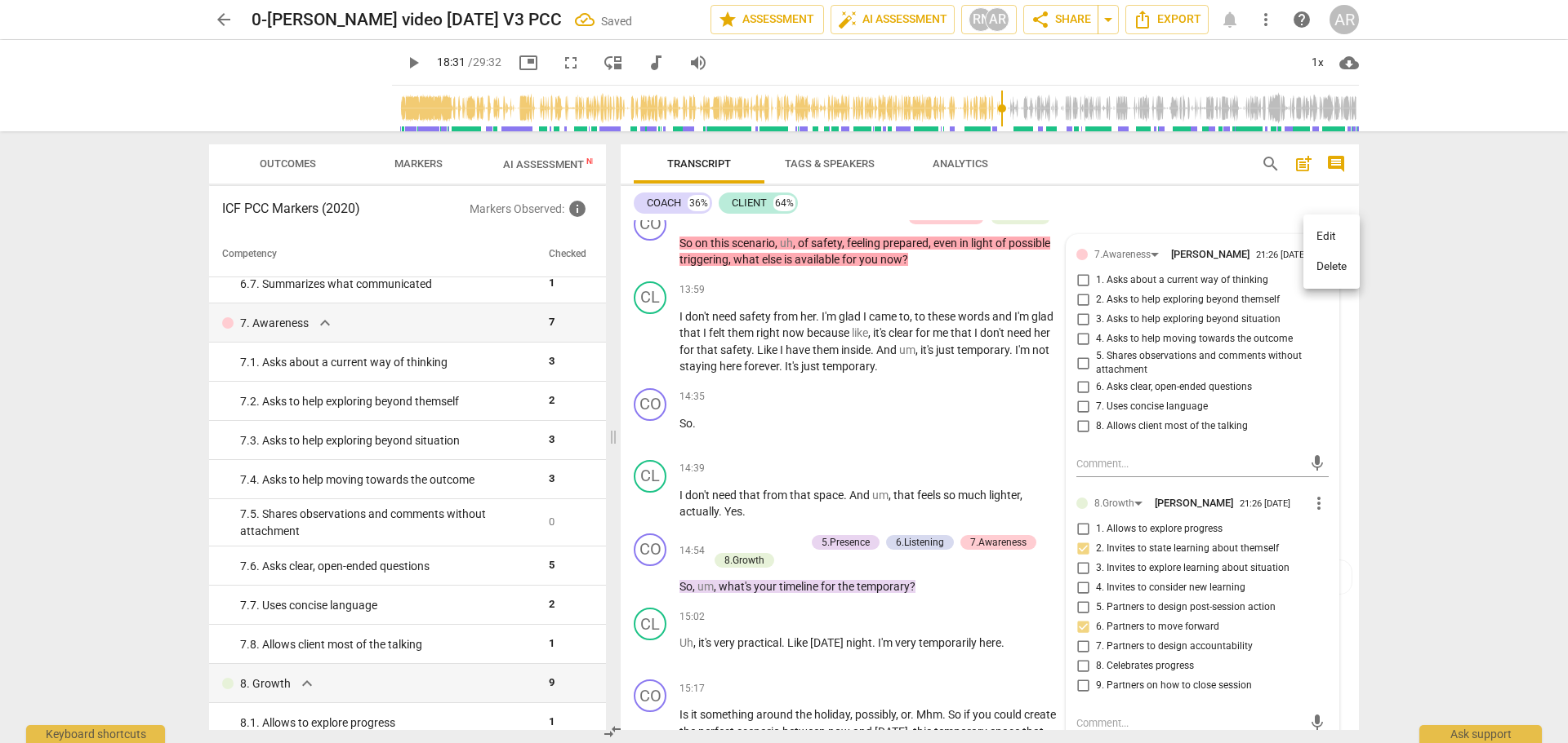
click at [1326, 263] on li "Delete" at bounding box center [1331, 267] width 57 height 31
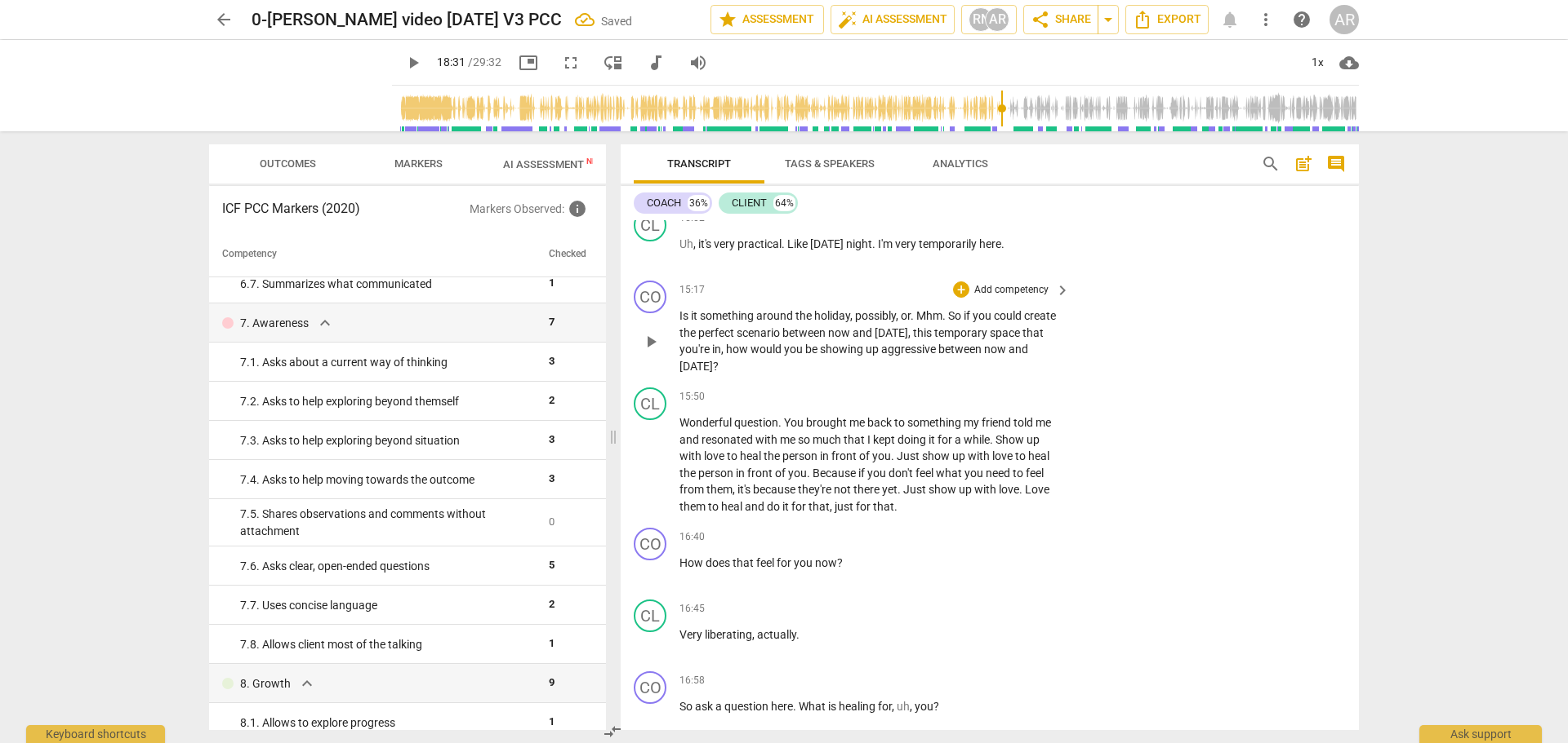
scroll to position [4407, 0]
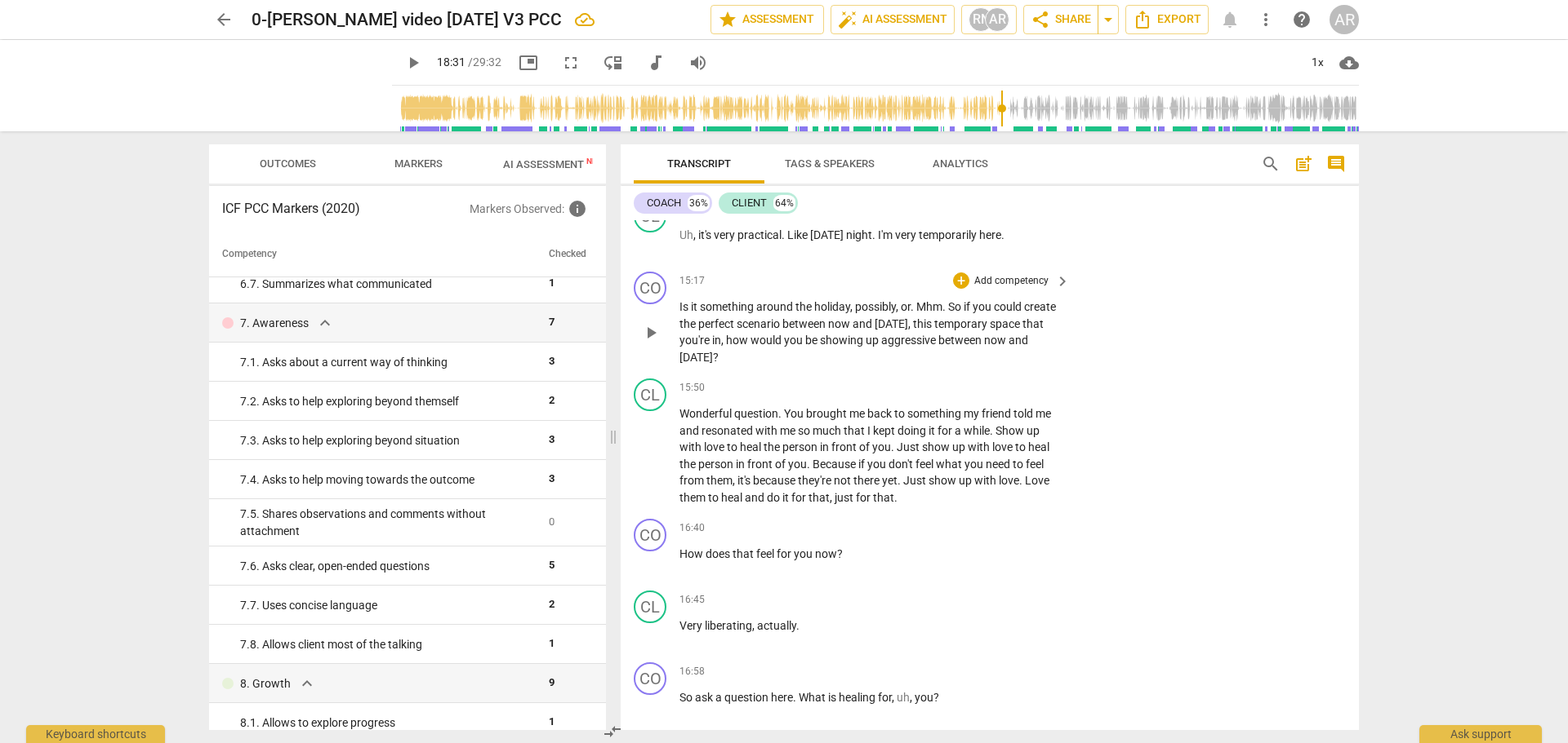
click at [938, 334] on span "aggressive" at bounding box center [909, 340] width 57 height 13
click at [907, 341] on p "Is it something around the holiday , possibly , or . Mhm . So if you could crea…" at bounding box center [871, 332] width 382 height 67
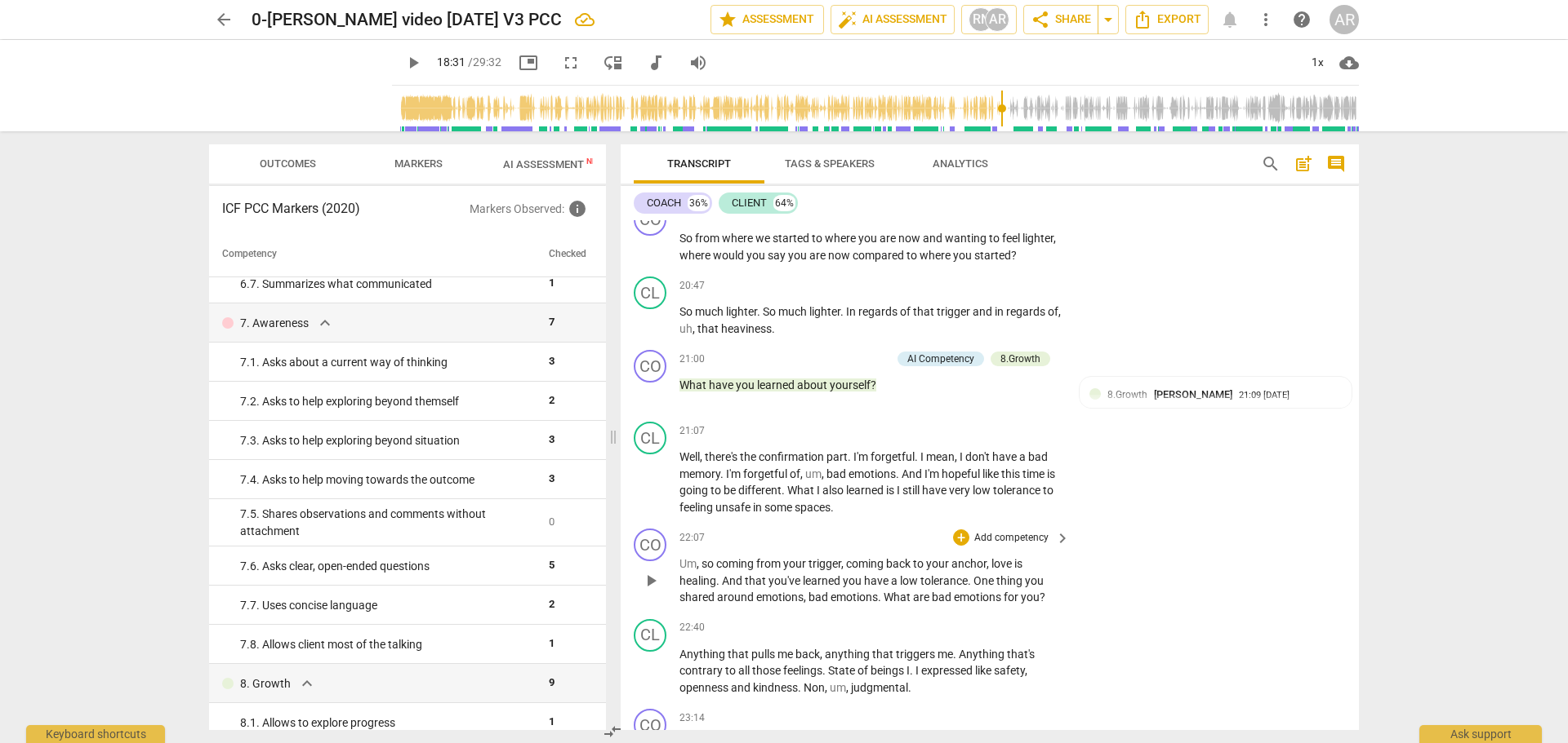
scroll to position [5386, 0]
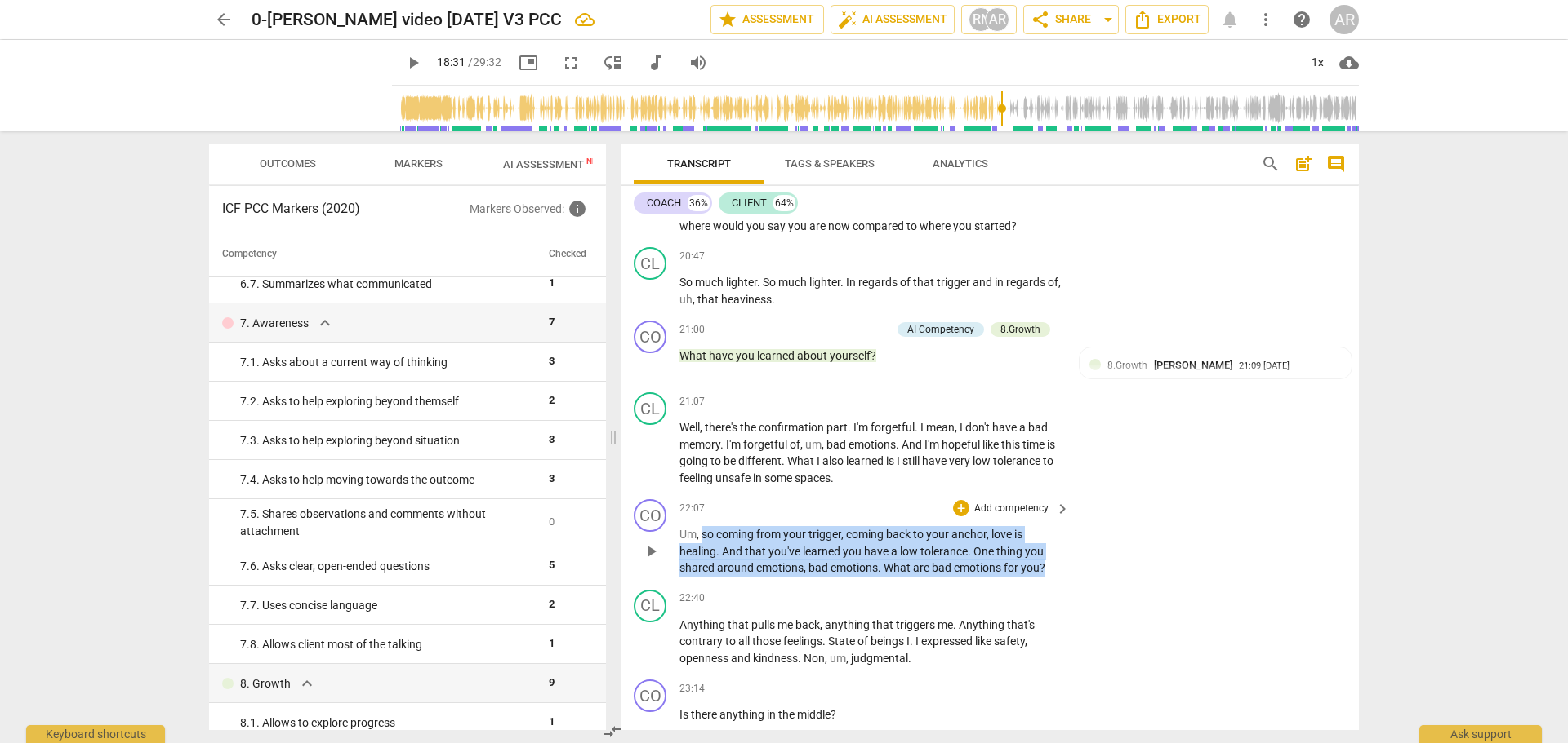
drag, startPoint x: 1047, startPoint y: 546, endPoint x: 701, endPoint y: 521, distance: 346.9
click at [701, 526] on p "Um , so coming from your trigger , coming back to your anchor , love is healing…" at bounding box center [871, 551] width 382 height 50
click at [1058, 528] on div "+" at bounding box center [1060, 526] width 16 height 16
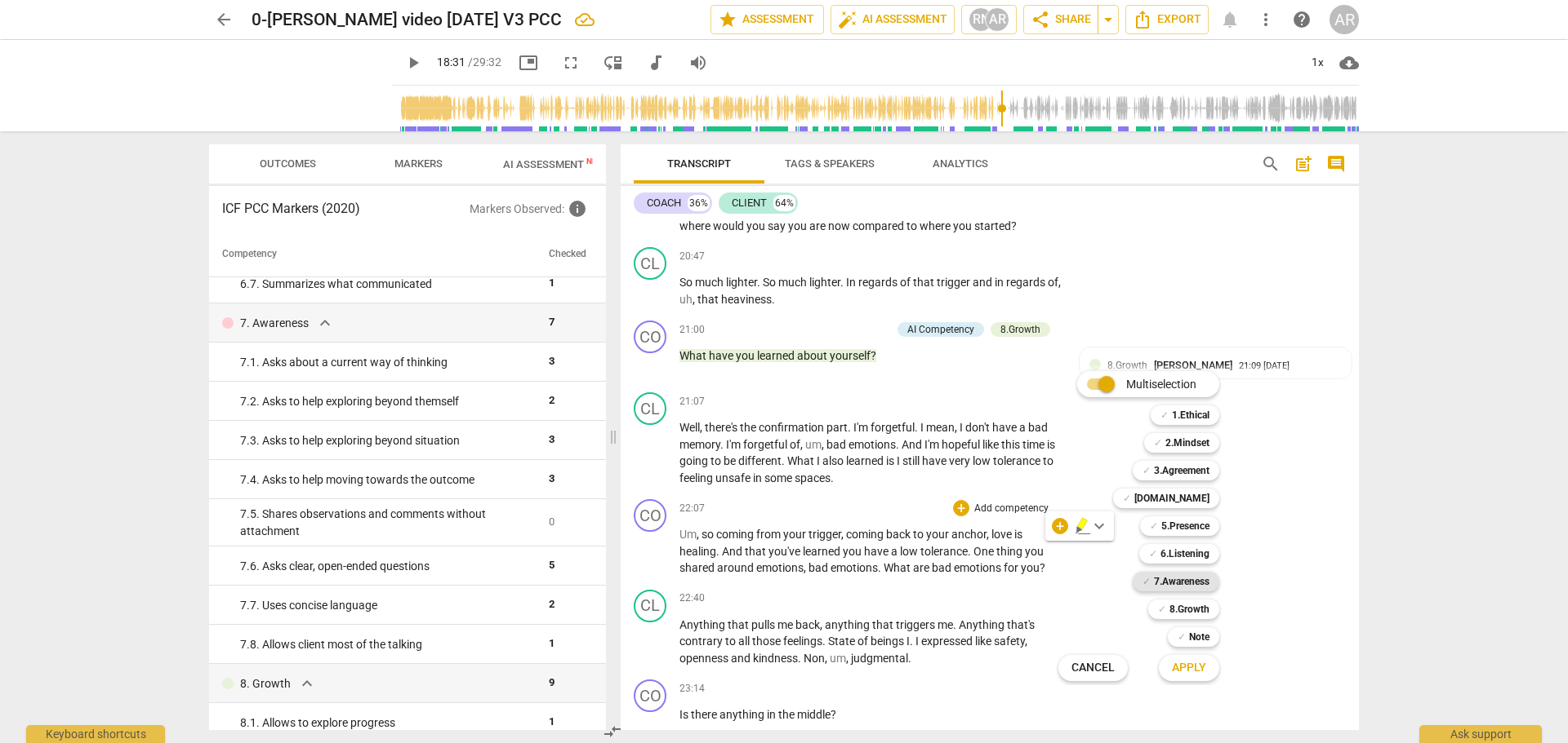
click at [1159, 582] on b "7.Awareness" at bounding box center [1181, 582] width 56 height 20
click at [1189, 672] on span "Apply" at bounding box center [1189, 668] width 34 height 16
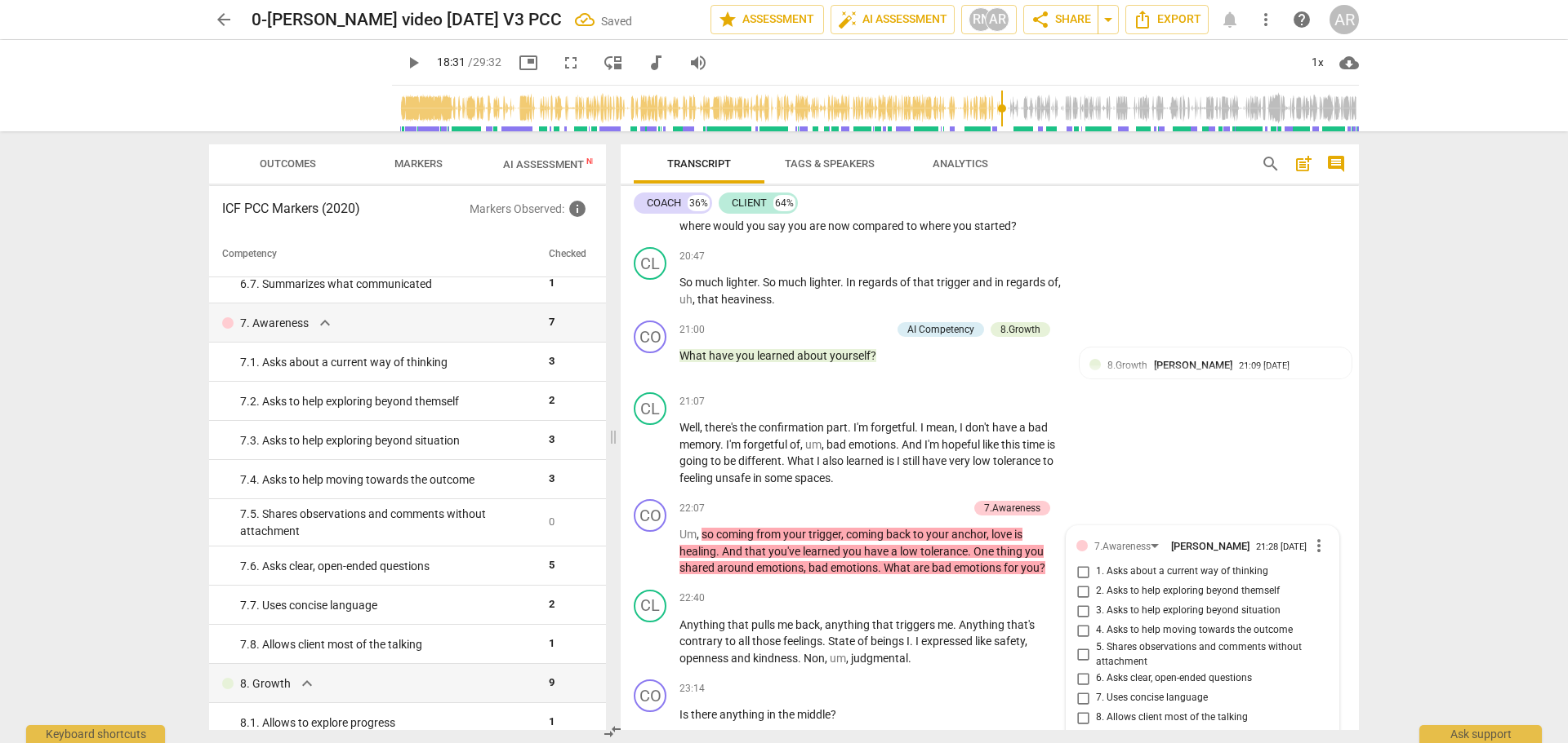
scroll to position [5651, 0]
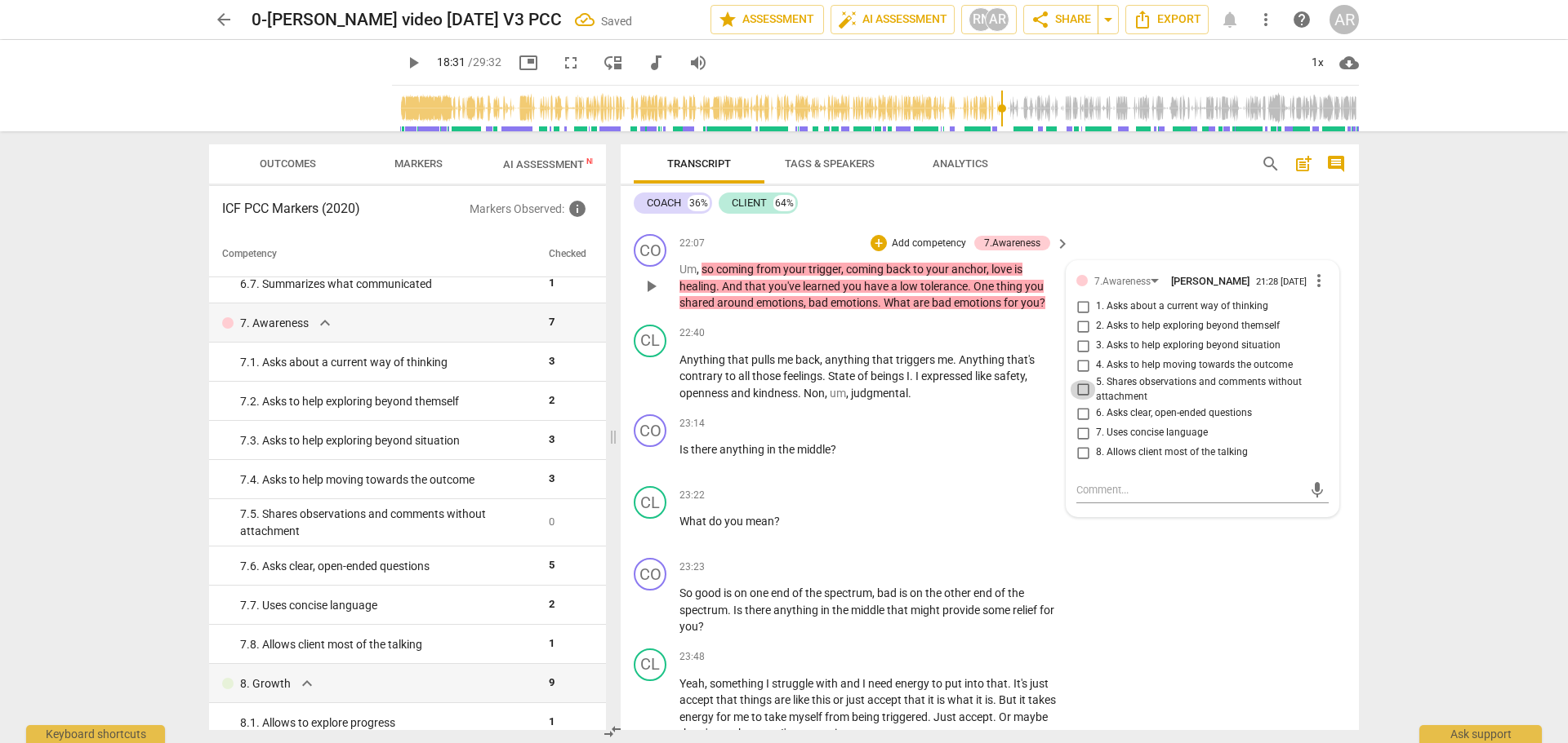
drag, startPoint x: 1082, startPoint y: 369, endPoint x: 1078, endPoint y: 378, distance: 9.8
click at [1080, 380] on input "5. Shares observations and comments without attachment" at bounding box center [1082, 390] width 26 height 20
checkbox input "true"
click at [1200, 570] on div "CO play_arrow pause 23:23 + Add competency keyboard_arrow_right So good is on o…" at bounding box center [989, 597] width 738 height 91
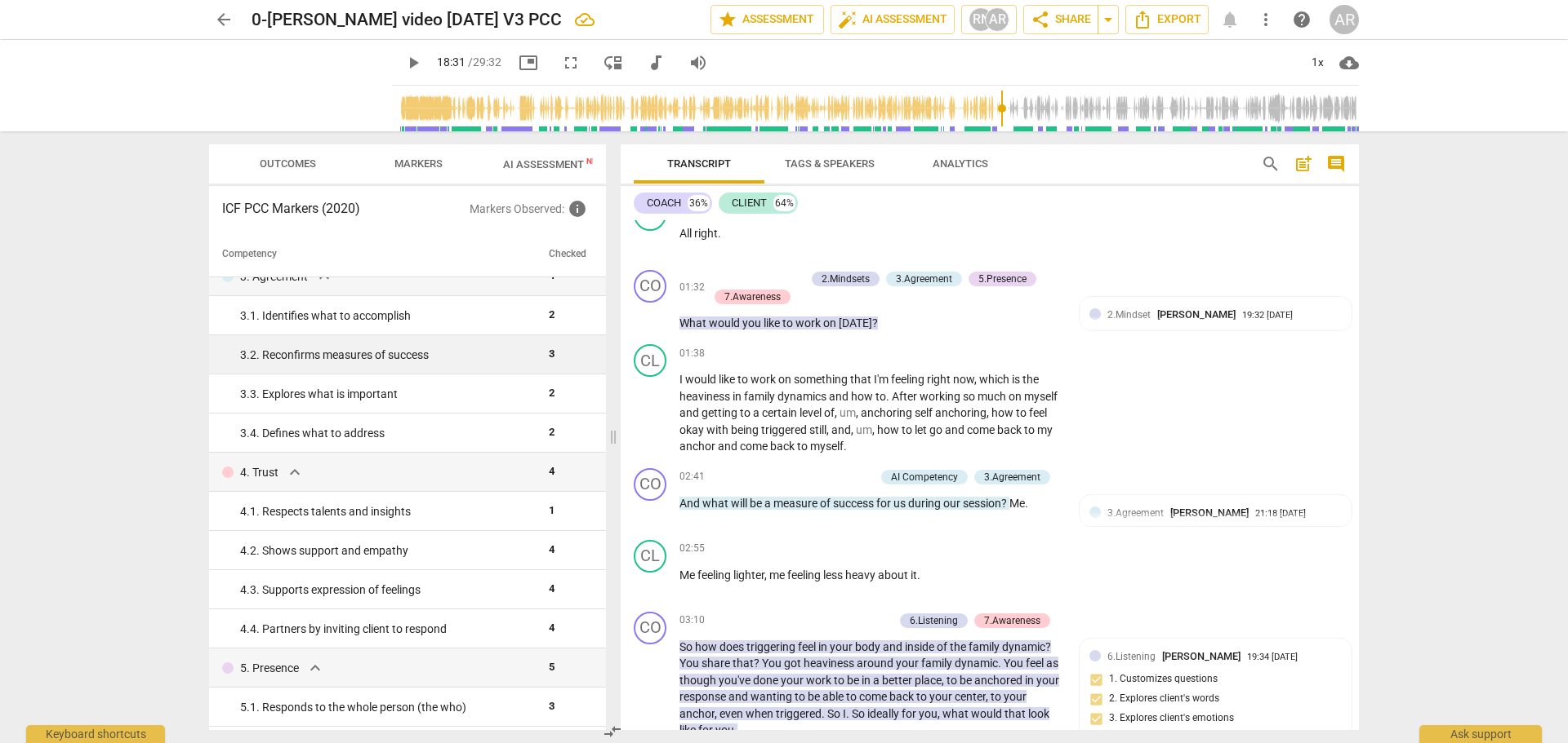
scroll to position [0, 0]
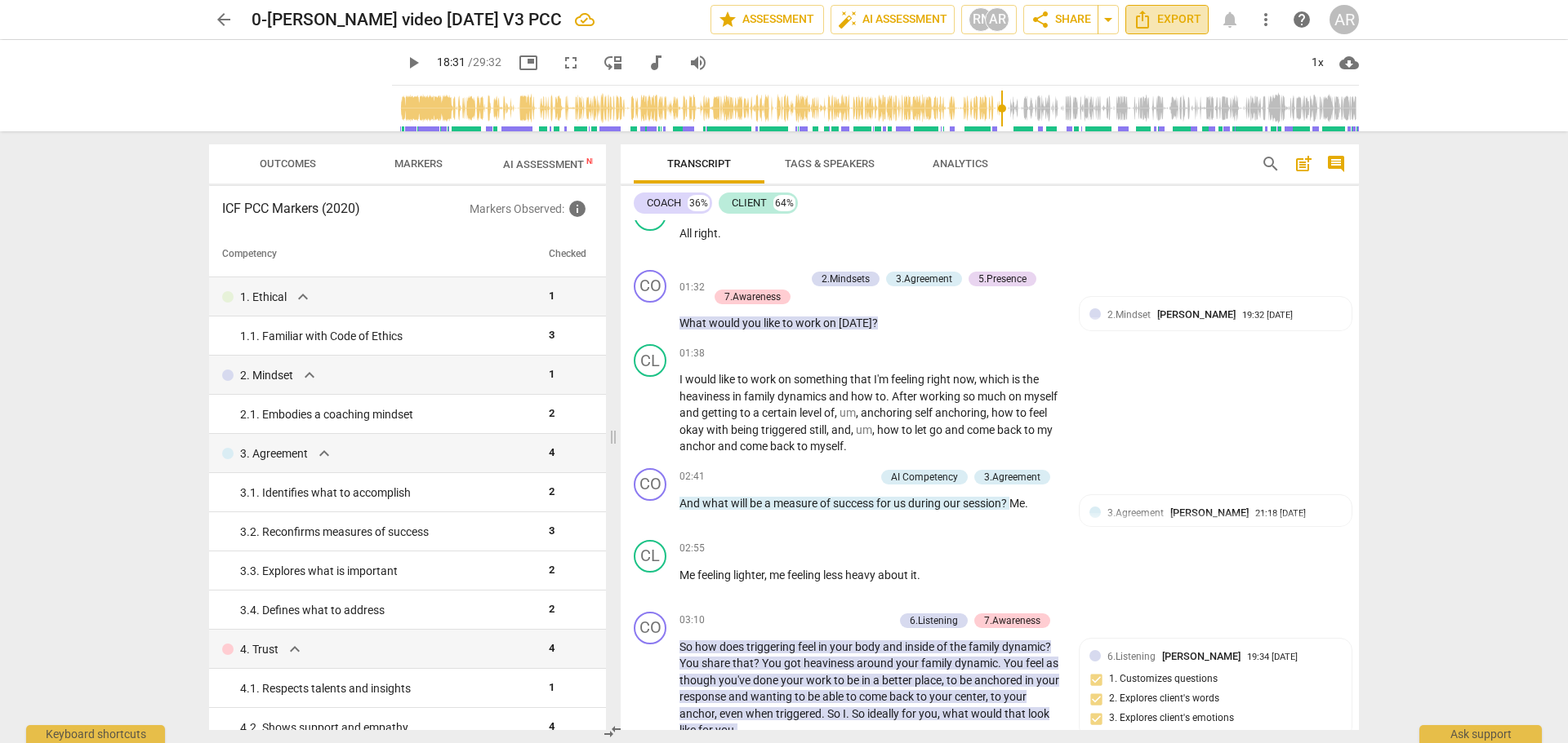
click at [1167, 18] on span "Export" at bounding box center [1167, 20] width 68 height 20
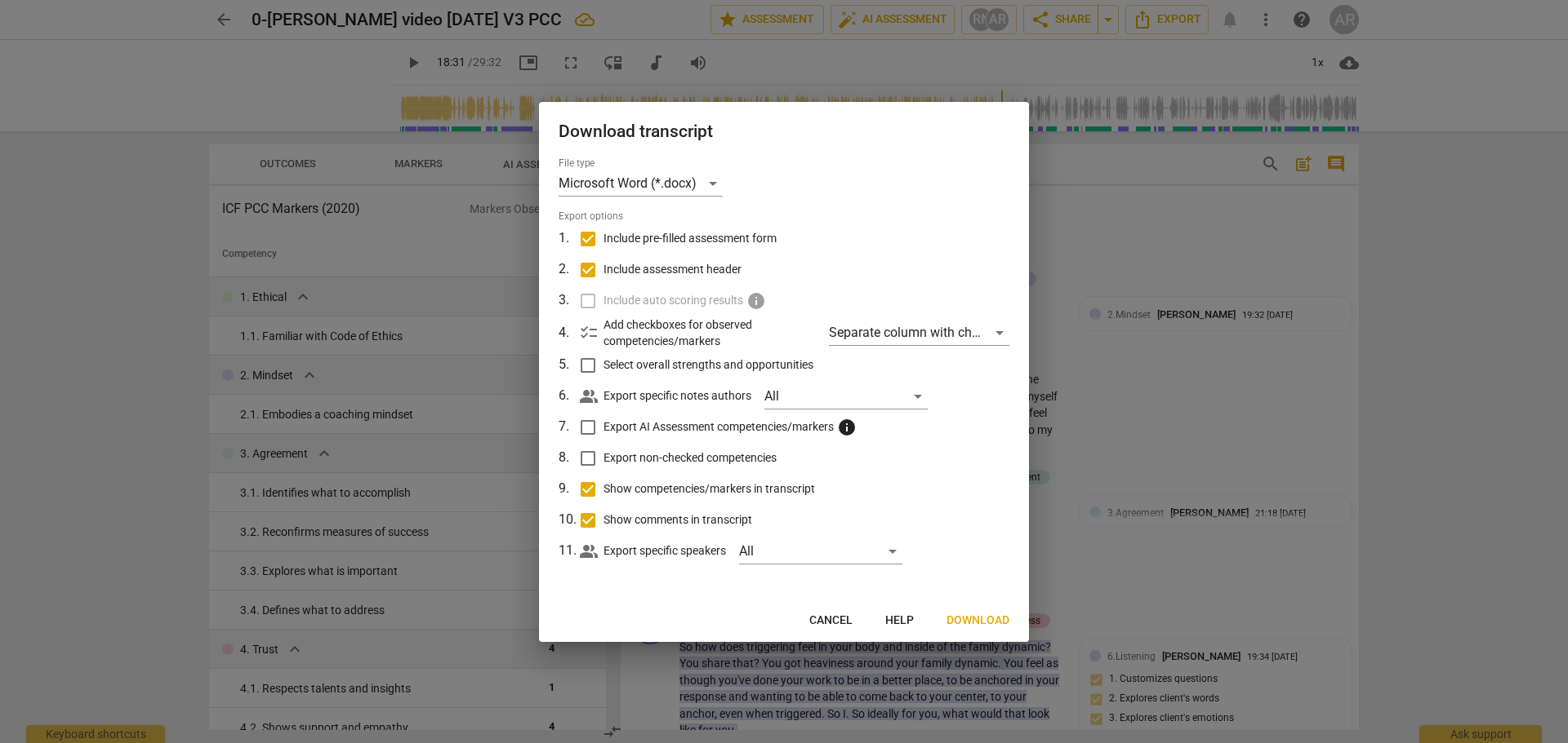
click at [974, 618] on span "Download" at bounding box center [978, 621] width 63 height 16
